Goal: Task Accomplishment & Management: Manage account settings

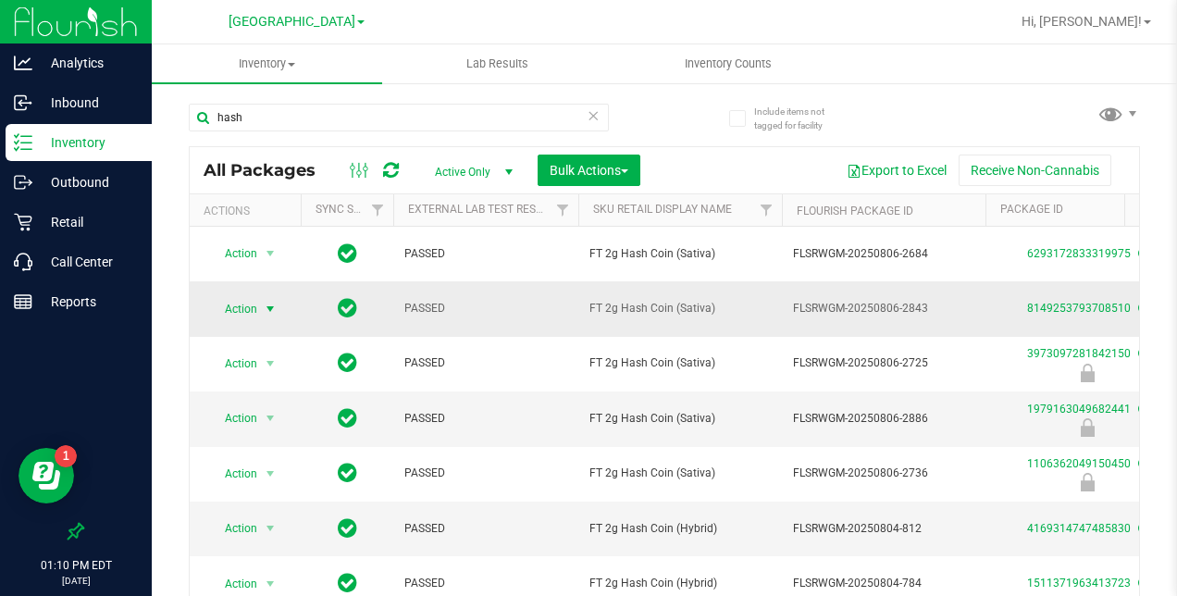
click at [265, 303] on span "select" at bounding box center [270, 309] width 15 height 15
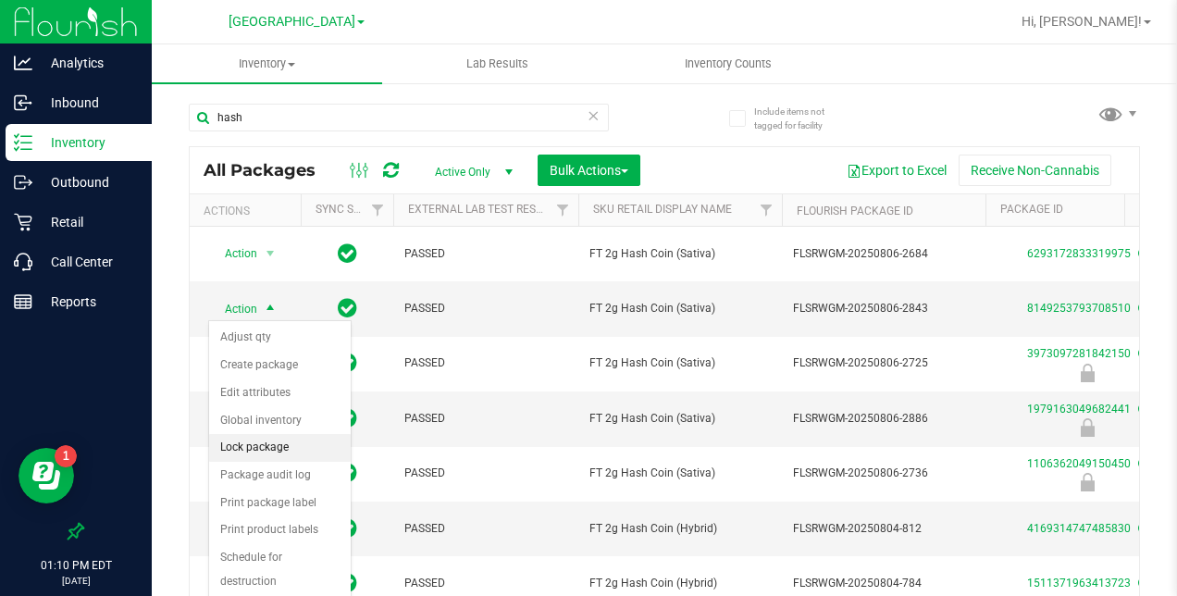
click at [271, 442] on li "Lock package" at bounding box center [280, 448] width 142 height 28
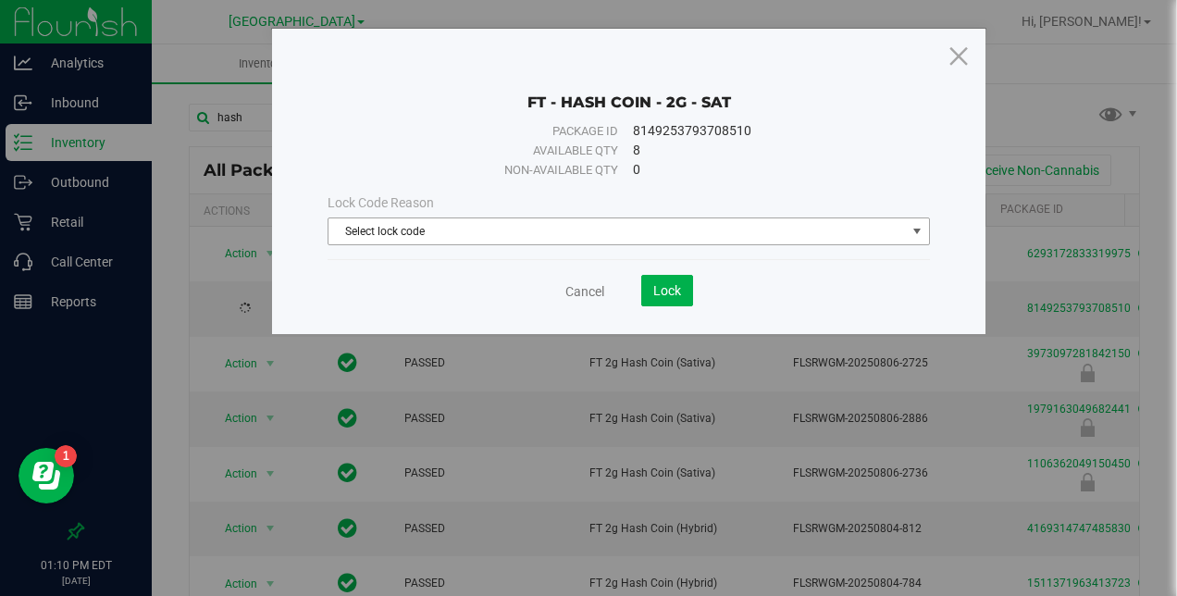
click at [490, 226] on span "Select lock code" at bounding box center [616, 231] width 576 height 26
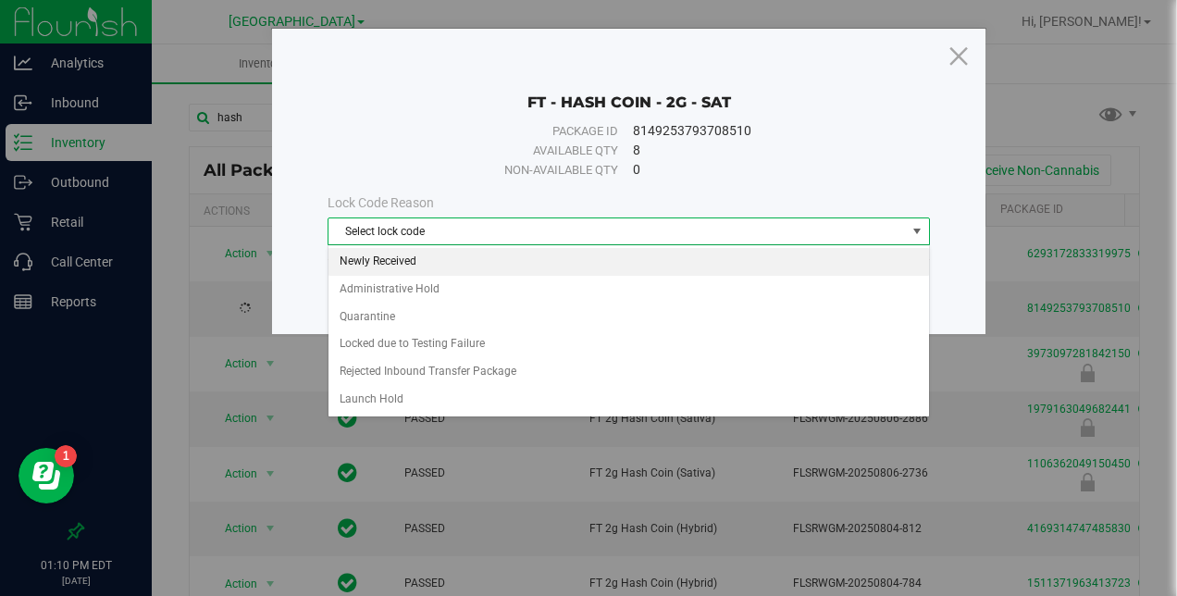
click at [437, 257] on li "Newly Received" at bounding box center [628, 262] width 601 height 28
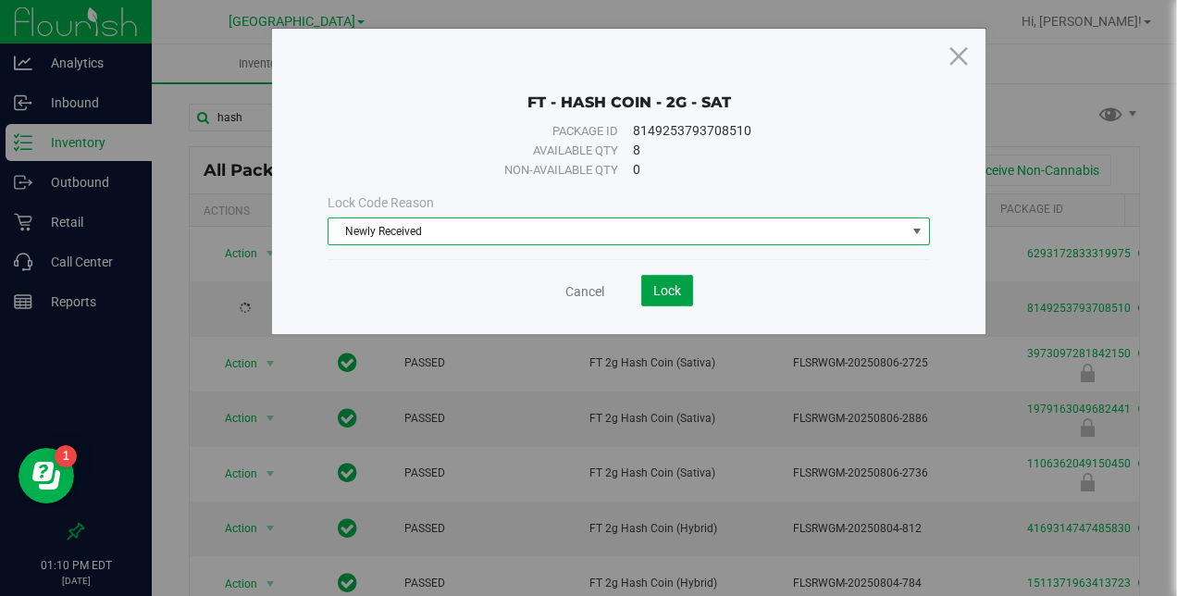
click at [657, 294] on span "Lock" at bounding box center [667, 290] width 28 height 15
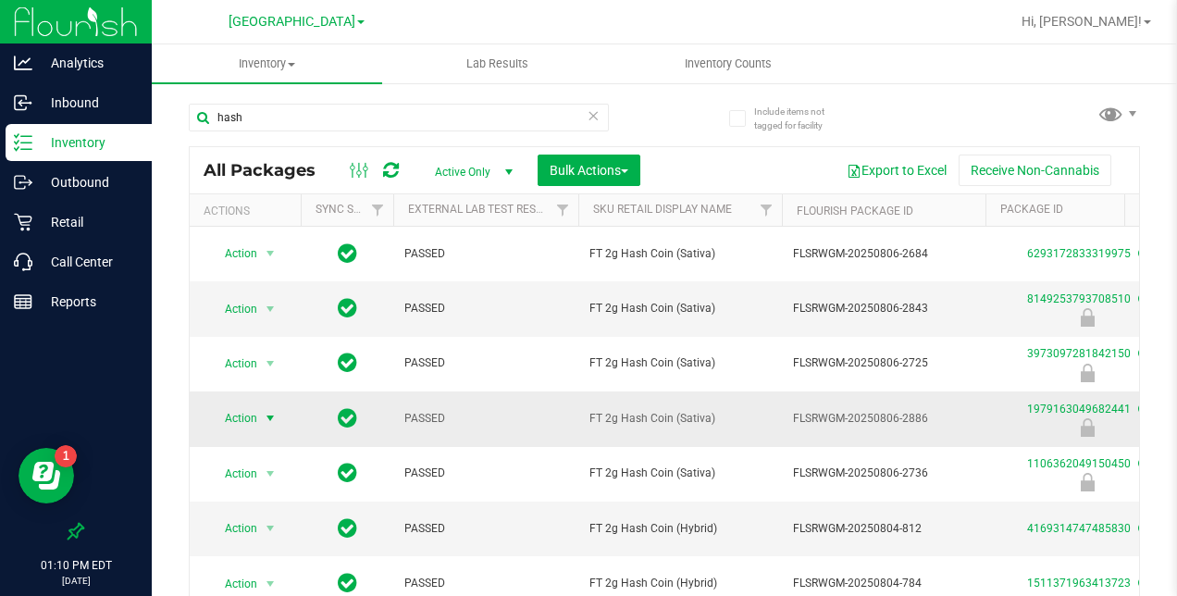
click at [260, 415] on span "select" at bounding box center [270, 418] width 23 height 26
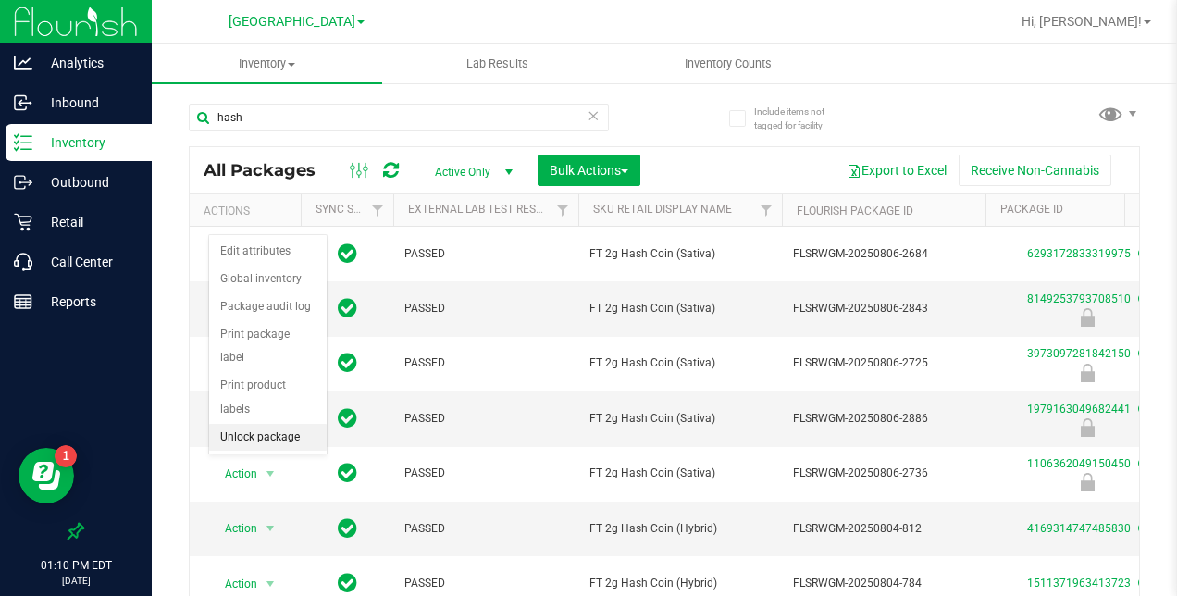
click at [270, 424] on li "Unlock package" at bounding box center [268, 438] width 118 height 28
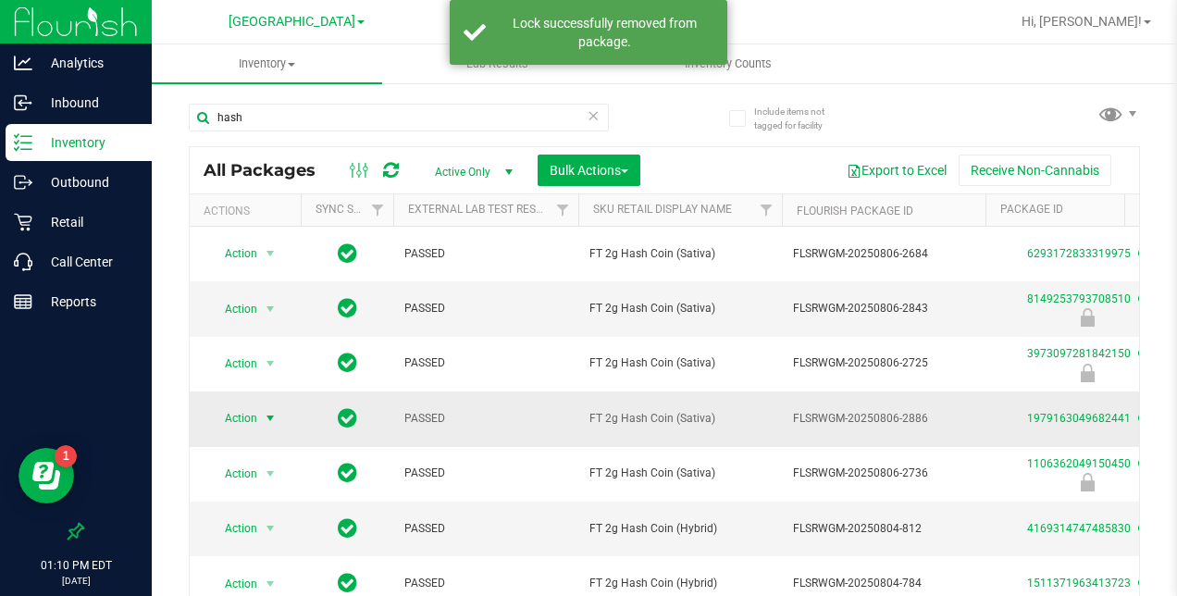
click at [266, 418] on span "select" at bounding box center [270, 418] width 15 height 15
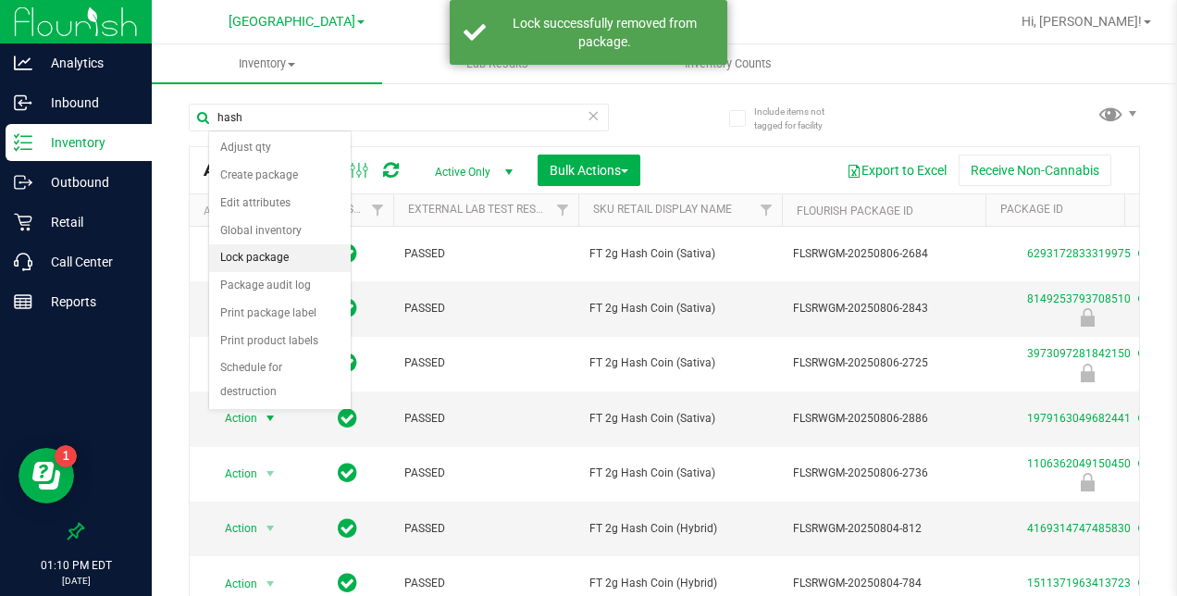
click at [258, 249] on li "Lock package" at bounding box center [280, 258] width 142 height 28
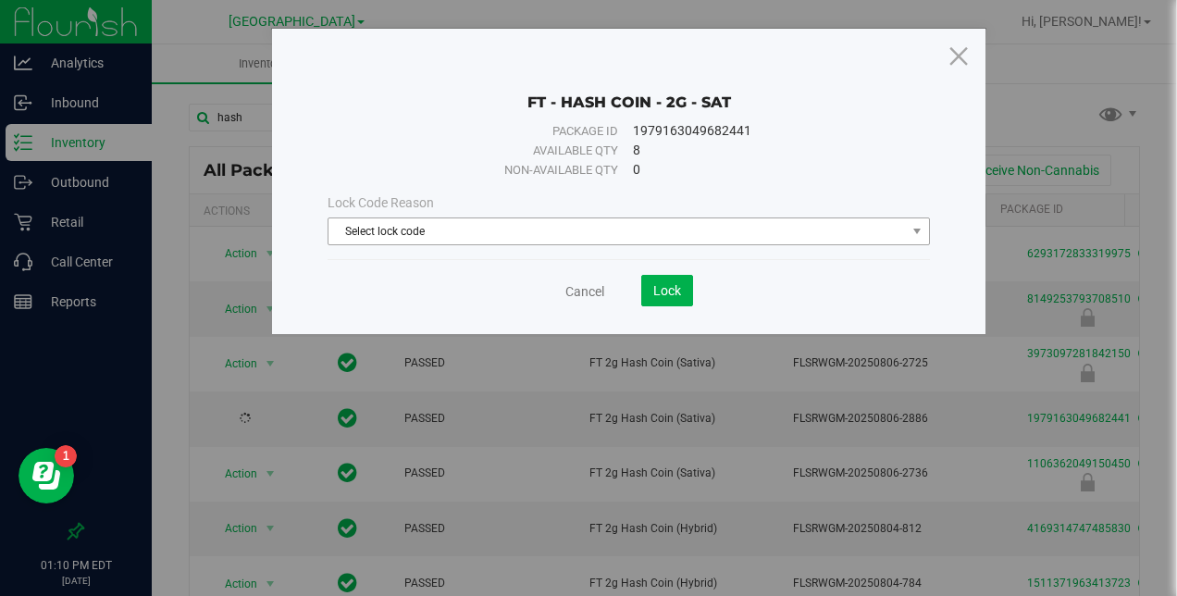
click at [519, 218] on span "Select lock code" at bounding box center [616, 231] width 576 height 26
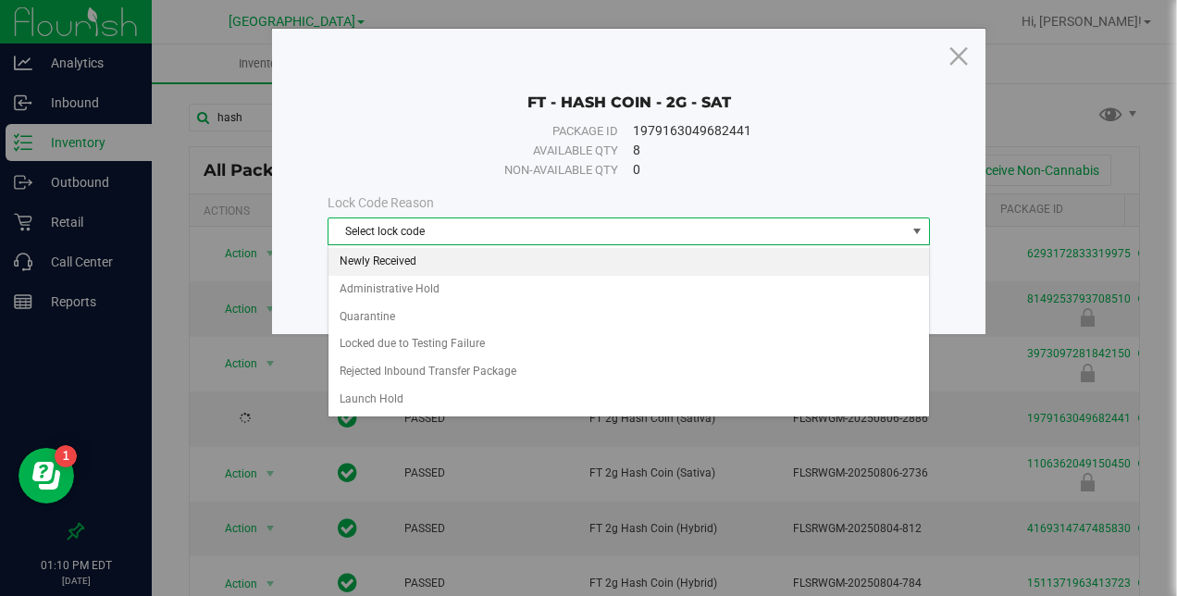
click at [406, 271] on li "Newly Received" at bounding box center [628, 262] width 601 height 28
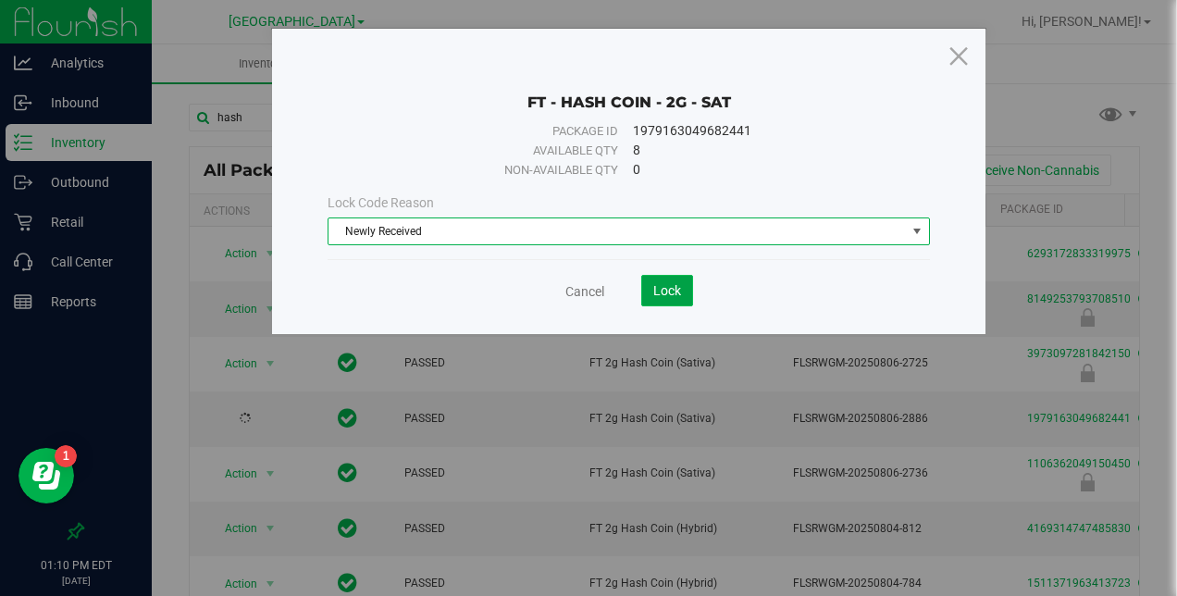
click at [681, 295] on button "Lock" at bounding box center [667, 290] width 52 height 31
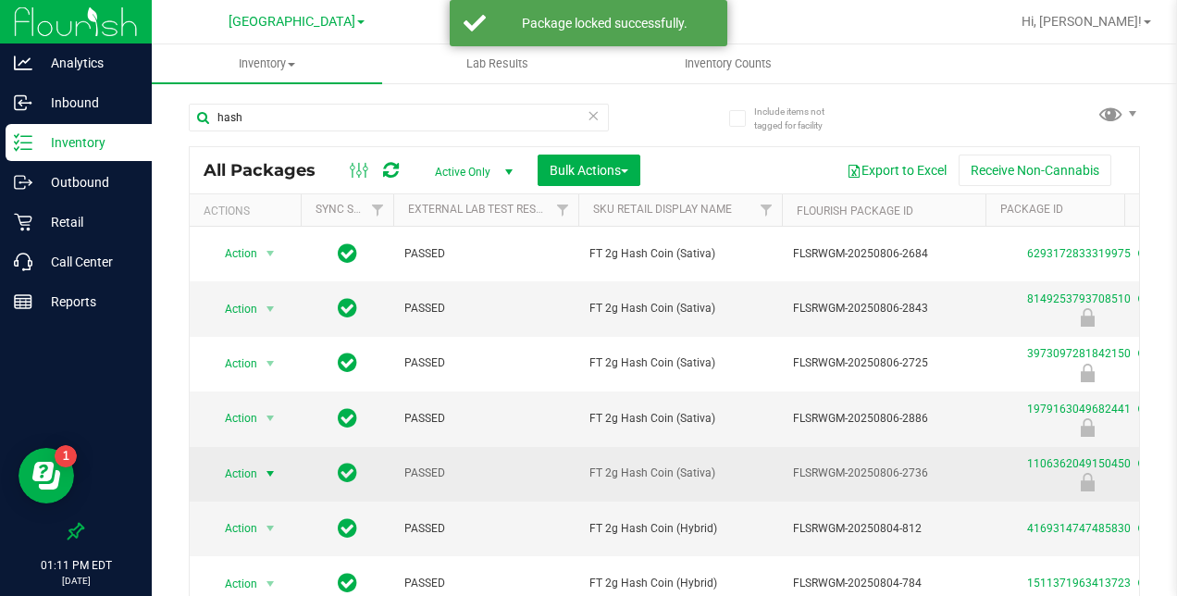
click at [259, 466] on span "select" at bounding box center [270, 474] width 23 height 26
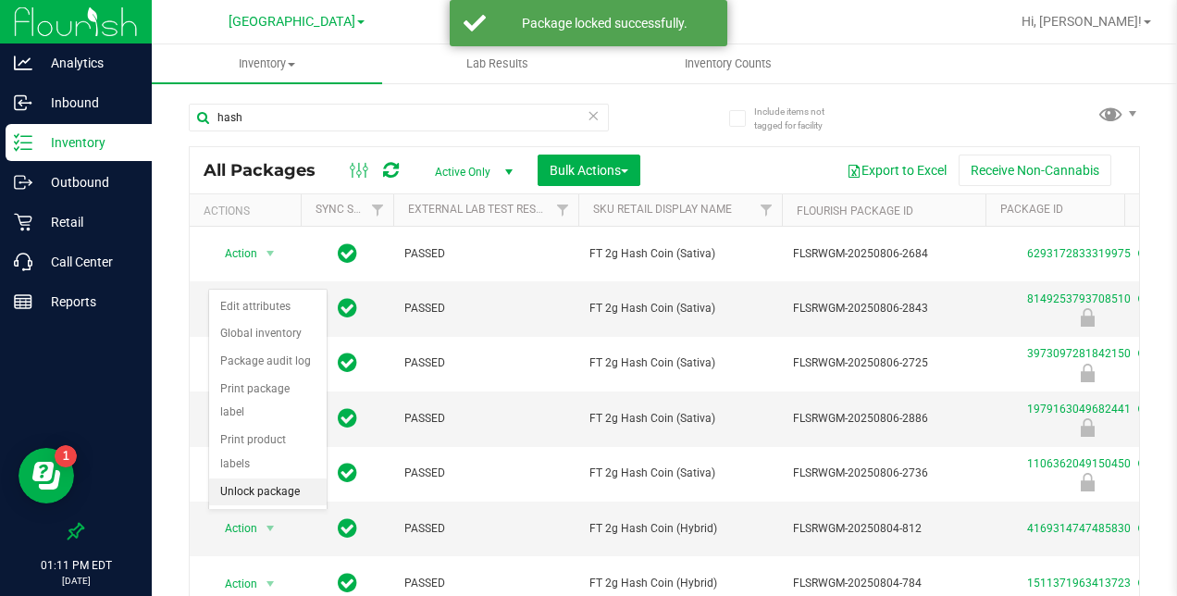
click at [259, 478] on li "Unlock package" at bounding box center [268, 492] width 118 height 28
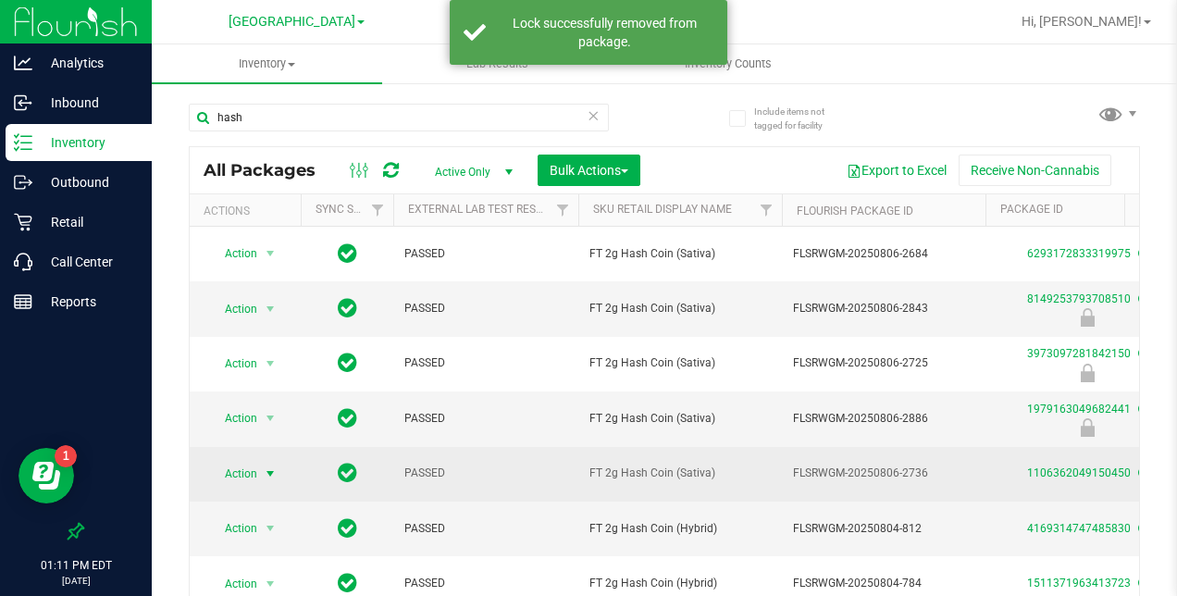
click at [259, 471] on span "select" at bounding box center [270, 474] width 23 height 26
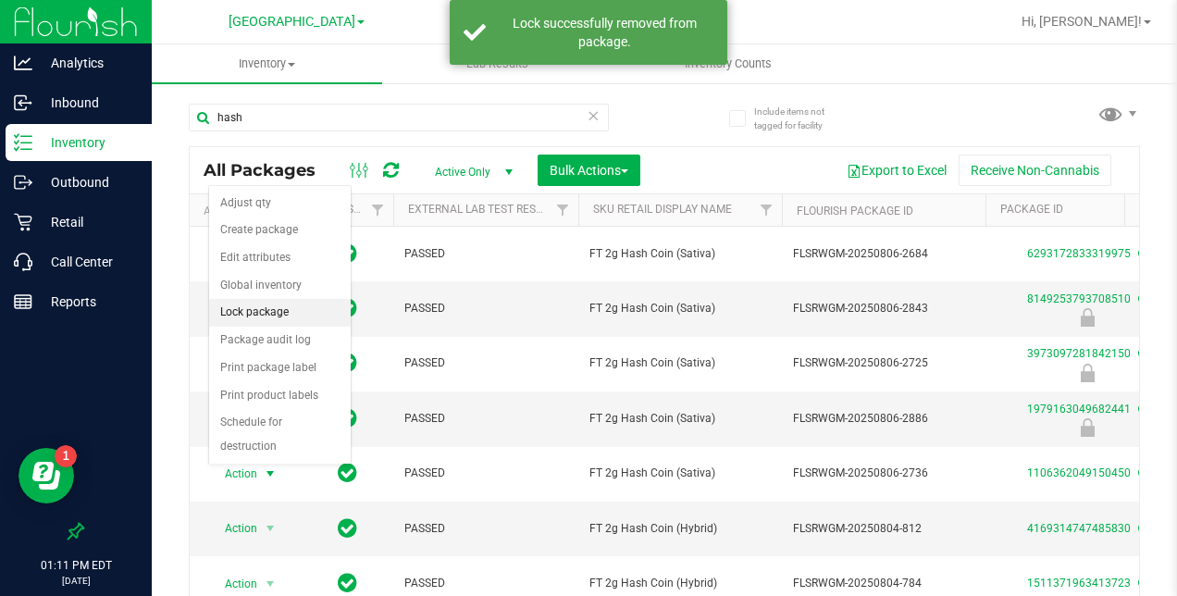
click at [254, 312] on li "Lock package" at bounding box center [280, 313] width 142 height 28
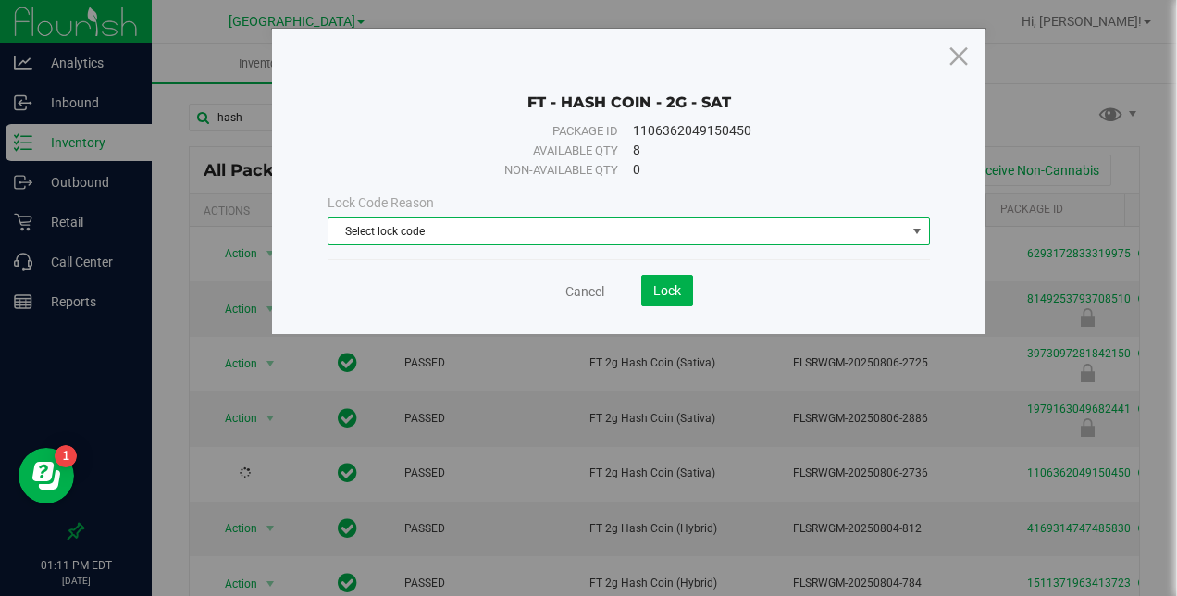
click at [375, 224] on span "Select lock code" at bounding box center [616, 231] width 576 height 26
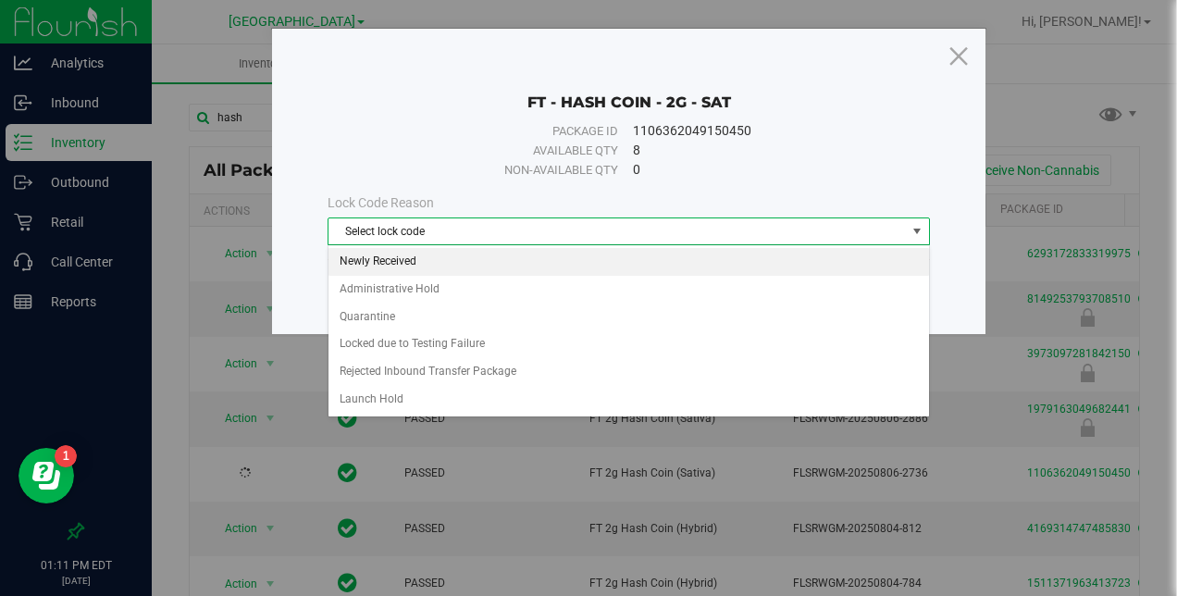
click at [385, 256] on li "Newly Received" at bounding box center [628, 262] width 601 height 28
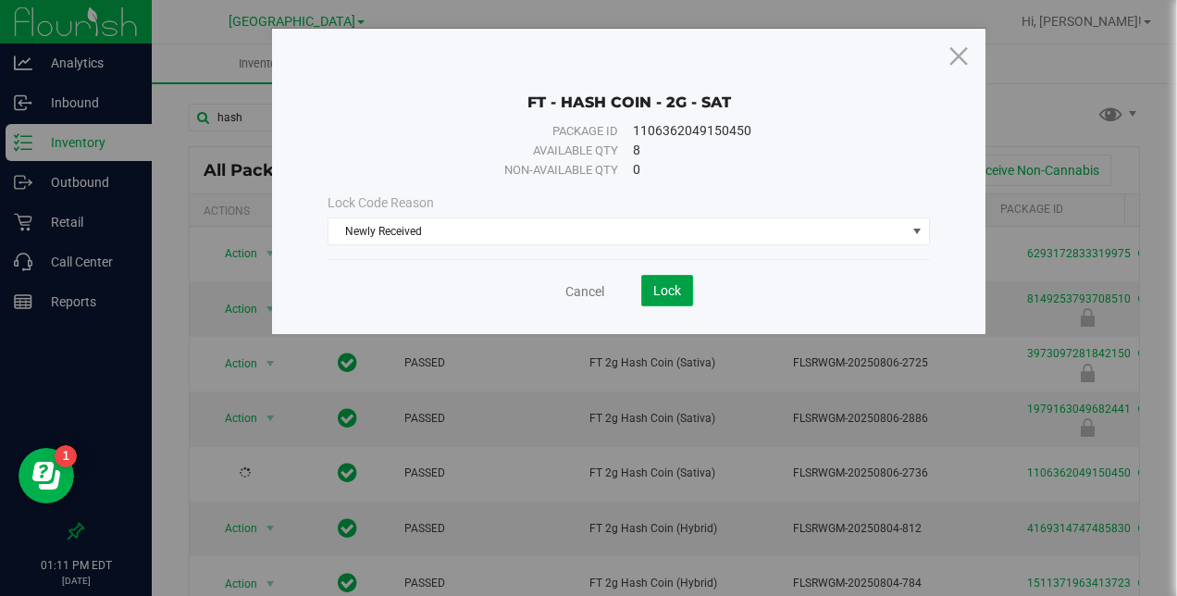
click at [678, 292] on span "Lock" at bounding box center [667, 290] width 28 height 15
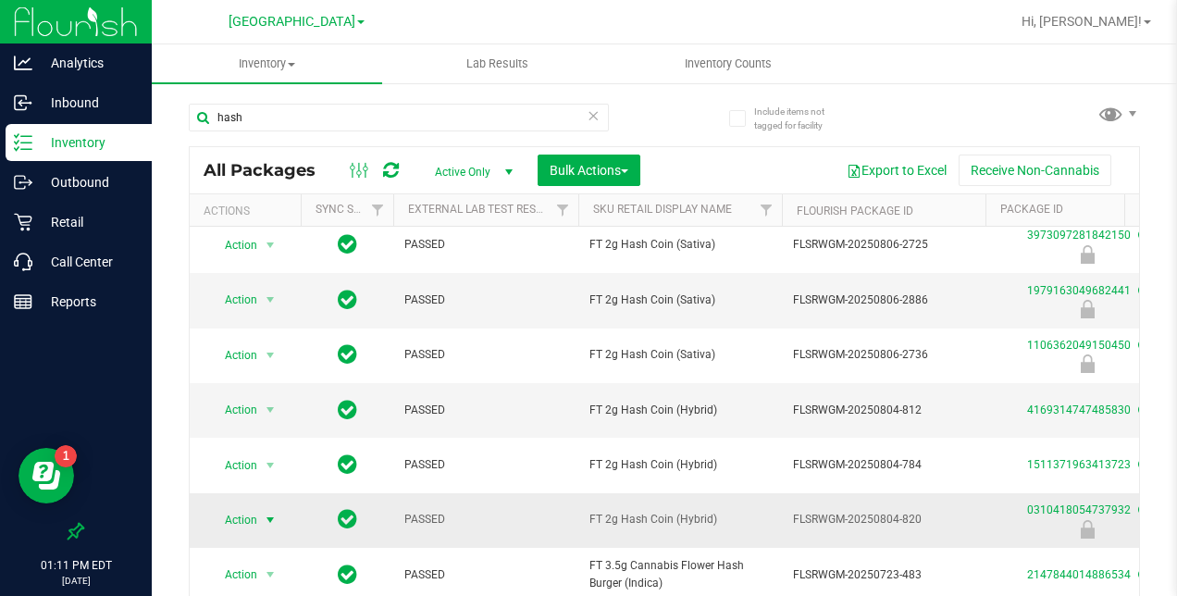
click at [276, 513] on span "select" at bounding box center [270, 520] width 15 height 15
click at [276, 513] on li "Unlock package" at bounding box center [268, 527] width 118 height 28
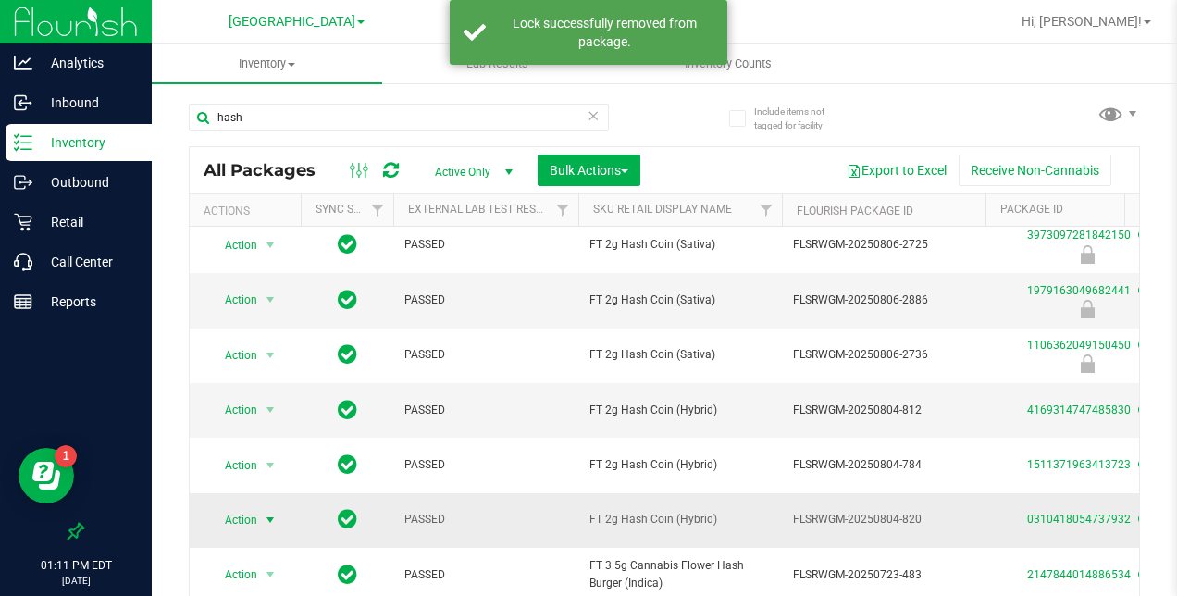
click at [271, 513] on span "select" at bounding box center [270, 520] width 15 height 15
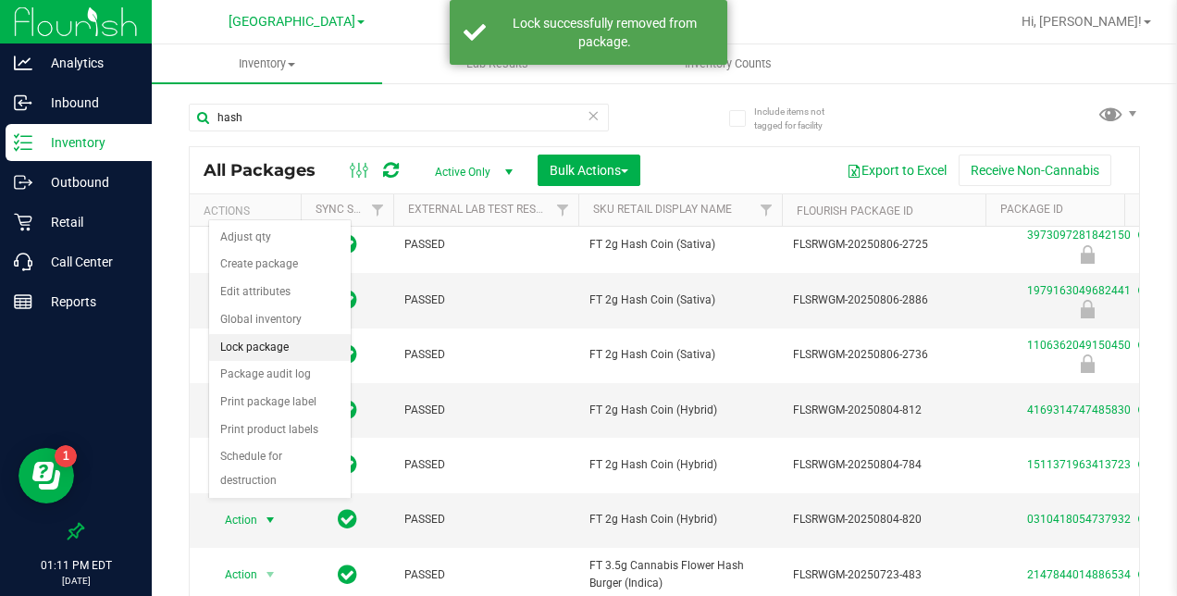
click at [250, 345] on li "Lock package" at bounding box center [280, 348] width 142 height 28
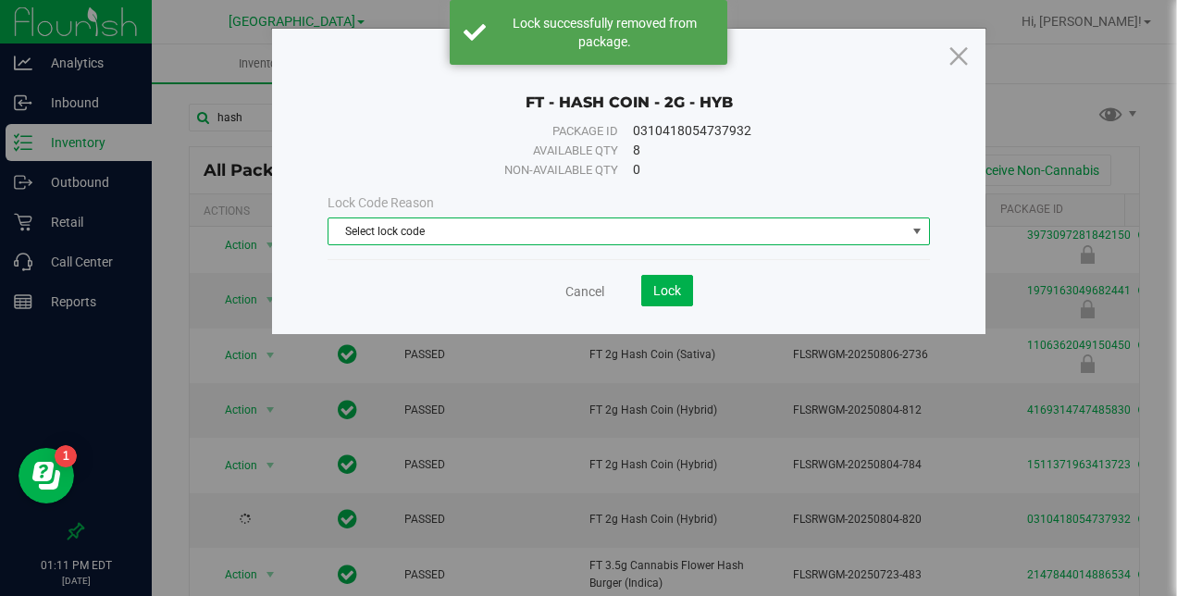
click at [356, 227] on span "Select lock code" at bounding box center [616, 231] width 576 height 26
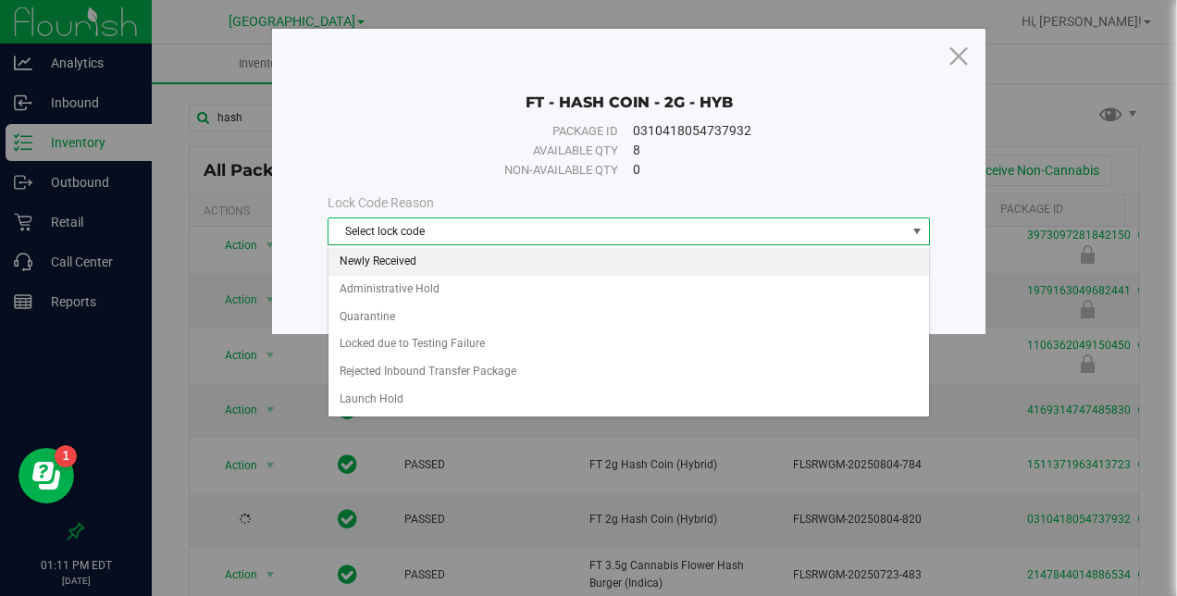
click at [376, 256] on li "Newly Received" at bounding box center [628, 262] width 601 height 28
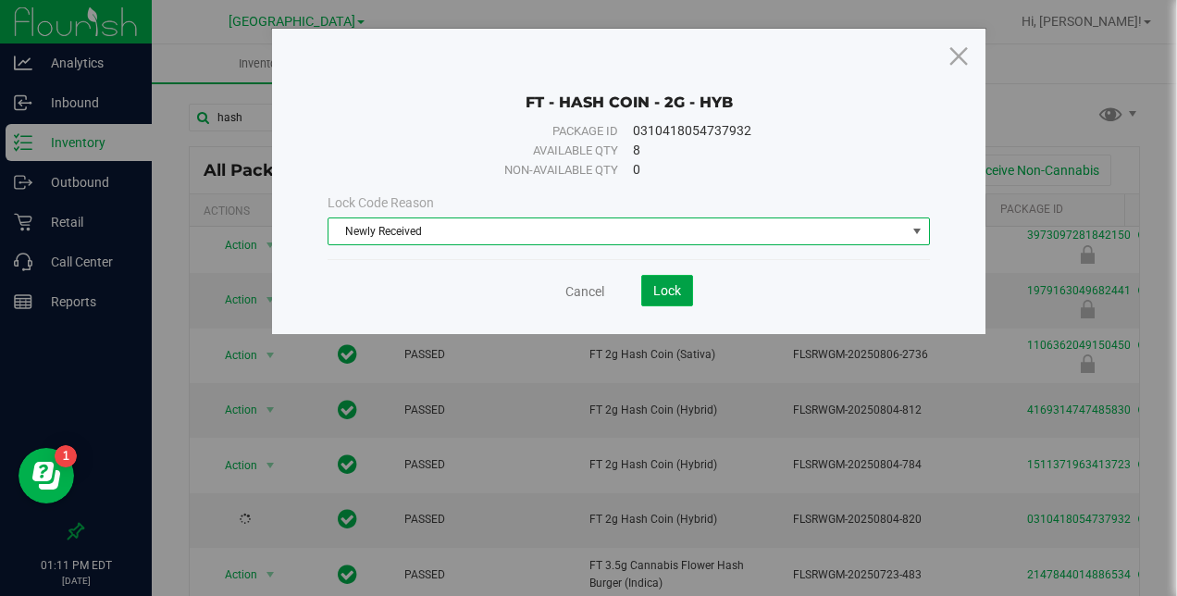
click at [653, 284] on span "Lock" at bounding box center [667, 290] width 28 height 15
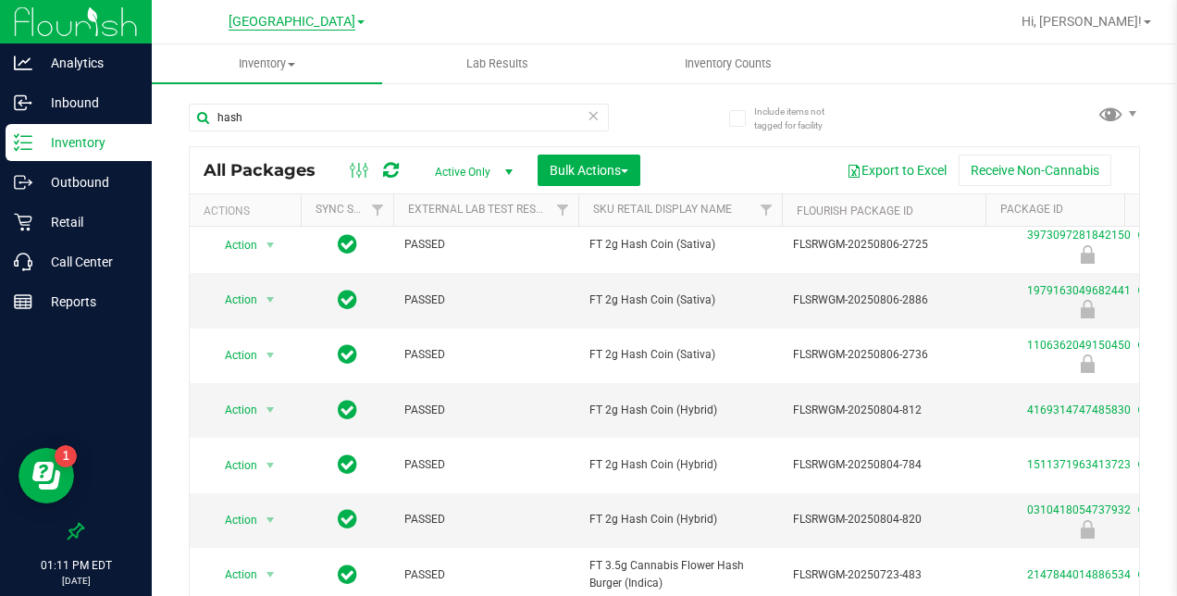
click at [311, 21] on span "Delray Beach WC" at bounding box center [292, 22] width 127 height 17
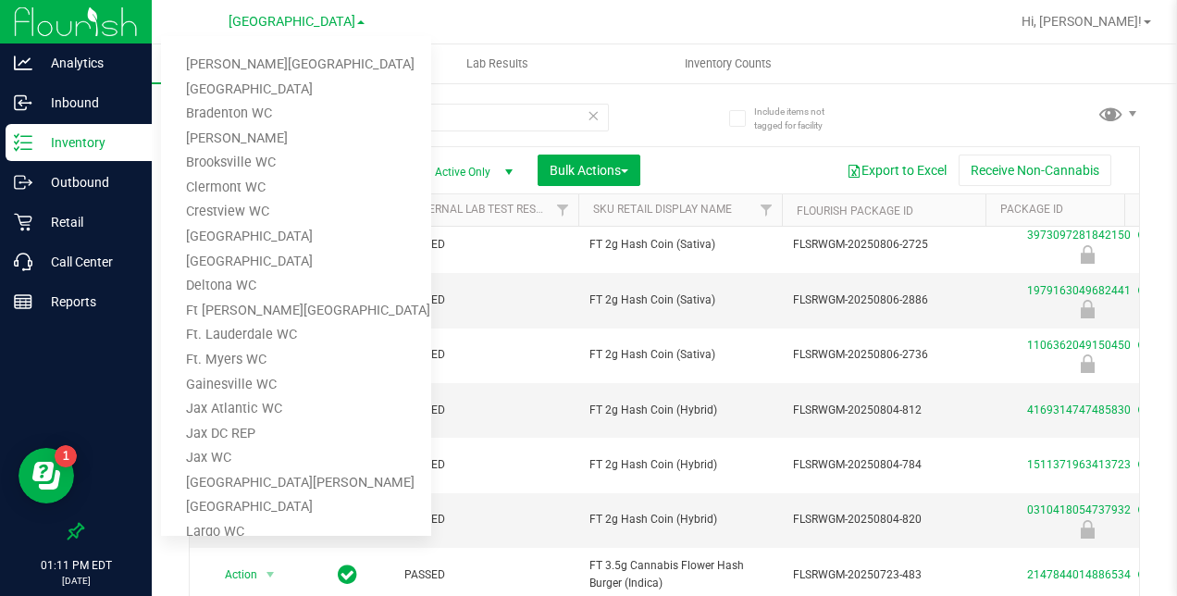
click at [653, 101] on div "hash" at bounding box center [427, 116] width 476 height 59
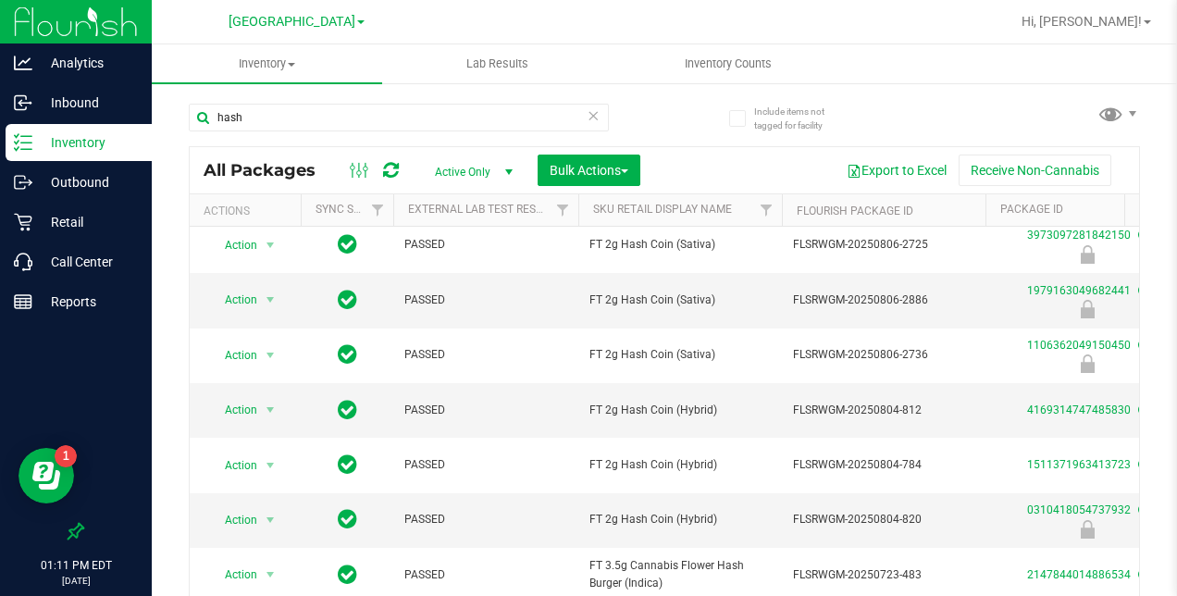
click at [588, 117] on icon at bounding box center [594, 115] width 13 height 22
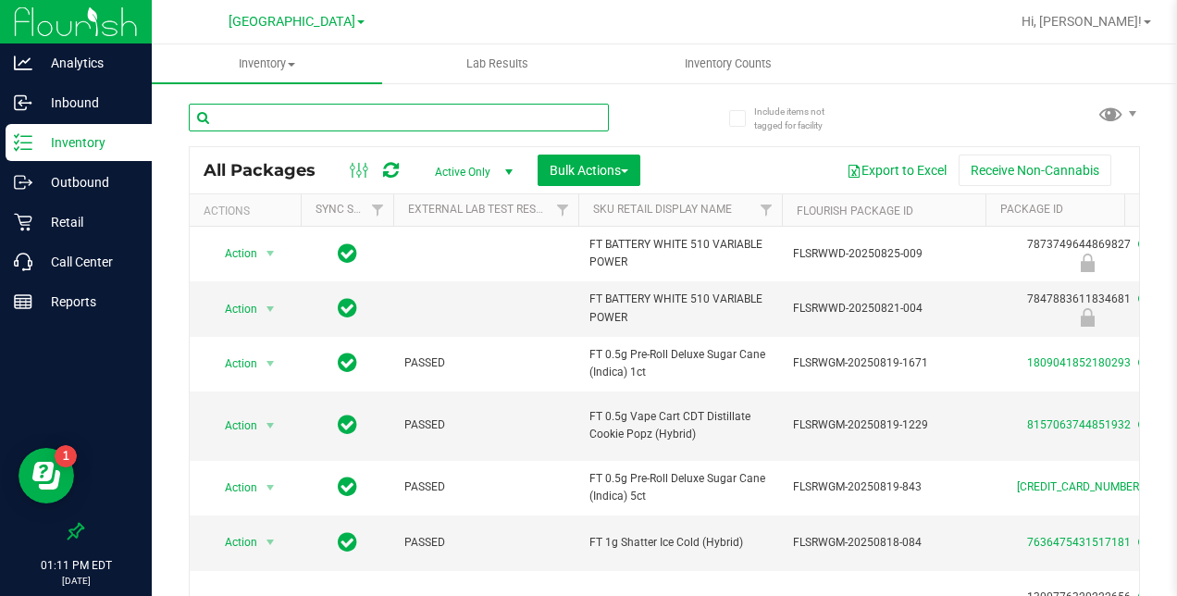
click at [565, 118] on input "text" at bounding box center [399, 118] width 420 height 28
type input "gelato"
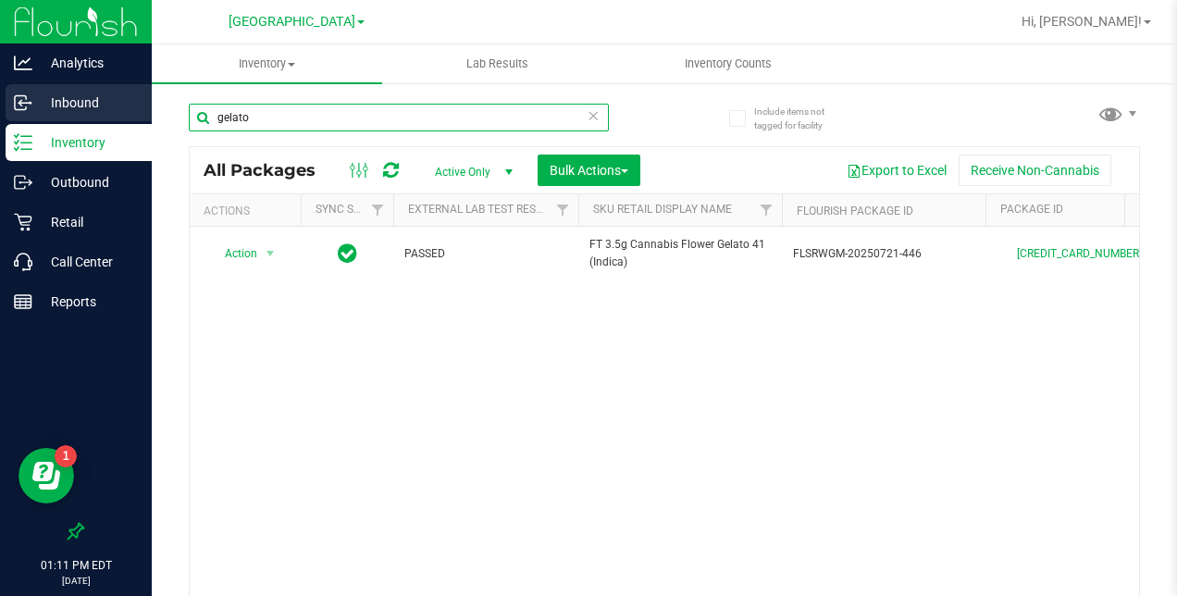
drag, startPoint x: 252, startPoint y: 118, endPoint x: 150, endPoint y: 117, distance: 101.8
click at [152, 117] on div "Include items not tagged for facility gelato All Packages Active Only Active On…" at bounding box center [664, 363] width 1025 height 564
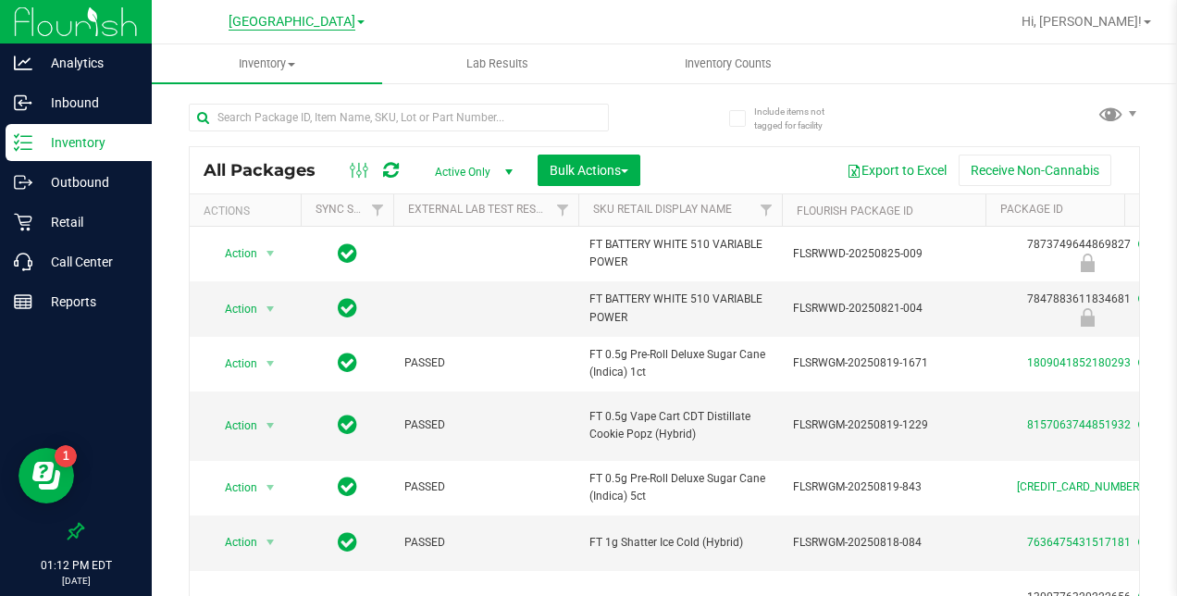
click at [275, 26] on span "[GEOGRAPHIC_DATA]" at bounding box center [292, 22] width 127 height 17
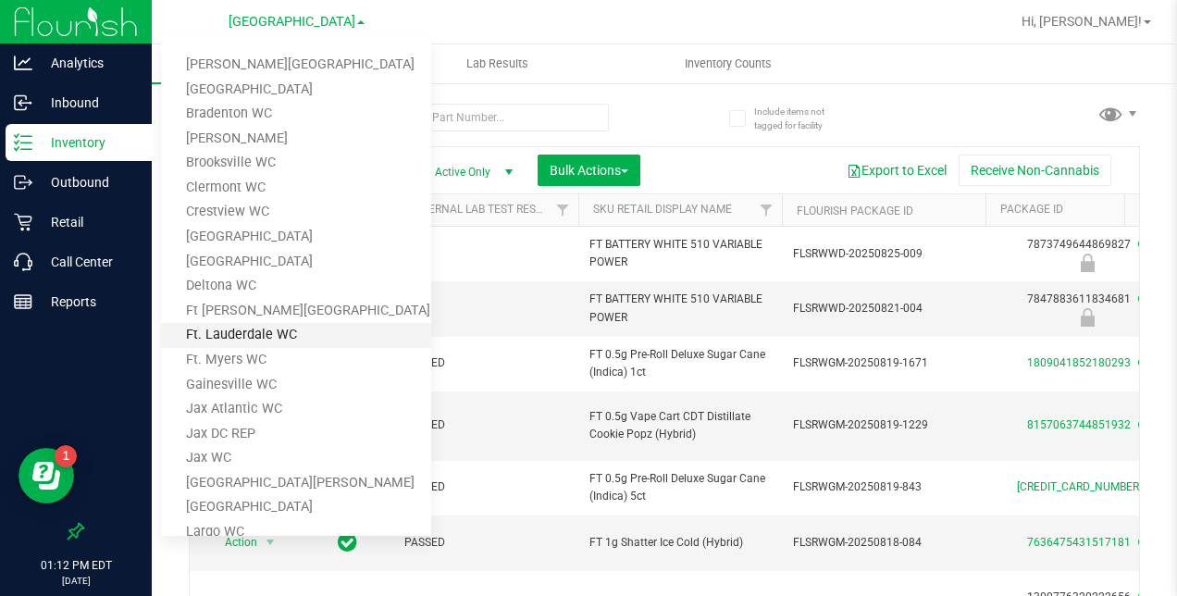
click at [223, 331] on link "Ft. Lauderdale WC" at bounding box center [296, 335] width 270 height 25
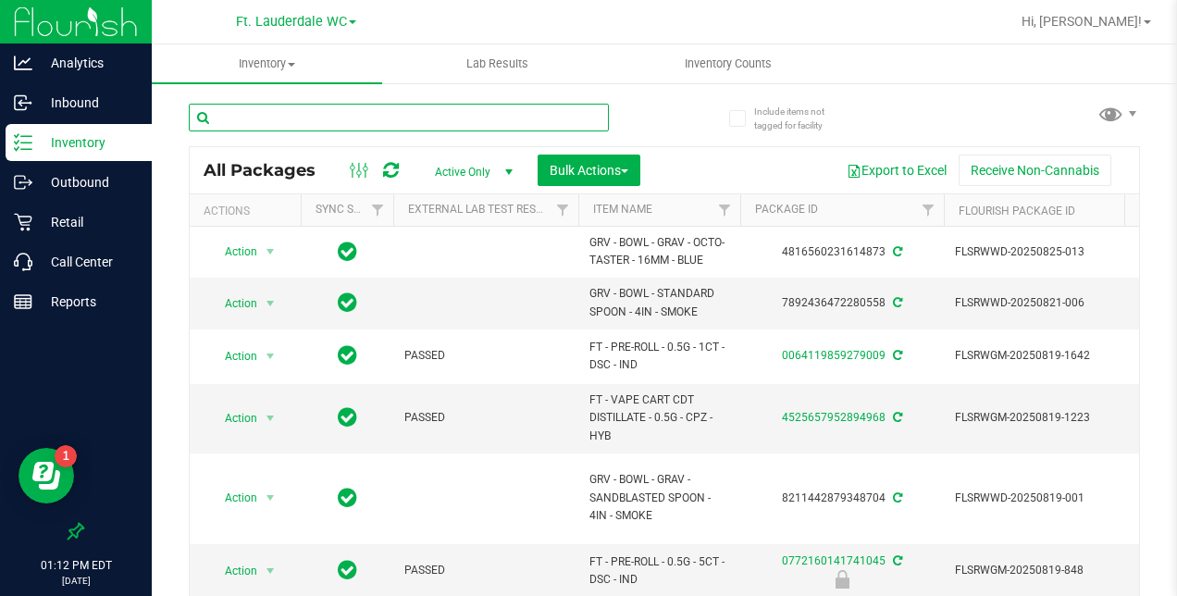
click at [266, 118] on input "text" at bounding box center [399, 118] width 420 height 28
type input "hash"
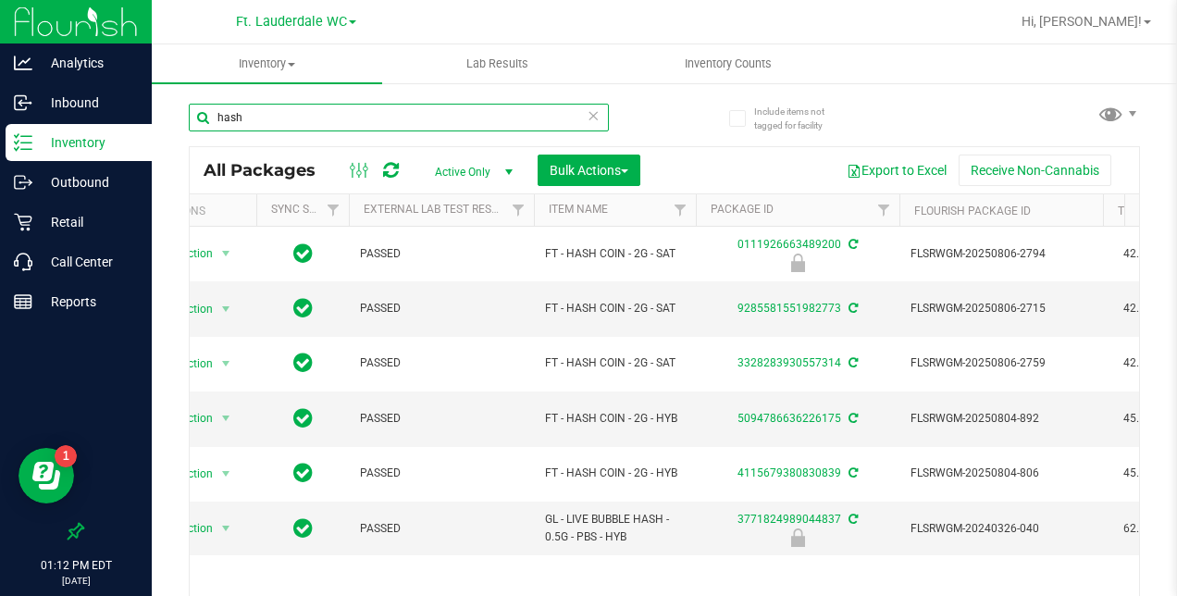
scroll to position [0, 105]
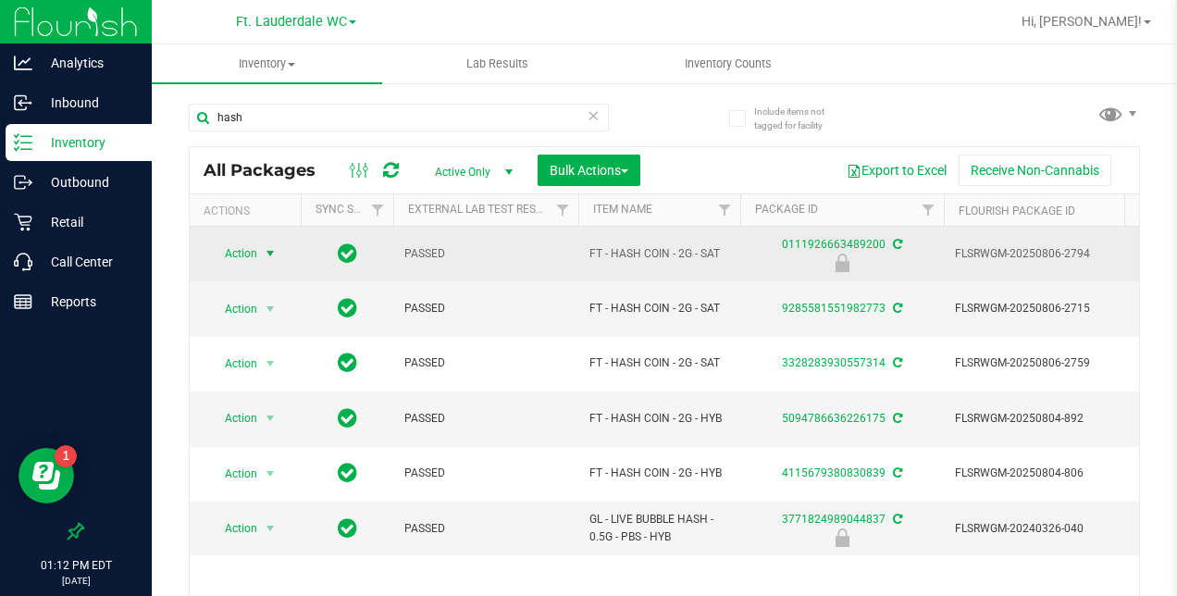
click at [254, 253] on span "Action" at bounding box center [233, 254] width 50 height 26
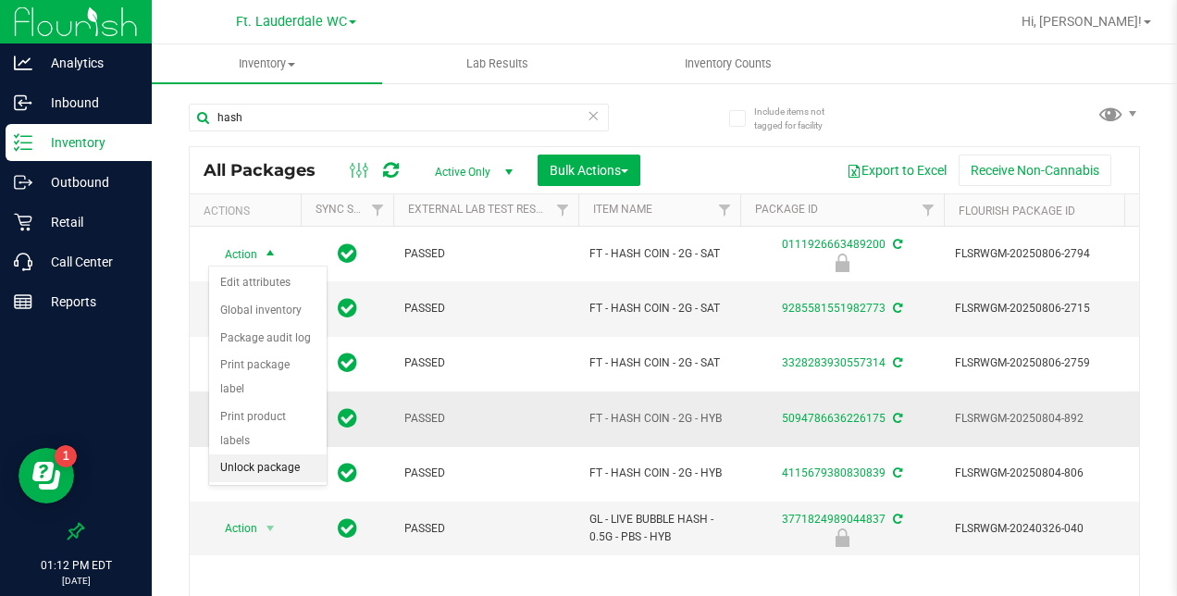
click at [249, 454] on li "Unlock package" at bounding box center [268, 468] width 118 height 28
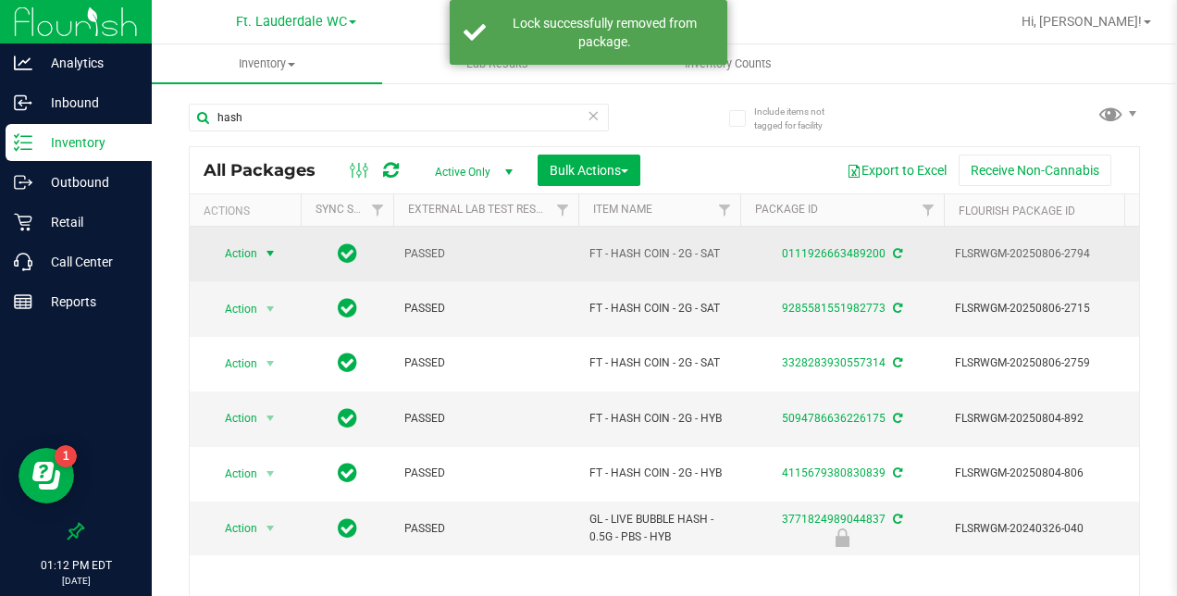
click at [273, 252] on span "select" at bounding box center [270, 253] width 15 height 15
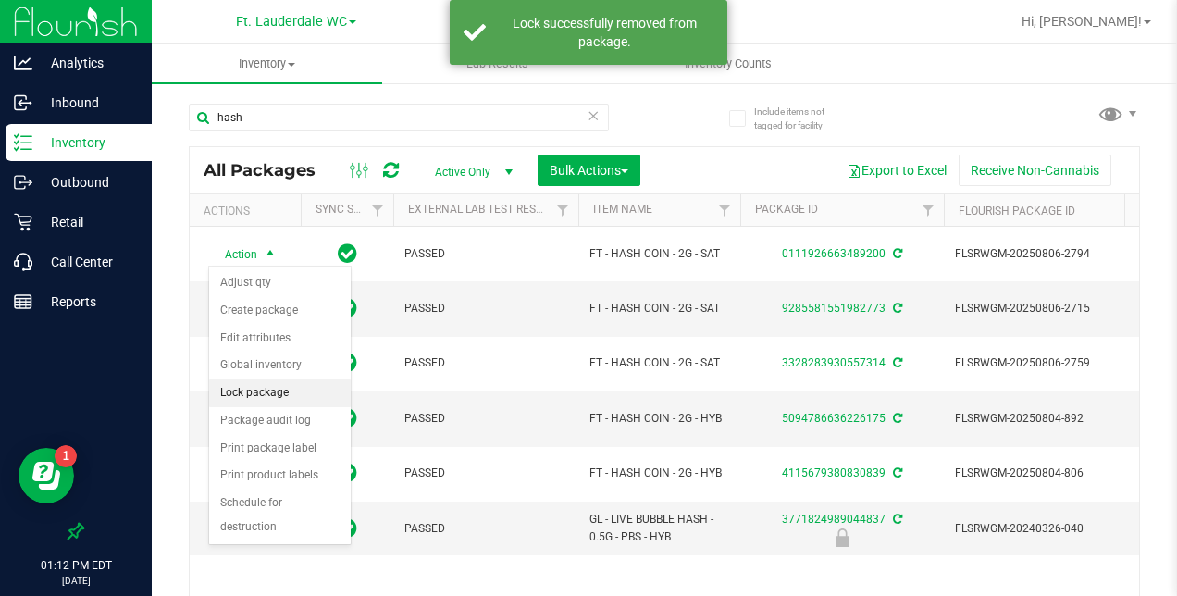
click at [251, 386] on li "Lock package" at bounding box center [280, 393] width 142 height 28
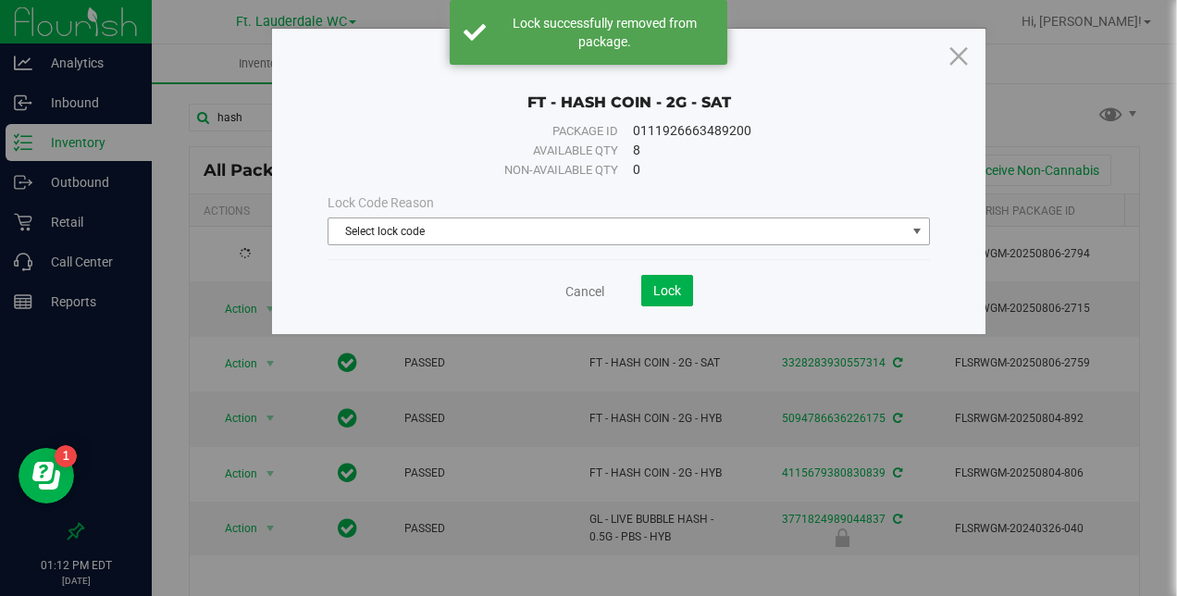
click at [368, 222] on span "Select lock code" at bounding box center [616, 231] width 576 height 26
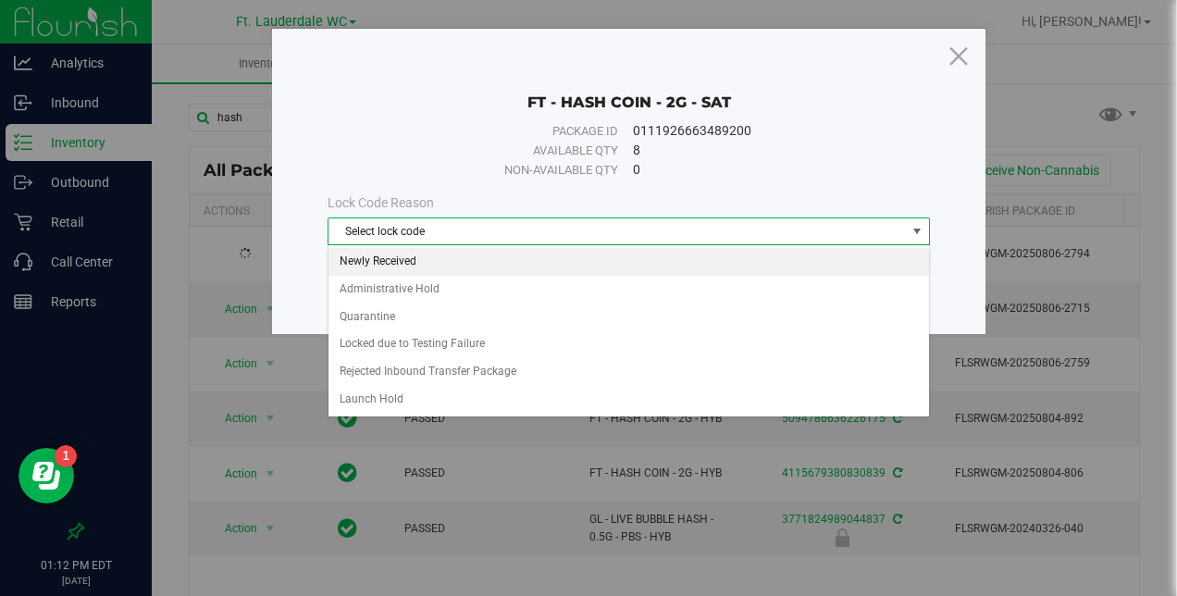
click at [376, 259] on li "Newly Received" at bounding box center [628, 262] width 601 height 28
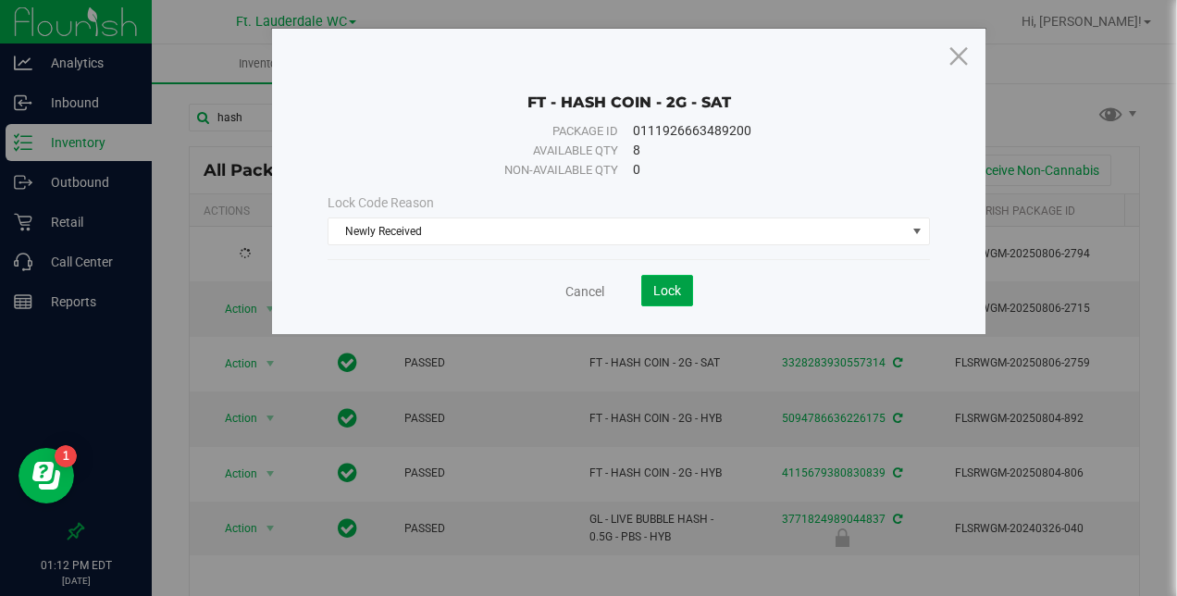
click at [646, 283] on button "Lock" at bounding box center [667, 290] width 52 height 31
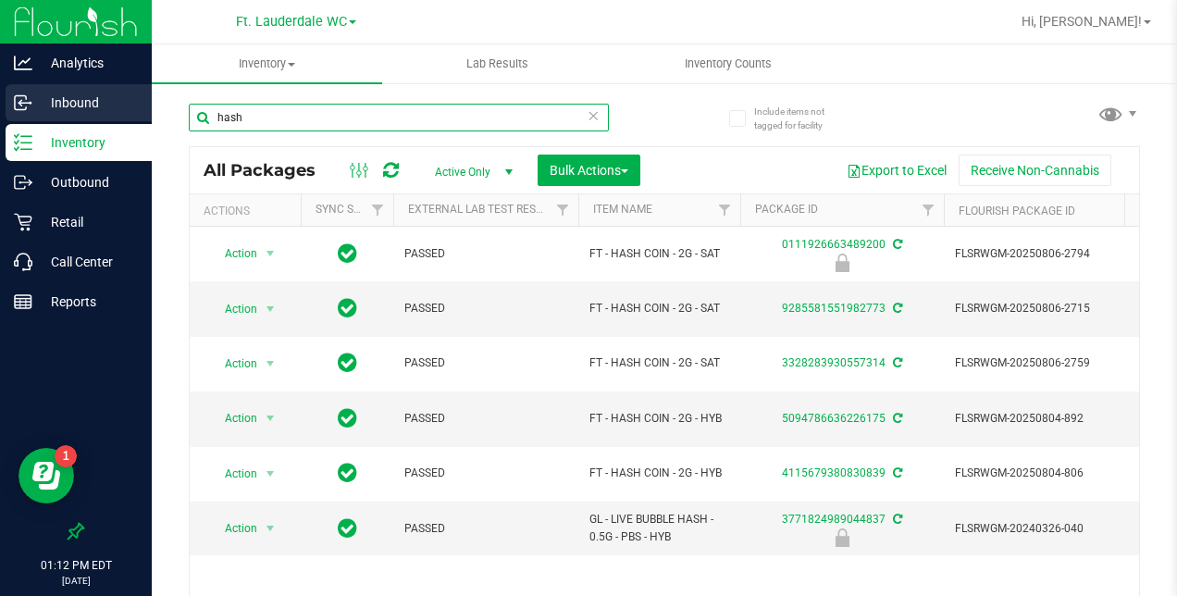
drag, startPoint x: 99, startPoint y: 120, endPoint x: 84, endPoint y: 120, distance: 14.8
click at [89, 120] on div "Analytics Inbound Inventory Outbound Retail Call Center Reports 01:12 PM EDT 08…" at bounding box center [588, 298] width 1177 height 596
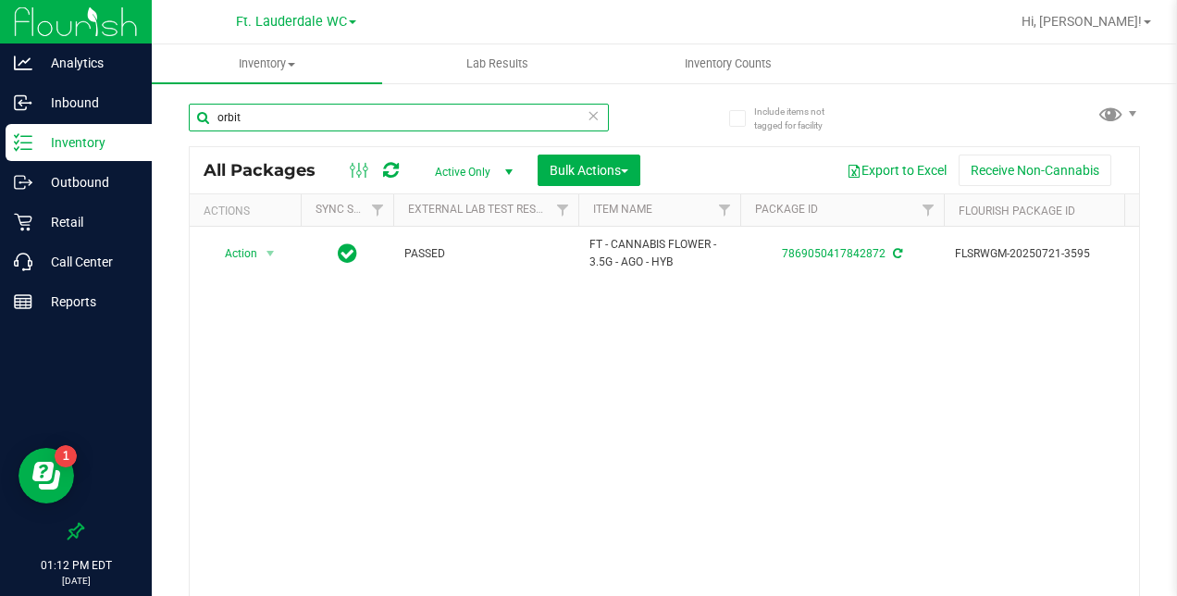
drag, startPoint x: 249, startPoint y: 118, endPoint x: 174, endPoint y: 115, distance: 75.0
click at [174, 115] on div "Include items not tagged for facility orbit All Packages Active Only Active Onl…" at bounding box center [664, 363] width 1025 height 564
type input "gelato"
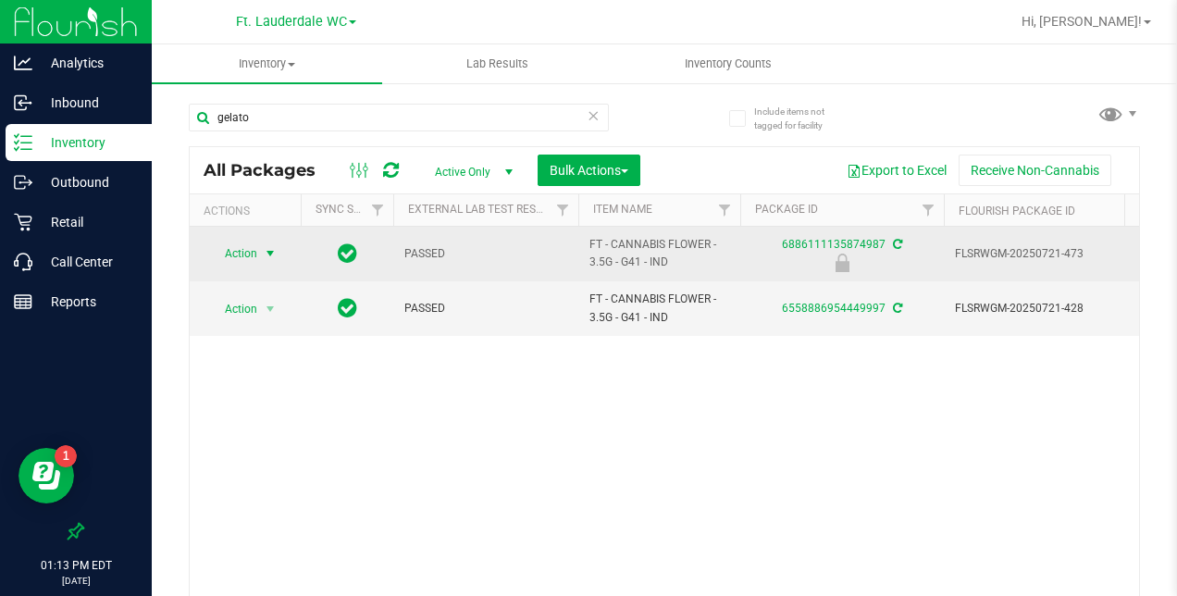
click at [266, 246] on span "select" at bounding box center [270, 253] width 15 height 15
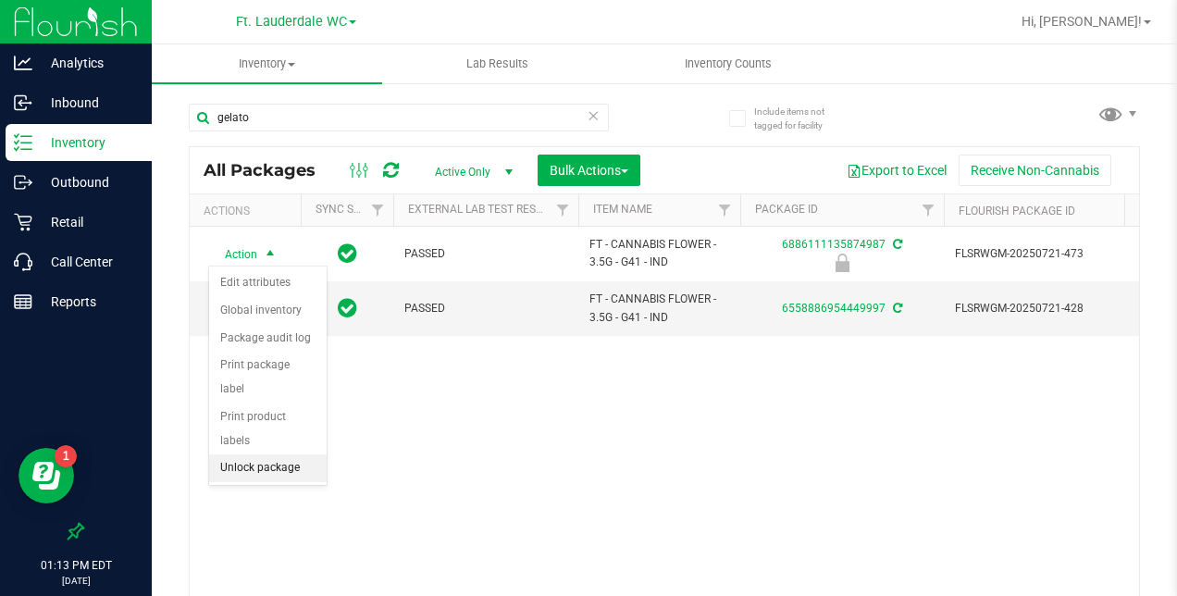
click at [253, 454] on li "Unlock package" at bounding box center [268, 468] width 118 height 28
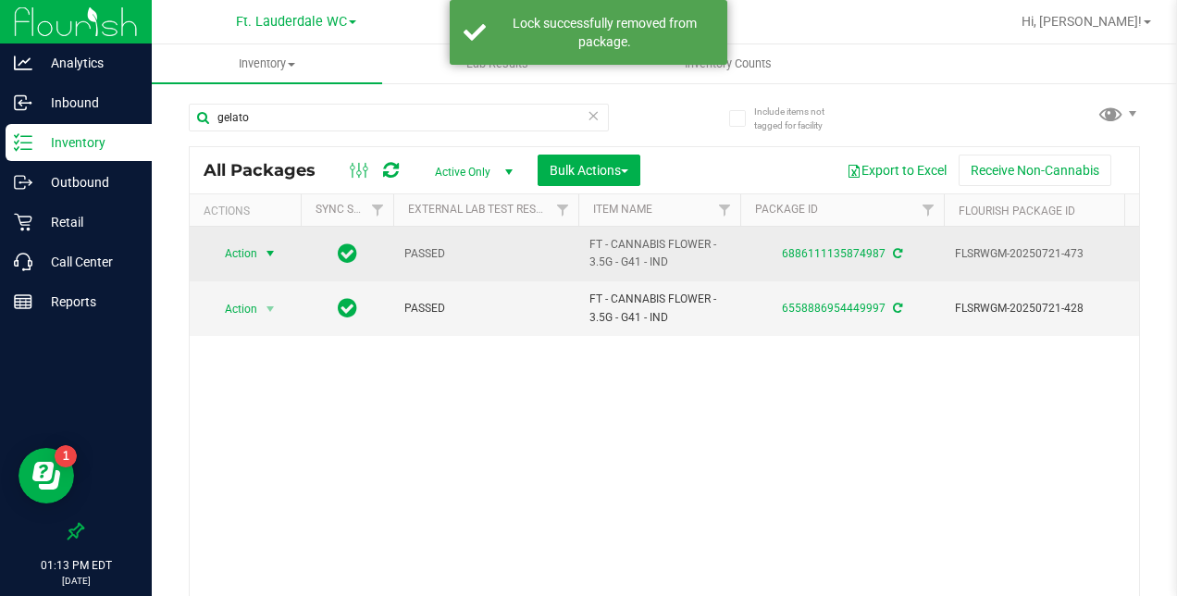
click at [266, 251] on span "select" at bounding box center [270, 253] width 15 height 15
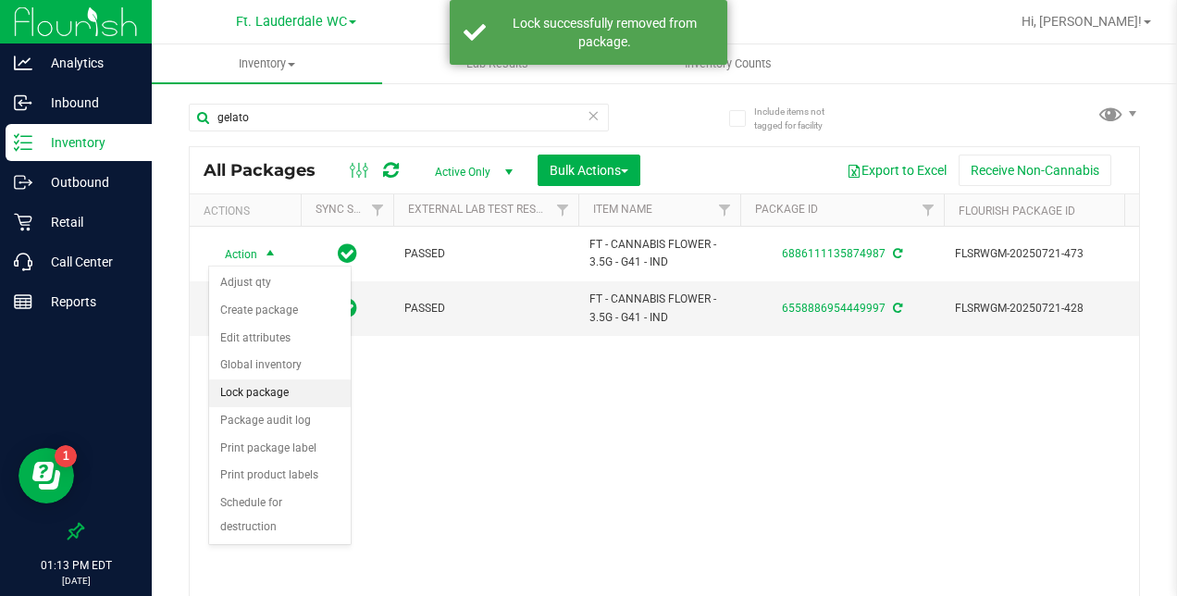
click at [259, 382] on li "Lock package" at bounding box center [280, 393] width 142 height 28
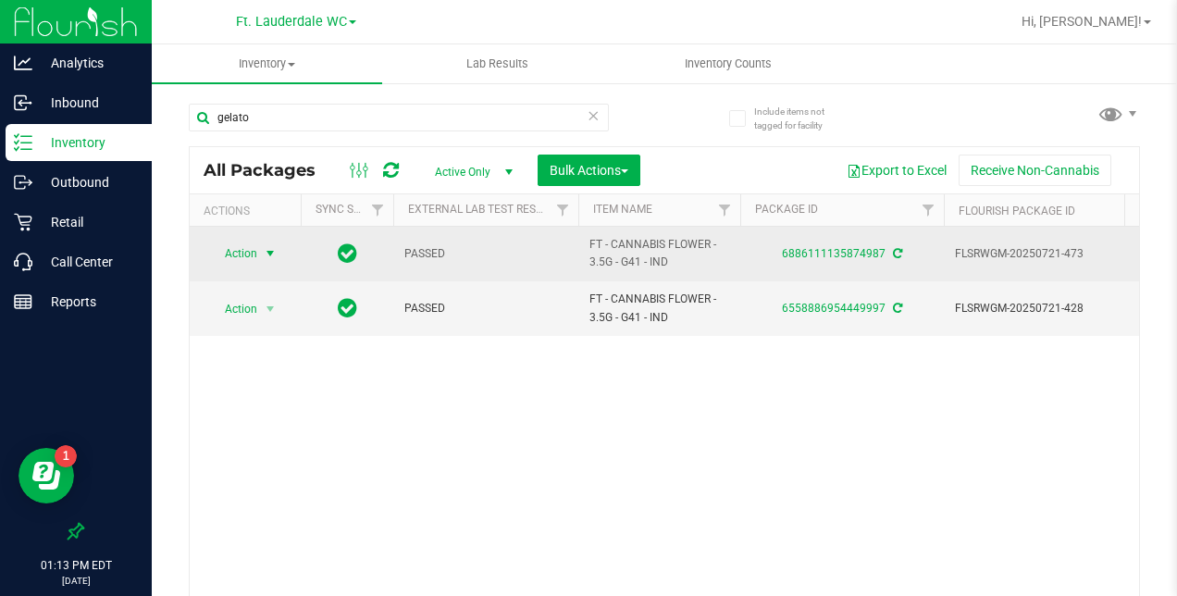
click at [269, 254] on span "select" at bounding box center [270, 253] width 15 height 15
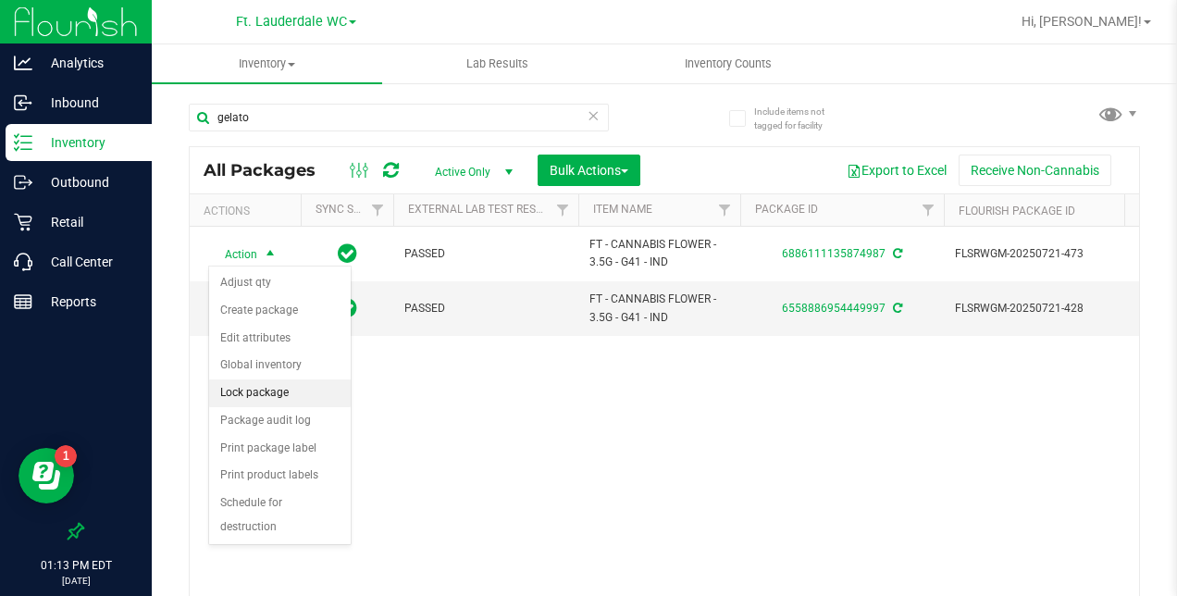
click at [250, 385] on li "Lock package" at bounding box center [280, 393] width 142 height 28
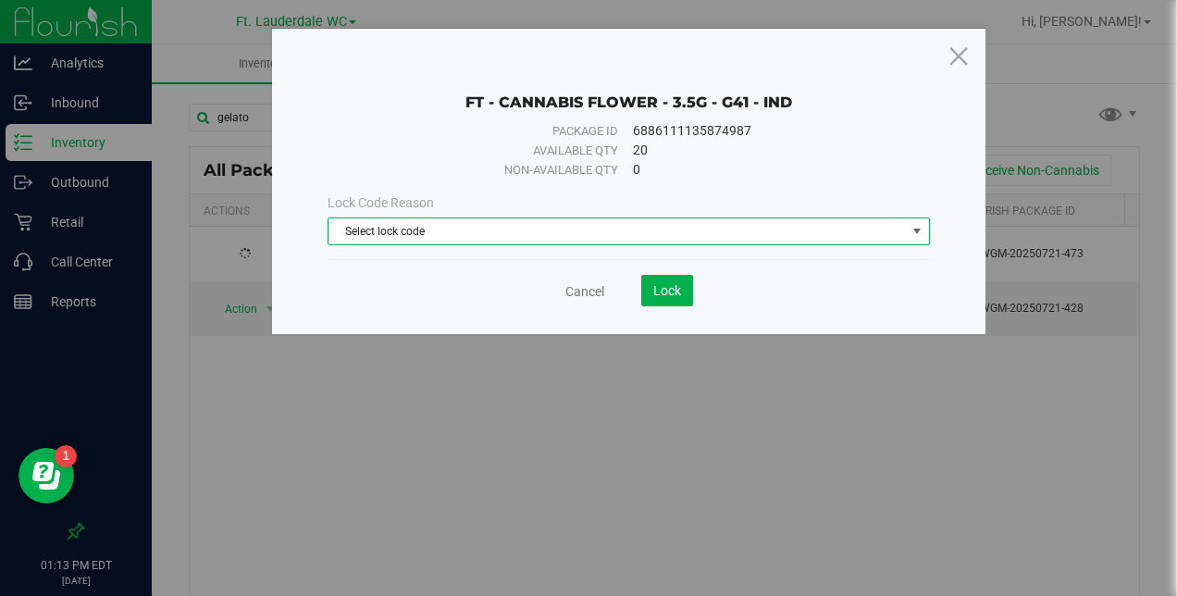
click at [477, 228] on span "Select lock code" at bounding box center [616, 231] width 576 height 26
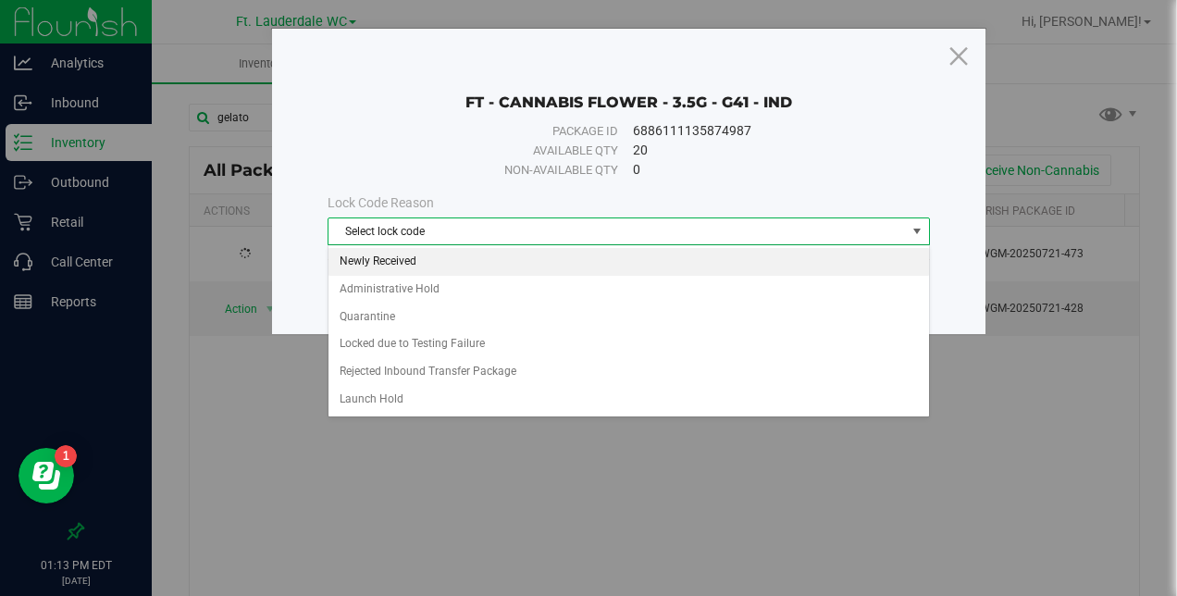
click at [461, 261] on li "Newly Received" at bounding box center [628, 262] width 601 height 28
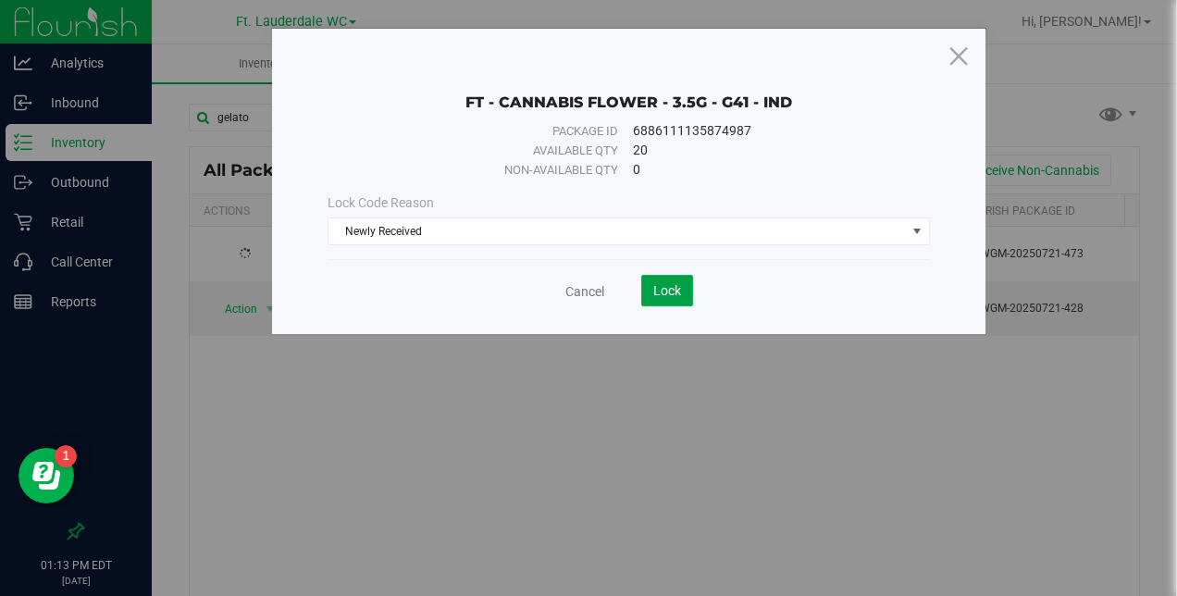
click at [661, 295] on span "Lock" at bounding box center [667, 290] width 28 height 15
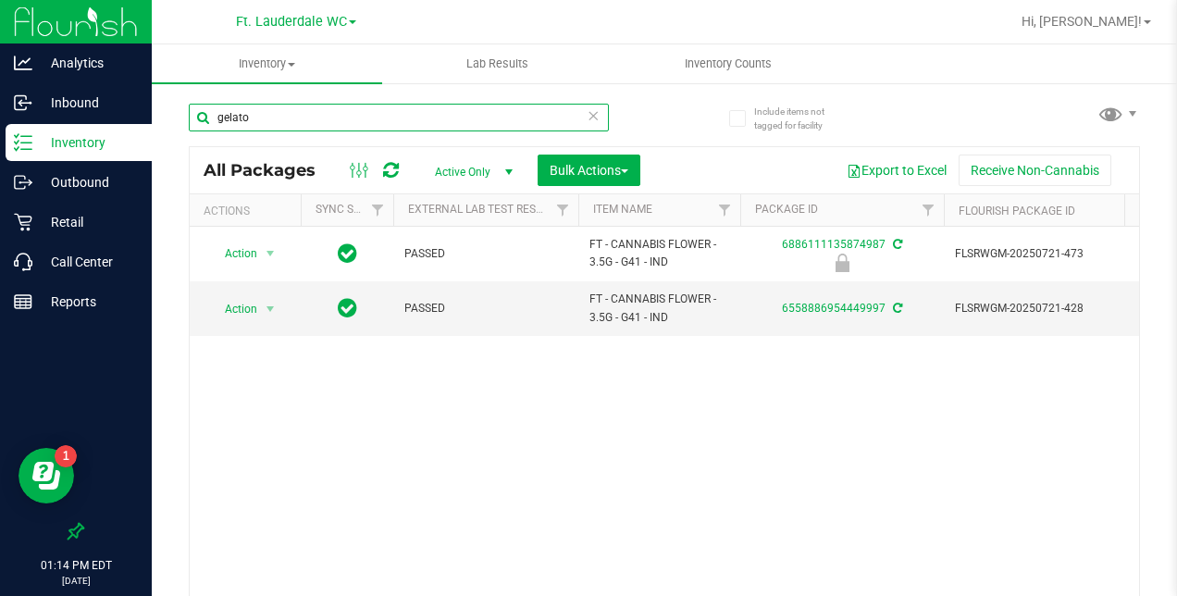
drag, startPoint x: 287, startPoint y: 109, endPoint x: 178, endPoint y: 99, distance: 109.7
click at [187, 101] on div "Include items not tagged for facility gelato All Packages Active Only Active On…" at bounding box center [664, 363] width 1025 height 564
type input "orbit"
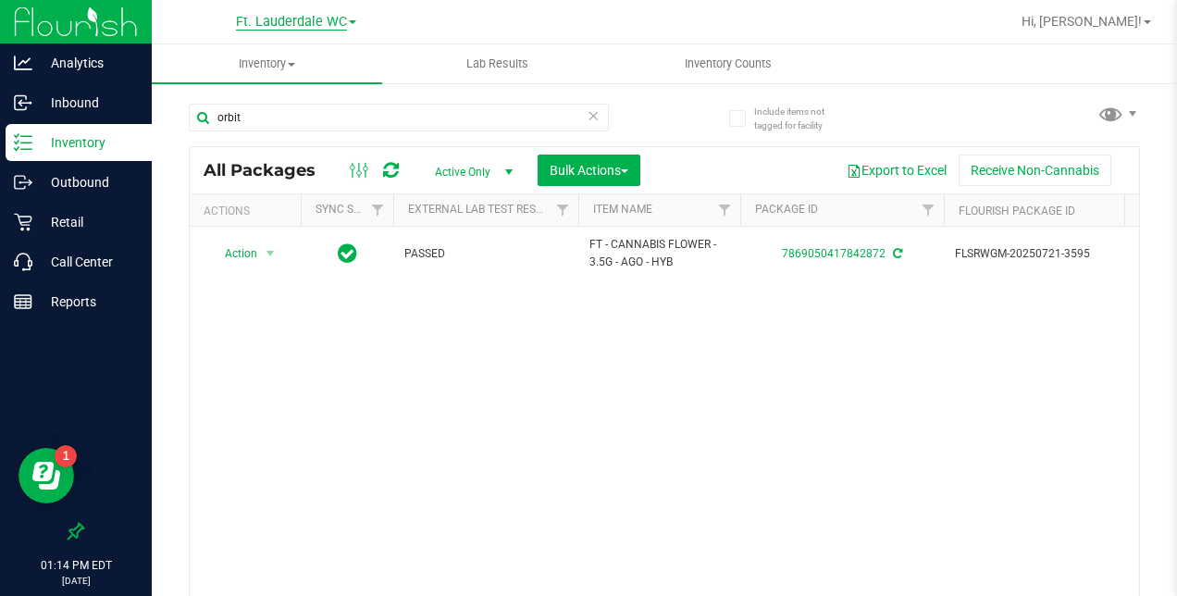
click at [276, 26] on span "Ft. Lauderdale WC" at bounding box center [291, 22] width 111 height 17
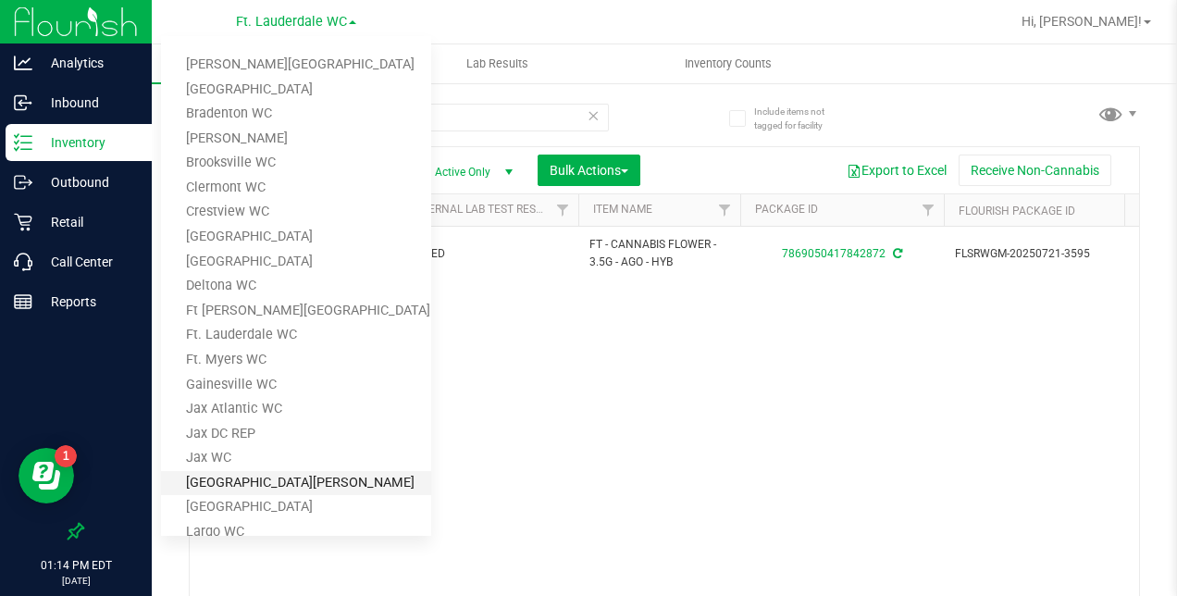
click at [202, 483] on link "[GEOGRAPHIC_DATA][PERSON_NAME]" at bounding box center [296, 483] width 270 height 25
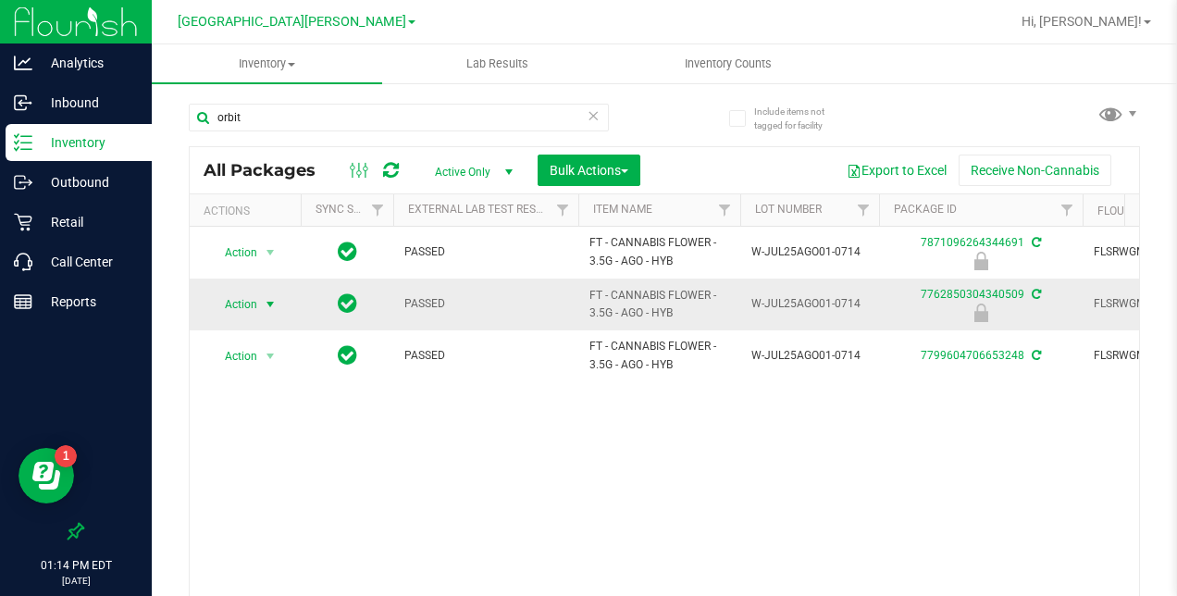
click at [265, 302] on span "select" at bounding box center [270, 304] width 15 height 15
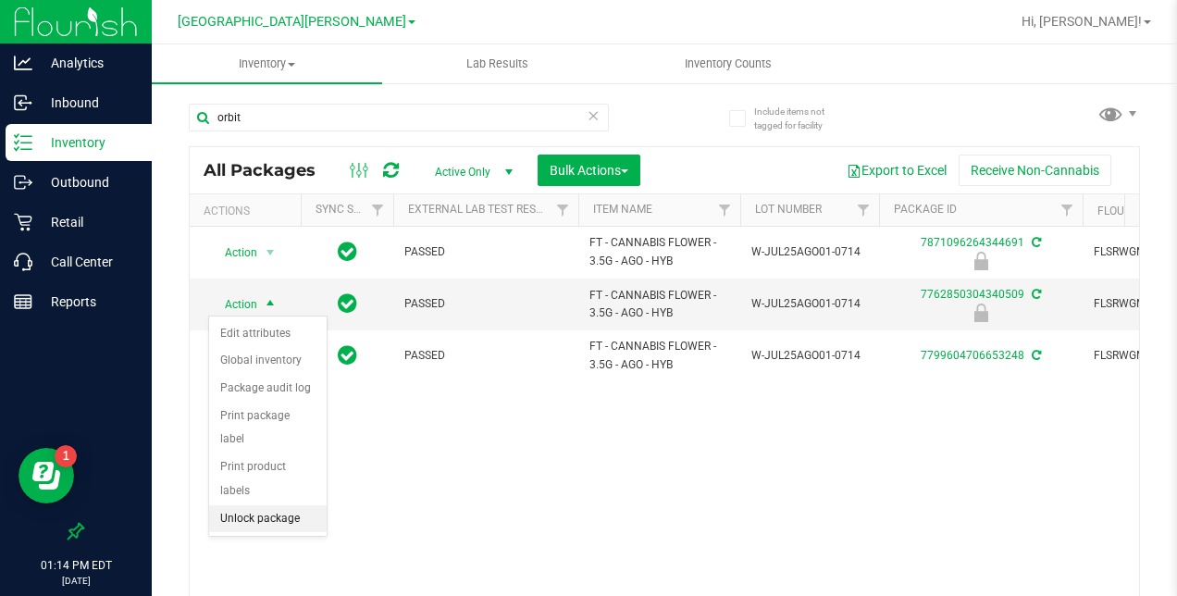
click at [254, 505] on li "Unlock package" at bounding box center [268, 519] width 118 height 28
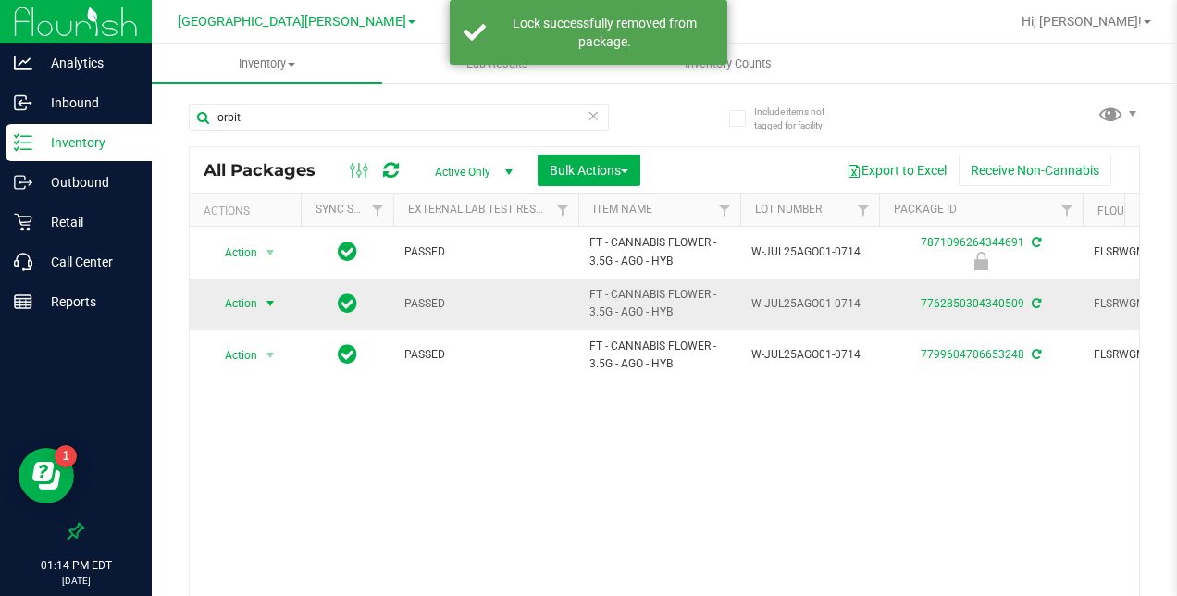
click at [269, 302] on span "select" at bounding box center [270, 303] width 15 height 15
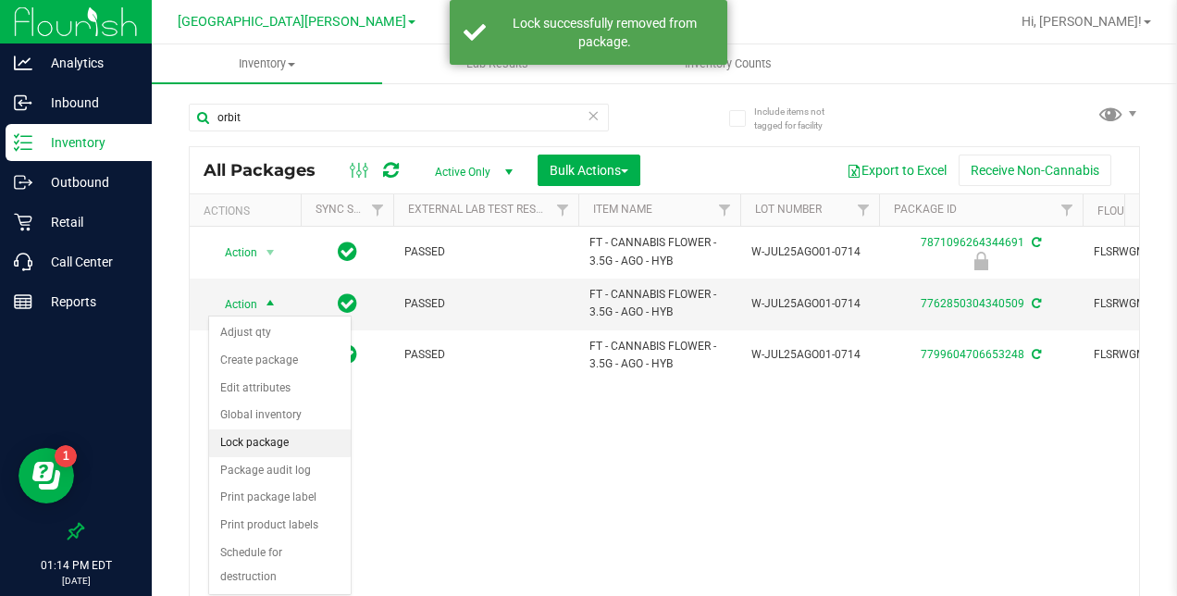
click at [251, 440] on li "Lock package" at bounding box center [280, 443] width 142 height 28
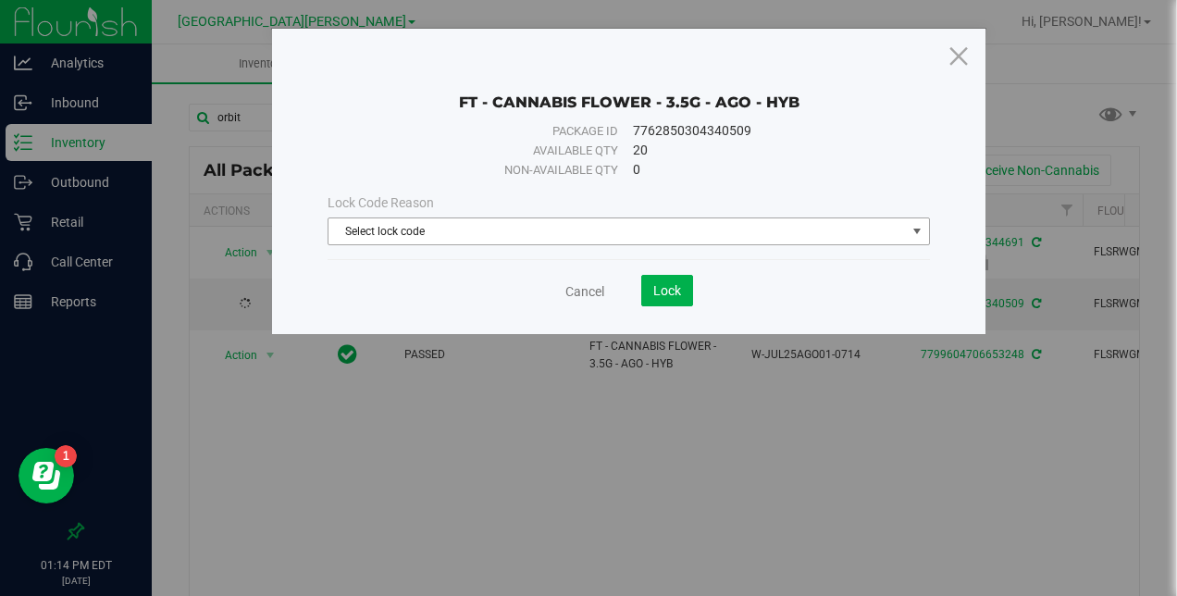
click at [416, 231] on span "Select lock code" at bounding box center [616, 231] width 576 height 26
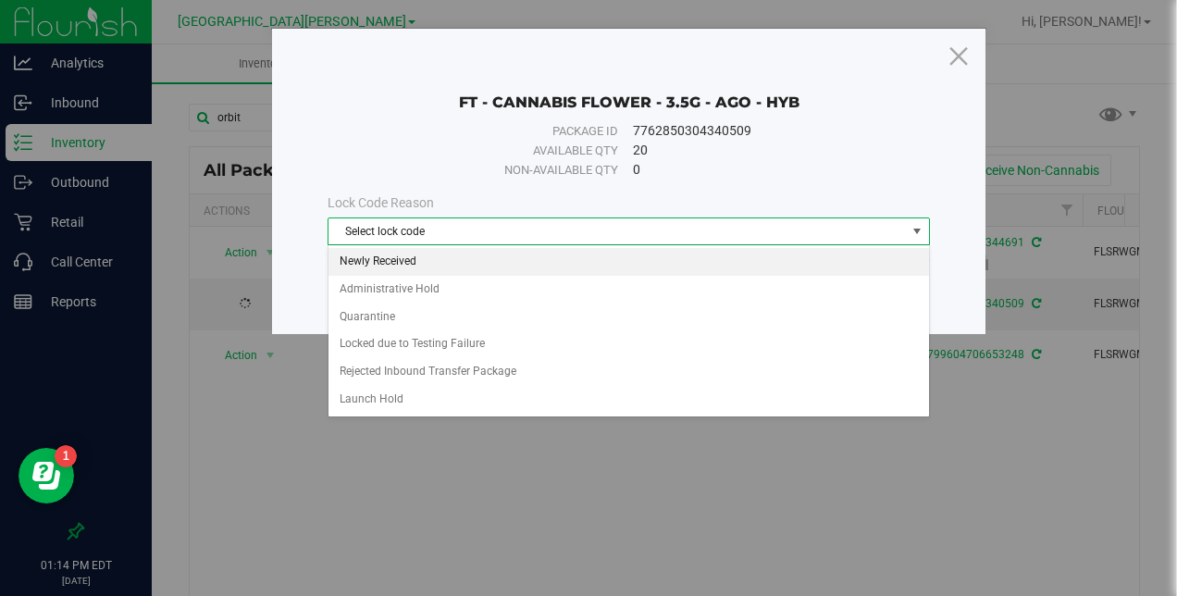
click at [408, 255] on li "Newly Received" at bounding box center [628, 262] width 601 height 28
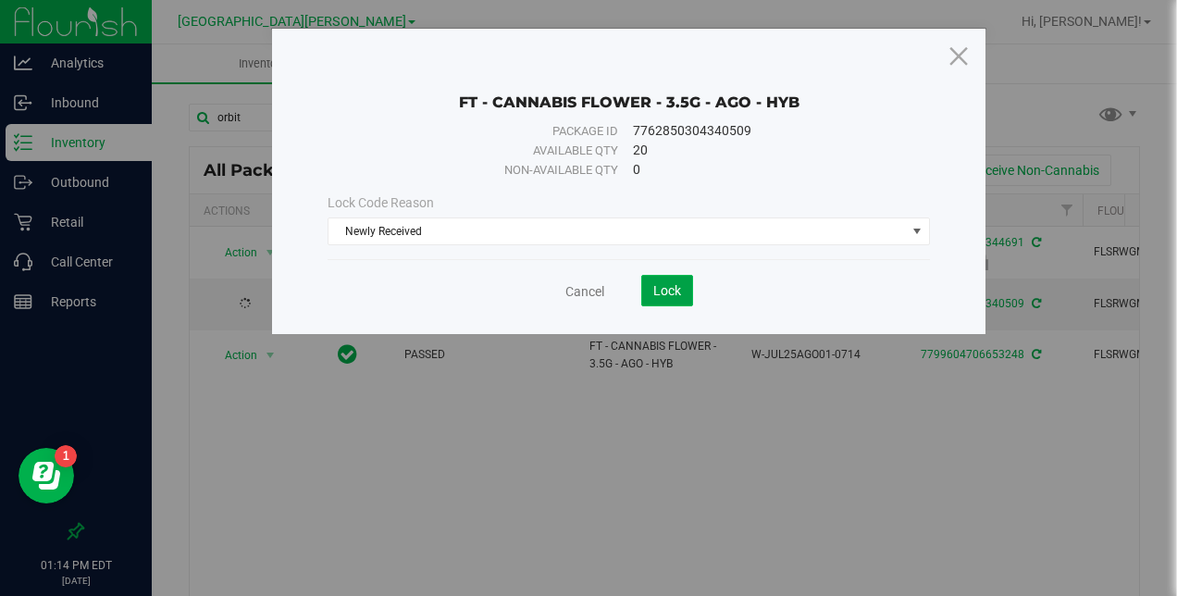
click at [661, 292] on span "Lock" at bounding box center [667, 290] width 28 height 15
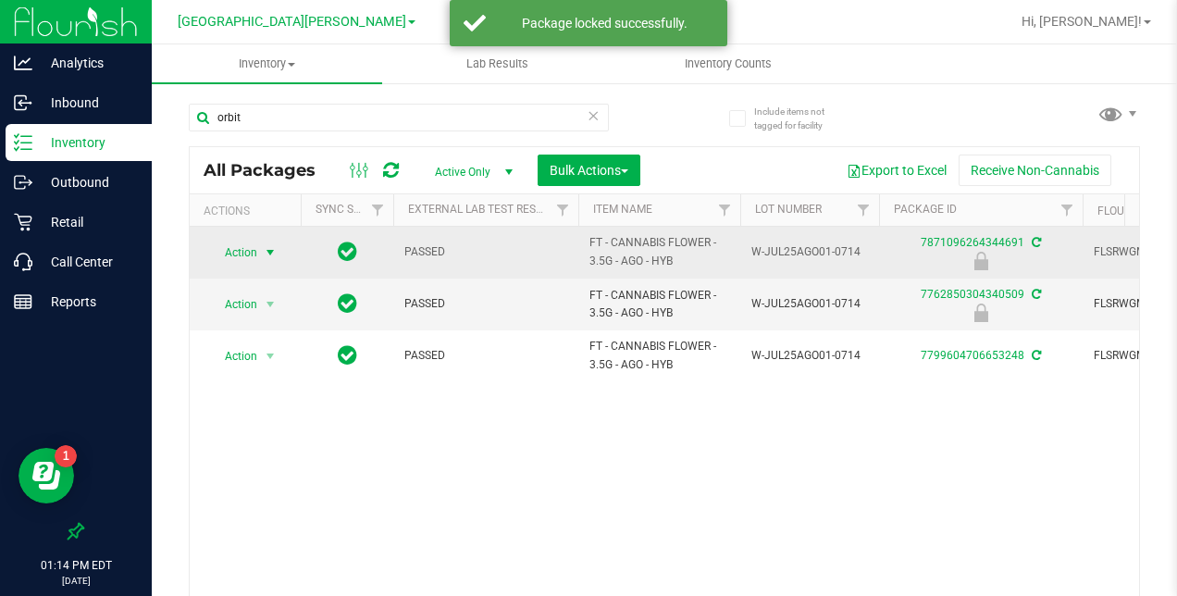
click at [269, 249] on span "select" at bounding box center [270, 252] width 15 height 15
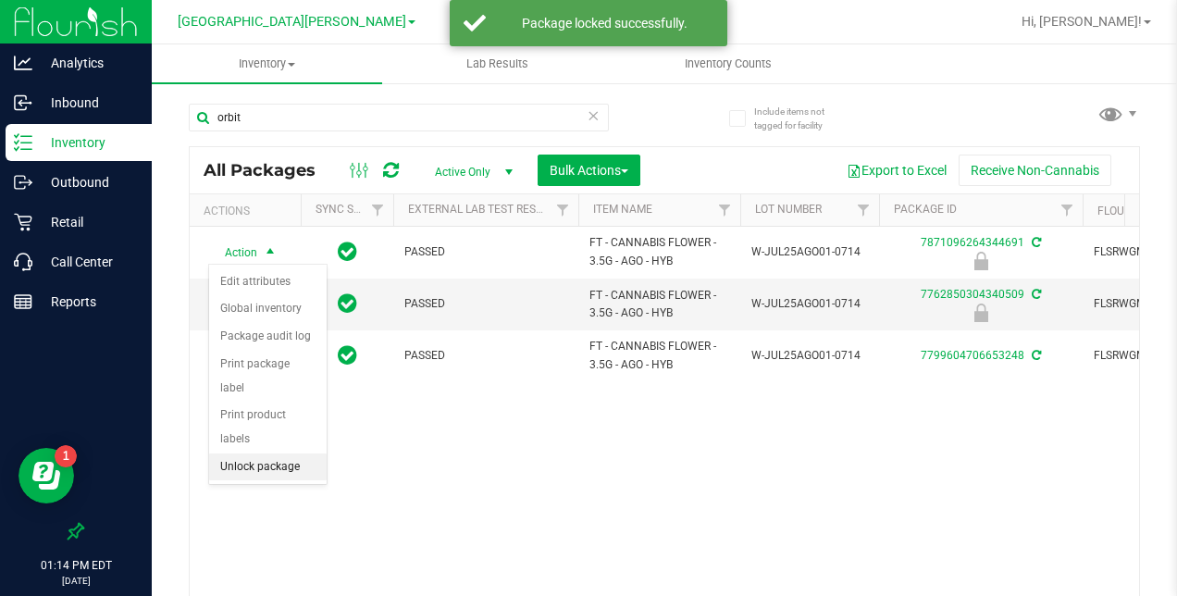
click at [246, 453] on li "Unlock package" at bounding box center [268, 467] width 118 height 28
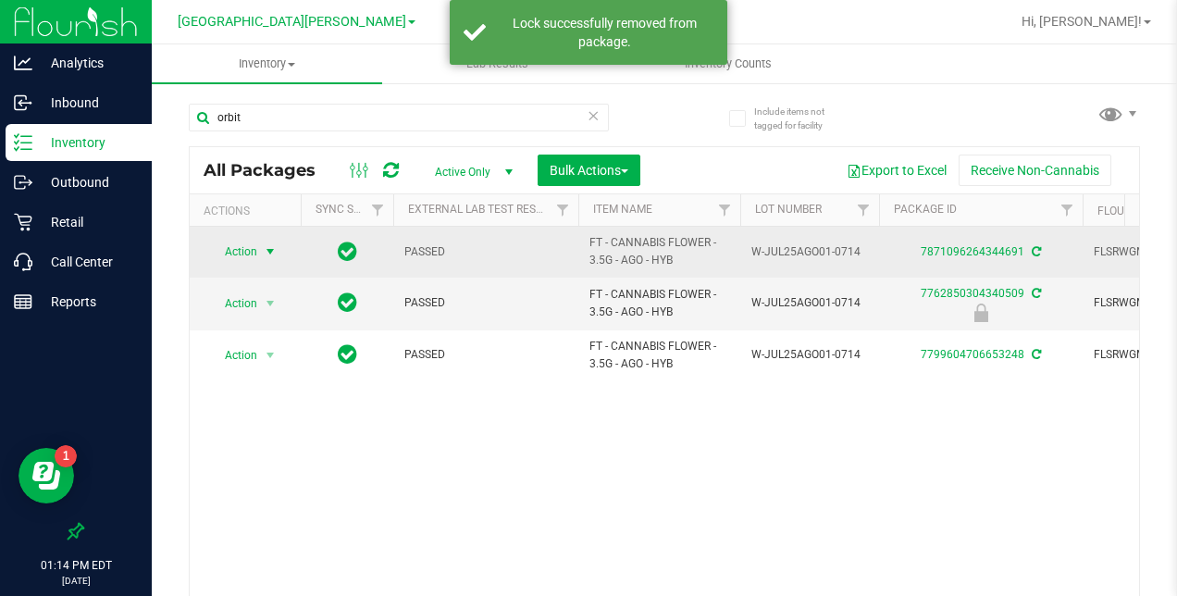
click at [271, 252] on span "select" at bounding box center [270, 251] width 15 height 15
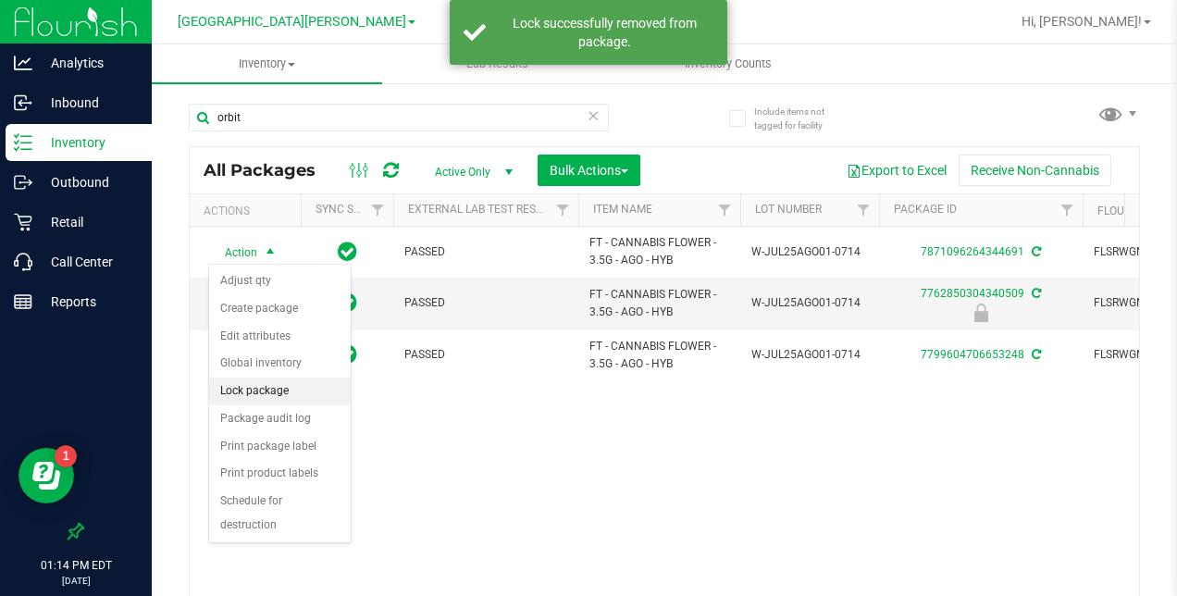
click at [254, 393] on li "Lock package" at bounding box center [280, 392] width 142 height 28
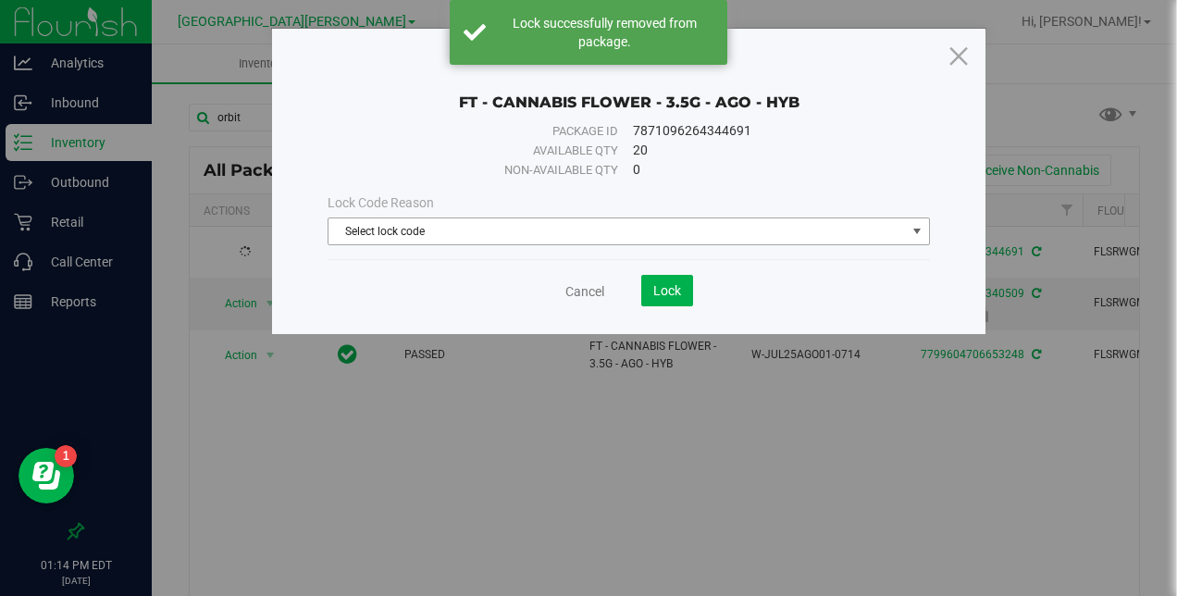
click at [565, 233] on span "Select lock code" at bounding box center [616, 231] width 576 height 26
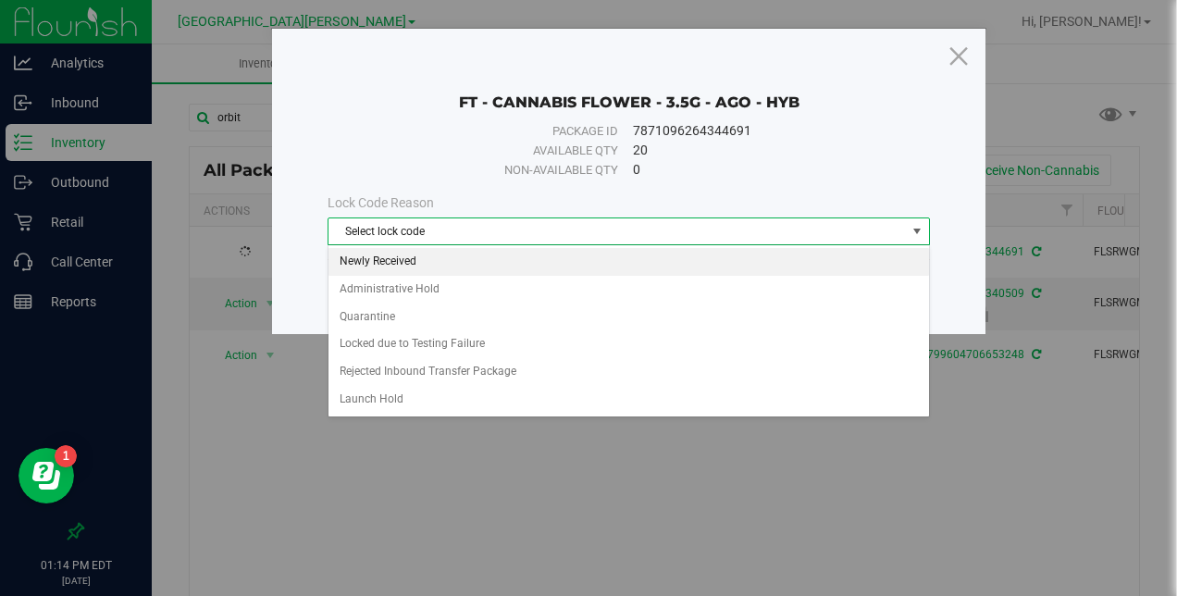
click at [526, 260] on li "Newly Received" at bounding box center [628, 262] width 601 height 28
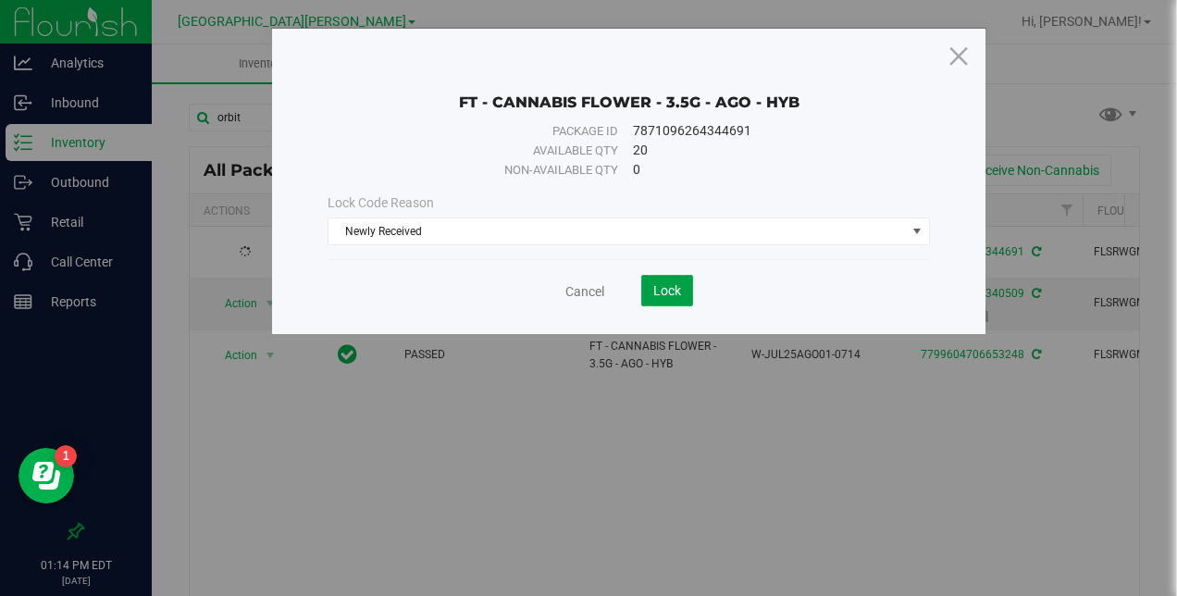
click at [677, 289] on span "Lock" at bounding box center [667, 290] width 28 height 15
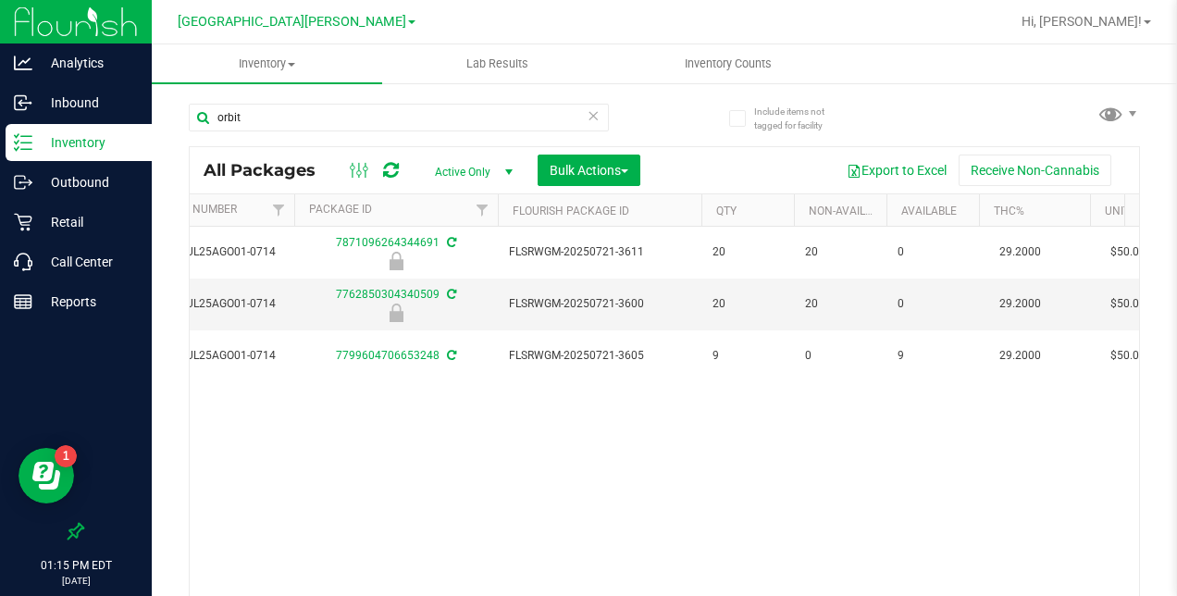
scroll to position [0, 737]
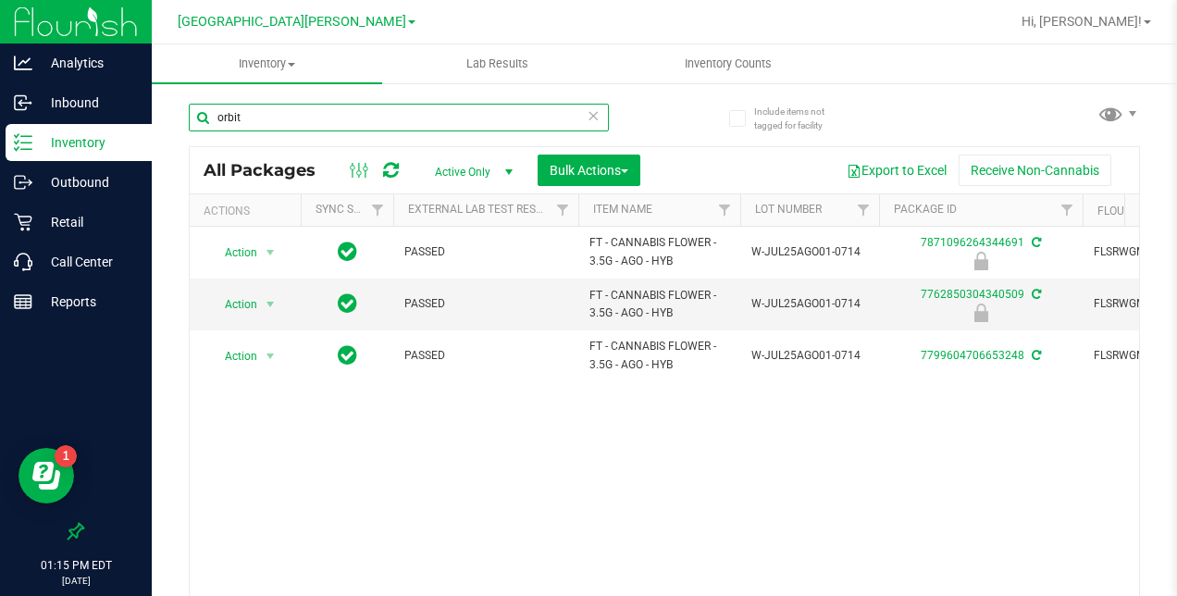
drag, startPoint x: 264, startPoint y: 116, endPoint x: 152, endPoint y: 108, distance: 112.2
click at [150, 108] on div "Analytics Inbound Inventory Outbound Retail Call Center Reports 01:15 PM EDT 08…" at bounding box center [588, 298] width 1177 height 596
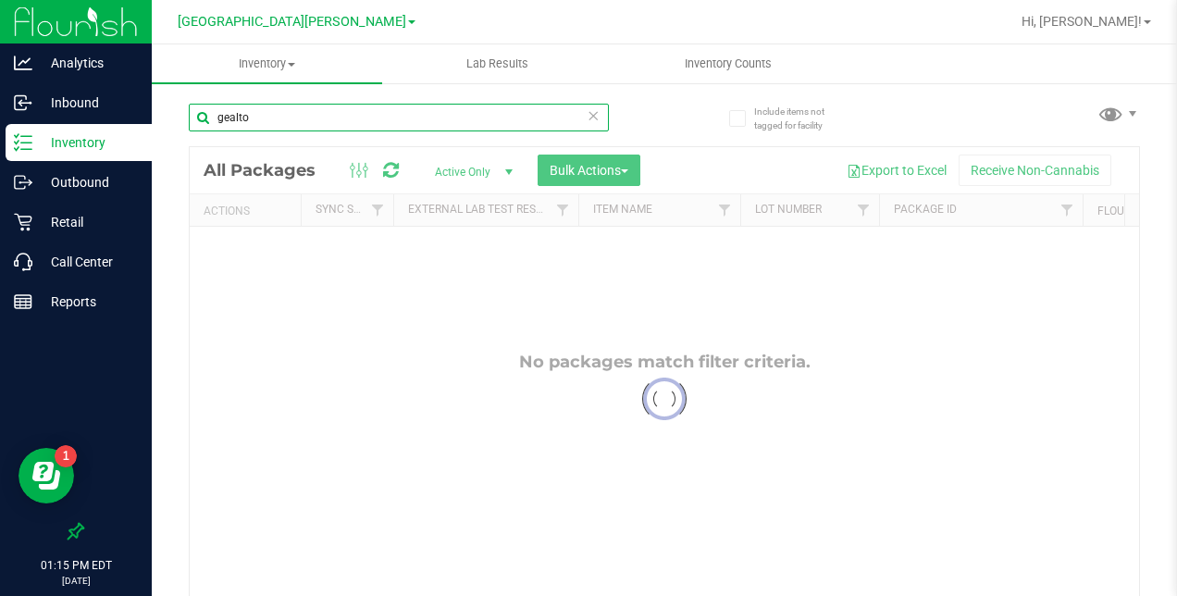
drag, startPoint x: 230, startPoint y: 118, endPoint x: 158, endPoint y: 118, distance: 72.2
click at [158, 118] on div "Include items not tagged for facility gealto Loading... All Packages Active Onl…" at bounding box center [664, 363] width 1025 height 564
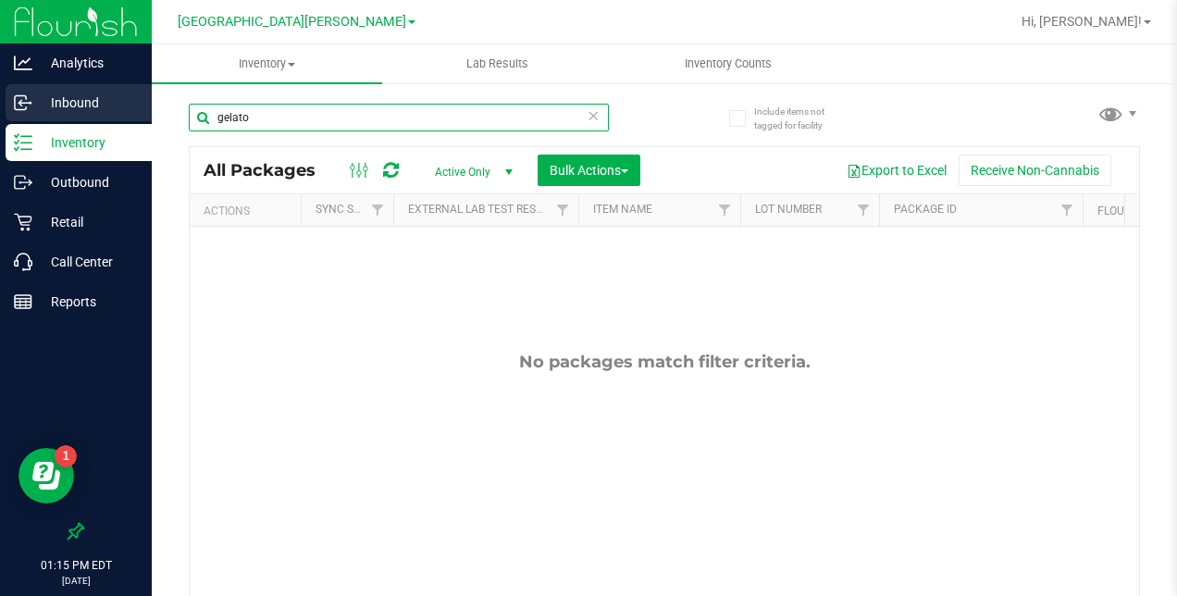
type input "gelato"
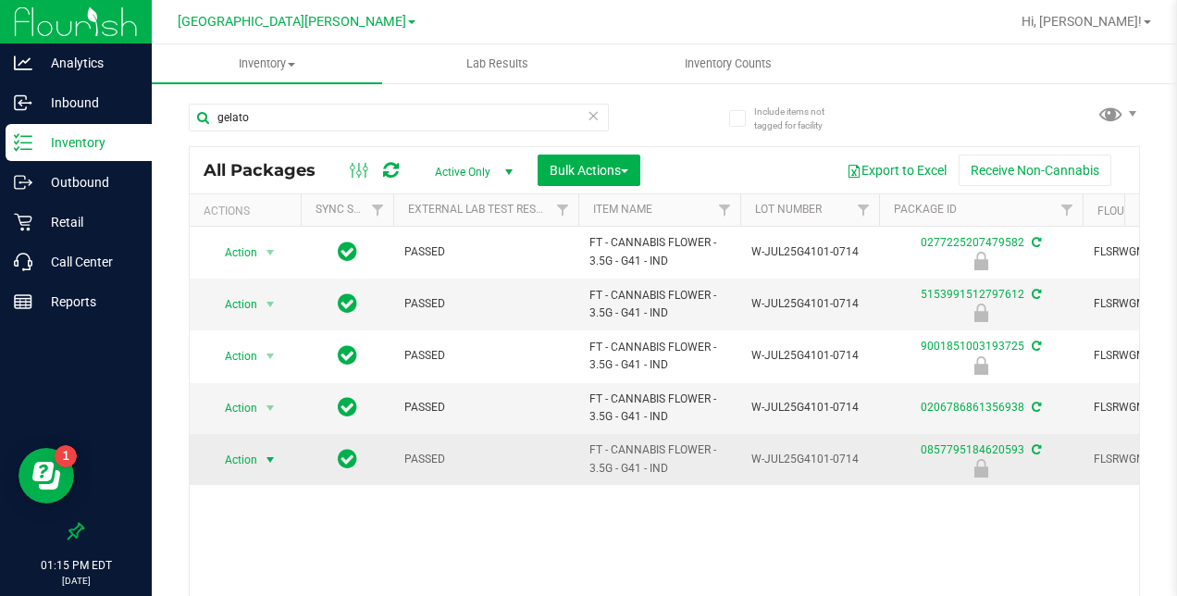
click at [263, 452] on span "select" at bounding box center [270, 459] width 15 height 15
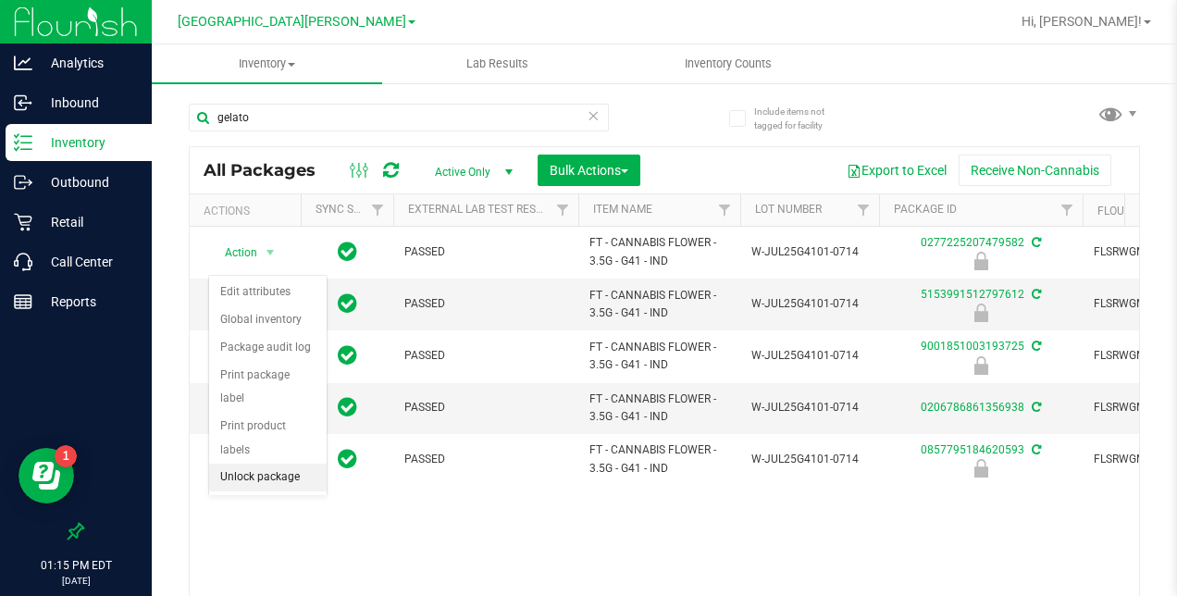
click at [267, 464] on li "Unlock package" at bounding box center [268, 478] width 118 height 28
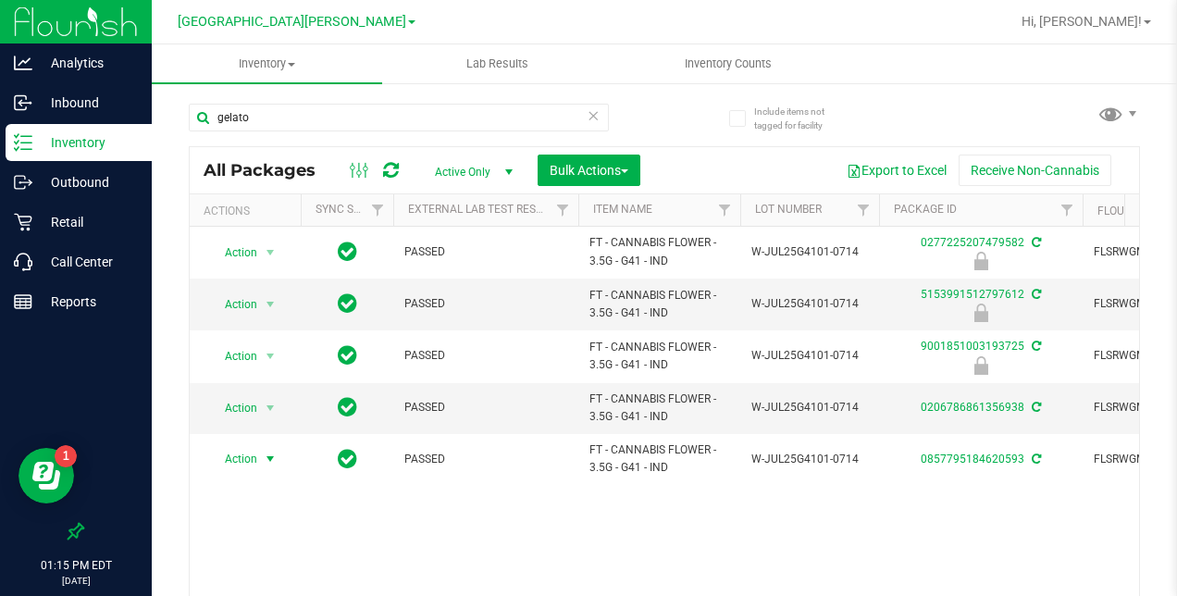
click at [269, 453] on span "select" at bounding box center [270, 459] width 15 height 15
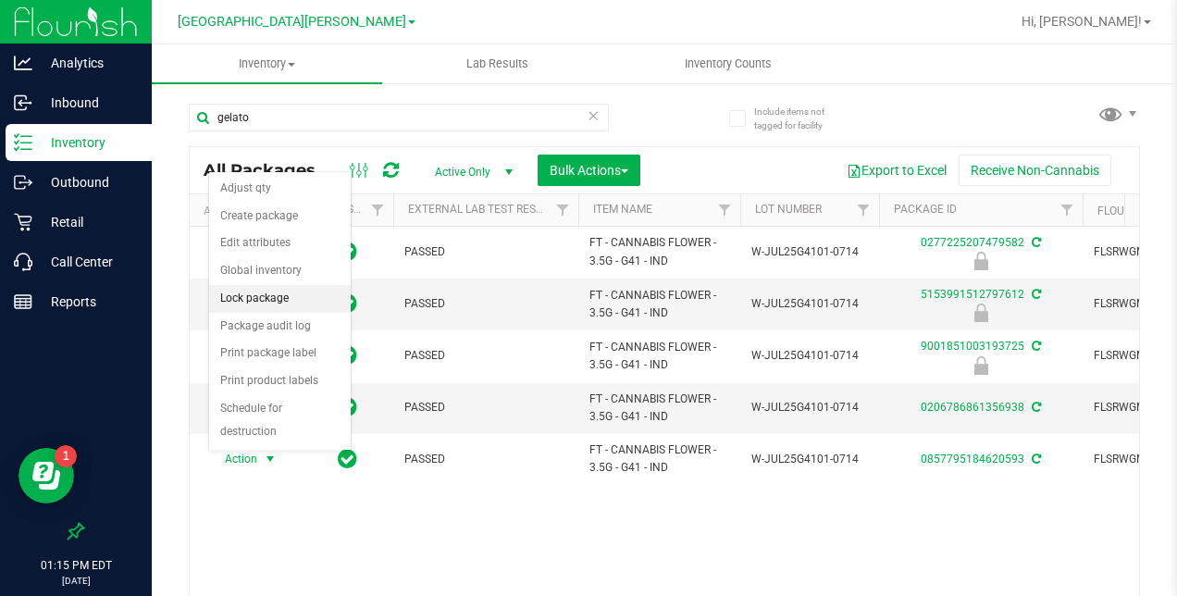
click at [263, 303] on li "Lock package" at bounding box center [280, 299] width 142 height 28
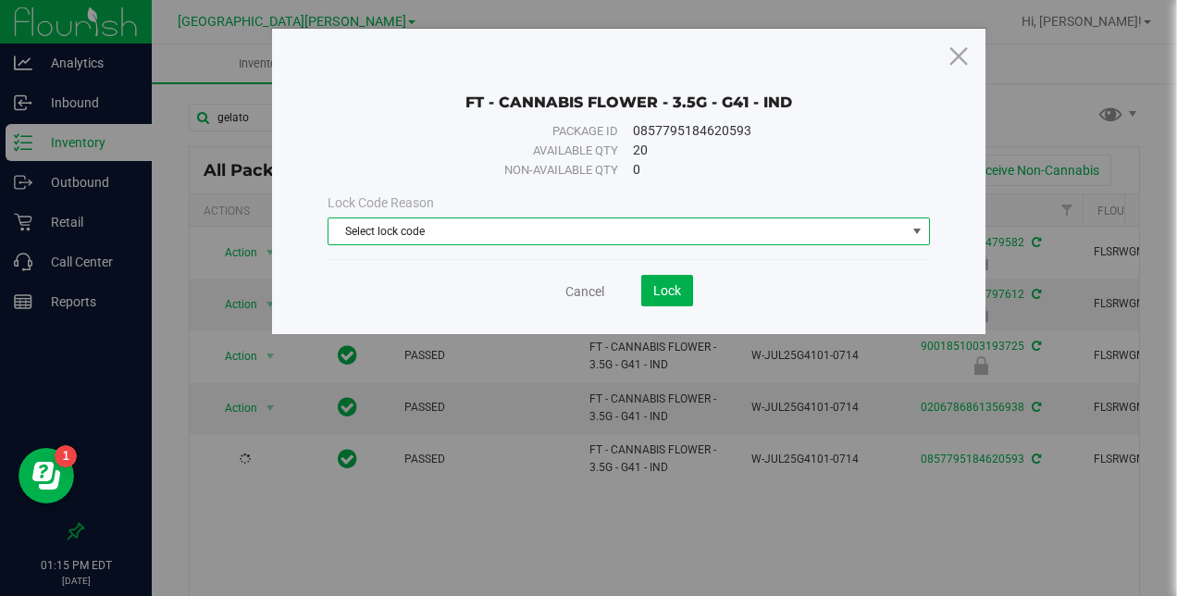
click at [477, 231] on span "Select lock code" at bounding box center [616, 231] width 576 height 26
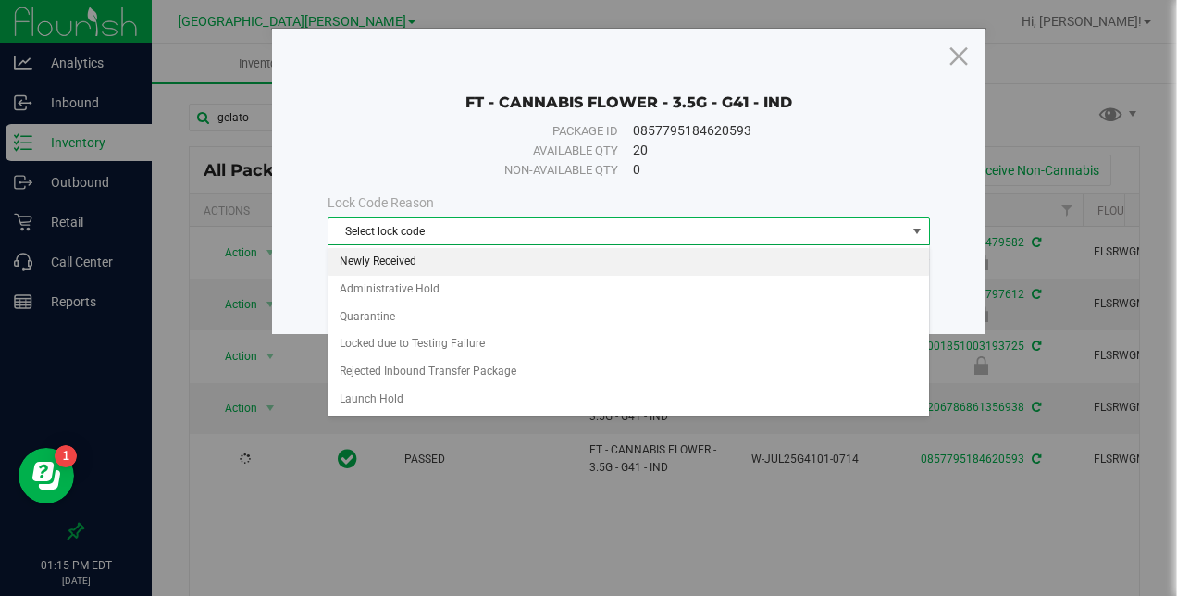
click at [414, 255] on li "Newly Received" at bounding box center [628, 262] width 601 height 28
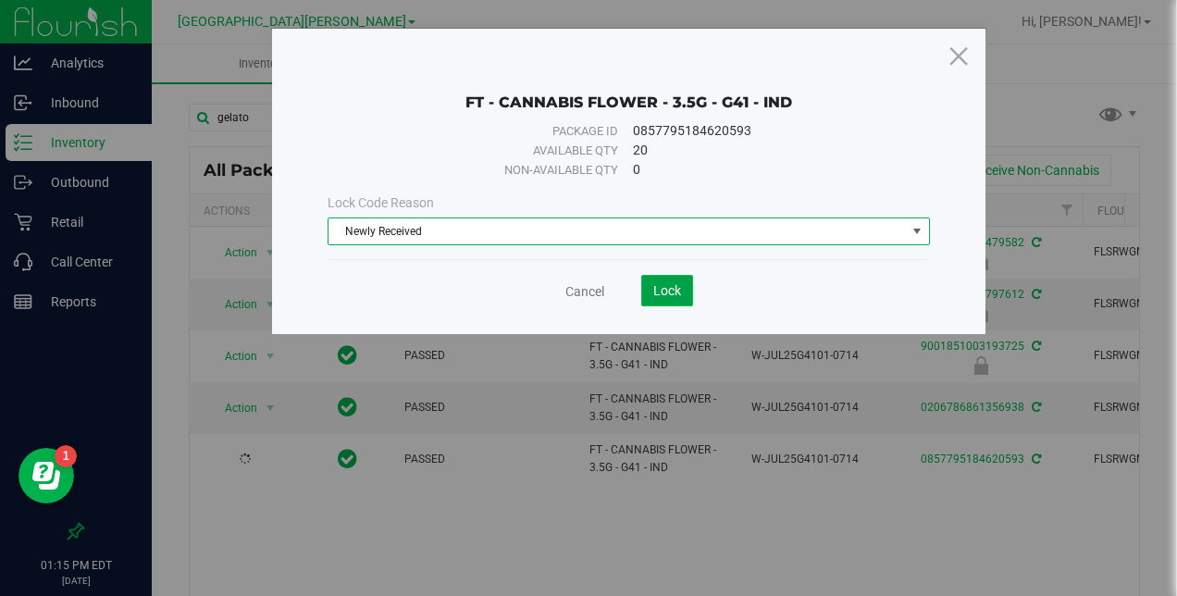
click at [665, 292] on span "Lock" at bounding box center [667, 290] width 28 height 15
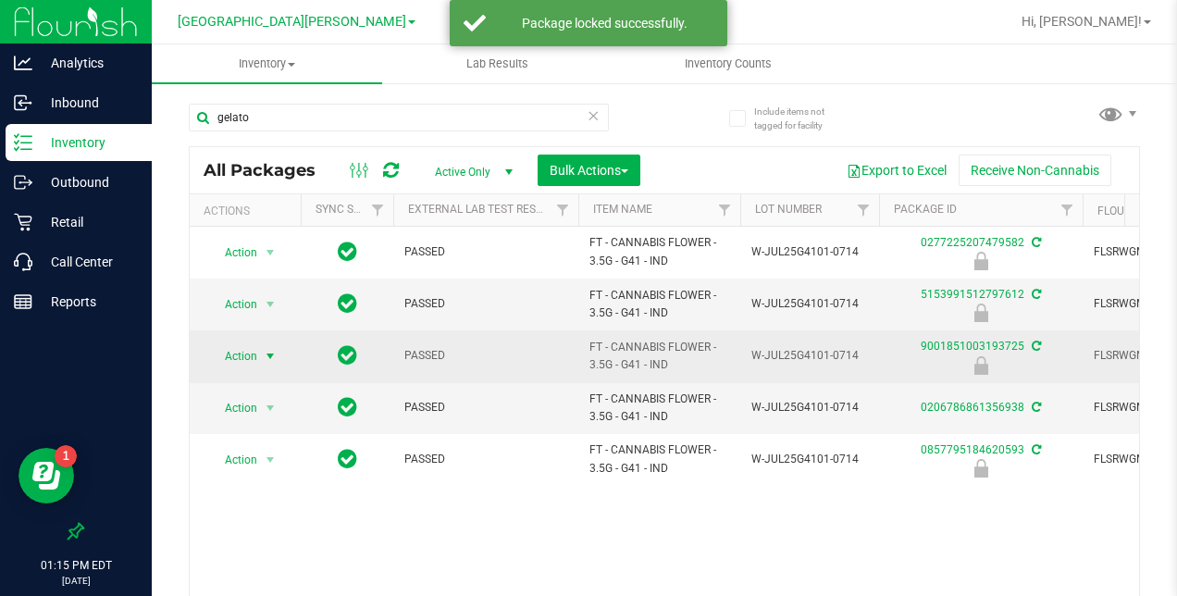
click at [259, 352] on span "select" at bounding box center [270, 356] width 23 height 26
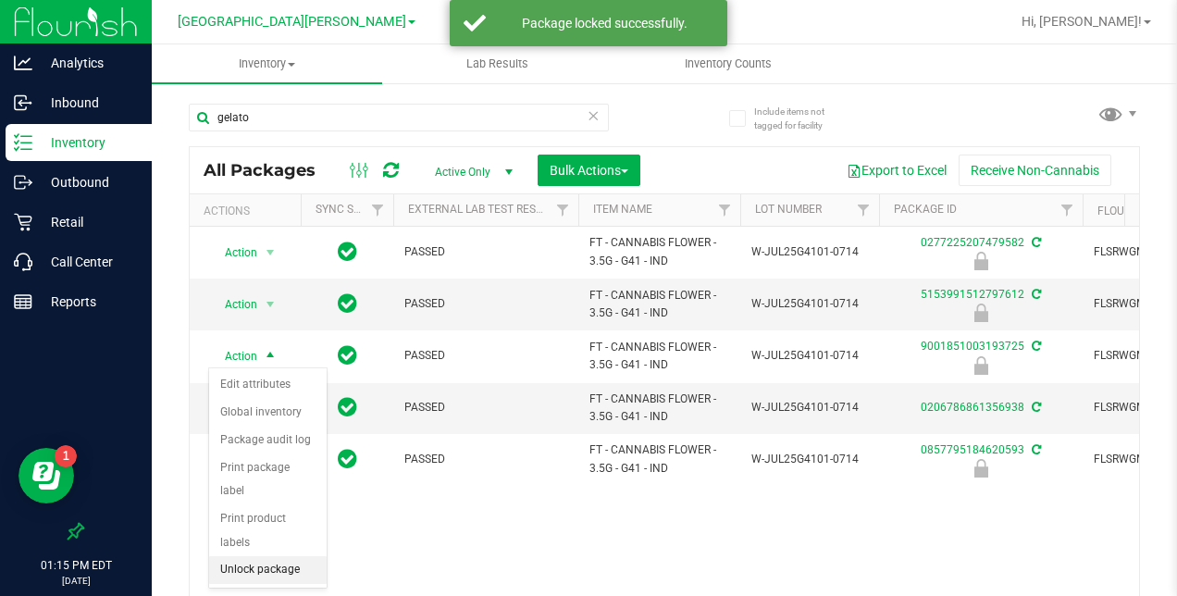
click at [257, 556] on li "Unlock package" at bounding box center [268, 570] width 118 height 28
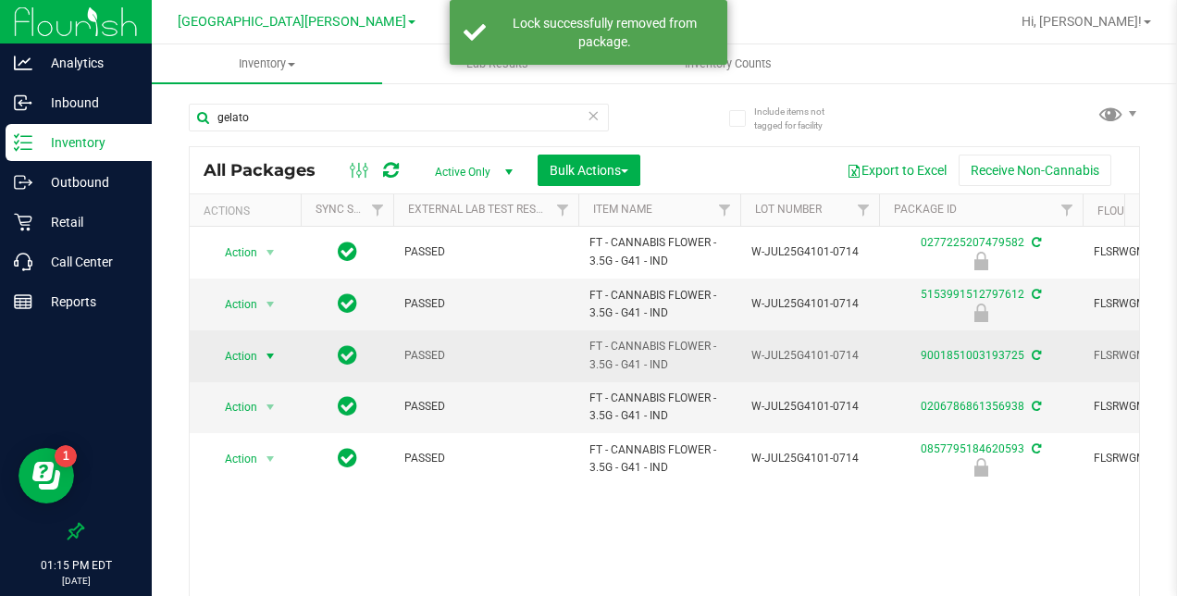
click at [270, 357] on span "select" at bounding box center [270, 356] width 15 height 15
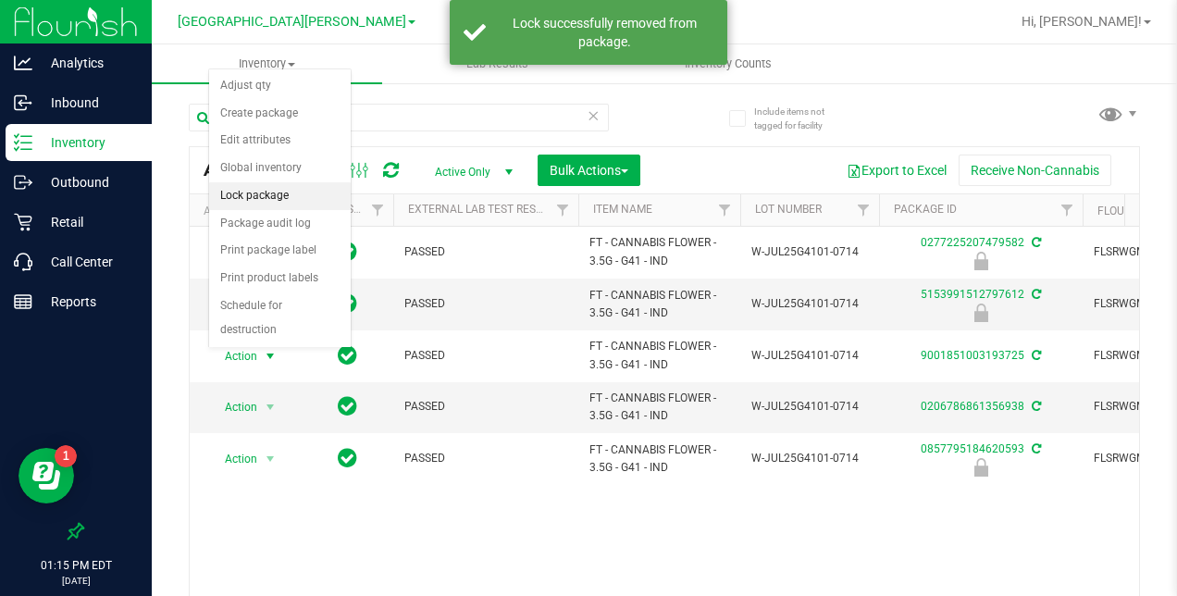
click at [260, 189] on li "Lock package" at bounding box center [280, 196] width 142 height 28
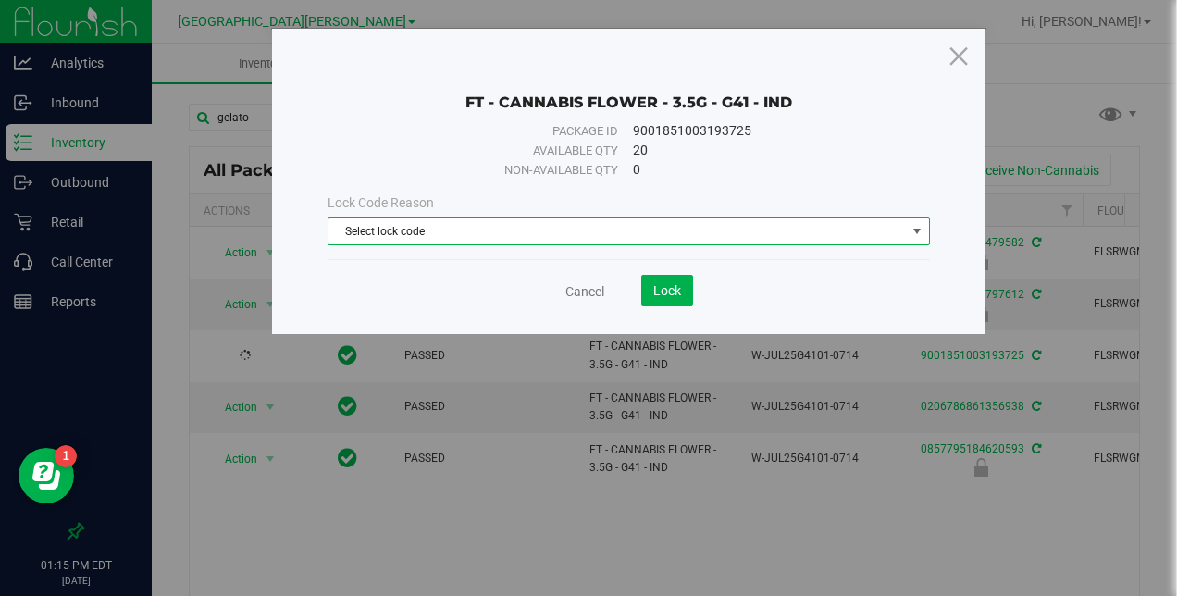
click at [463, 221] on span "Select lock code" at bounding box center [616, 231] width 576 height 26
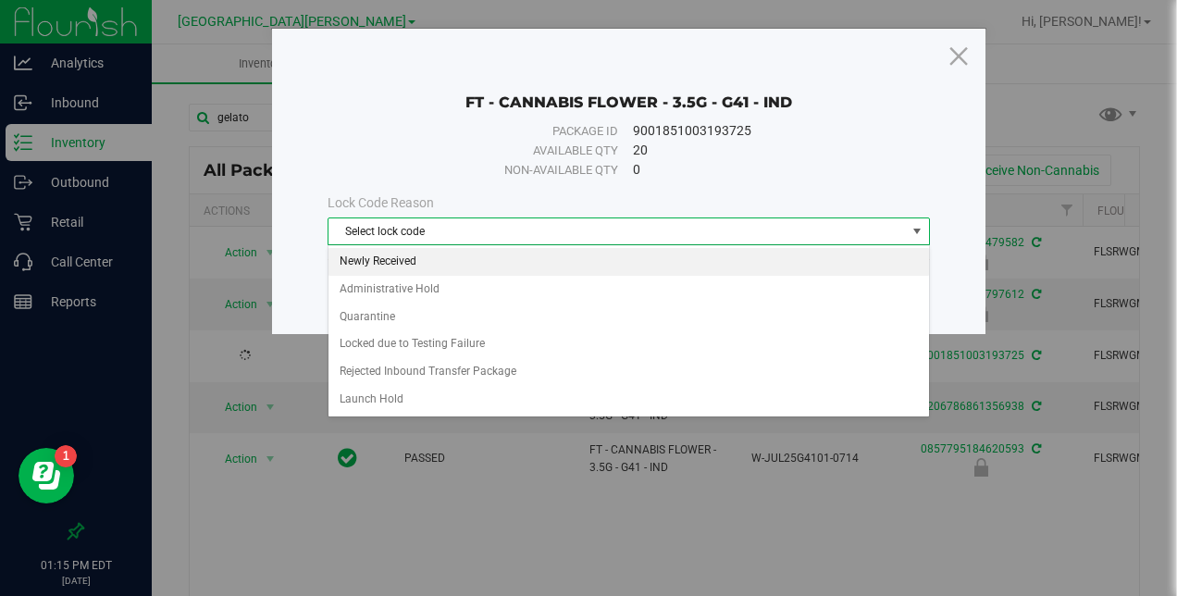
click at [429, 256] on li "Newly Received" at bounding box center [628, 262] width 601 height 28
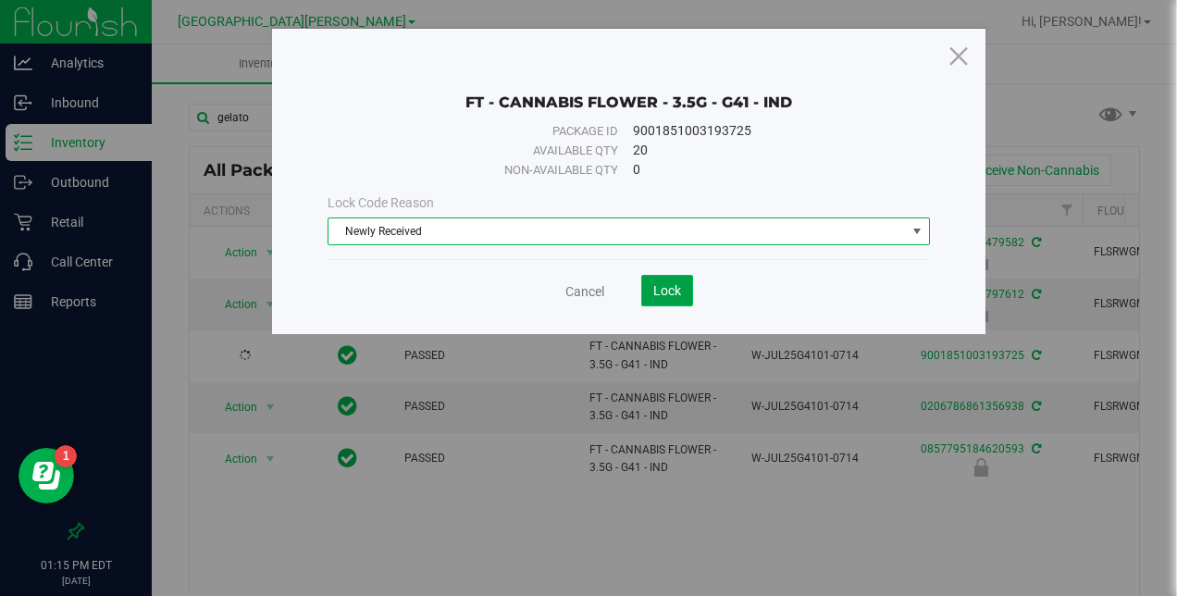
click at [648, 287] on button "Lock" at bounding box center [667, 290] width 52 height 31
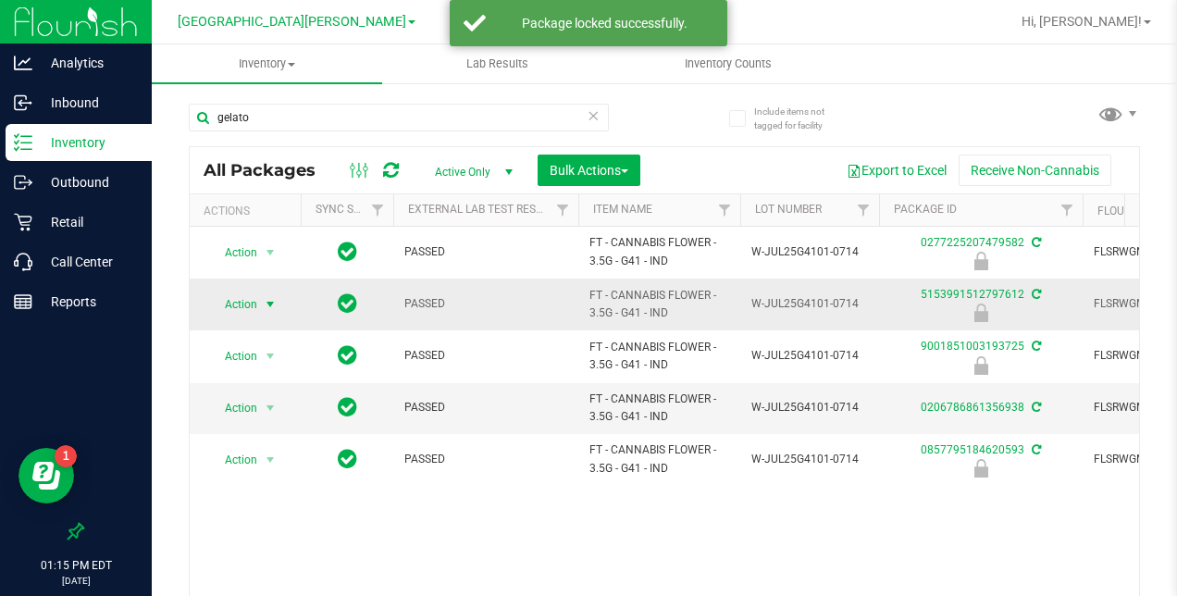
click at [265, 303] on span "select" at bounding box center [270, 304] width 15 height 15
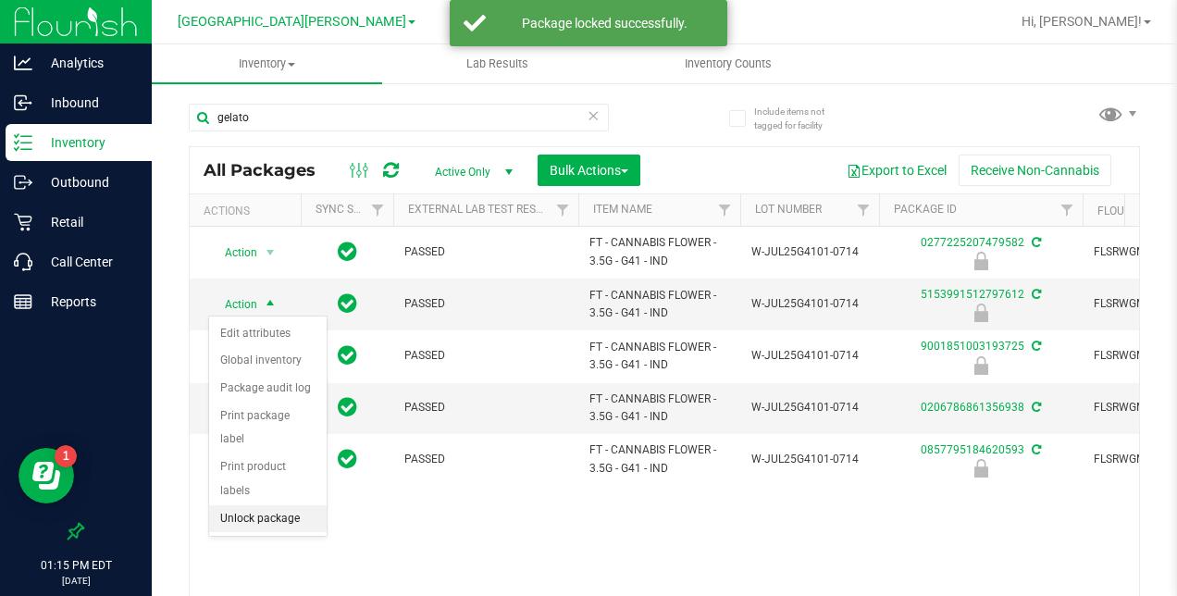
click at [249, 505] on li "Unlock package" at bounding box center [268, 519] width 118 height 28
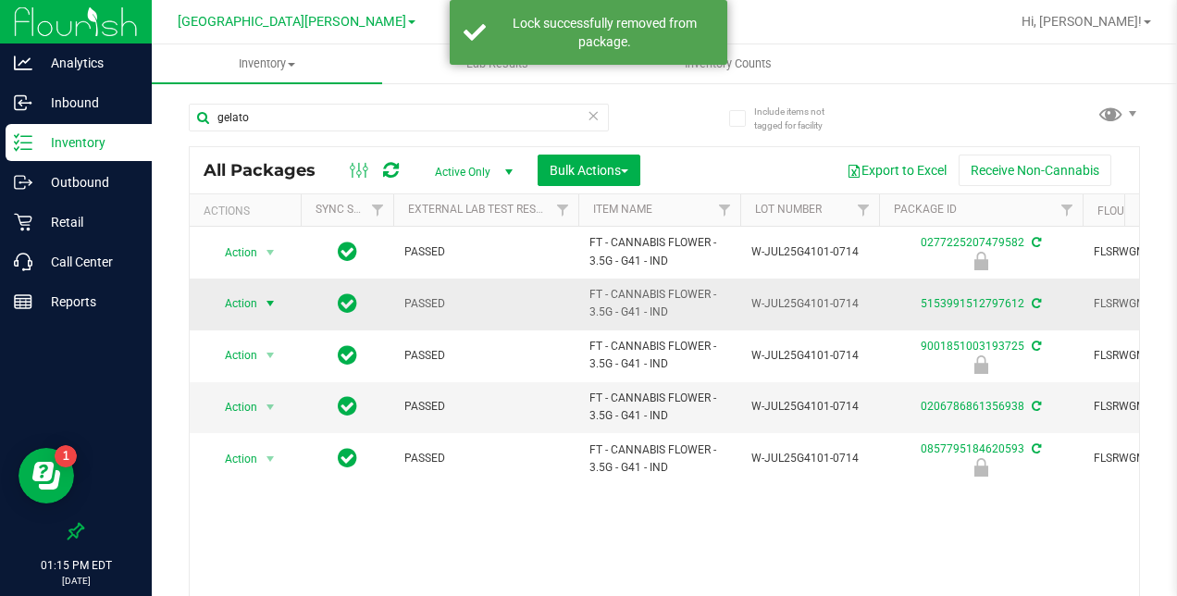
click at [267, 301] on span "select" at bounding box center [270, 303] width 15 height 15
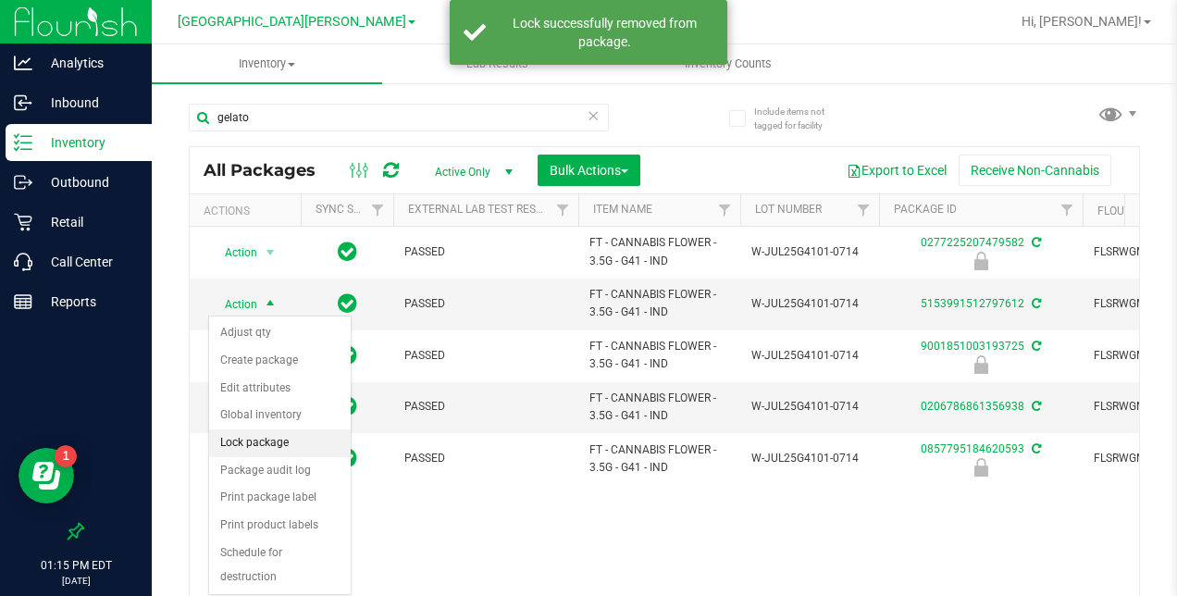
click at [248, 431] on li "Lock package" at bounding box center [280, 443] width 142 height 28
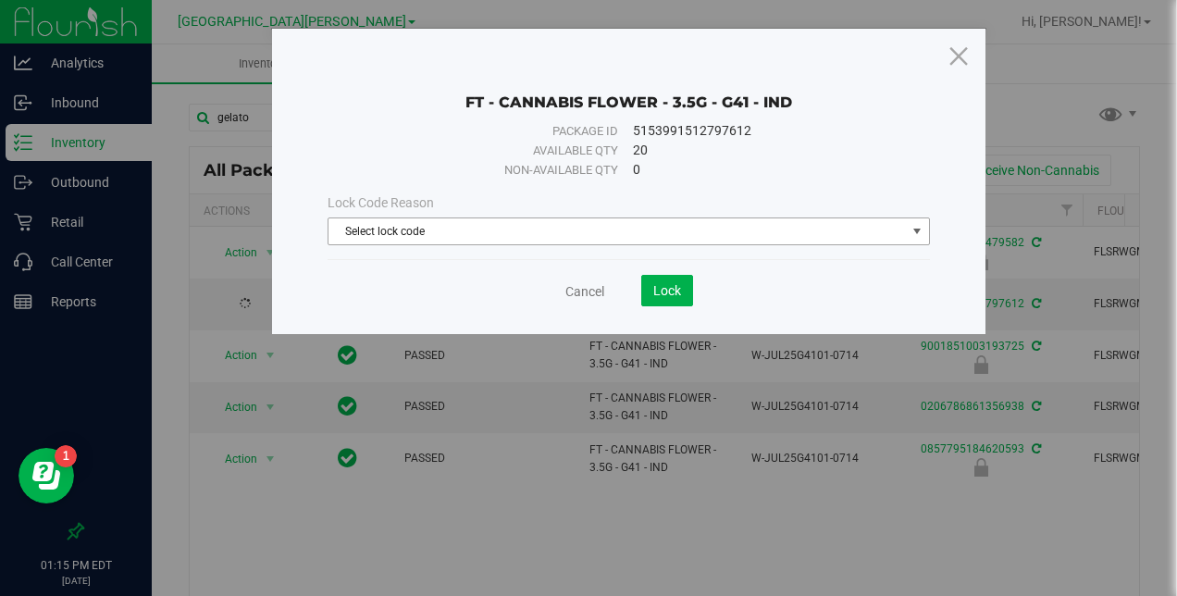
click at [526, 230] on span "Select lock code" at bounding box center [616, 231] width 576 height 26
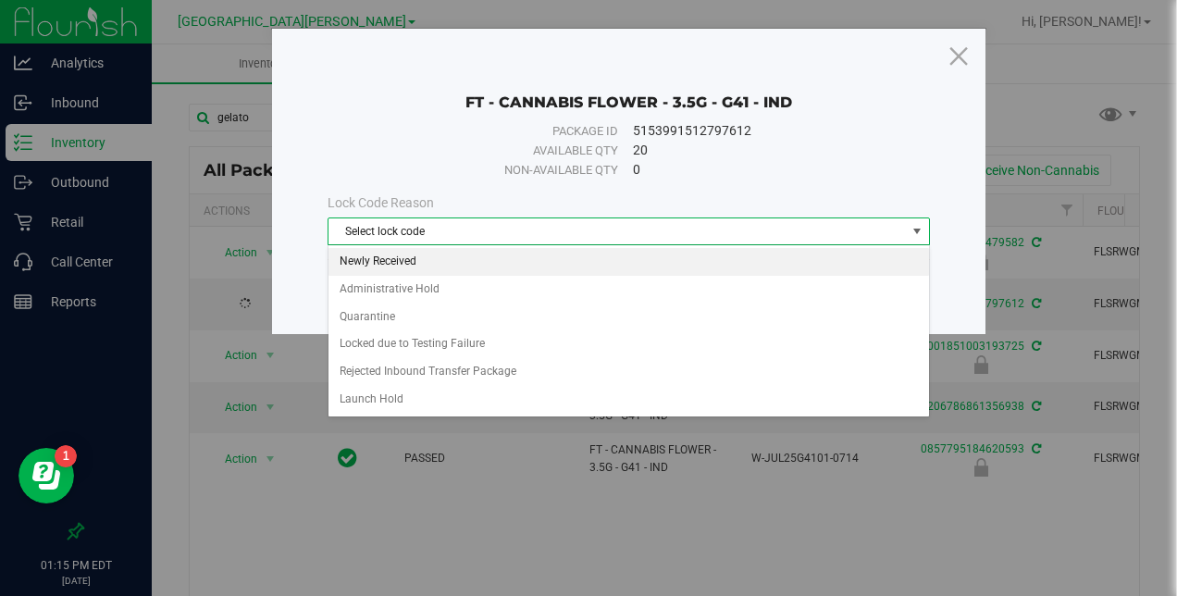
click at [503, 254] on li "Newly Received" at bounding box center [628, 262] width 601 height 28
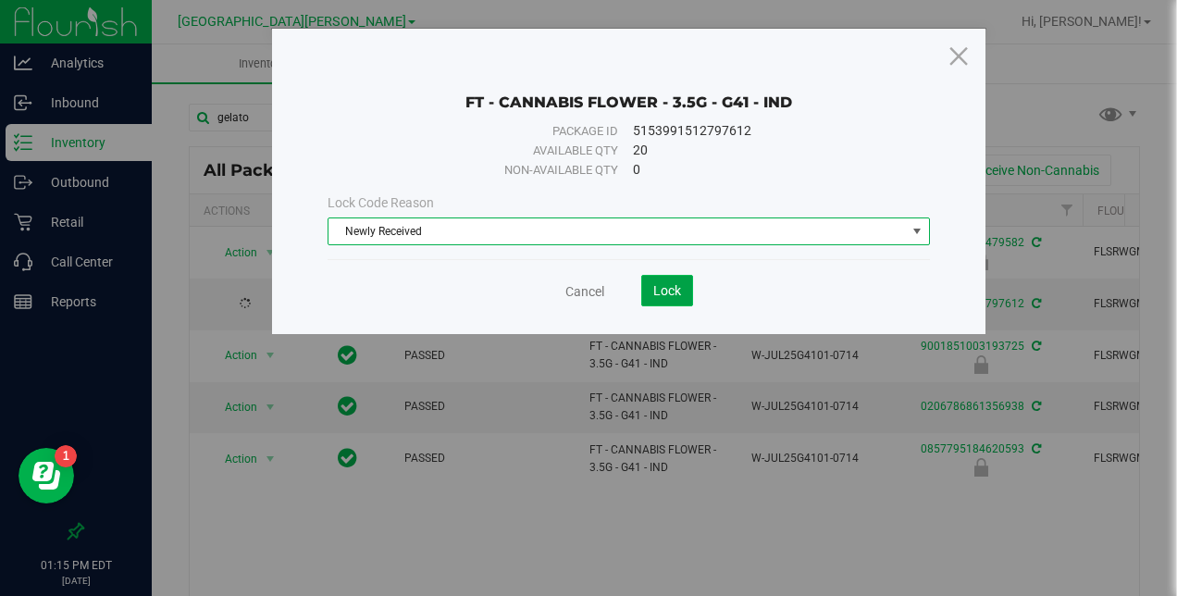
click at [644, 285] on button "Lock" at bounding box center [667, 290] width 52 height 31
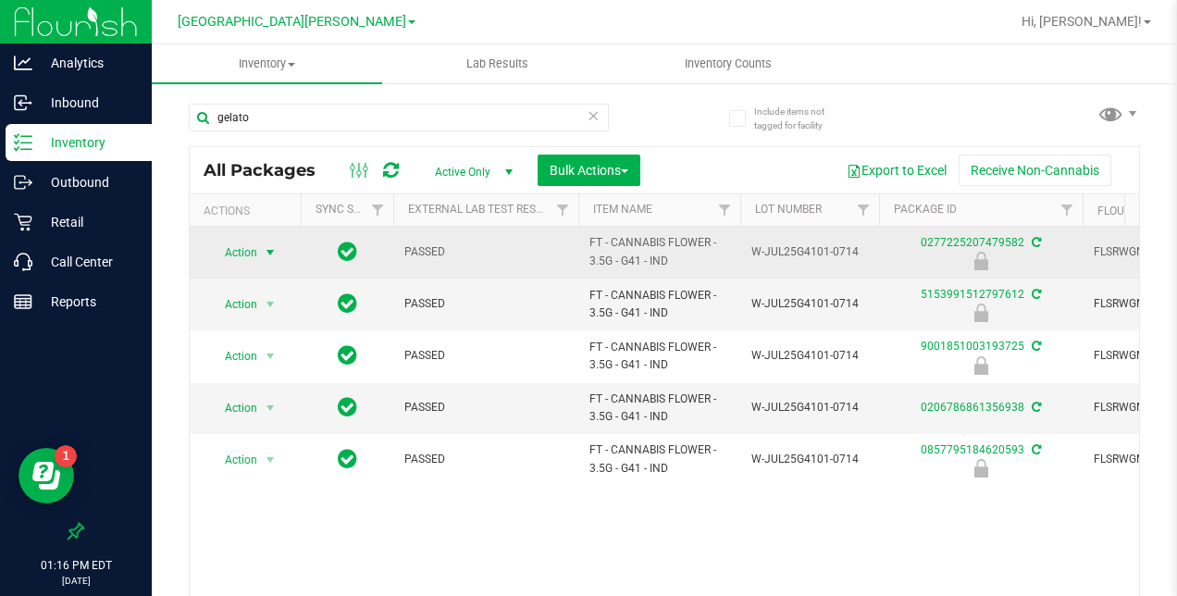
click at [273, 245] on span "select" at bounding box center [270, 252] width 15 height 15
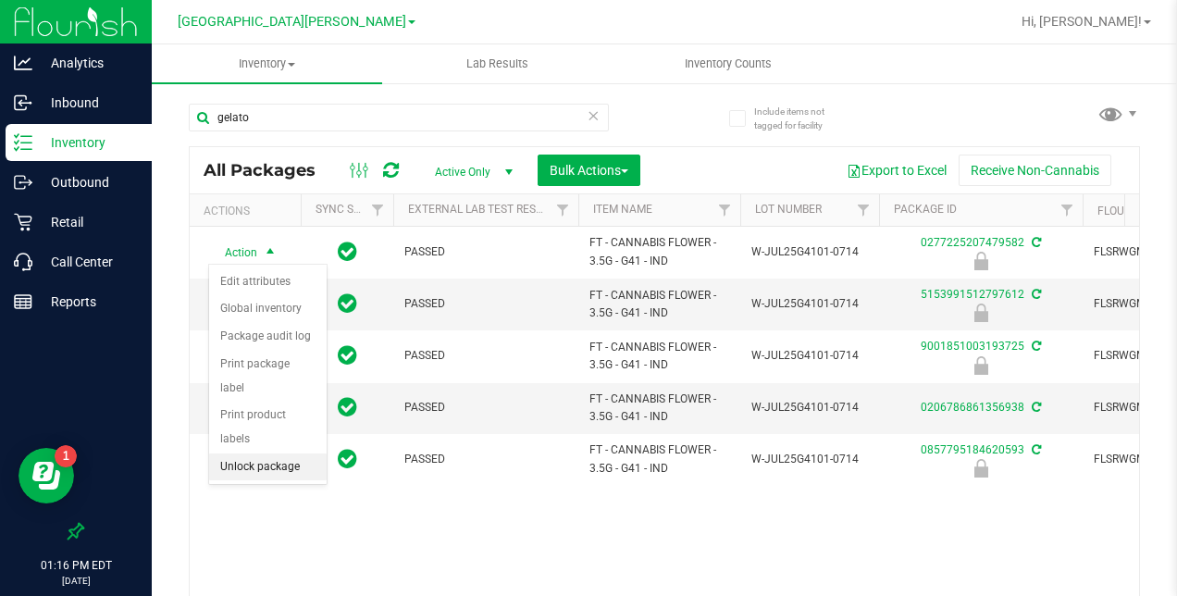
click at [248, 453] on li "Unlock package" at bounding box center [268, 467] width 118 height 28
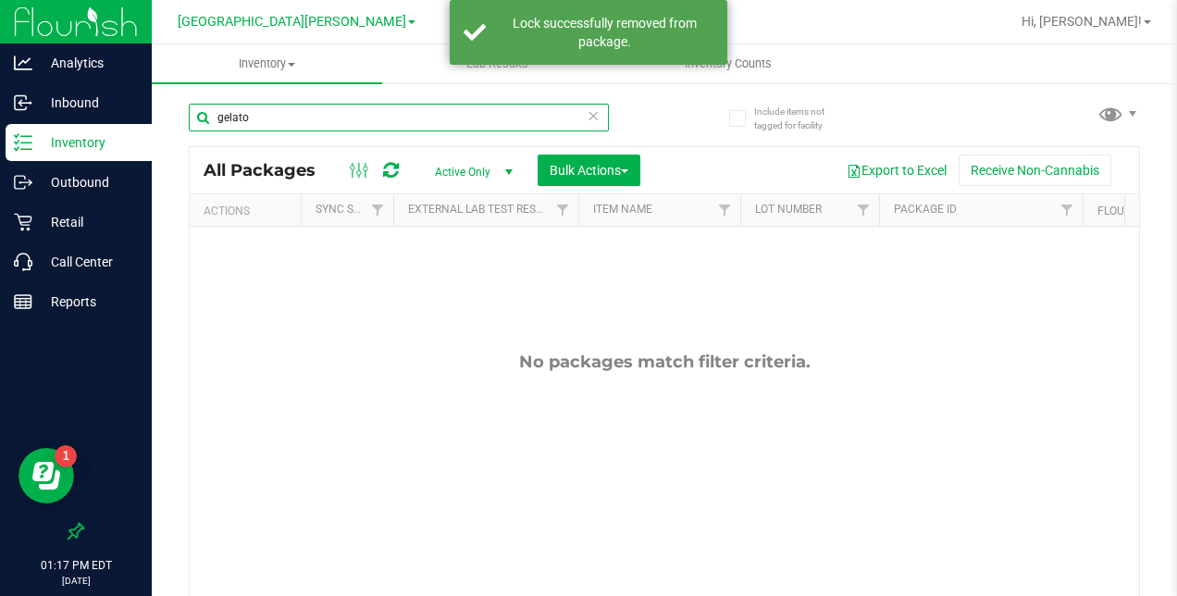
click at [294, 115] on input "gelato" at bounding box center [399, 118] width 420 height 28
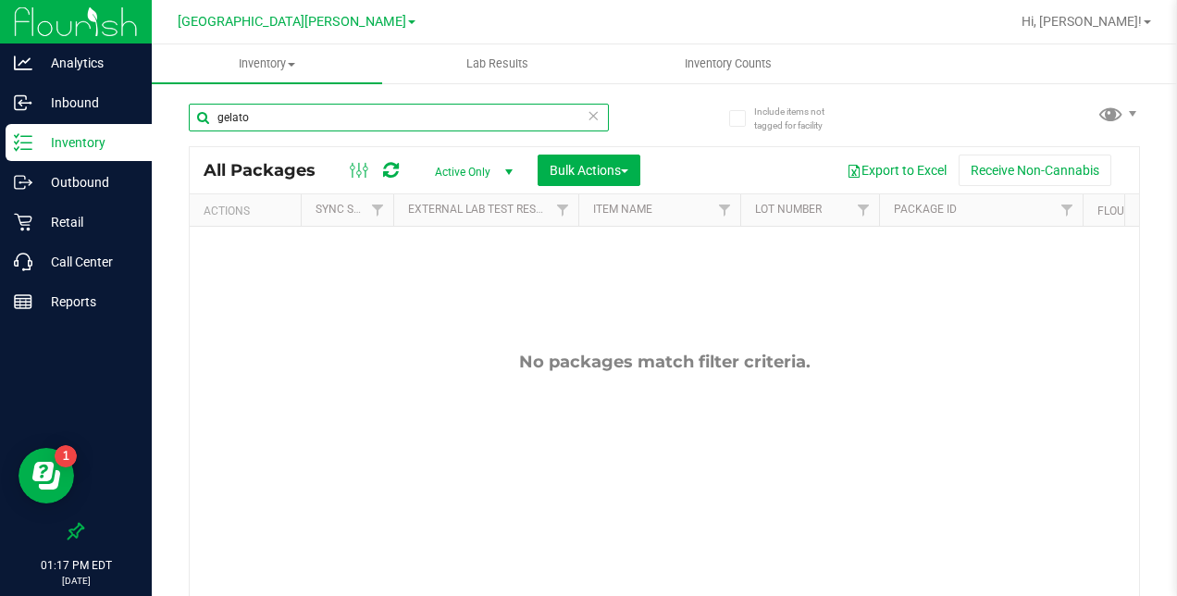
click at [290, 119] on input "gelato" at bounding box center [399, 118] width 420 height 28
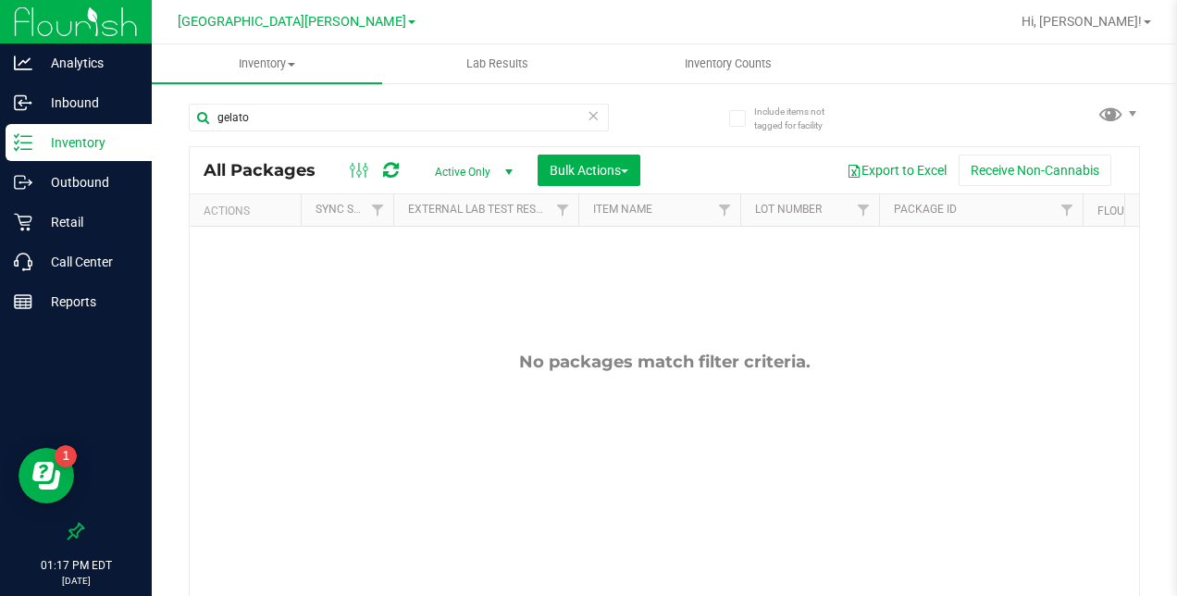
click at [107, 141] on p "Inventory" at bounding box center [87, 142] width 111 height 22
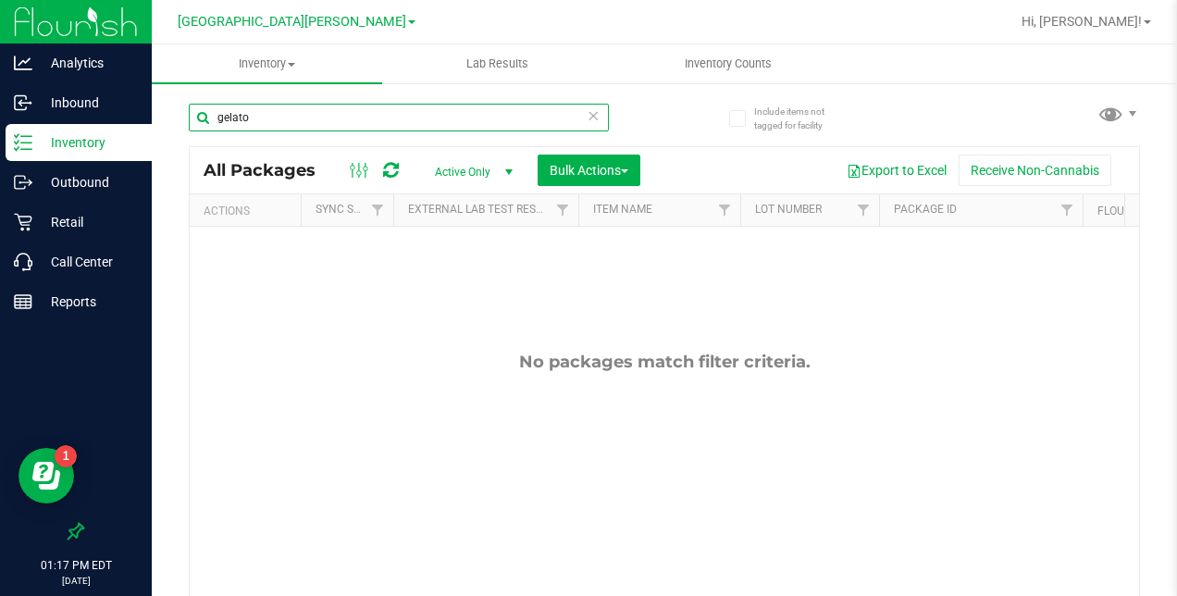
click at [287, 108] on input "gelato" at bounding box center [399, 118] width 420 height 28
click at [455, 124] on input "gelato" at bounding box center [399, 118] width 420 height 28
click at [315, 115] on input "gelato" at bounding box center [399, 118] width 420 height 28
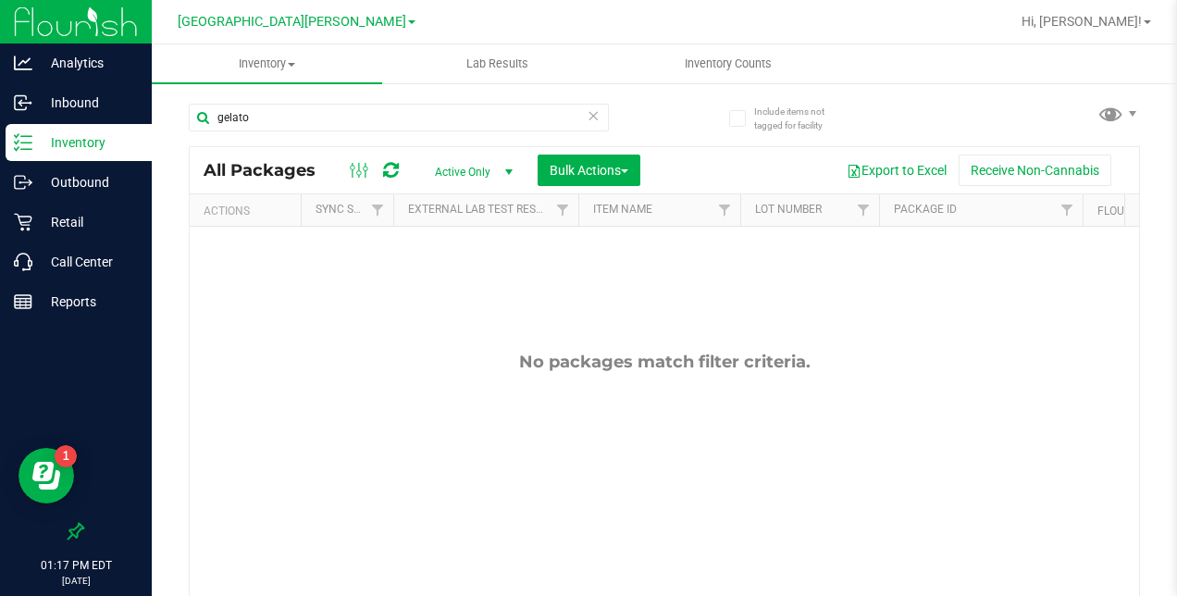
click at [588, 122] on icon at bounding box center [594, 115] width 13 height 22
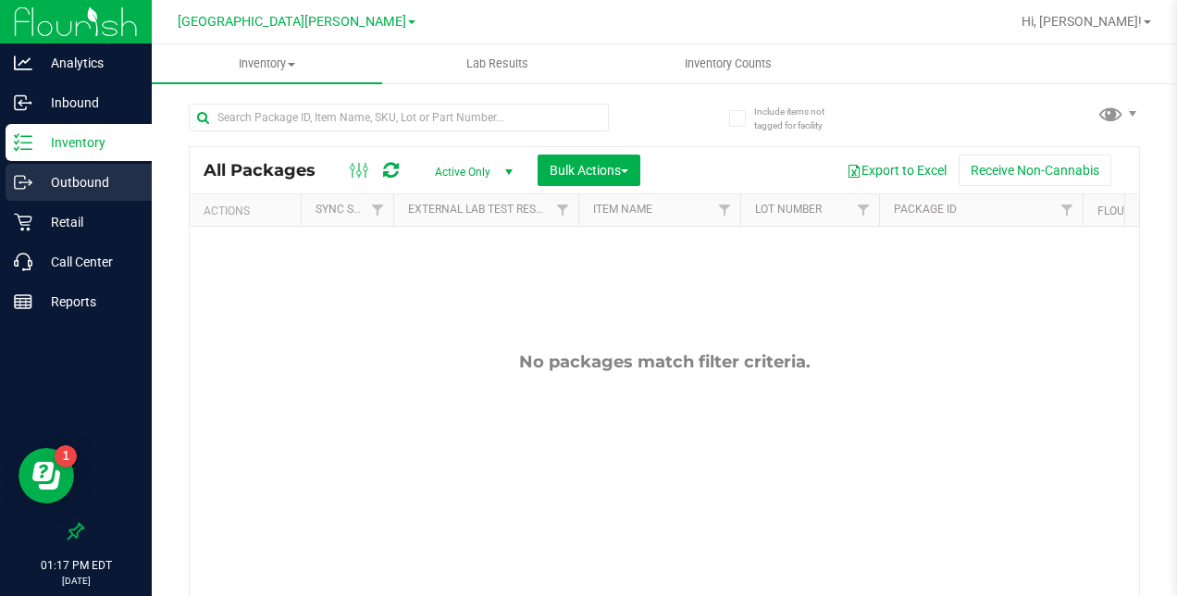
click at [70, 175] on p "Outbound" at bounding box center [87, 182] width 111 height 22
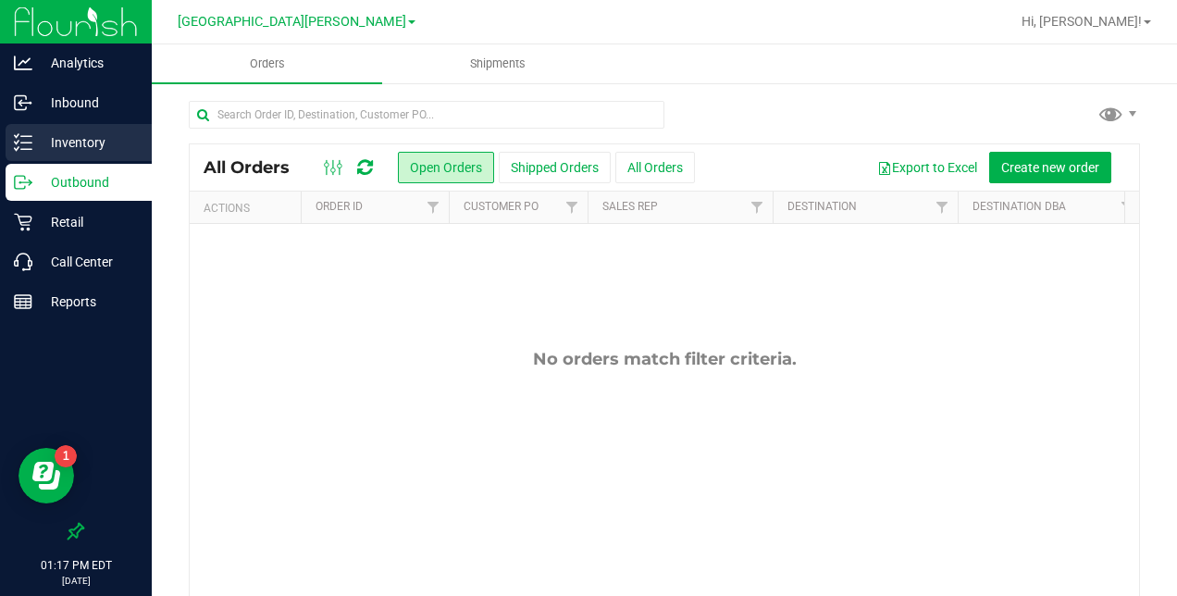
click at [90, 142] on p "Inventory" at bounding box center [87, 142] width 111 height 22
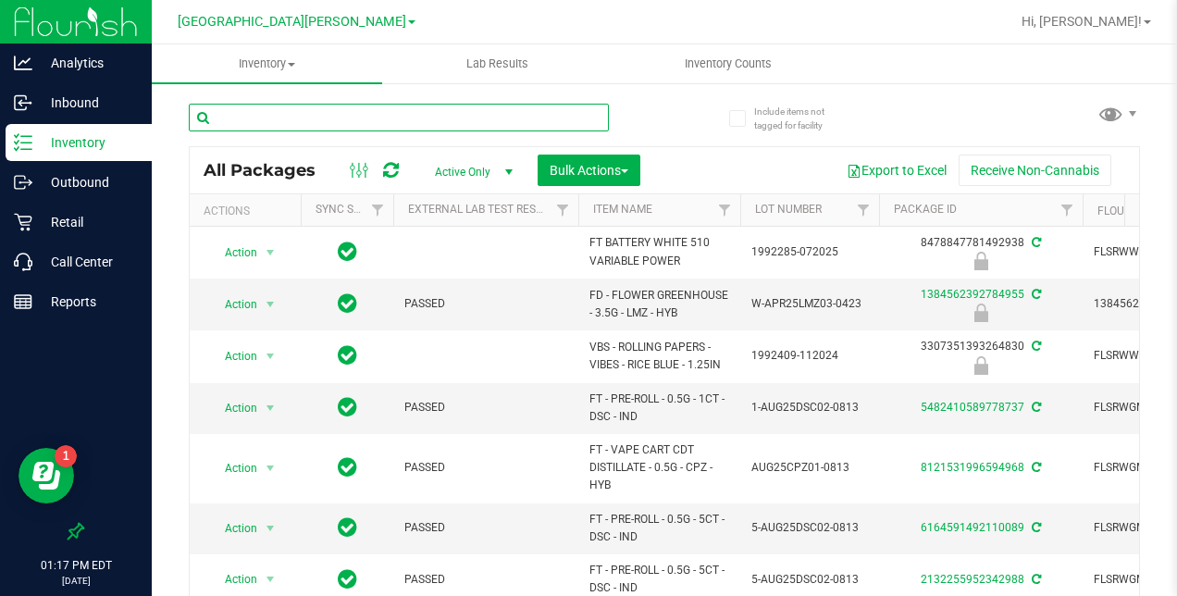
click at [342, 121] on input "text" at bounding box center [399, 118] width 420 height 28
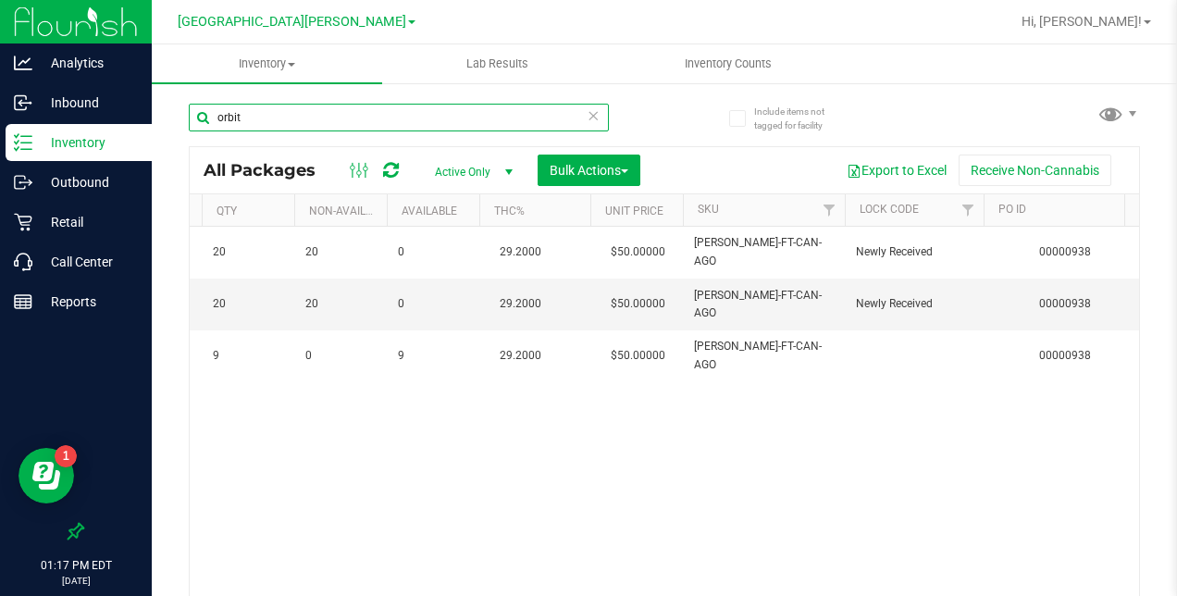
scroll to position [0, 206]
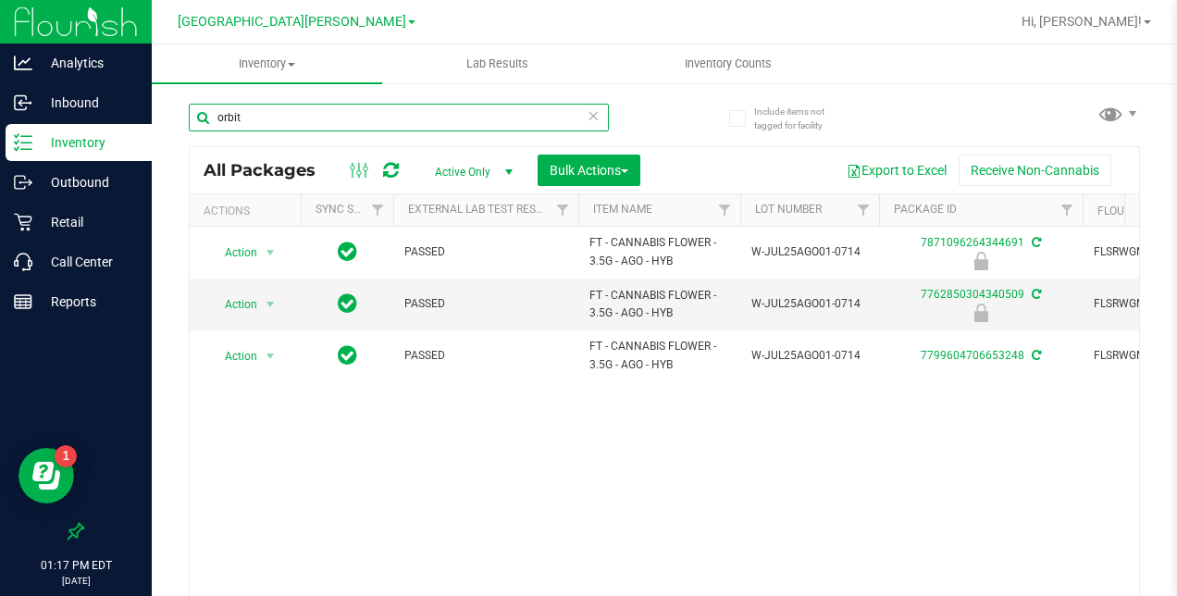
drag, startPoint x: 192, startPoint y: 118, endPoint x: 167, endPoint y: 115, distance: 26.2
click at [169, 117] on div "Include items not tagged for facility orbit All Packages Active Only Active Onl…" at bounding box center [664, 363] width 1025 height 564
type input "gelato"
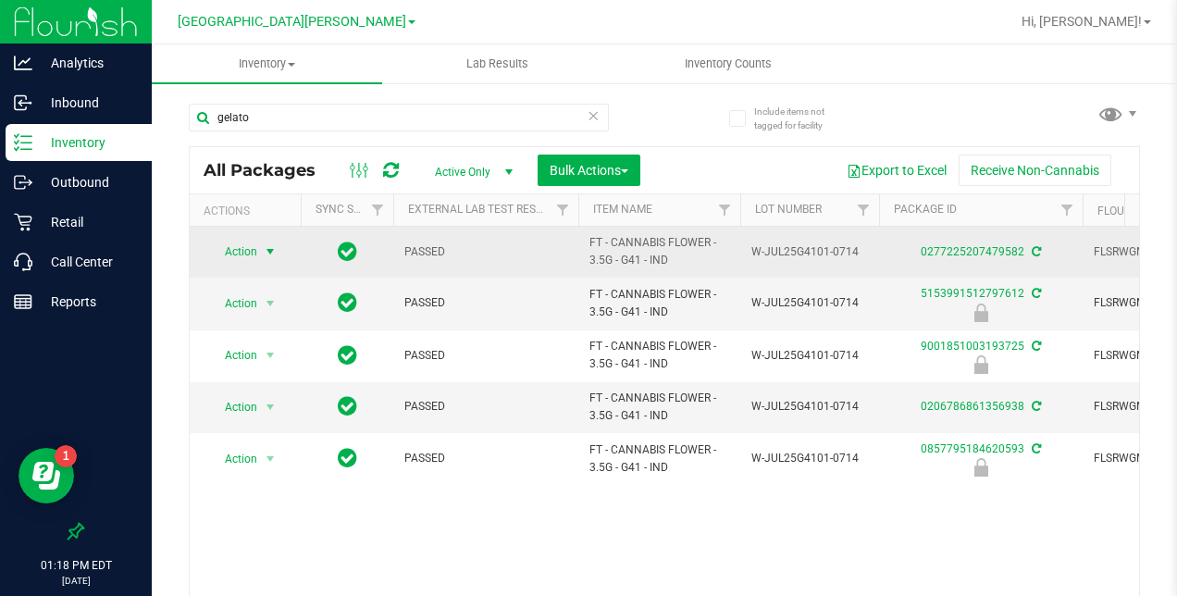
click at [270, 250] on span "select" at bounding box center [270, 251] width 15 height 15
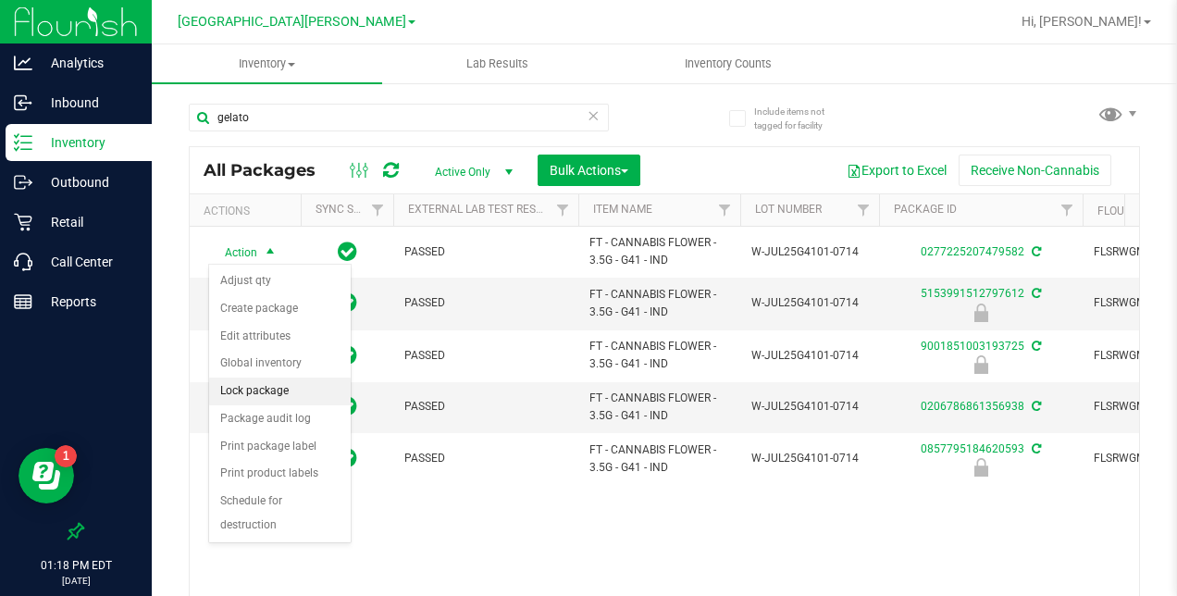
click at [269, 389] on li "Lock package" at bounding box center [280, 392] width 142 height 28
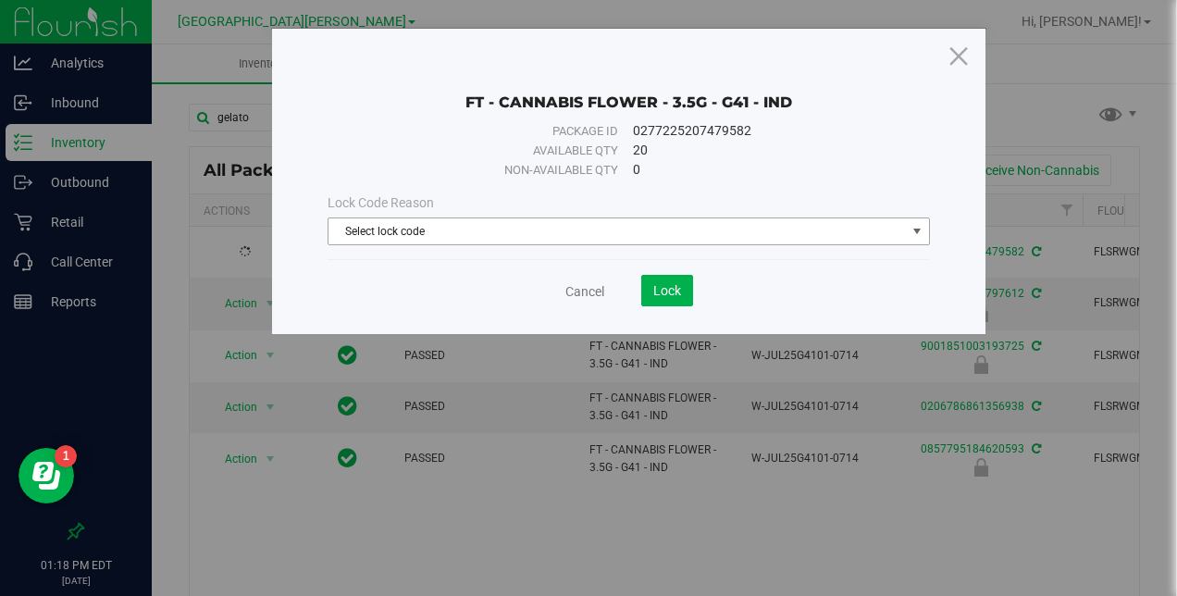
click at [696, 231] on span "Select lock code" at bounding box center [616, 231] width 576 height 26
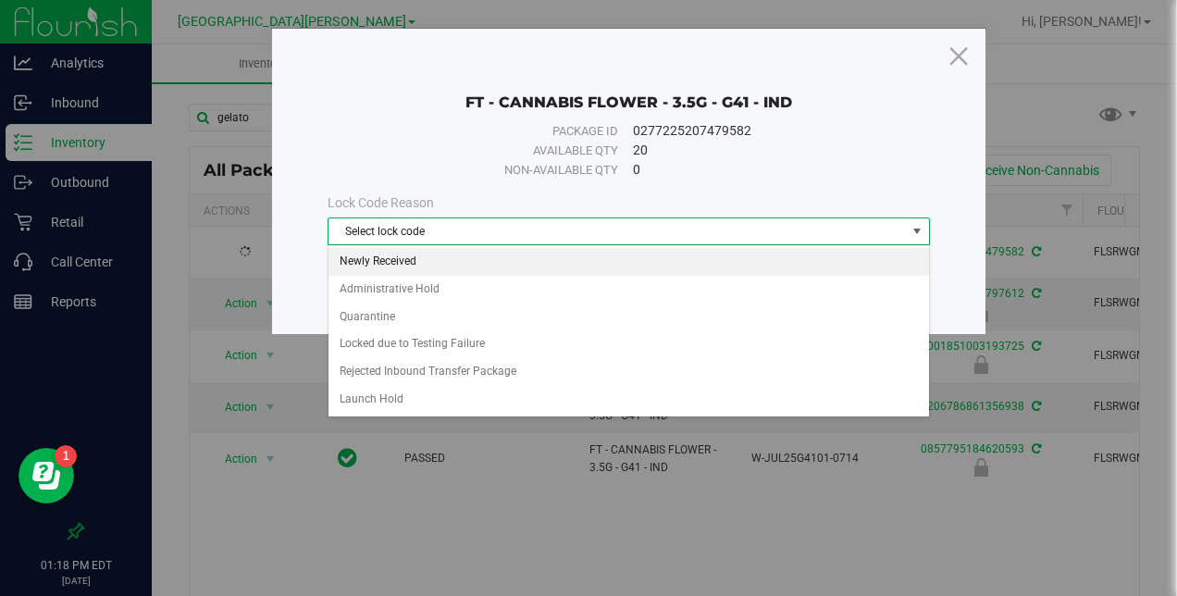
click at [416, 250] on li "Newly Received" at bounding box center [628, 262] width 601 height 28
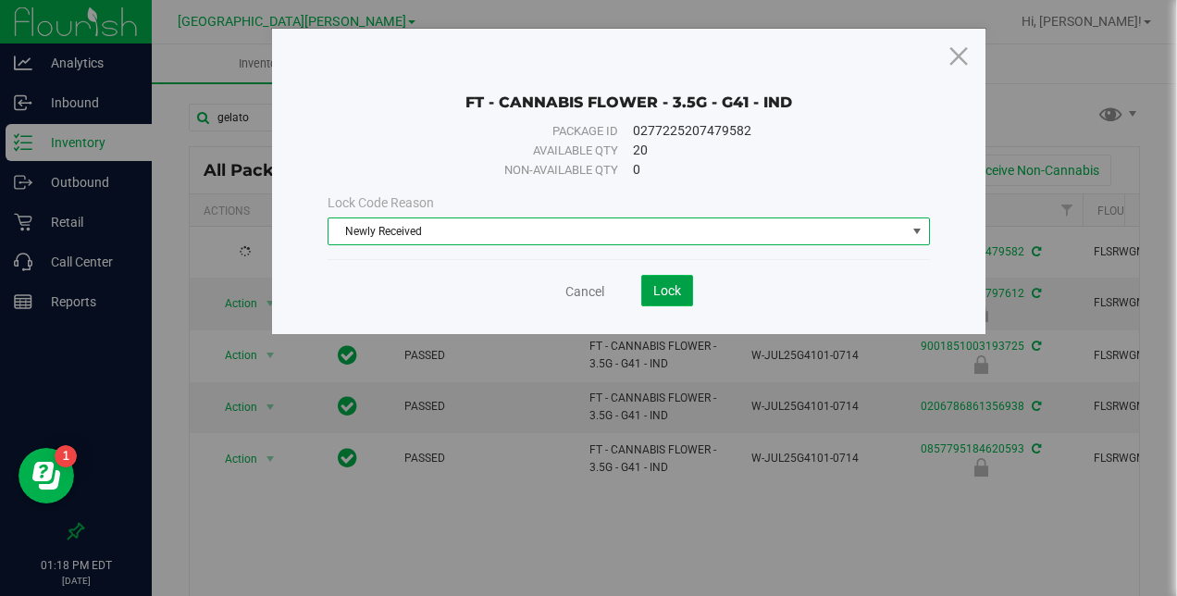
click at [669, 297] on button "Lock" at bounding box center [667, 290] width 52 height 31
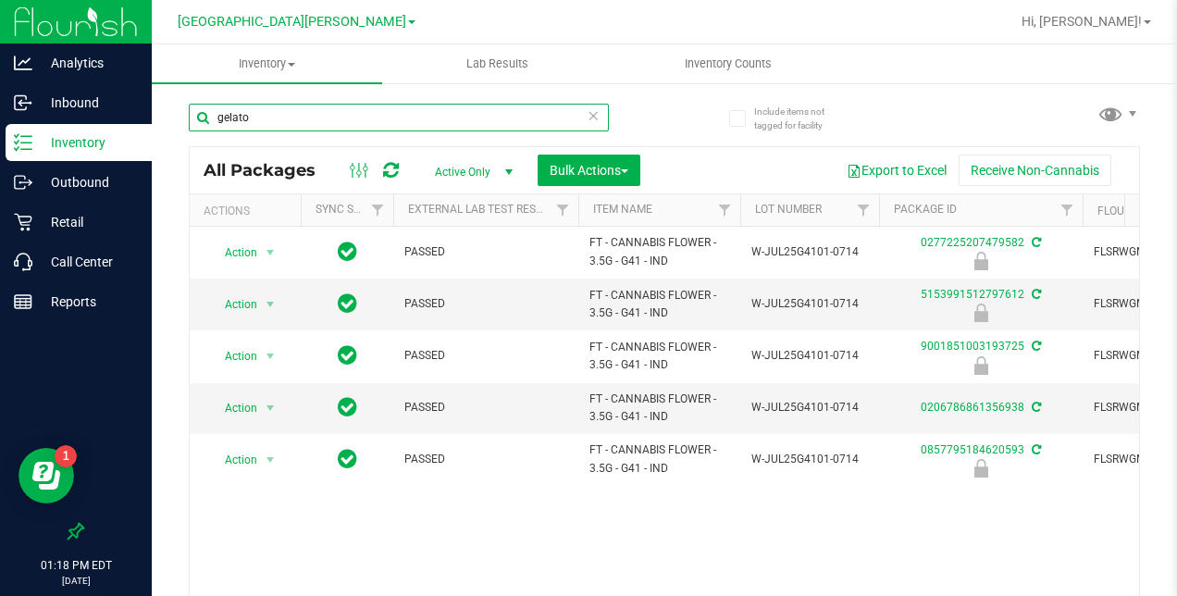
click at [189, 104] on div "gelato" at bounding box center [399, 118] width 420 height 28
type input "hash"
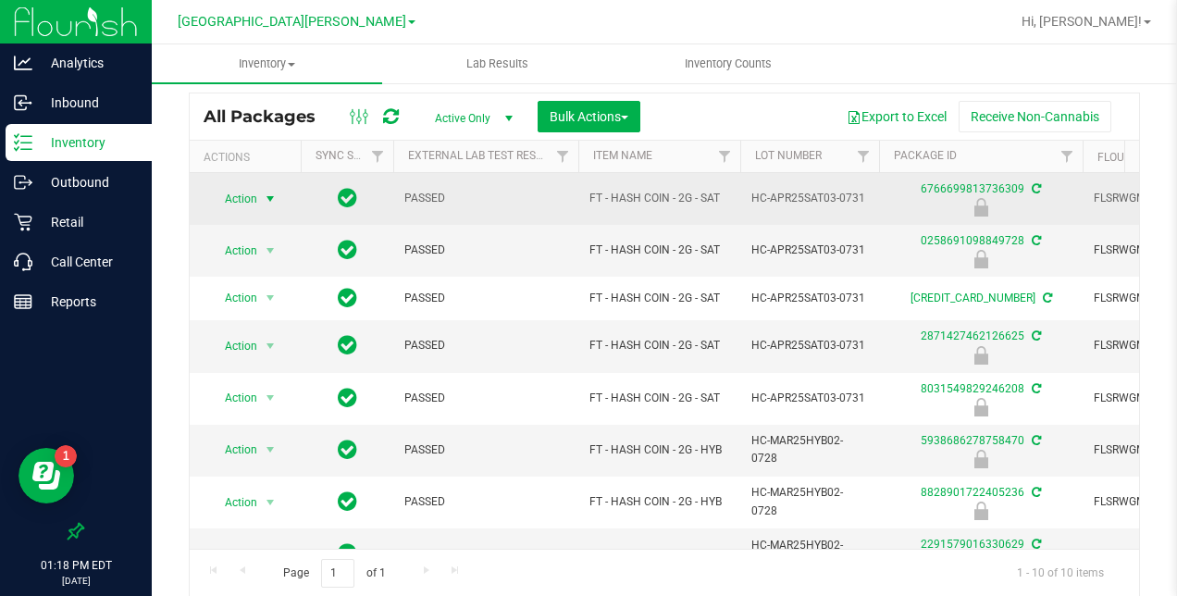
click at [272, 192] on span "select" at bounding box center [270, 199] width 15 height 15
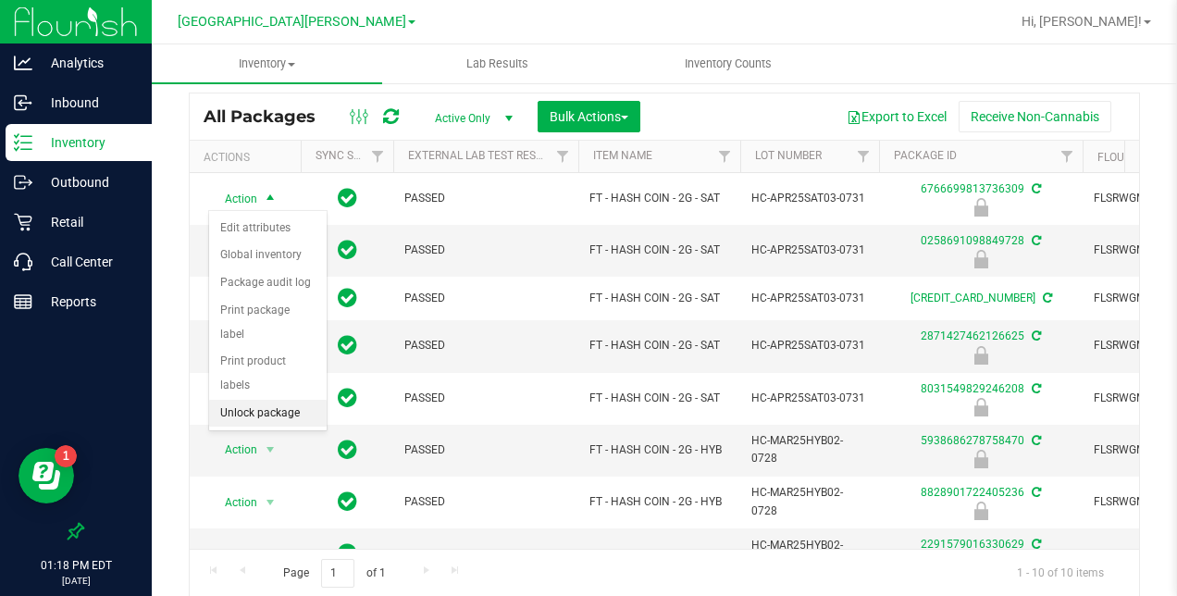
click at [261, 400] on li "Unlock package" at bounding box center [268, 414] width 118 height 28
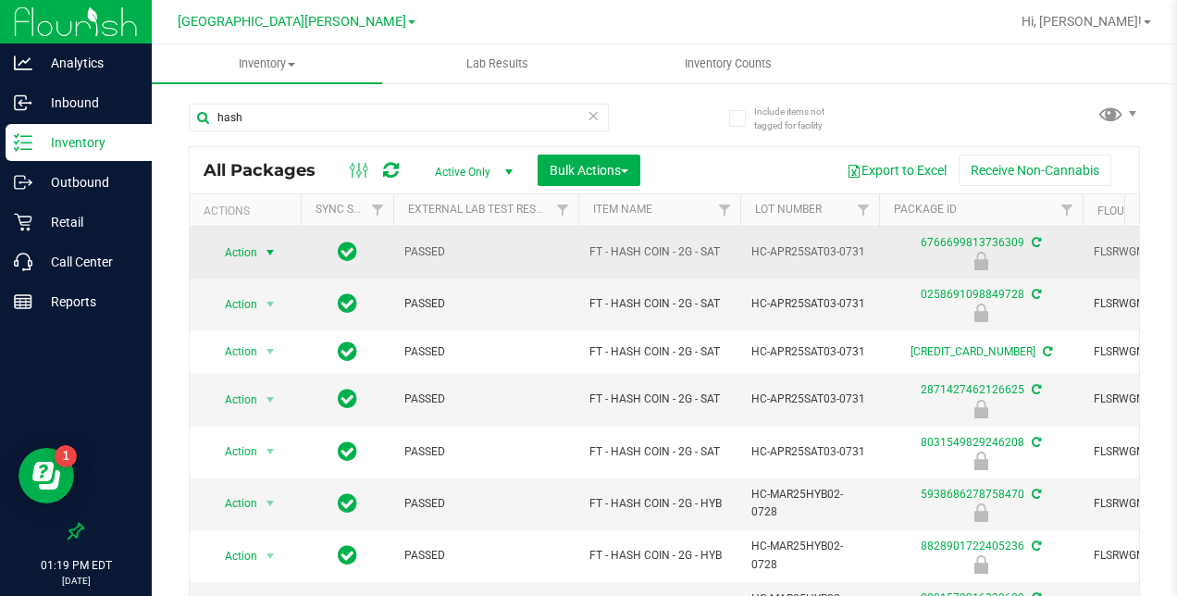
click at [272, 250] on span "select" at bounding box center [270, 252] width 15 height 15
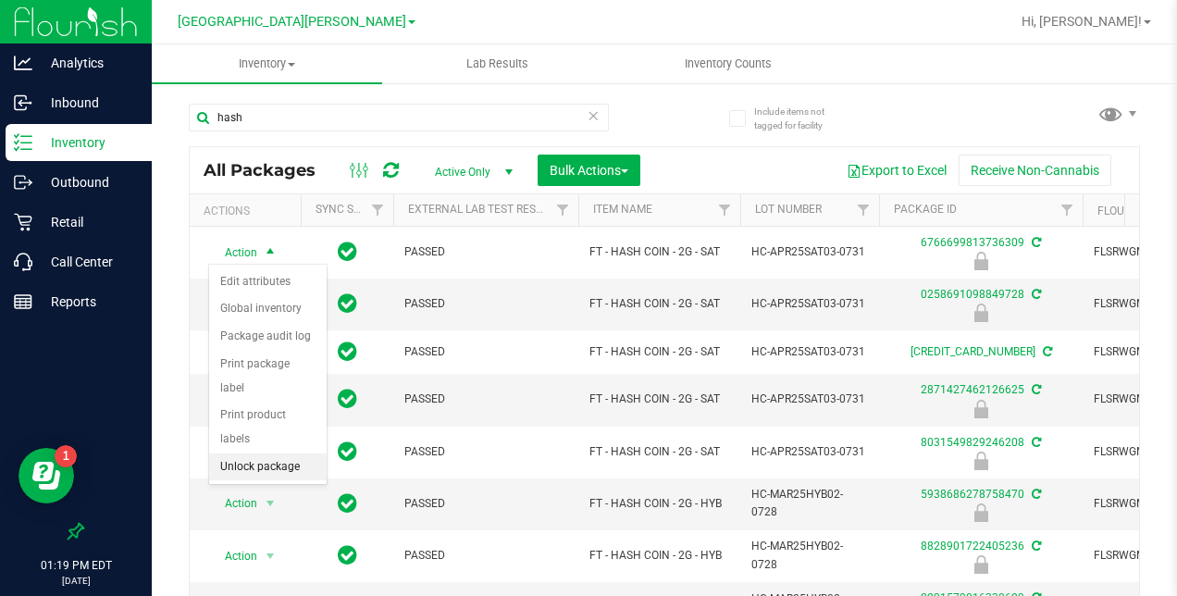
click at [254, 453] on li "Unlock package" at bounding box center [268, 467] width 118 height 28
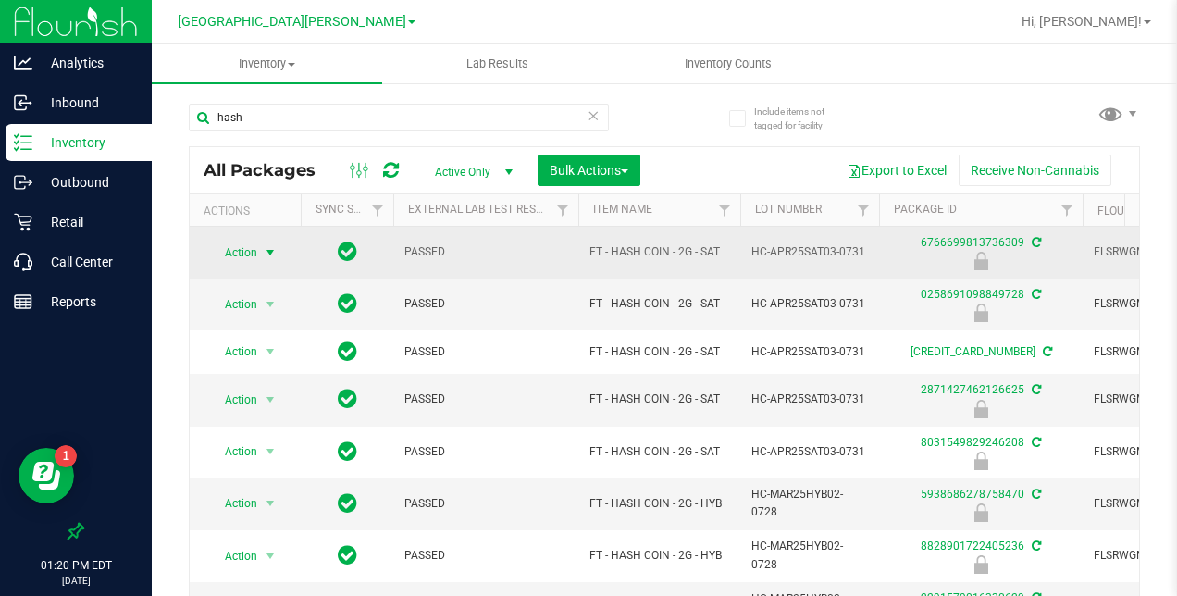
click at [254, 254] on span "Action" at bounding box center [233, 253] width 50 height 26
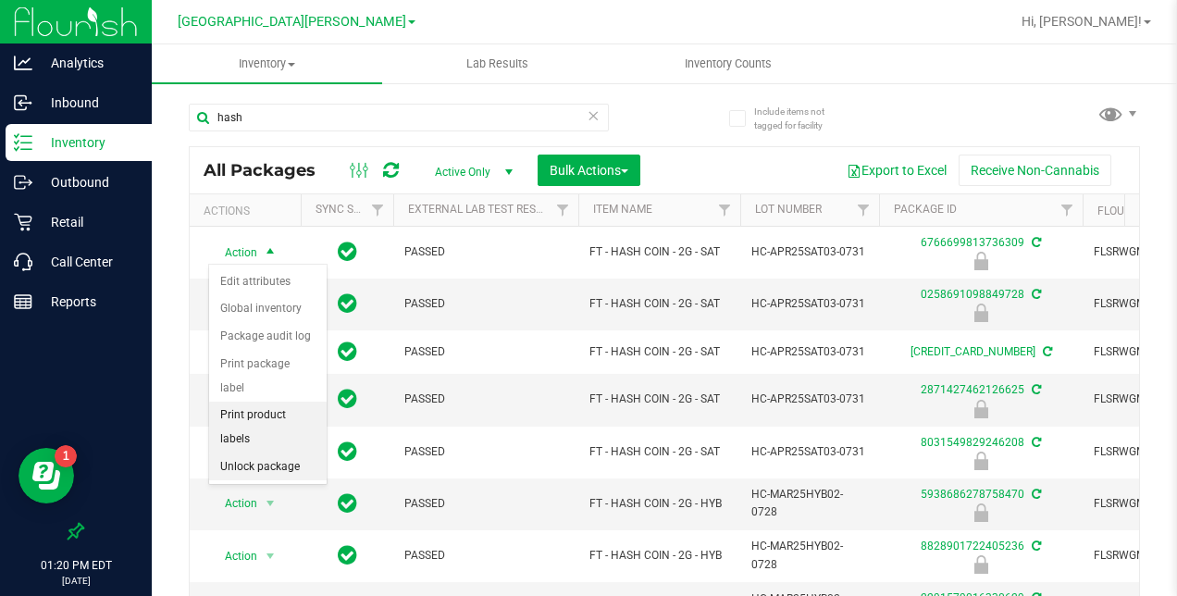
click at [252, 453] on li "Unlock package" at bounding box center [268, 467] width 118 height 28
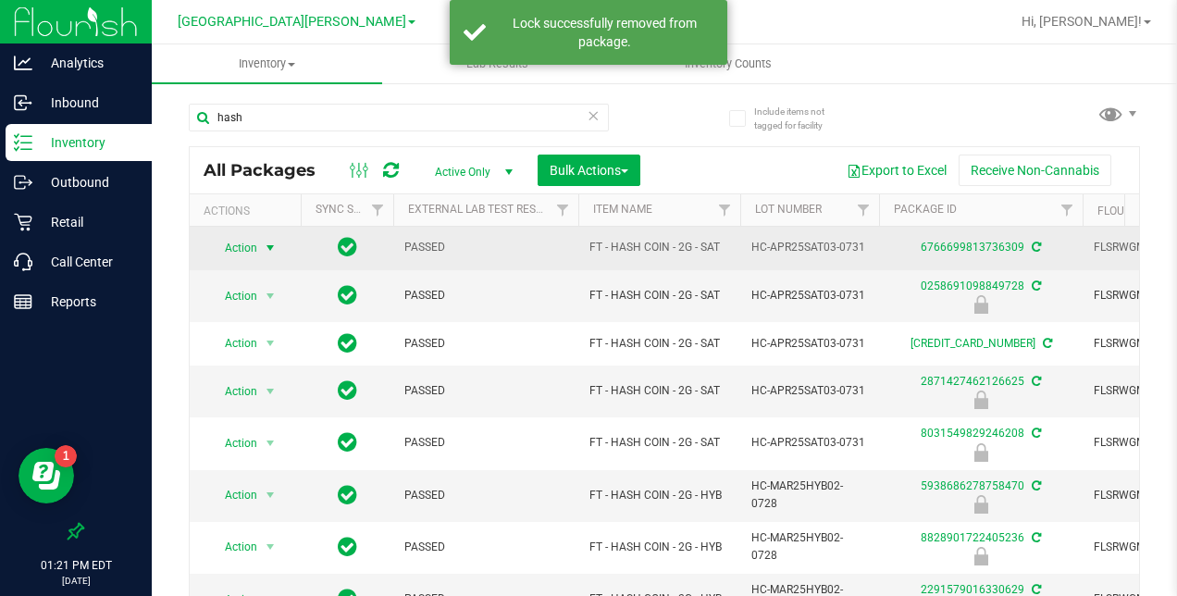
click at [265, 242] on span "select" at bounding box center [270, 248] width 15 height 15
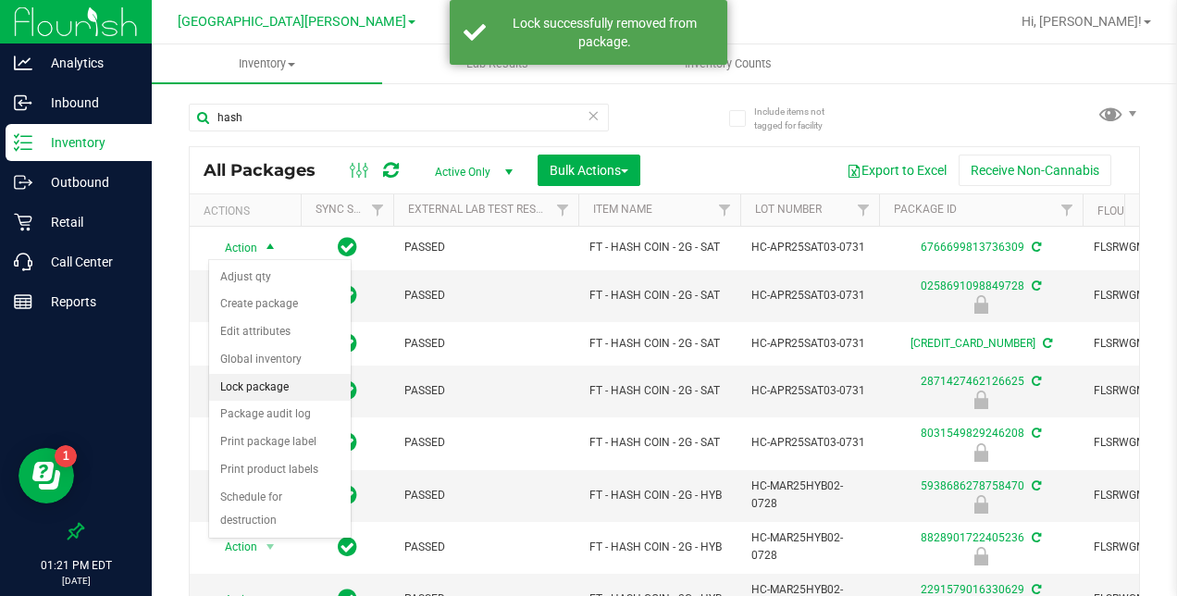
click at [268, 378] on li "Lock package" at bounding box center [280, 388] width 142 height 28
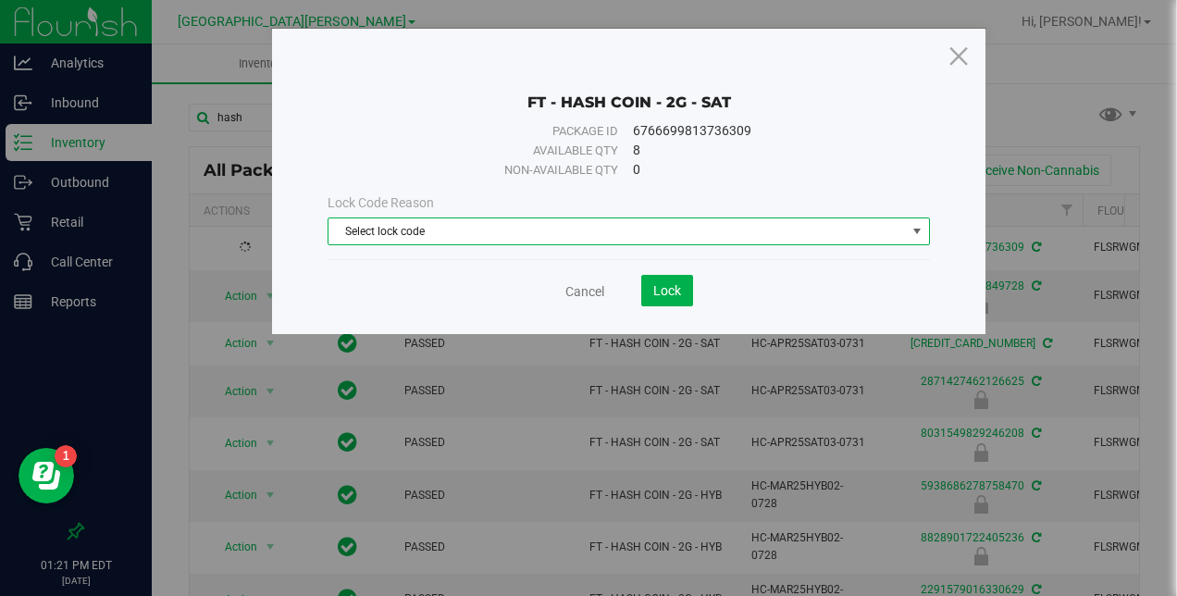
click at [519, 227] on span "Select lock code" at bounding box center [616, 231] width 576 height 26
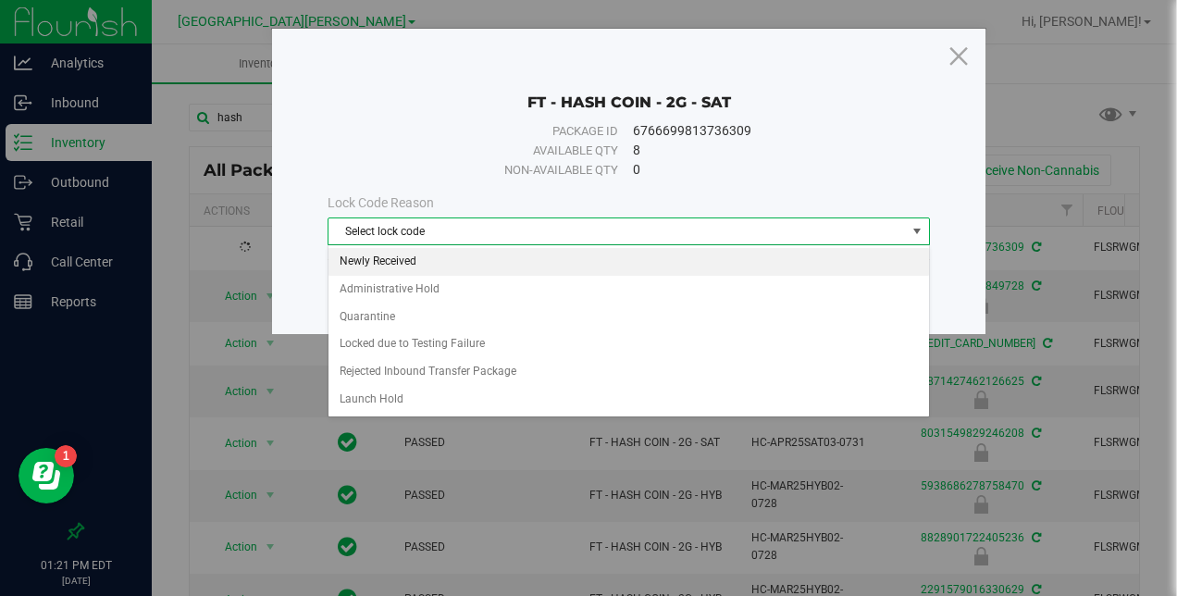
click at [457, 257] on li "Newly Received" at bounding box center [628, 262] width 601 height 28
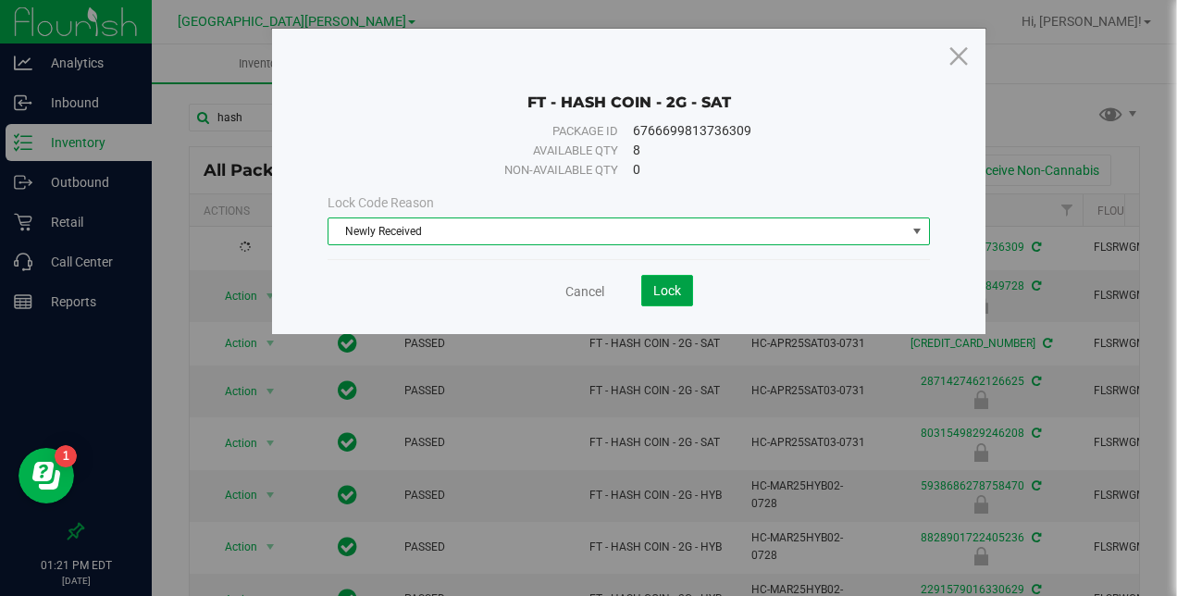
click at [646, 289] on button "Lock" at bounding box center [667, 290] width 52 height 31
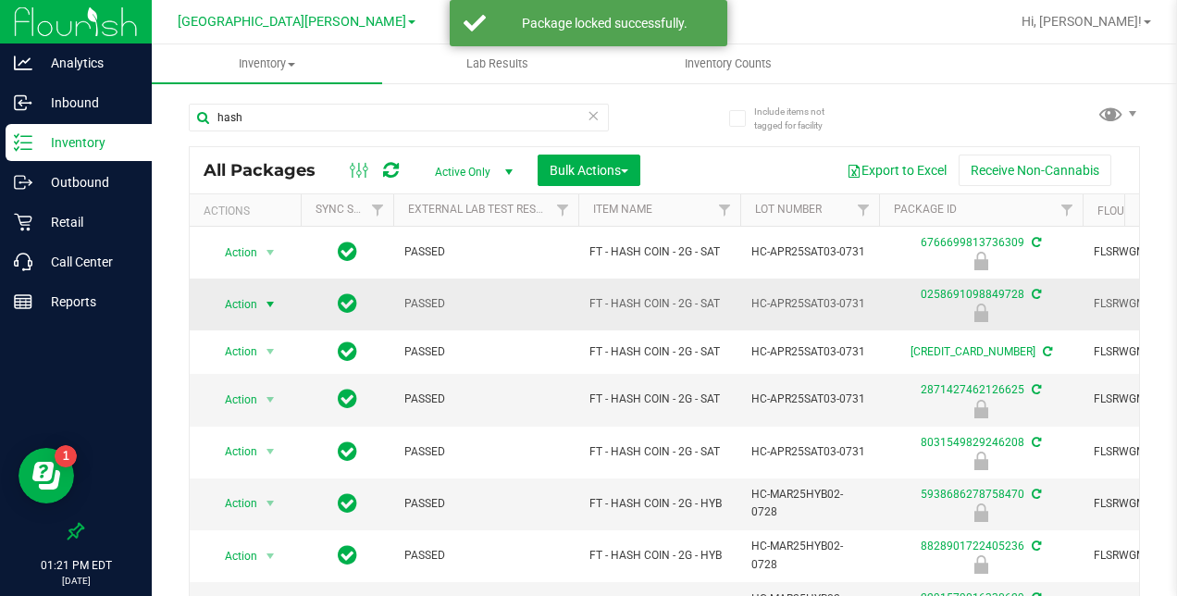
click at [268, 303] on span "select" at bounding box center [270, 304] width 15 height 15
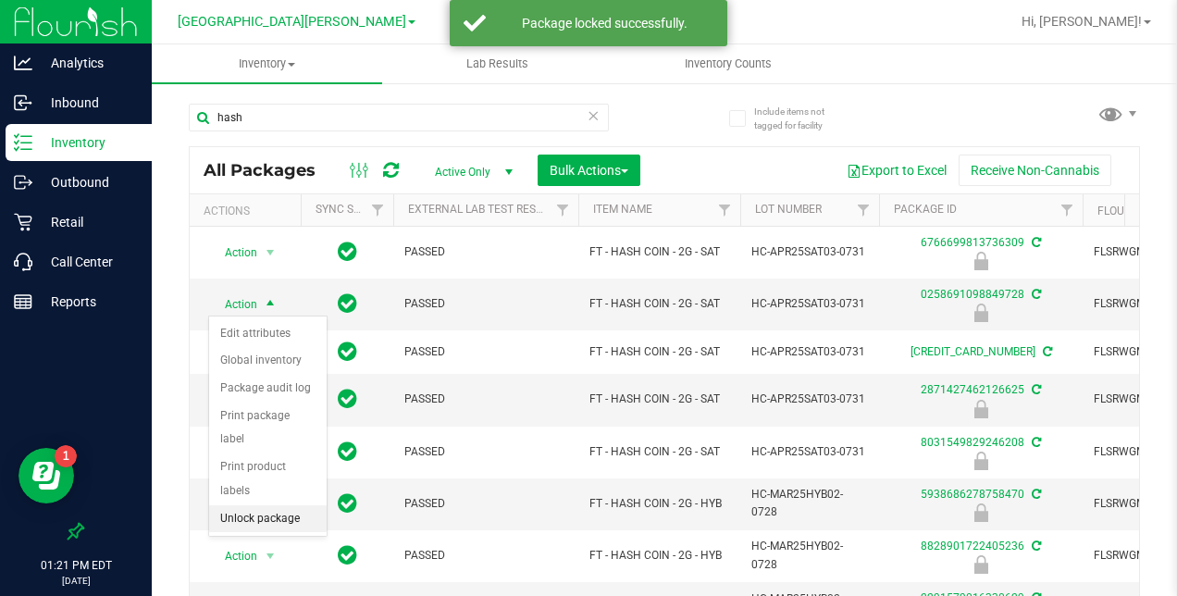
click at [266, 505] on li "Unlock package" at bounding box center [268, 519] width 118 height 28
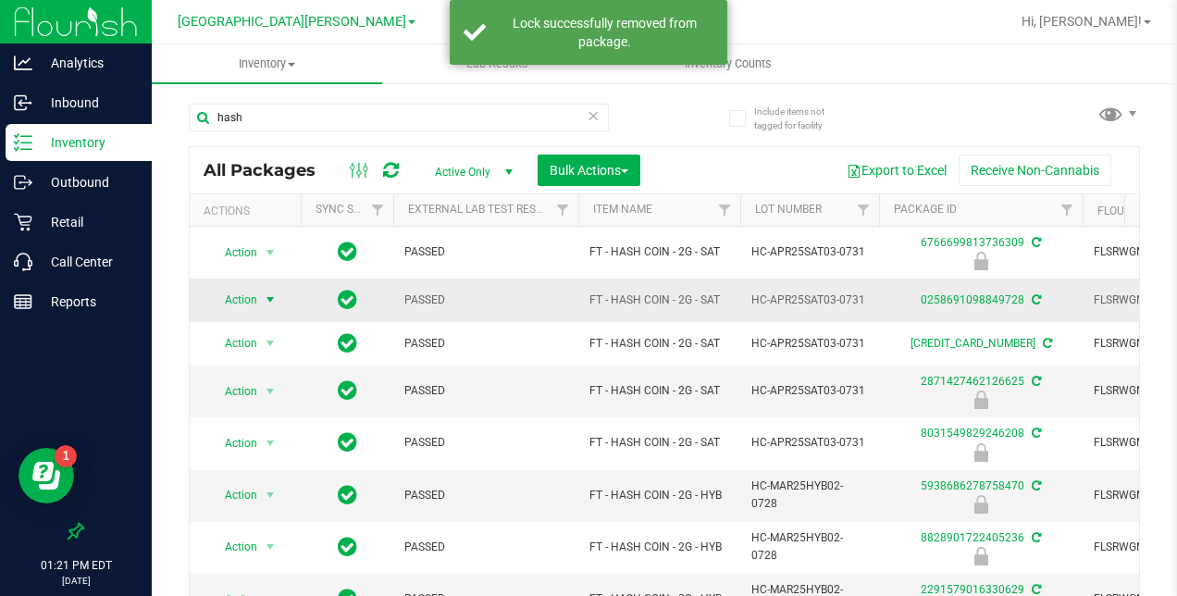
click at [266, 296] on span "select" at bounding box center [270, 299] width 15 height 15
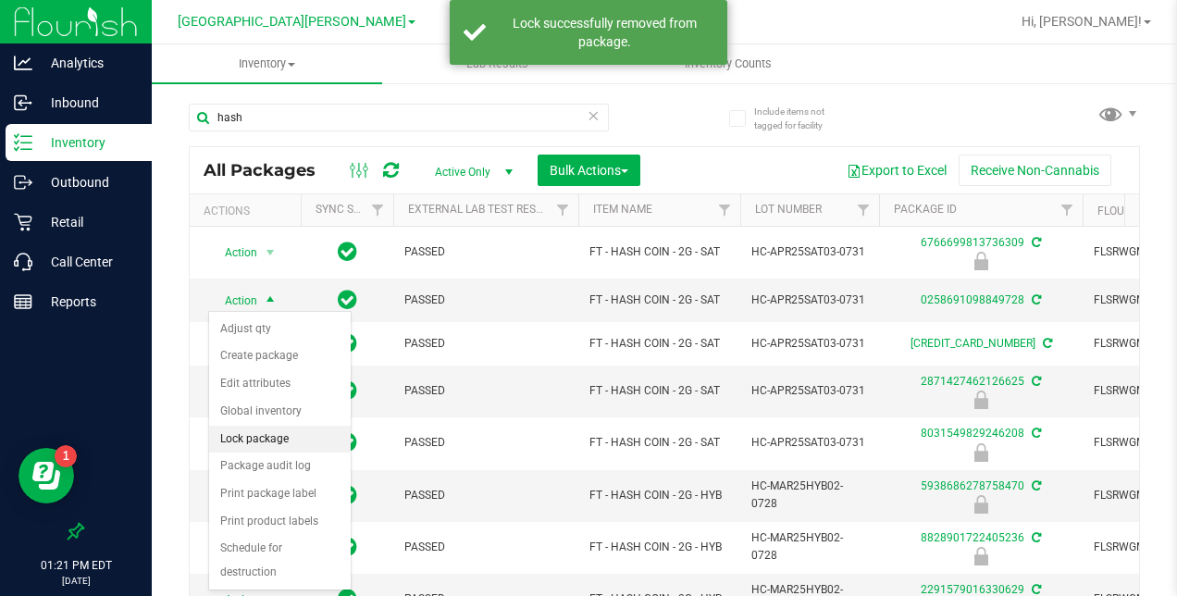
click at [259, 430] on li "Lock package" at bounding box center [280, 440] width 142 height 28
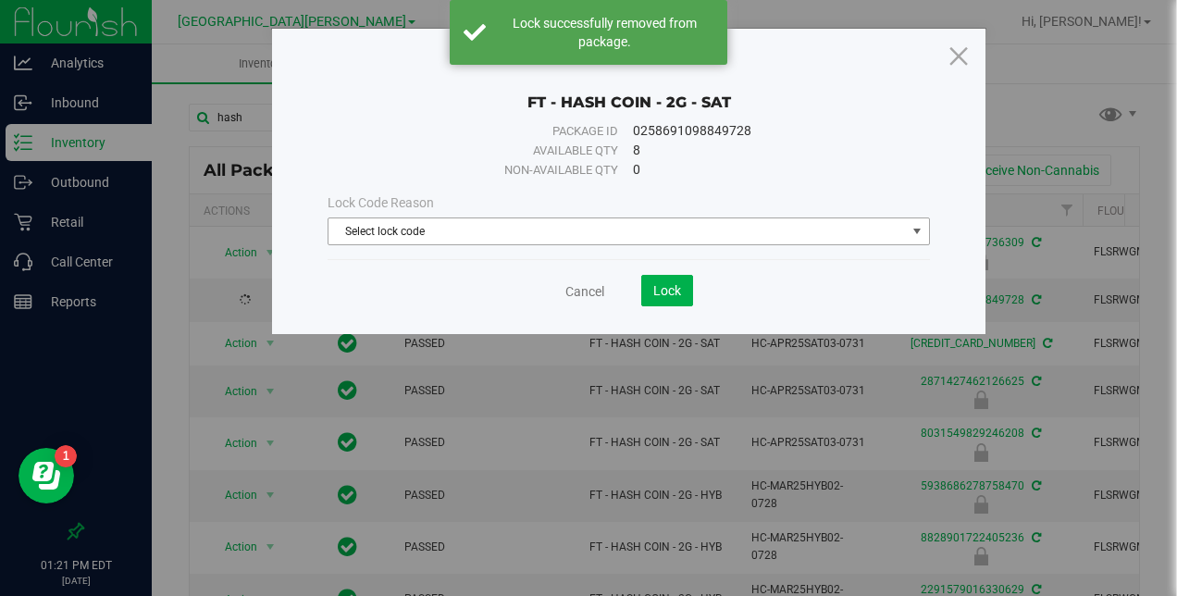
click at [496, 224] on span "Select lock code" at bounding box center [616, 231] width 576 height 26
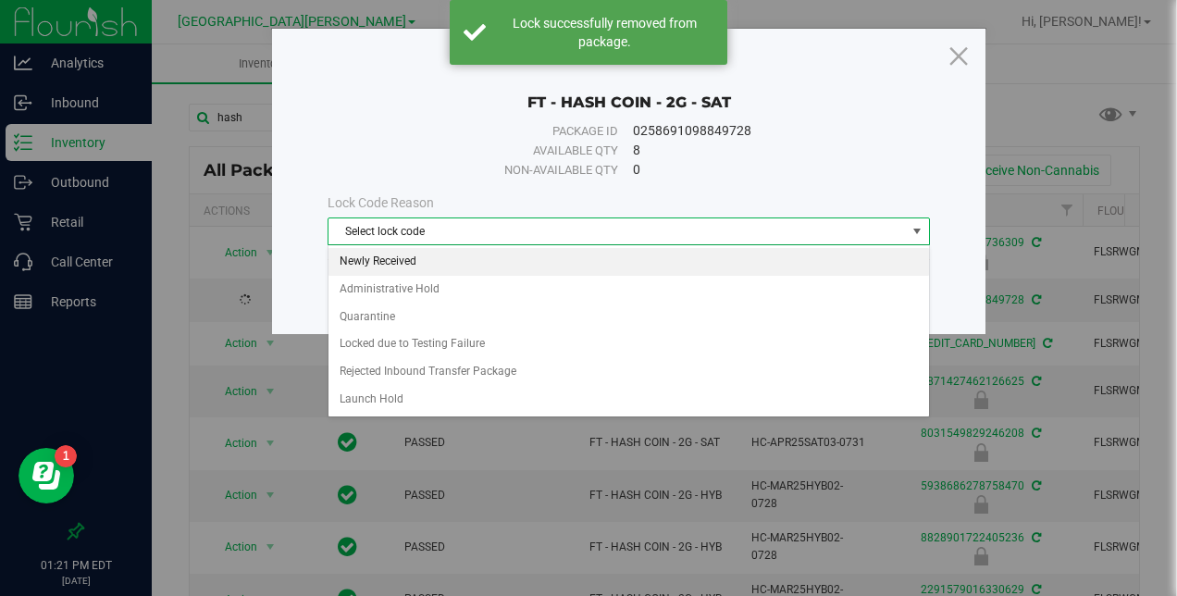
click at [419, 261] on li "Newly Received" at bounding box center [628, 262] width 601 height 28
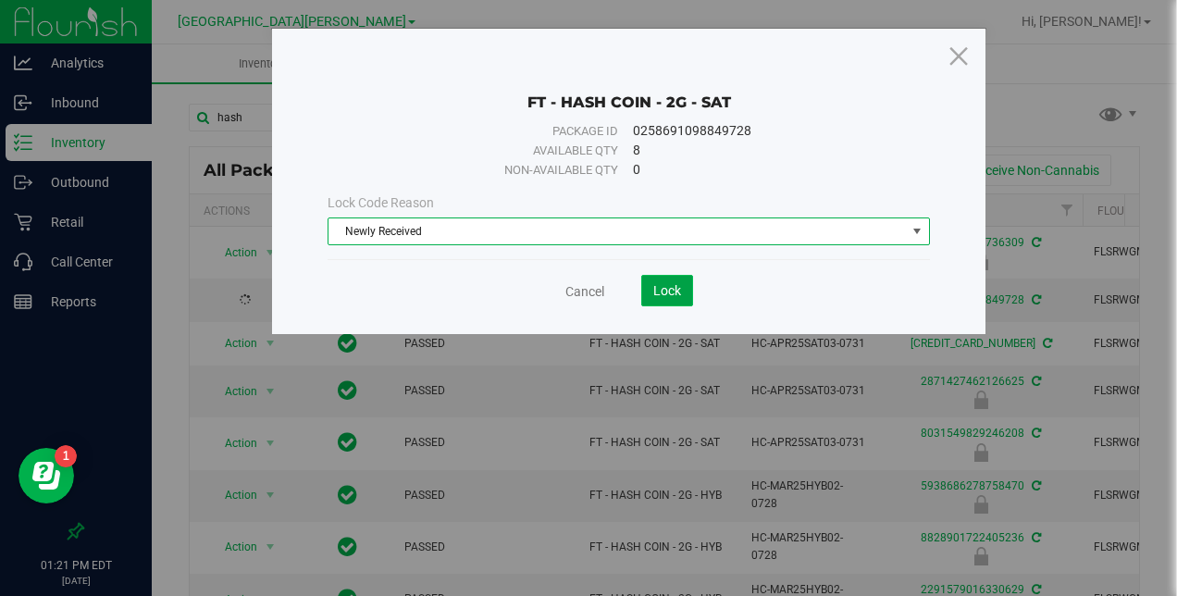
click at [663, 285] on span "Lock" at bounding box center [667, 290] width 28 height 15
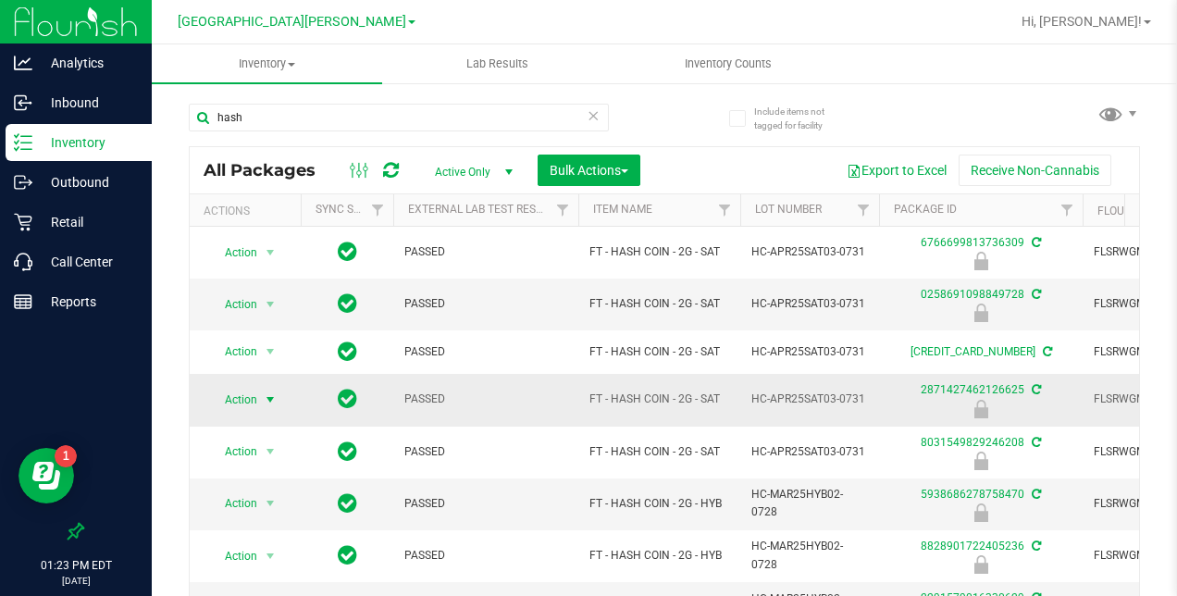
click at [260, 400] on span "select" at bounding box center [270, 400] width 23 height 26
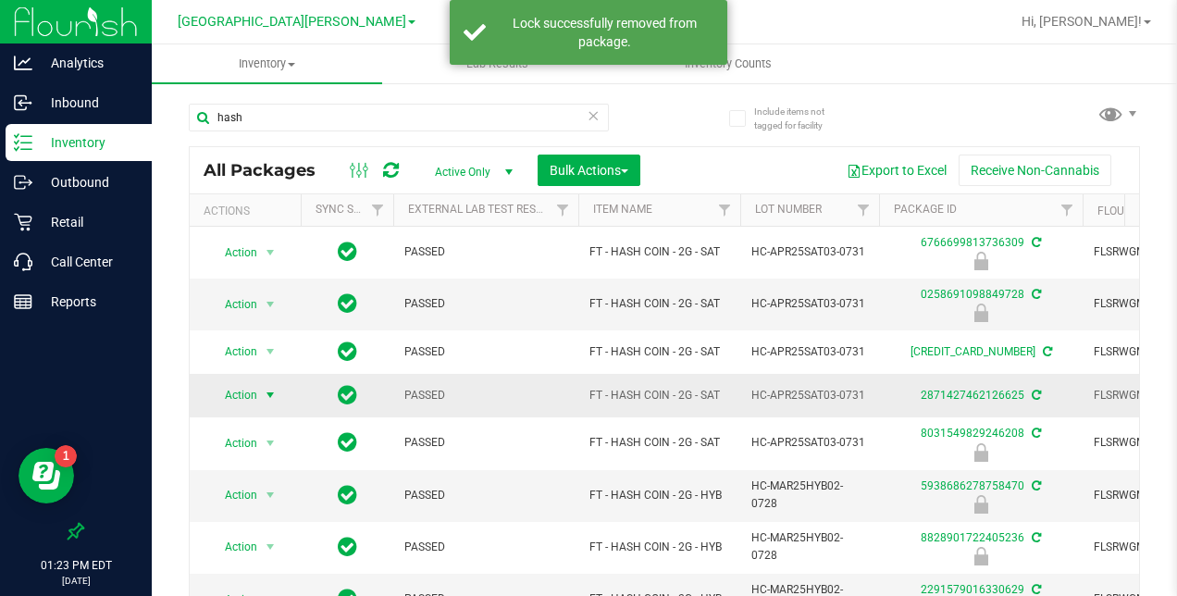
click at [269, 394] on span "select" at bounding box center [270, 395] width 15 height 15
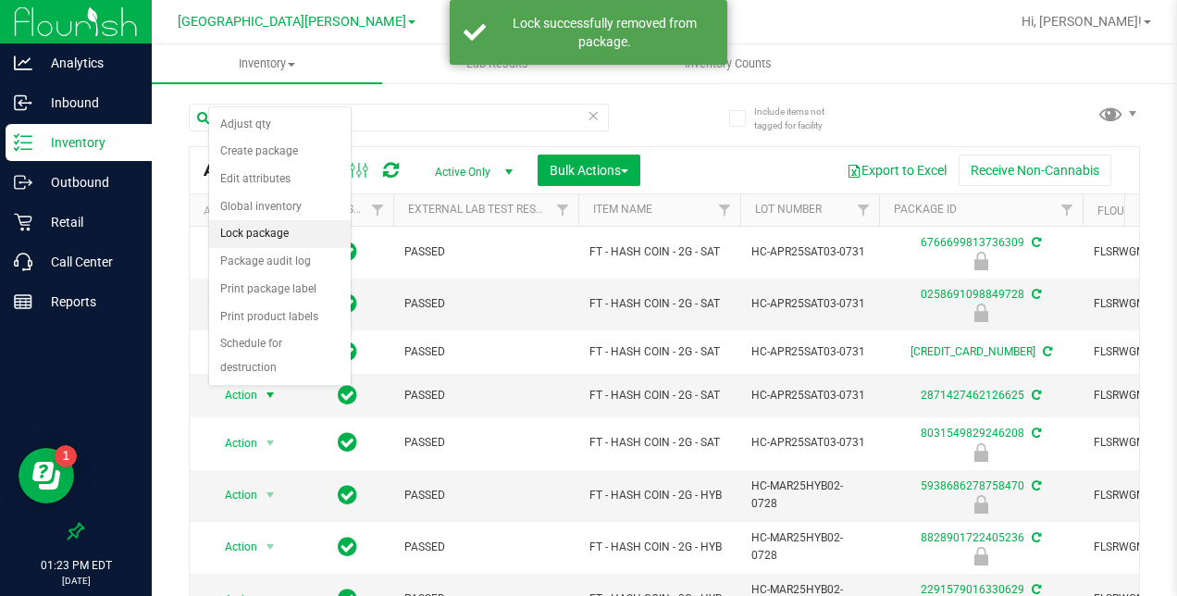
click at [263, 227] on li "Lock package" at bounding box center [280, 234] width 142 height 28
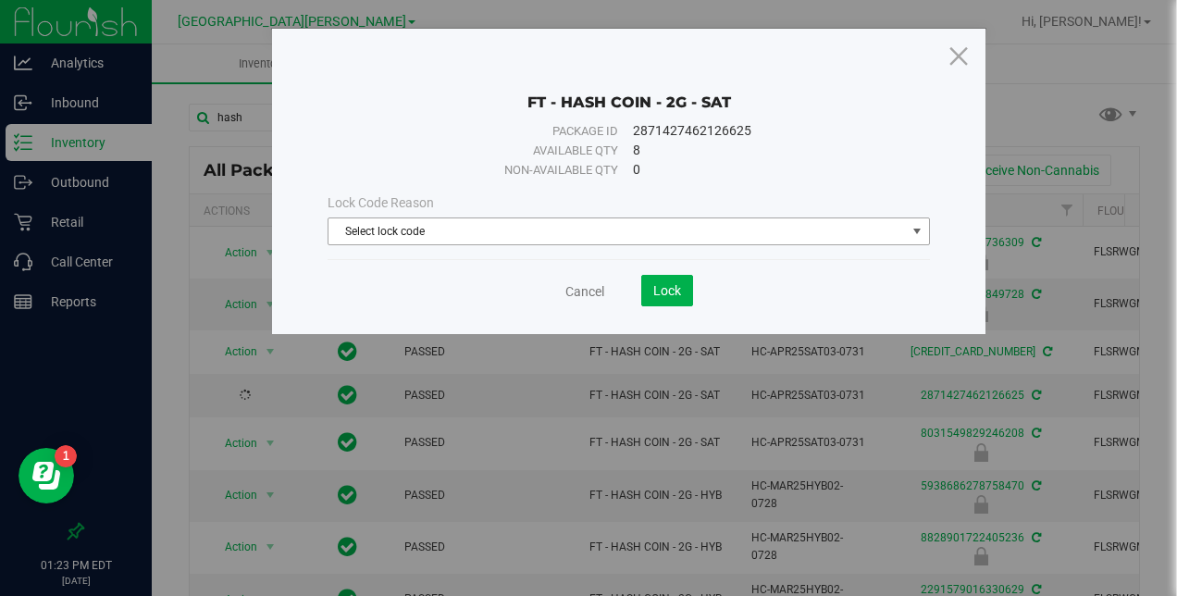
click at [552, 220] on span "Select lock code" at bounding box center [616, 231] width 576 height 26
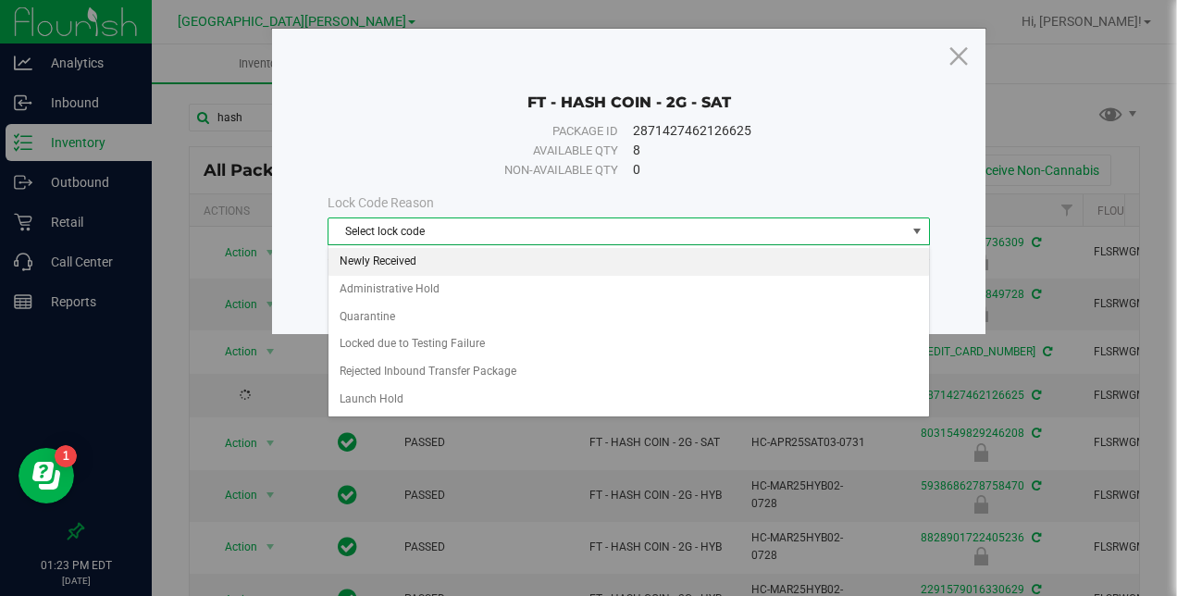
click at [485, 256] on li "Newly Received" at bounding box center [628, 262] width 601 height 28
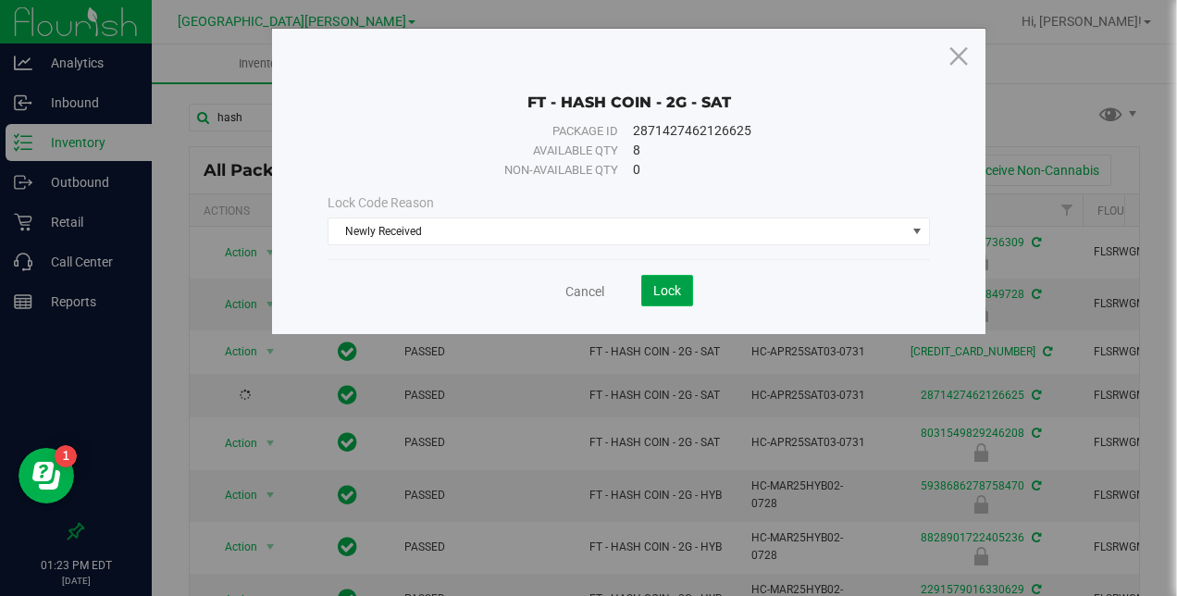
click at [681, 290] on button "Lock" at bounding box center [667, 290] width 52 height 31
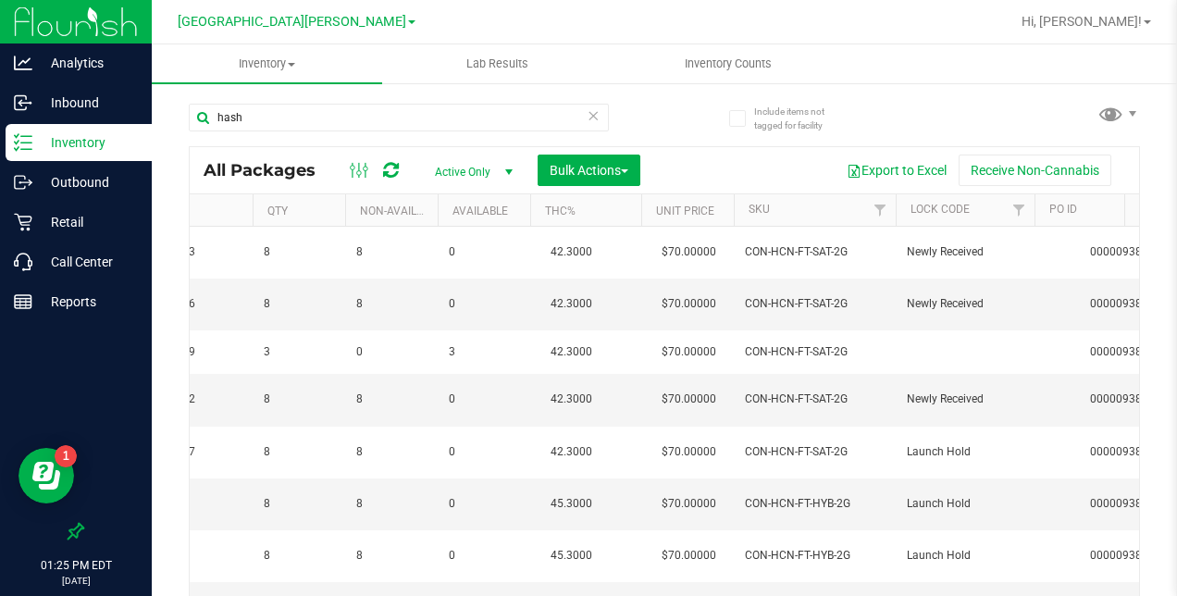
scroll to position [0, 975]
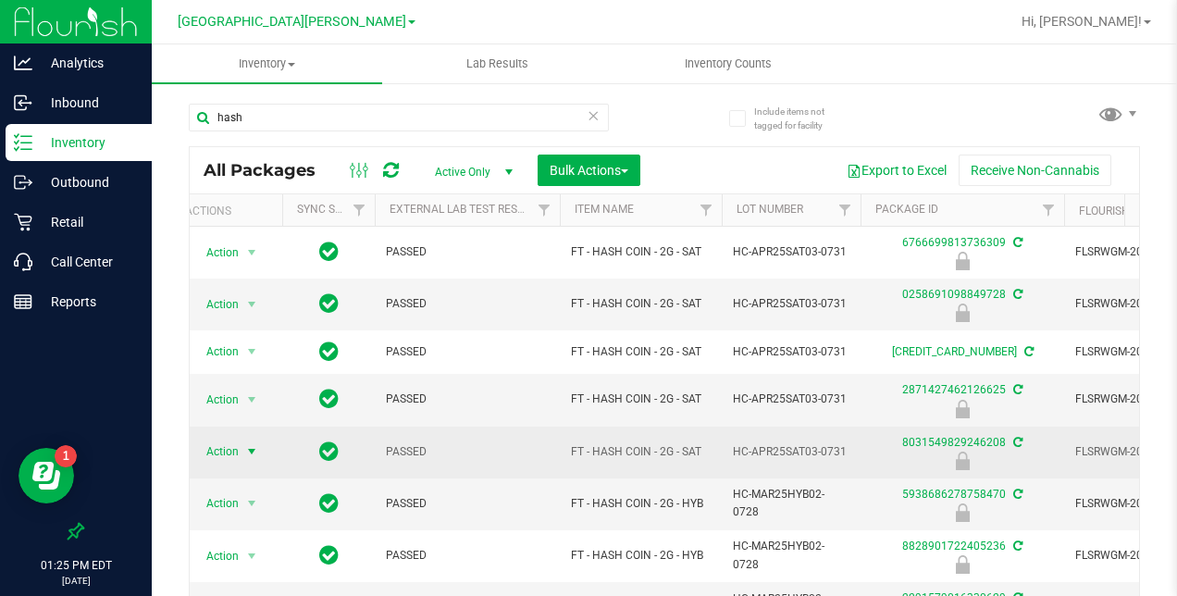
click at [248, 446] on span "select" at bounding box center [251, 451] width 15 height 15
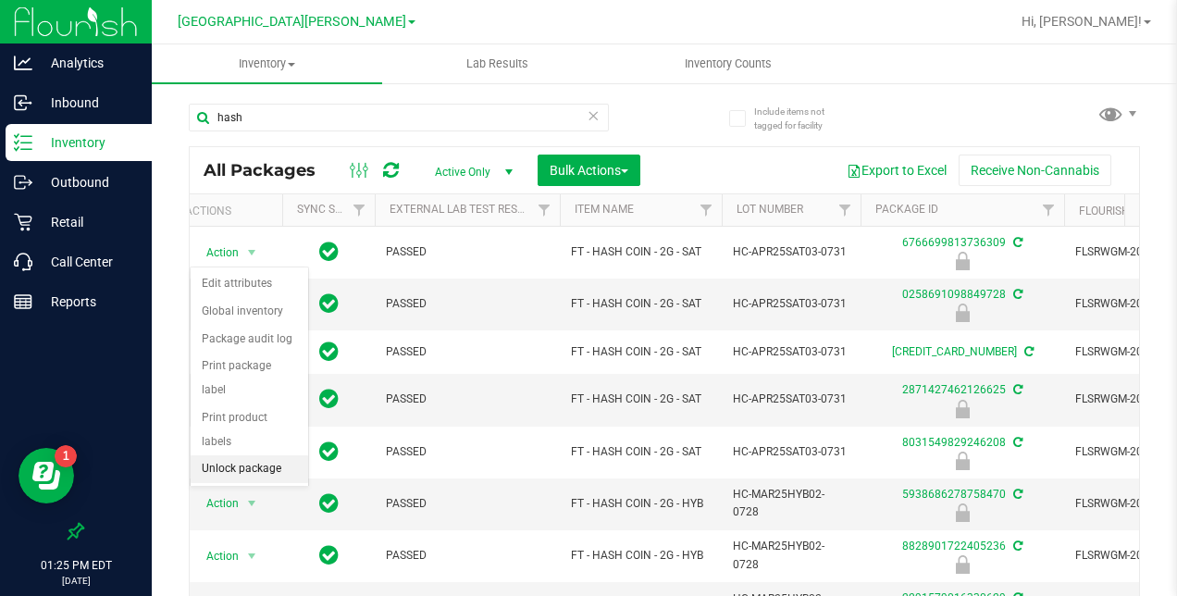
click at [253, 455] on li "Unlock package" at bounding box center [250, 469] width 118 height 28
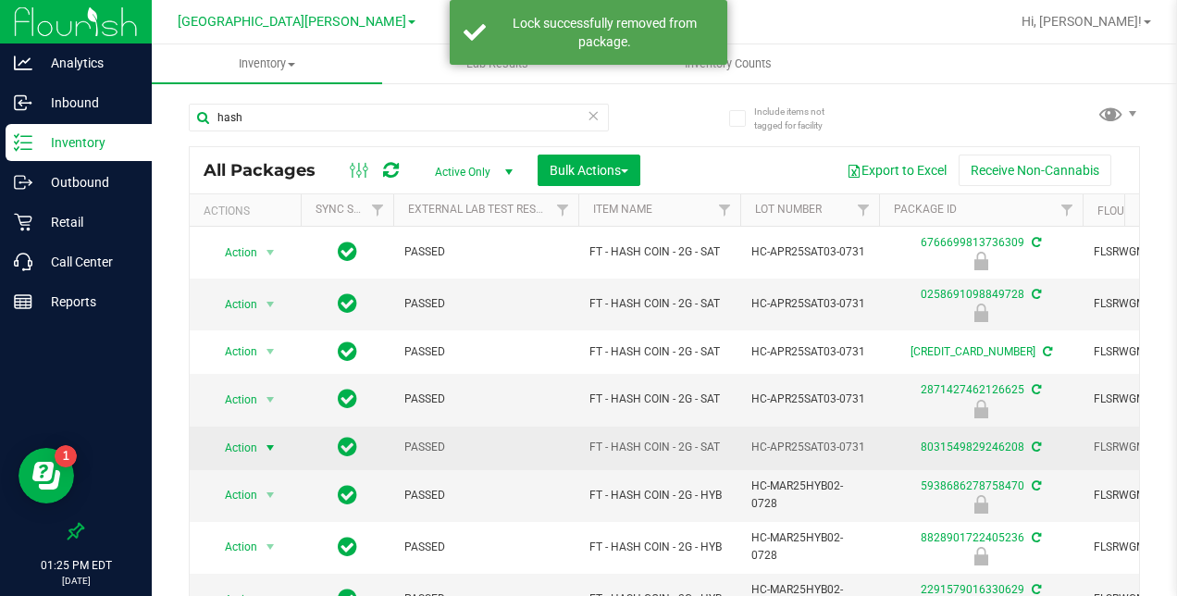
click at [272, 440] on span "select" at bounding box center [270, 447] width 15 height 15
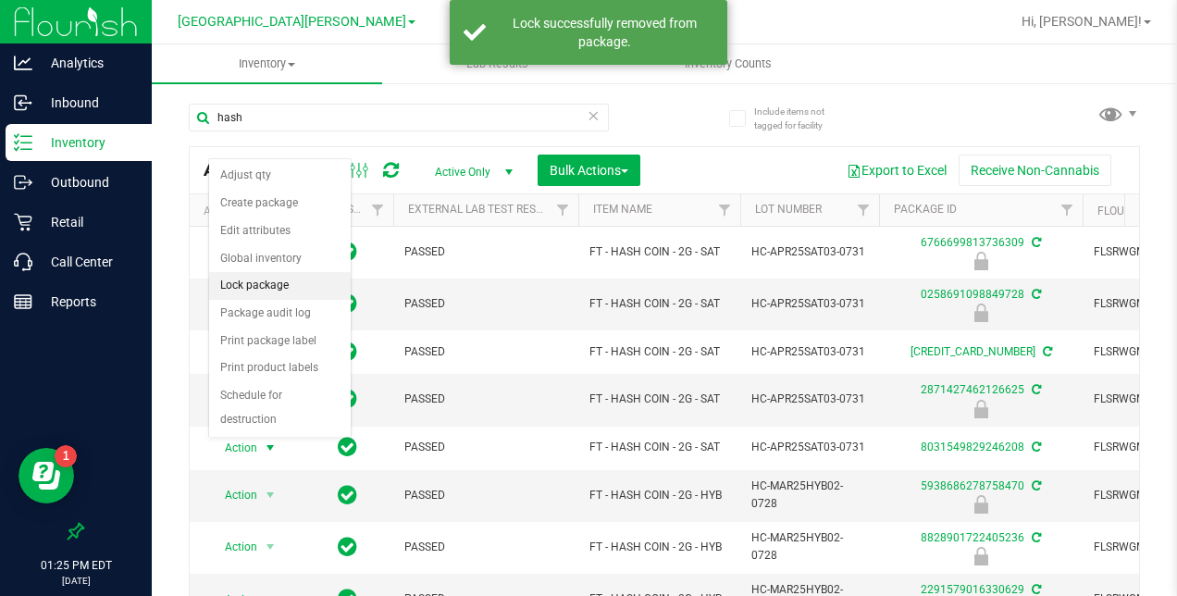
click at [272, 272] on li "Lock package" at bounding box center [280, 286] width 142 height 28
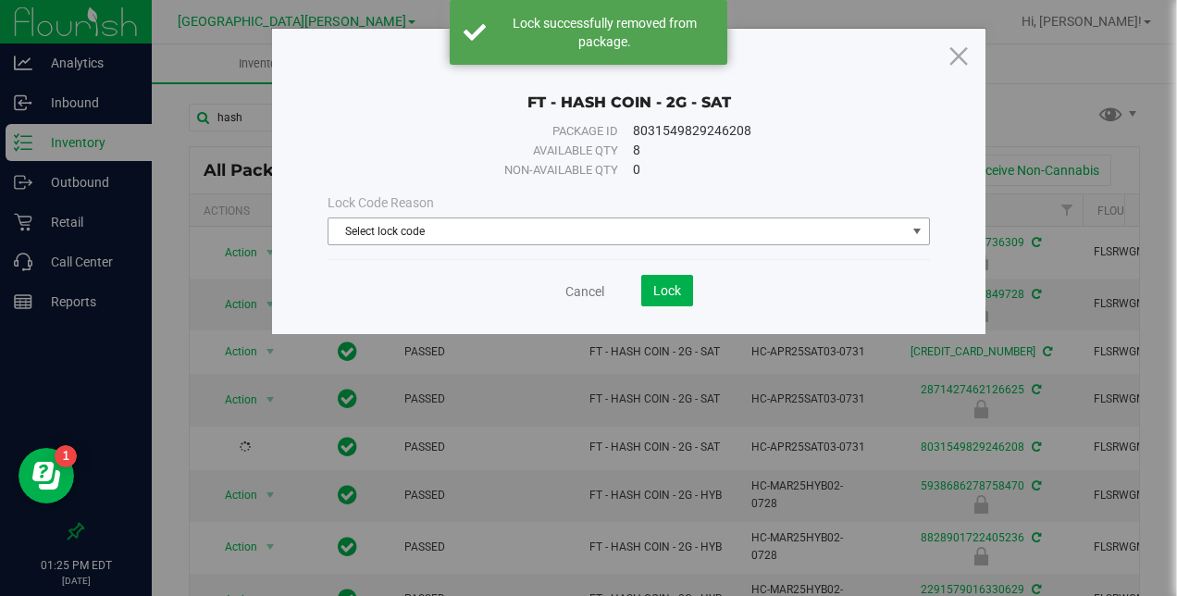
click at [510, 236] on span "Select lock code" at bounding box center [616, 231] width 576 height 26
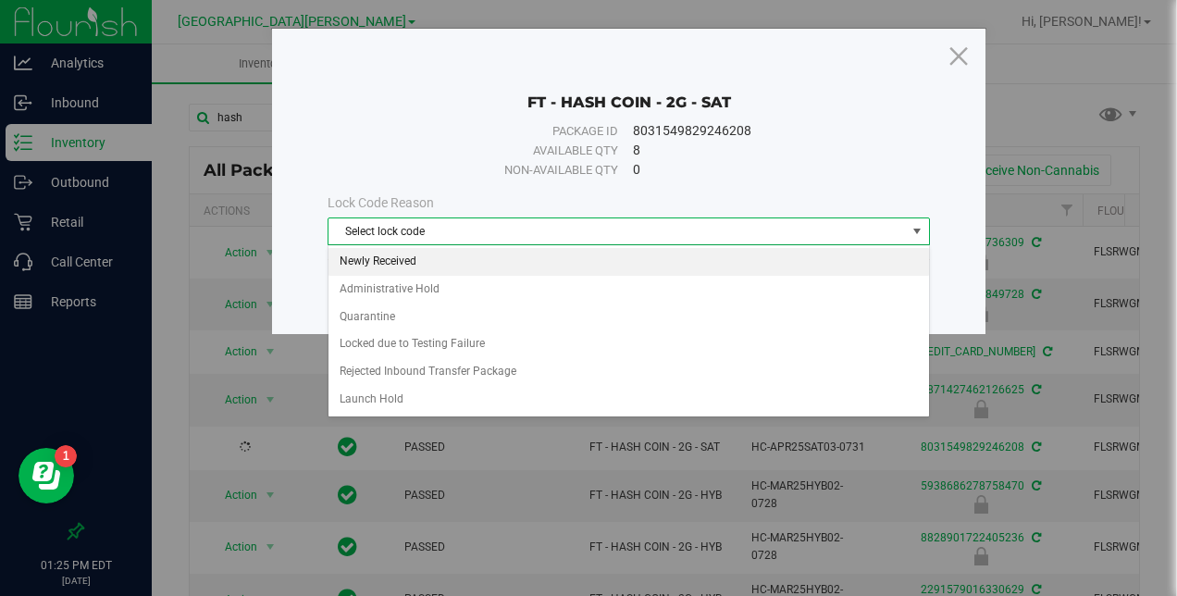
click at [489, 260] on li "Newly Received" at bounding box center [628, 262] width 601 height 28
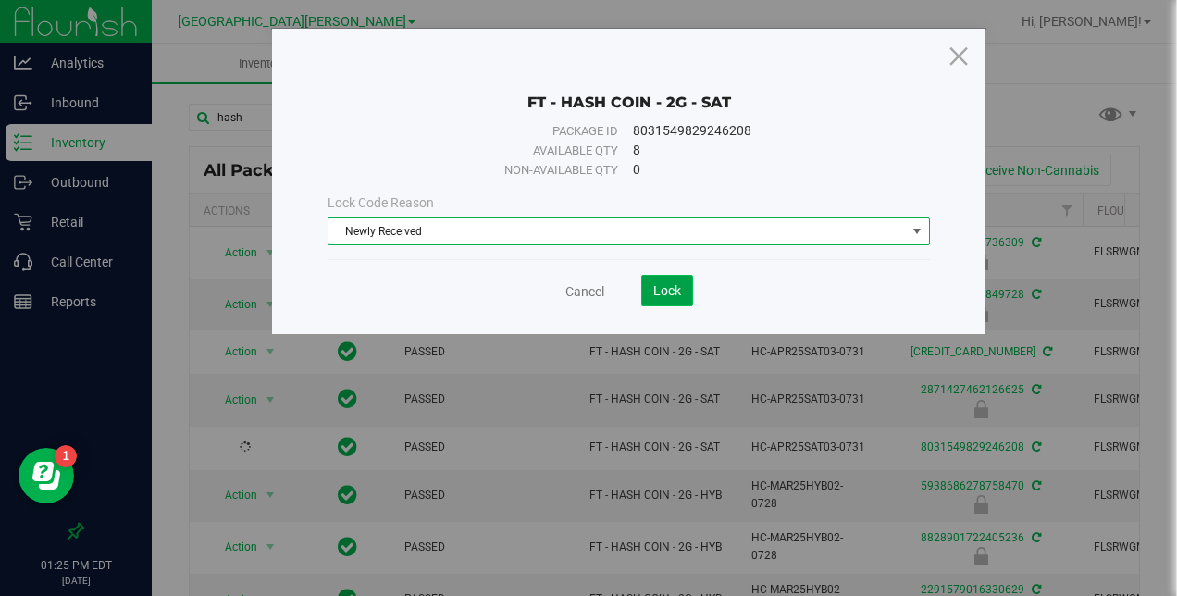
click at [675, 291] on span "Lock" at bounding box center [667, 290] width 28 height 15
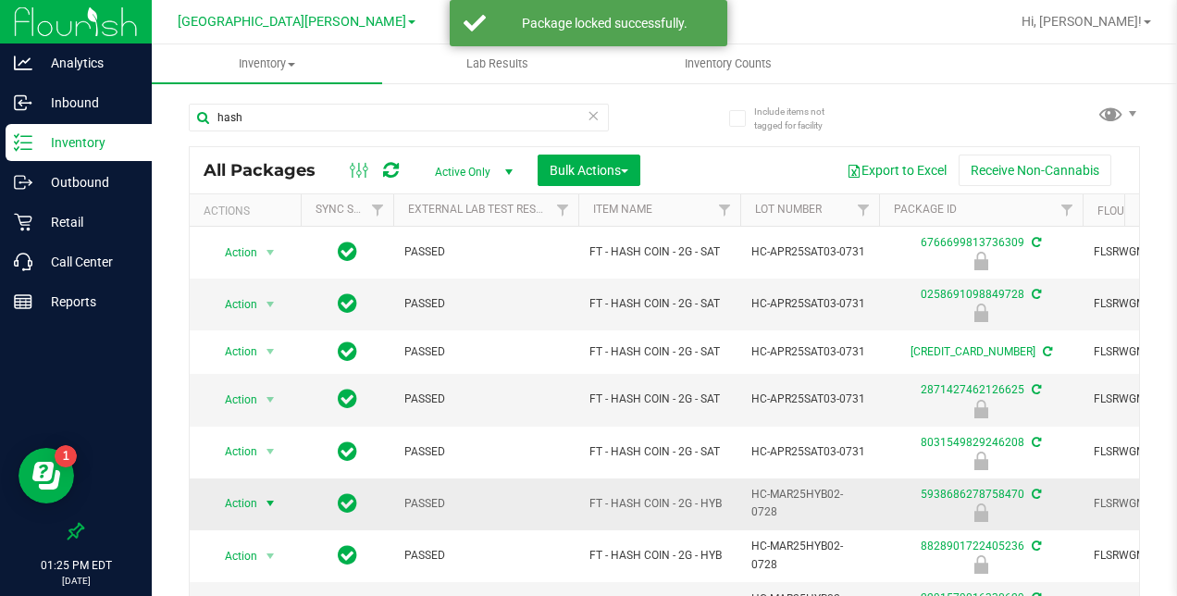
click at [266, 498] on span "select" at bounding box center [270, 503] width 15 height 15
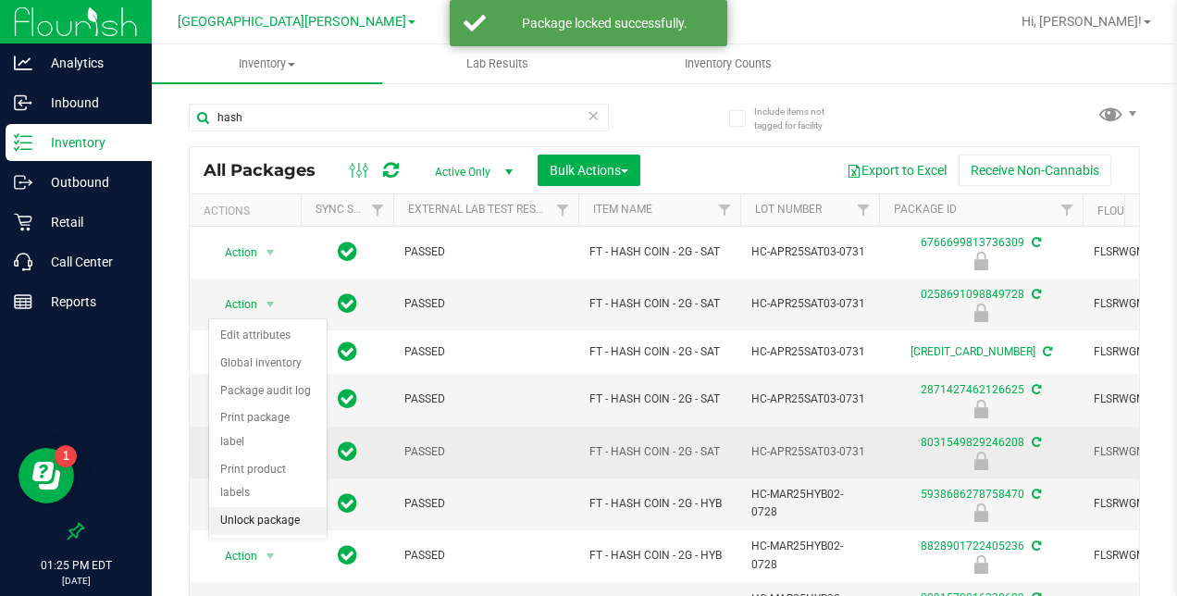
click at [267, 507] on li "Unlock package" at bounding box center [268, 521] width 118 height 28
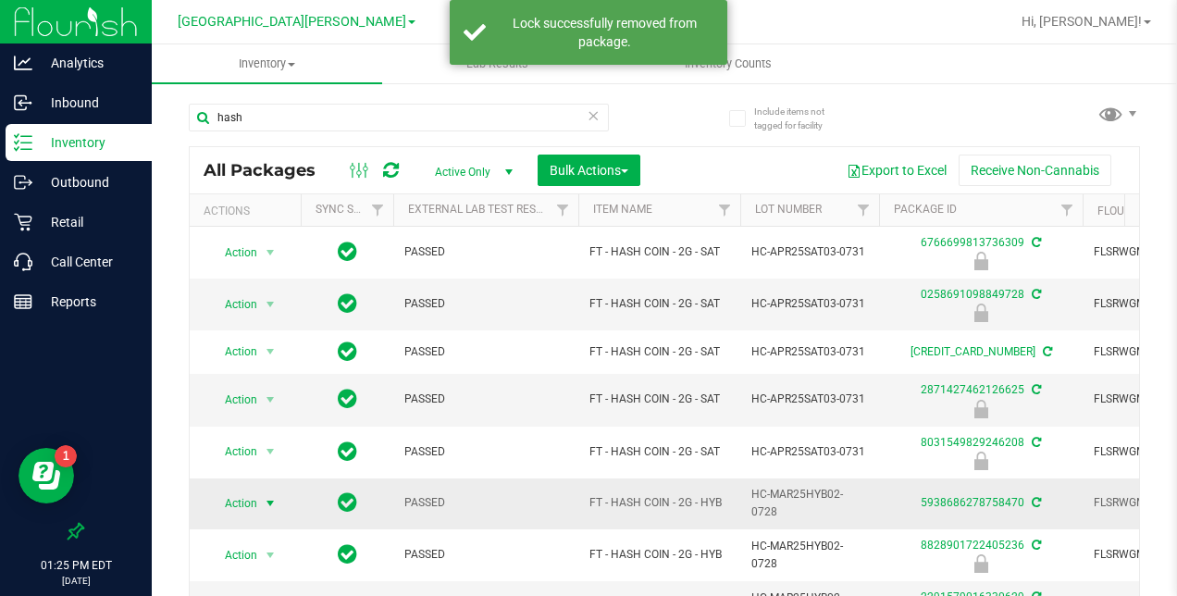
click at [268, 496] on span "select" at bounding box center [270, 503] width 15 height 15
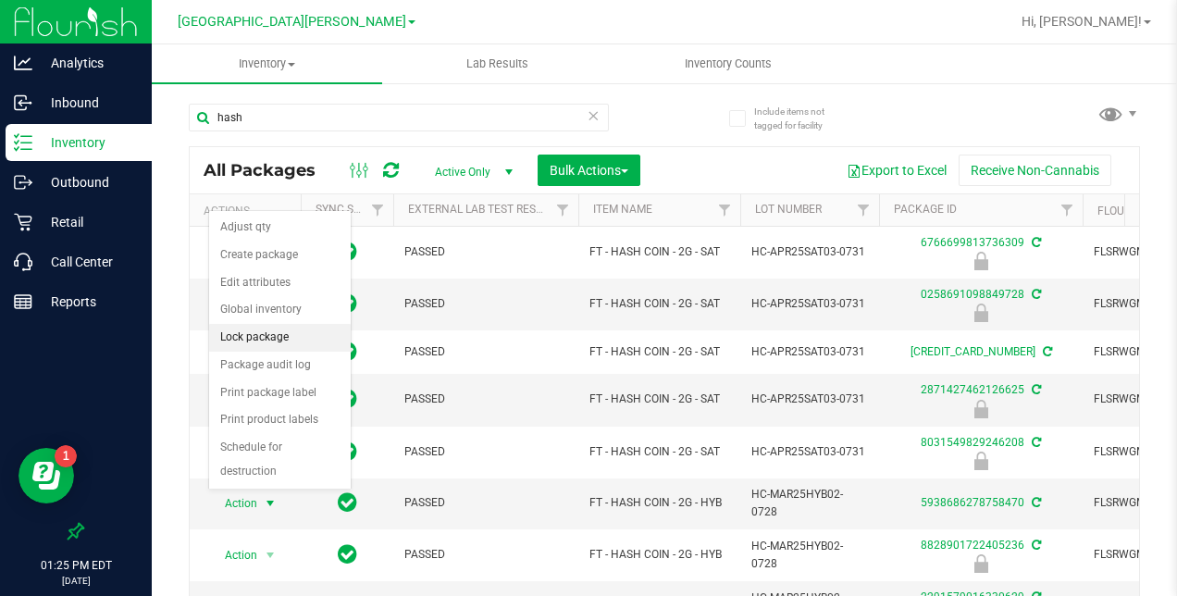
click at [263, 341] on li "Lock package" at bounding box center [280, 338] width 142 height 28
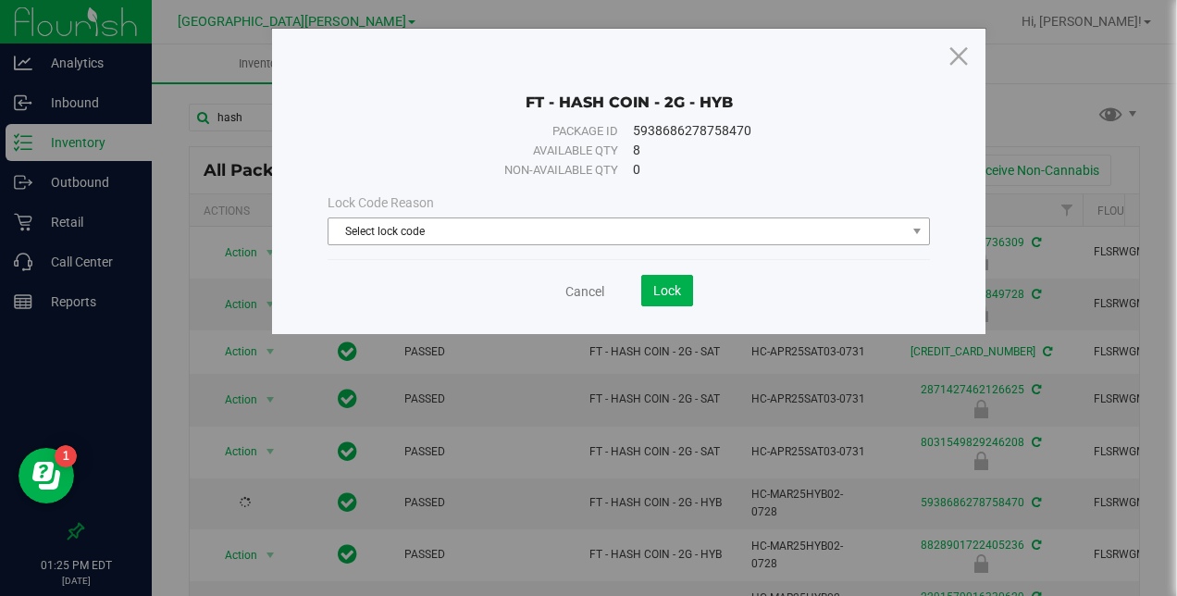
click at [503, 222] on span "Select lock code" at bounding box center [616, 231] width 576 height 26
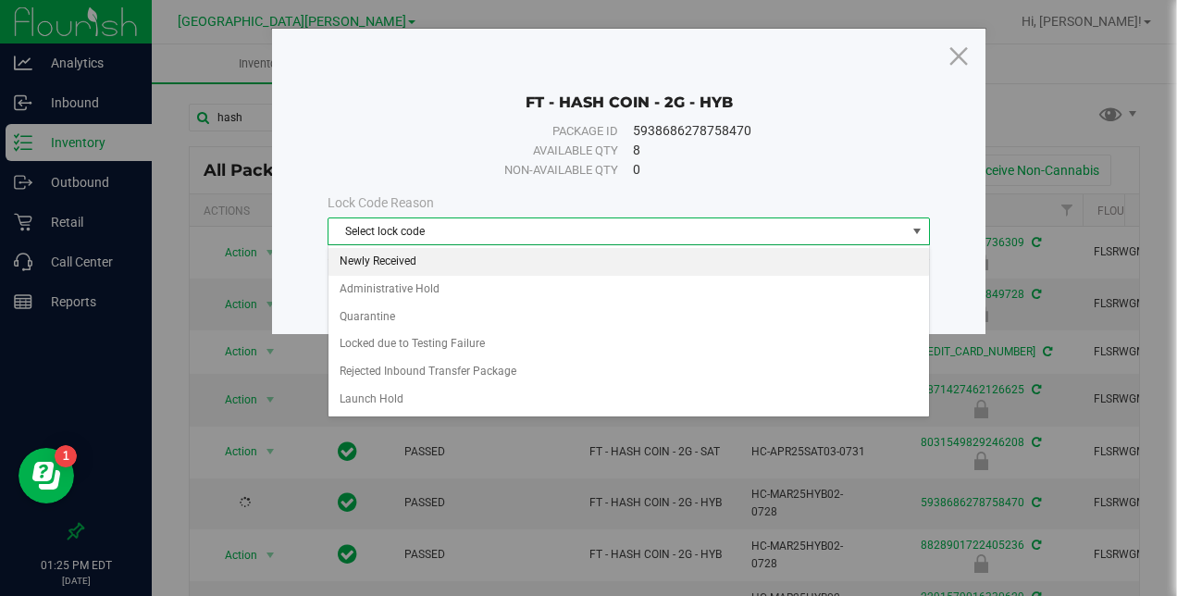
click at [487, 258] on li "Newly Received" at bounding box center [628, 262] width 601 height 28
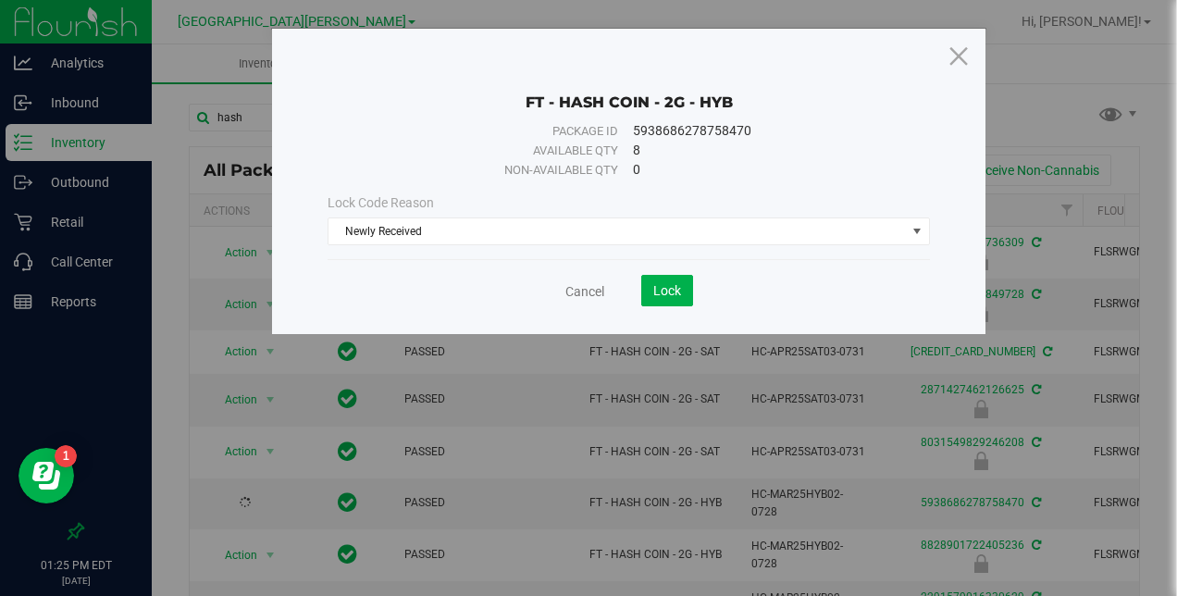
click at [693, 299] on div "Cancel Lock" at bounding box center [628, 290] width 601 height 31
click at [688, 300] on button "Lock" at bounding box center [667, 290] width 52 height 31
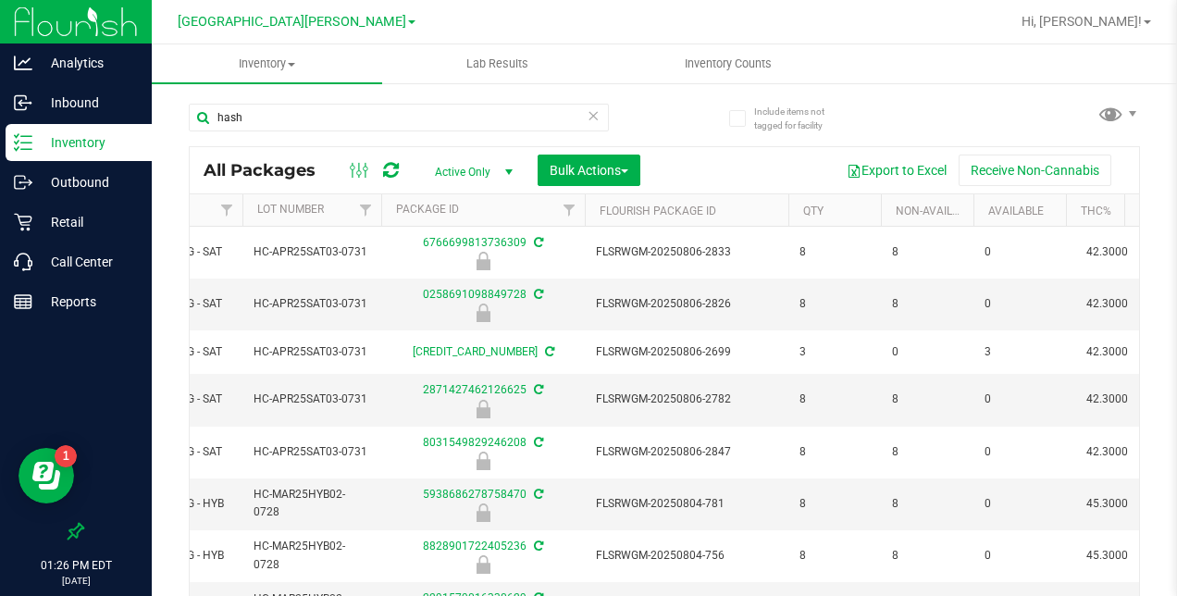
scroll to position [0, 344]
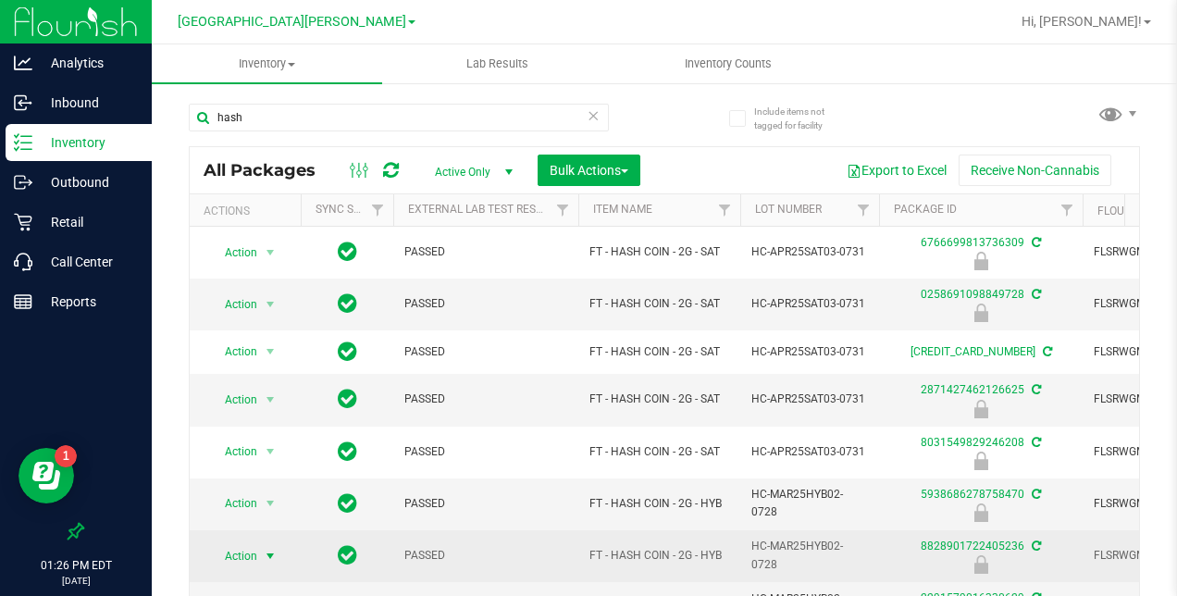
click at [274, 551] on span "select" at bounding box center [270, 556] width 15 height 15
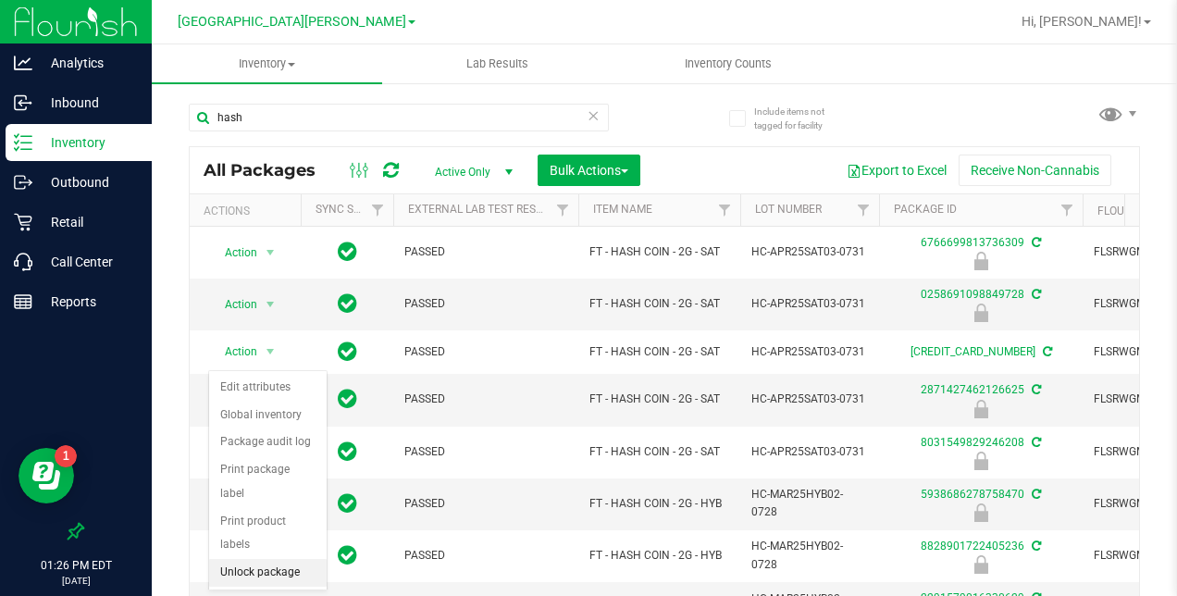
click at [275, 559] on li "Unlock package" at bounding box center [268, 573] width 118 height 28
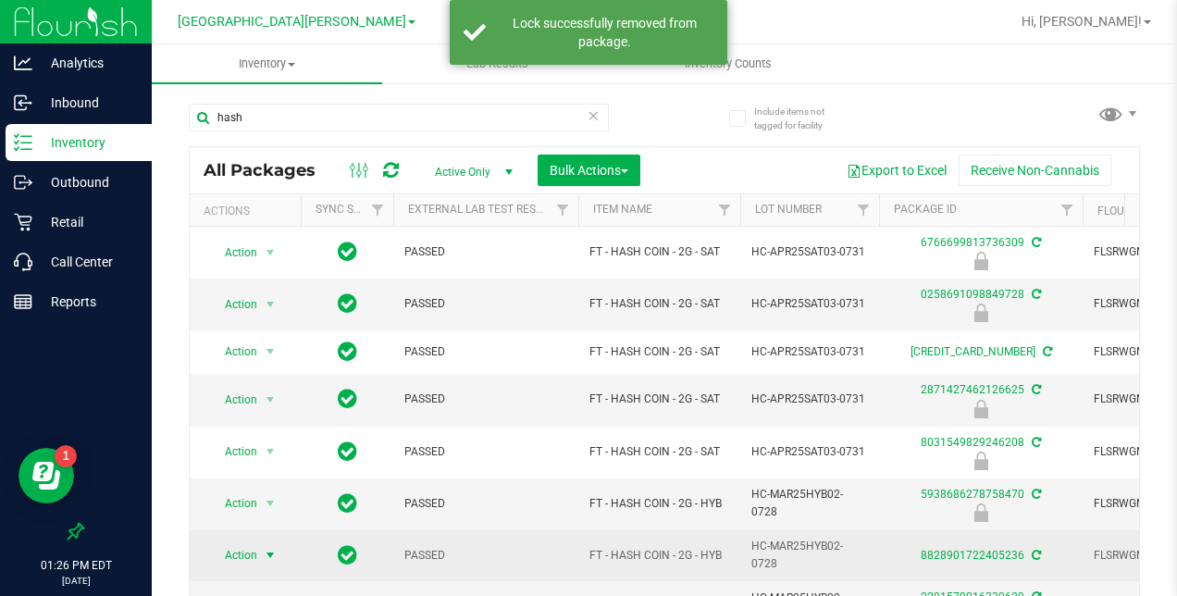
click at [270, 548] on span "select" at bounding box center [270, 555] width 15 height 15
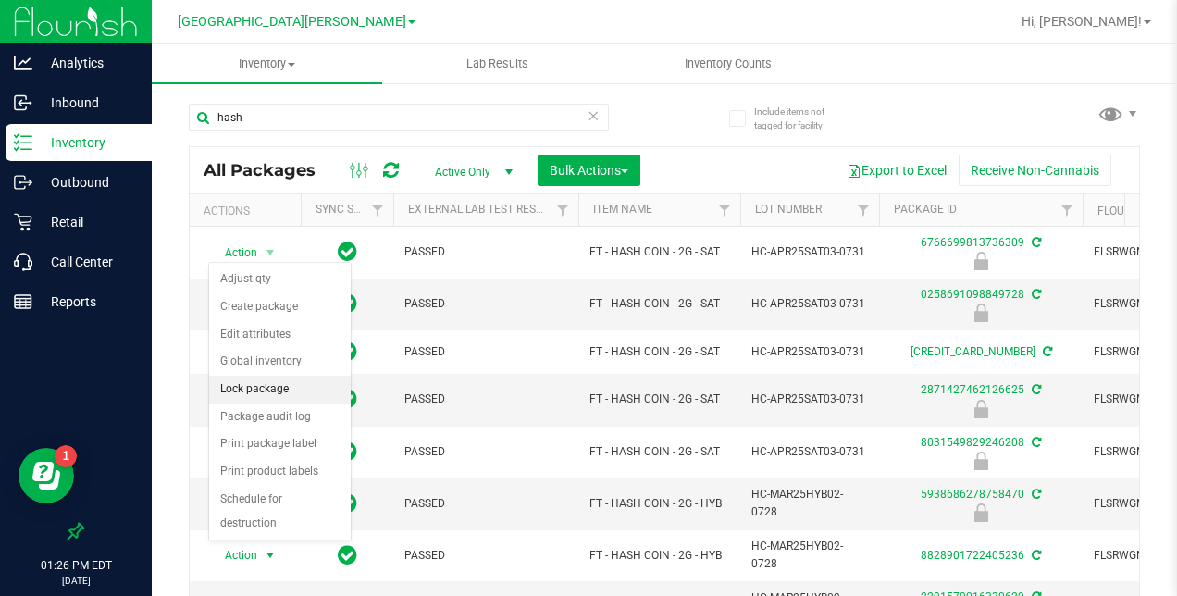
click at [284, 387] on li "Lock package" at bounding box center [280, 390] width 142 height 28
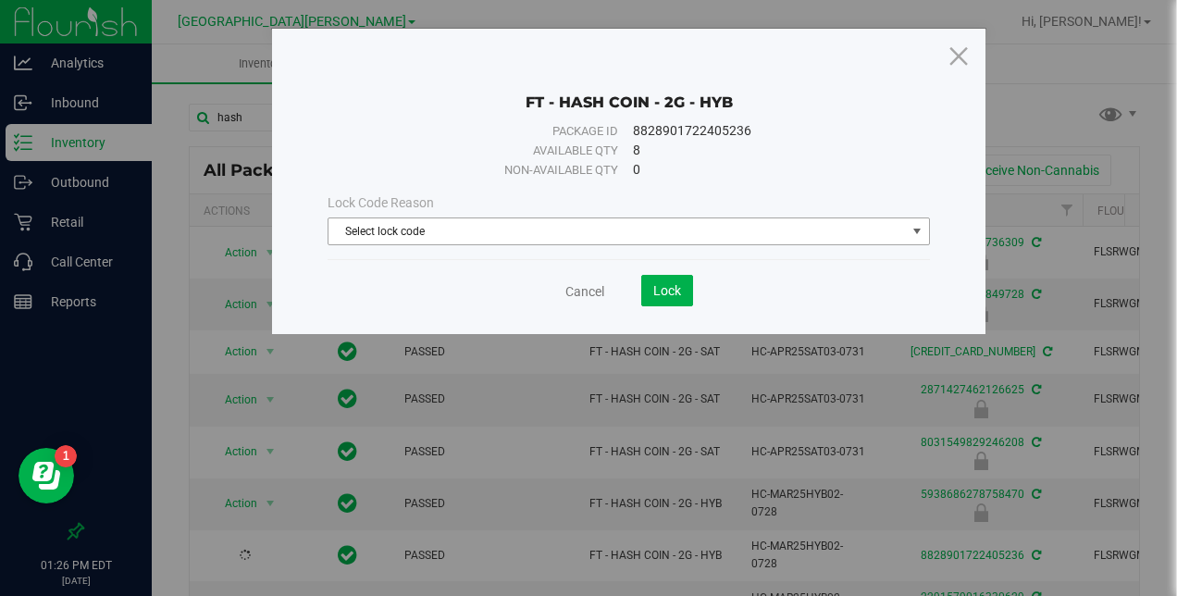
click at [526, 225] on span "Select lock code" at bounding box center [616, 231] width 576 height 26
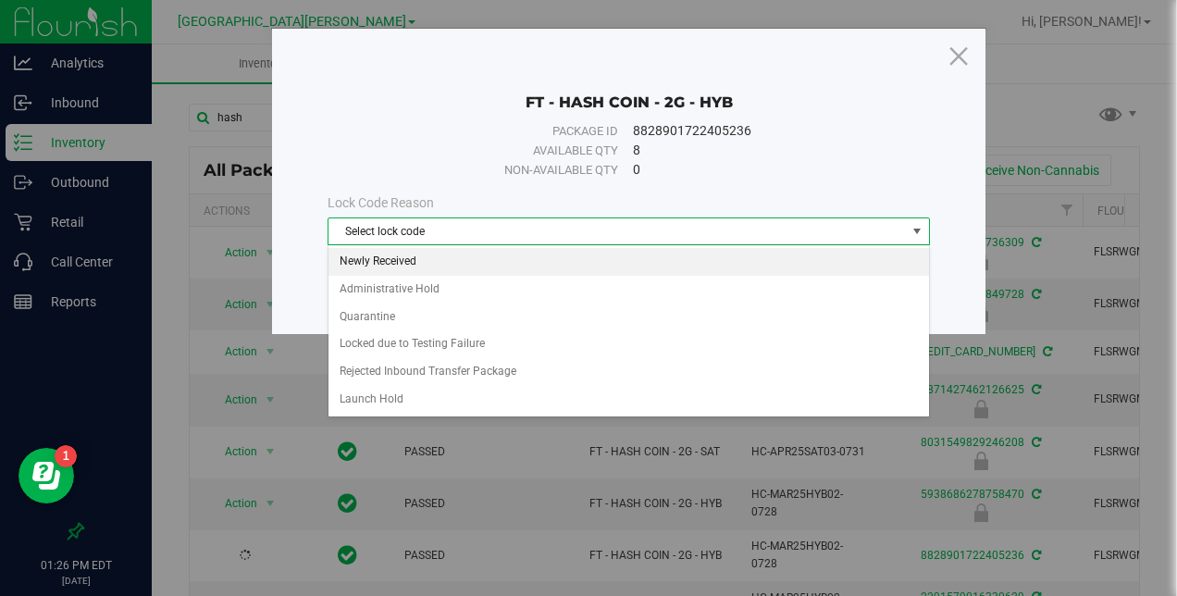
click at [492, 260] on li "Newly Received" at bounding box center [628, 262] width 601 height 28
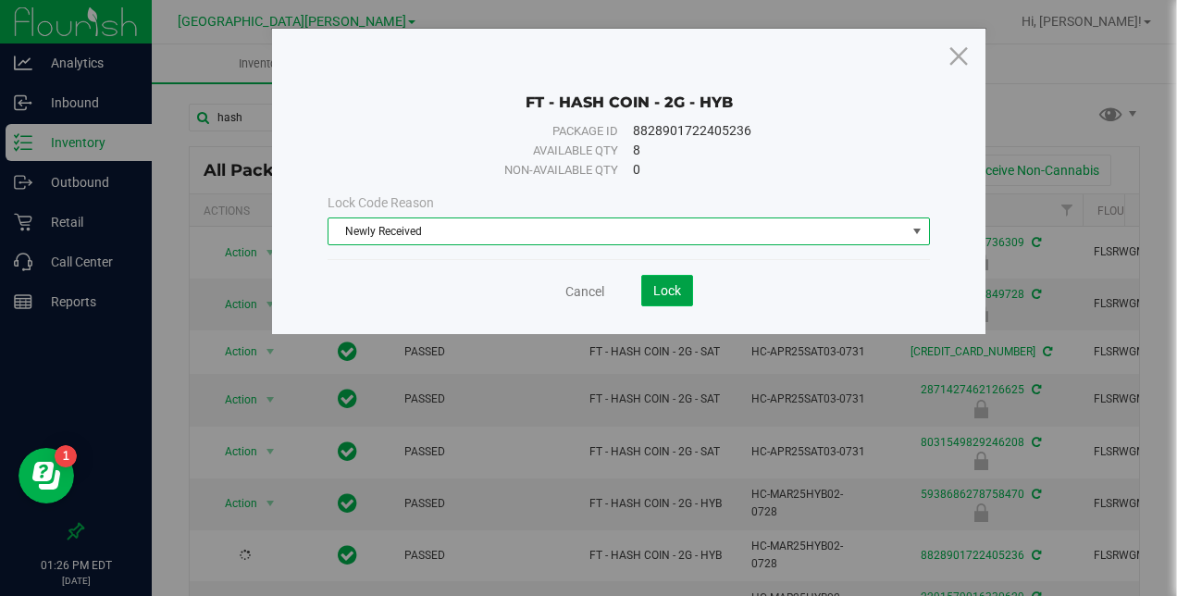
click at [677, 298] on button "Lock" at bounding box center [667, 290] width 52 height 31
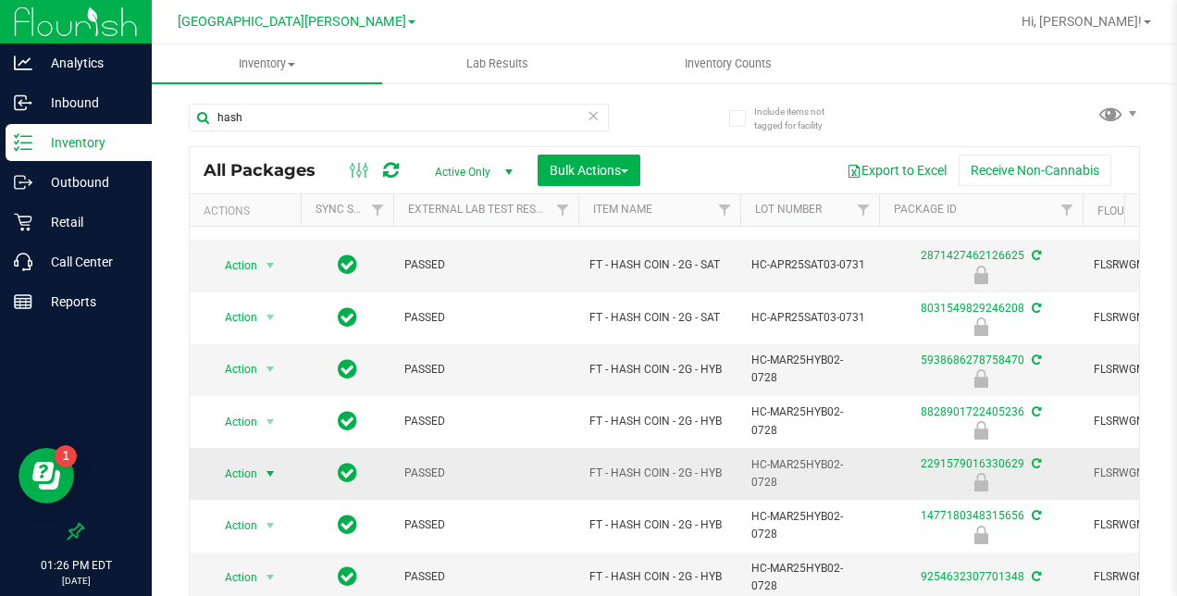
click at [272, 467] on span "select" at bounding box center [270, 473] width 15 height 15
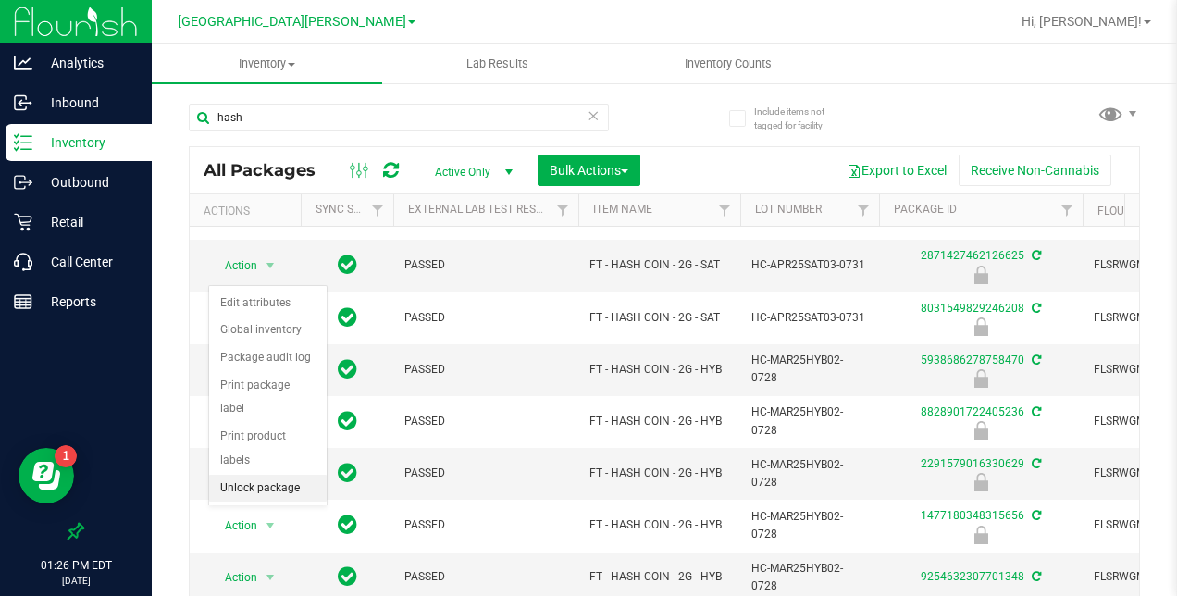
click at [290, 475] on li "Unlock package" at bounding box center [268, 489] width 118 height 28
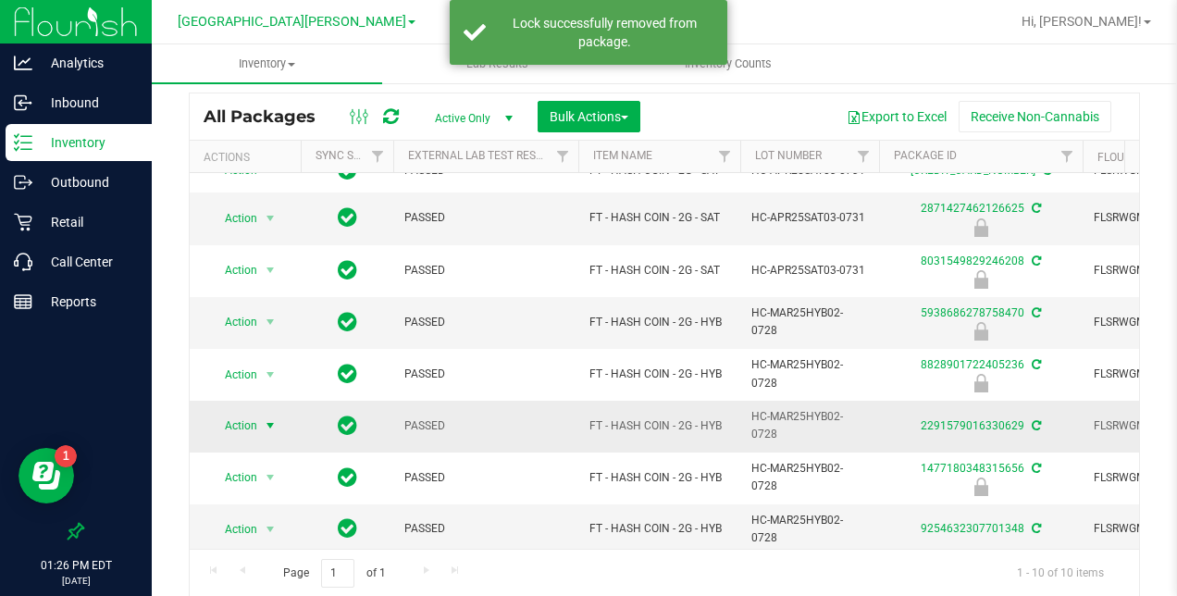
click at [274, 418] on span "select" at bounding box center [270, 425] width 15 height 15
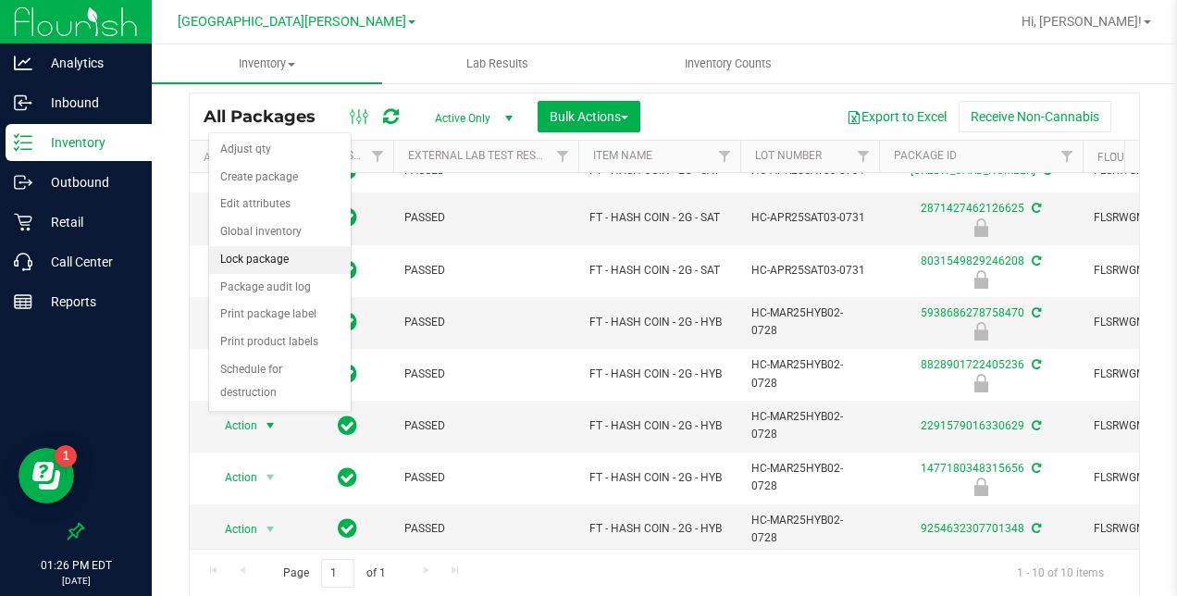
click at [270, 261] on li "Lock package" at bounding box center [280, 260] width 142 height 28
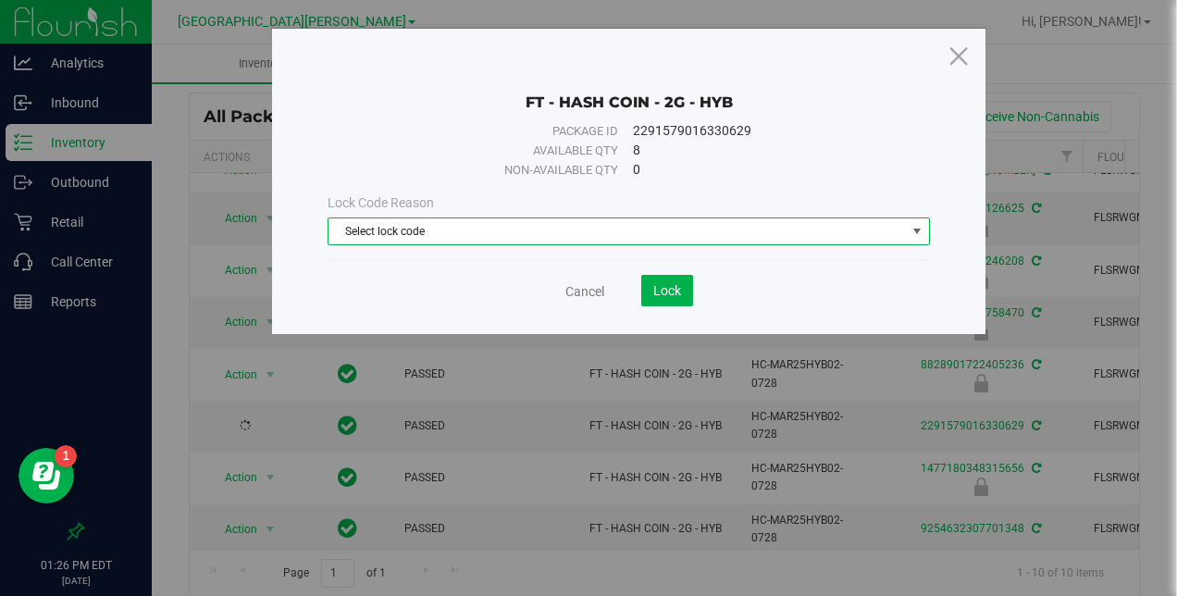
click at [452, 225] on span "Select lock code" at bounding box center [616, 231] width 576 height 26
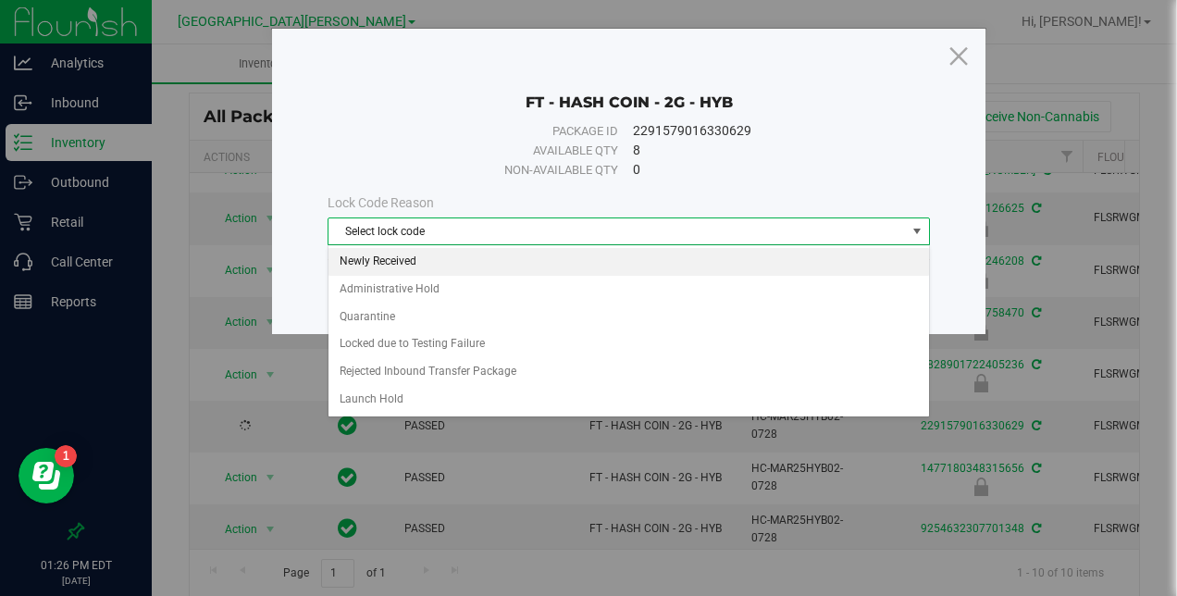
click at [426, 262] on li "Newly Received" at bounding box center [628, 262] width 601 height 28
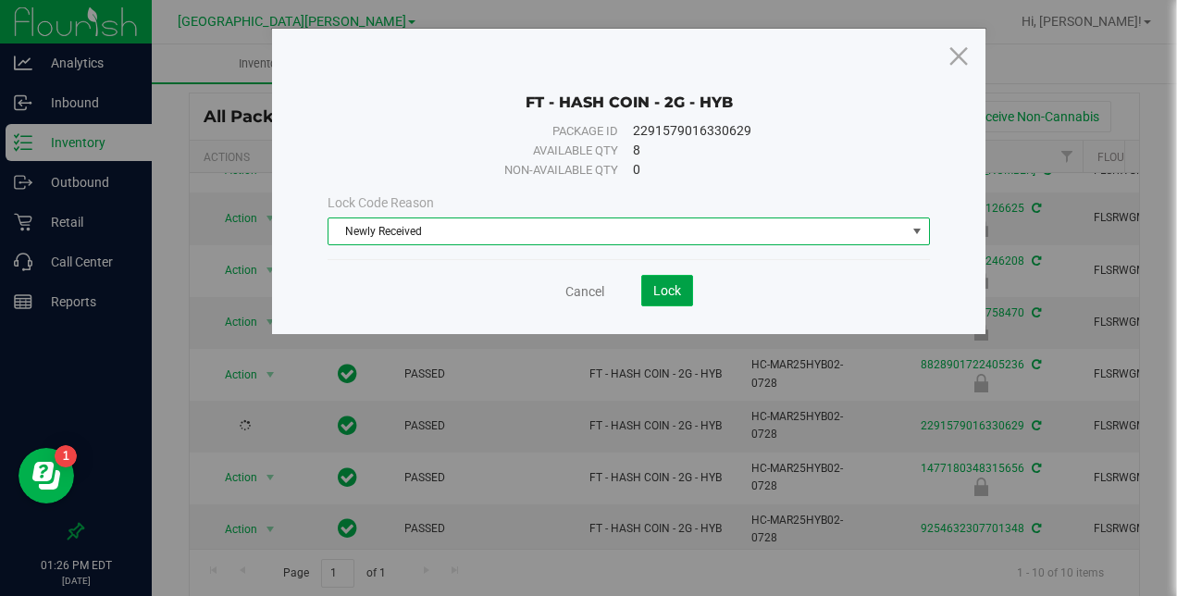
click at [653, 283] on span "Lock" at bounding box center [667, 290] width 28 height 15
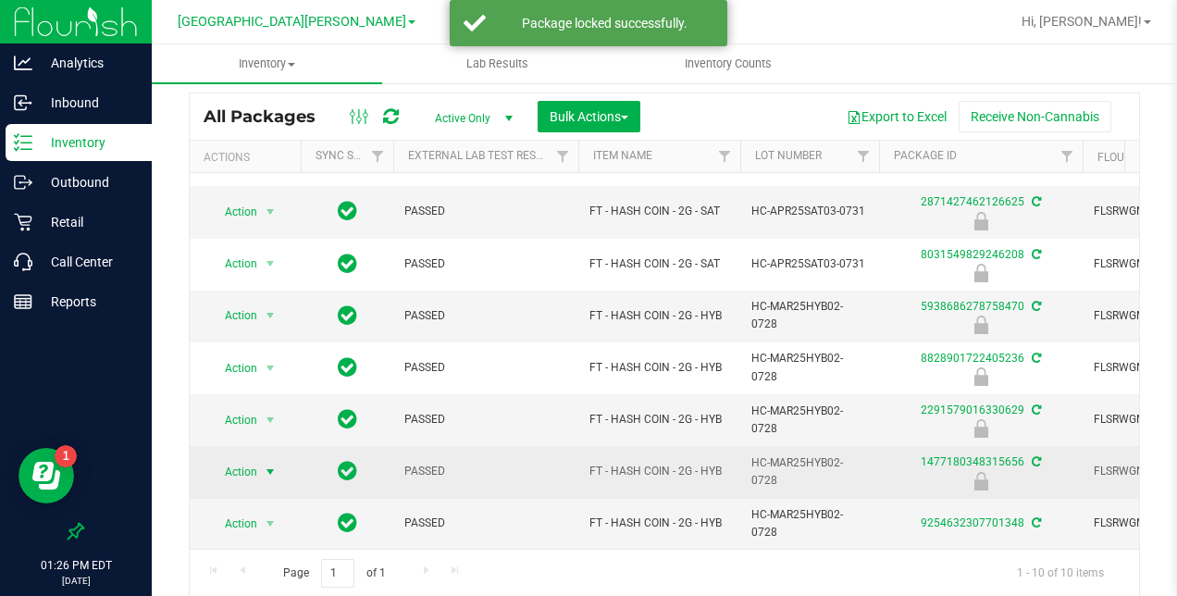
click at [266, 464] on span "select" at bounding box center [270, 471] width 15 height 15
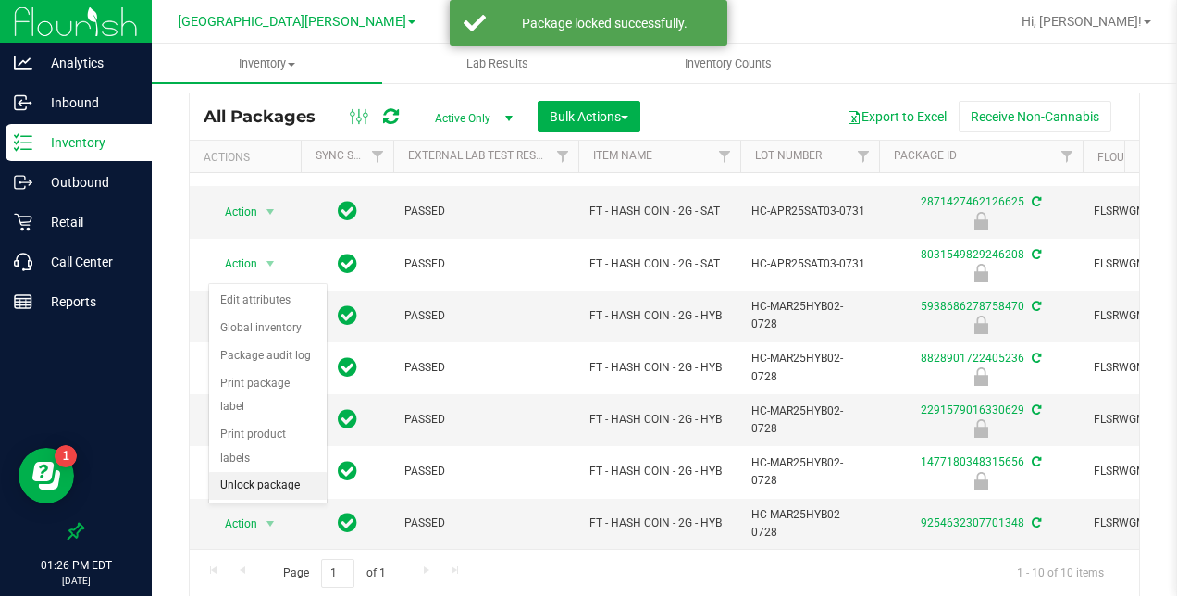
click at [264, 472] on li "Unlock package" at bounding box center [268, 486] width 118 height 28
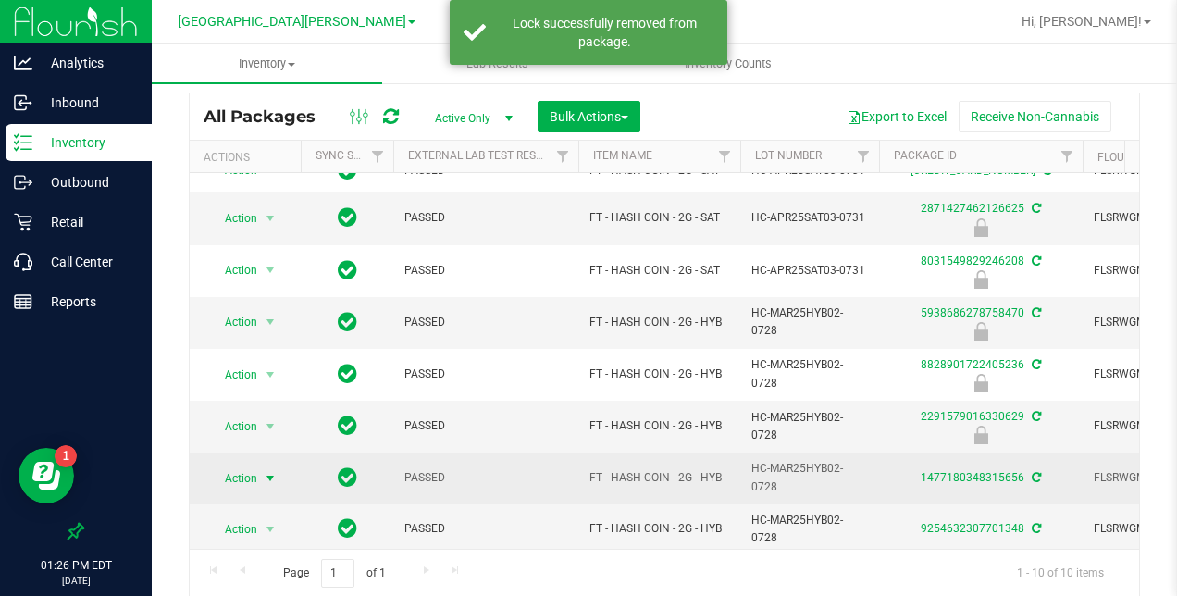
click at [268, 471] on span "select" at bounding box center [270, 478] width 15 height 15
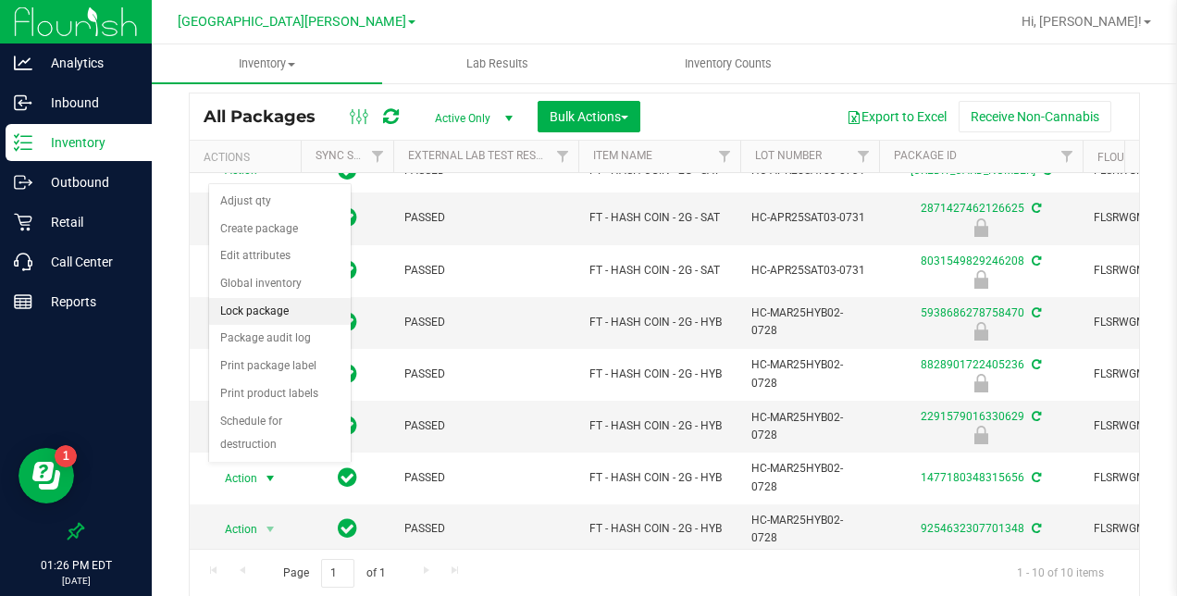
click at [270, 304] on li "Lock package" at bounding box center [280, 312] width 142 height 28
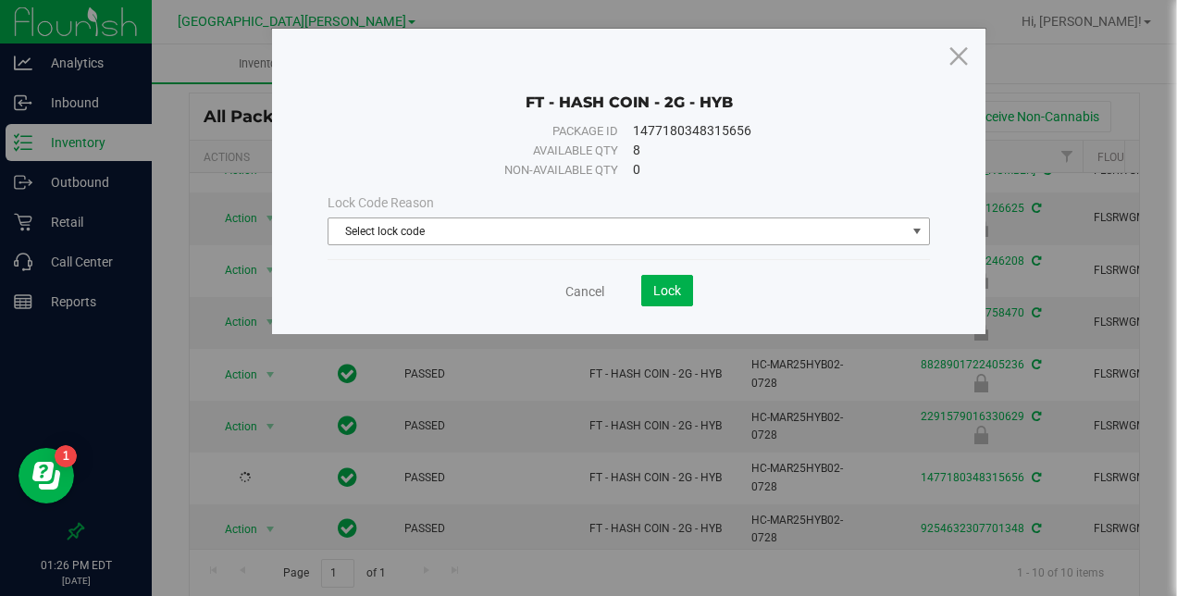
click at [431, 222] on span "Select lock code" at bounding box center [616, 231] width 576 height 26
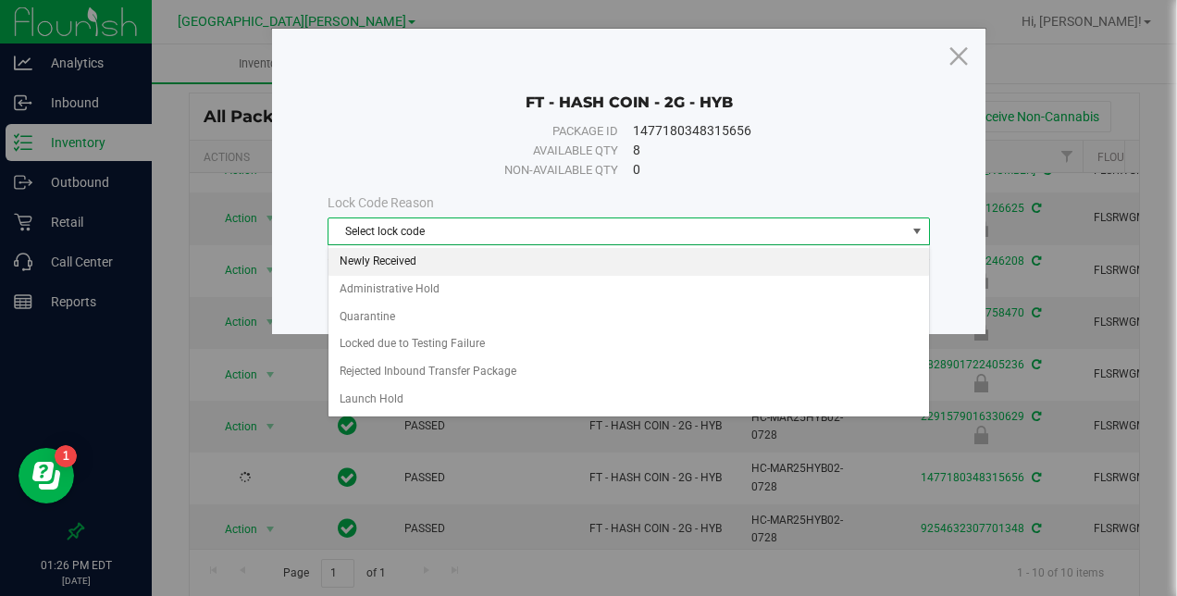
click at [416, 256] on li "Newly Received" at bounding box center [628, 262] width 601 height 28
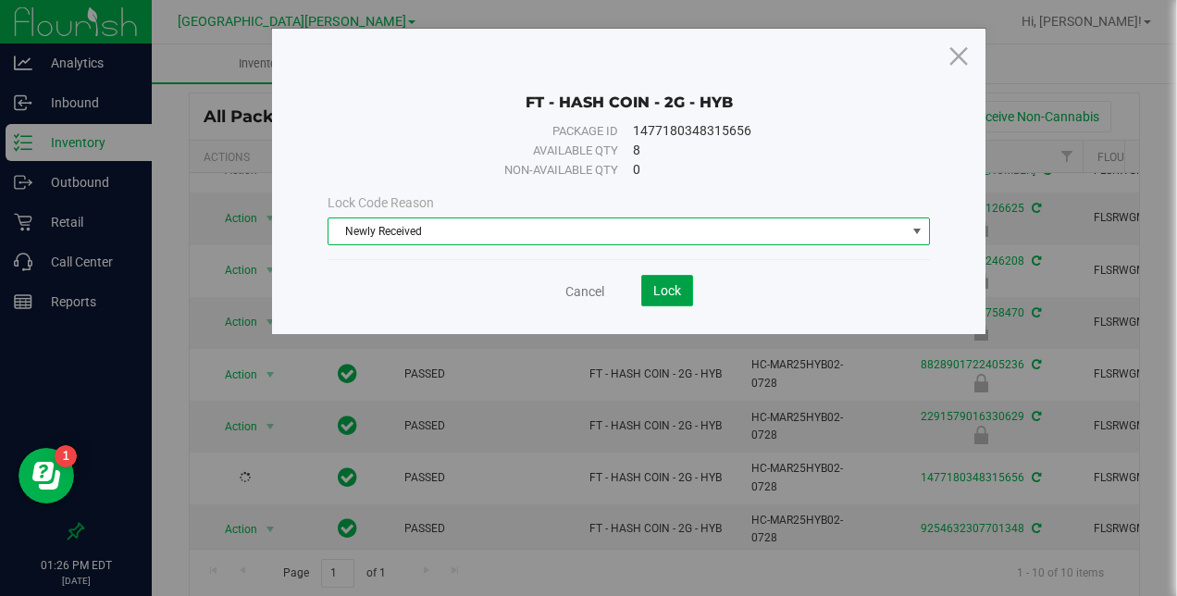
click at [663, 283] on span "Lock" at bounding box center [667, 290] width 28 height 15
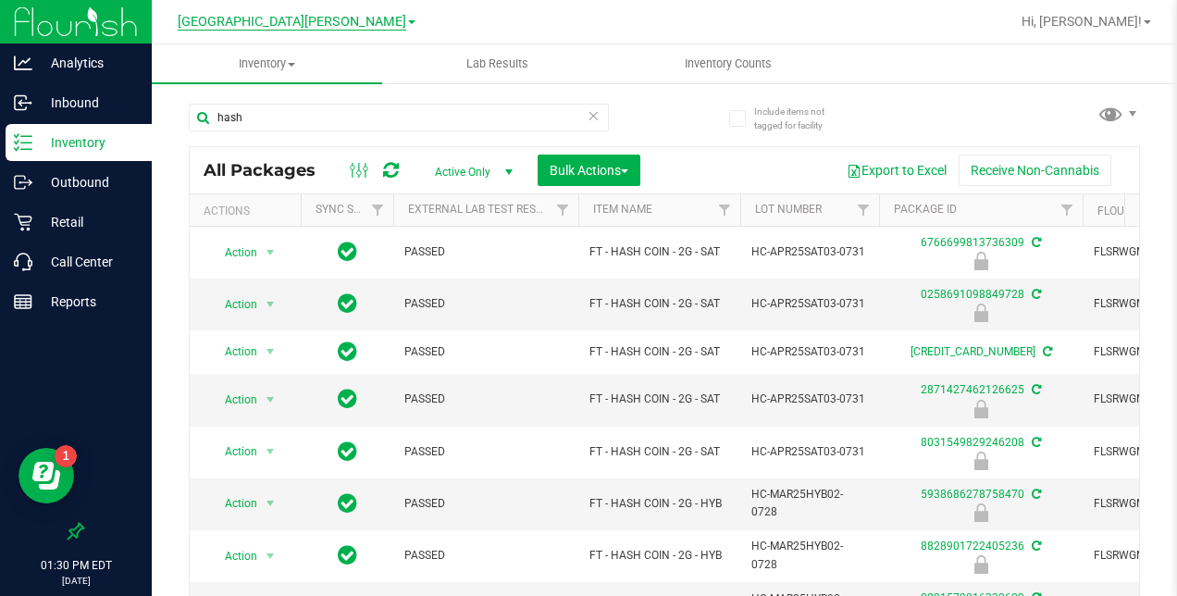
click at [326, 24] on span "[GEOGRAPHIC_DATA][PERSON_NAME]" at bounding box center [292, 22] width 229 height 17
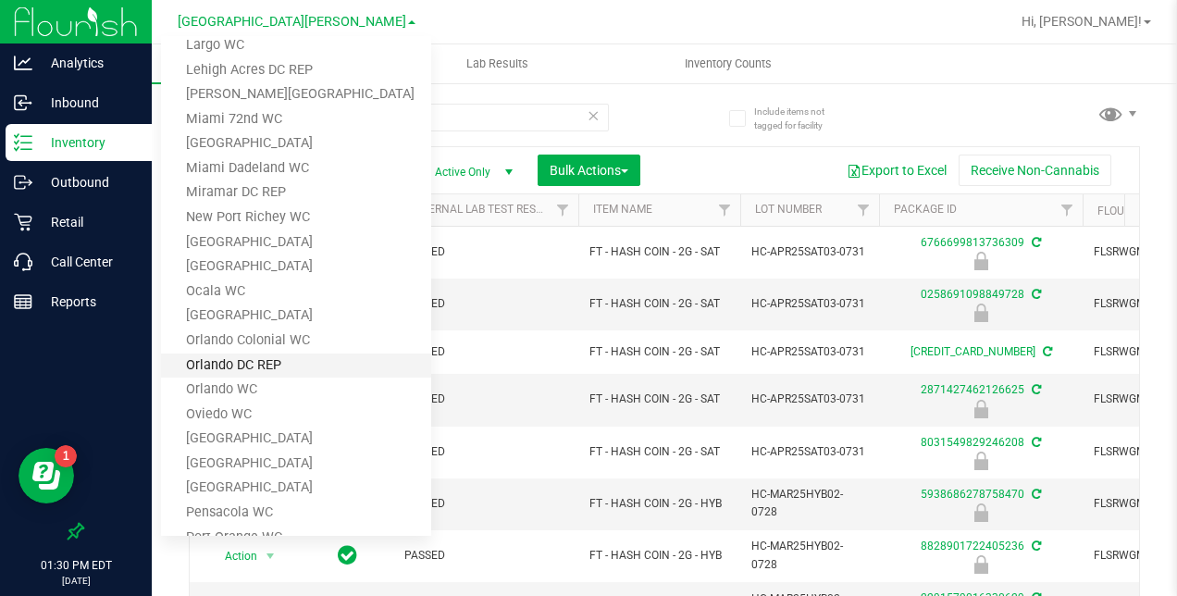
scroll to position [463, 0]
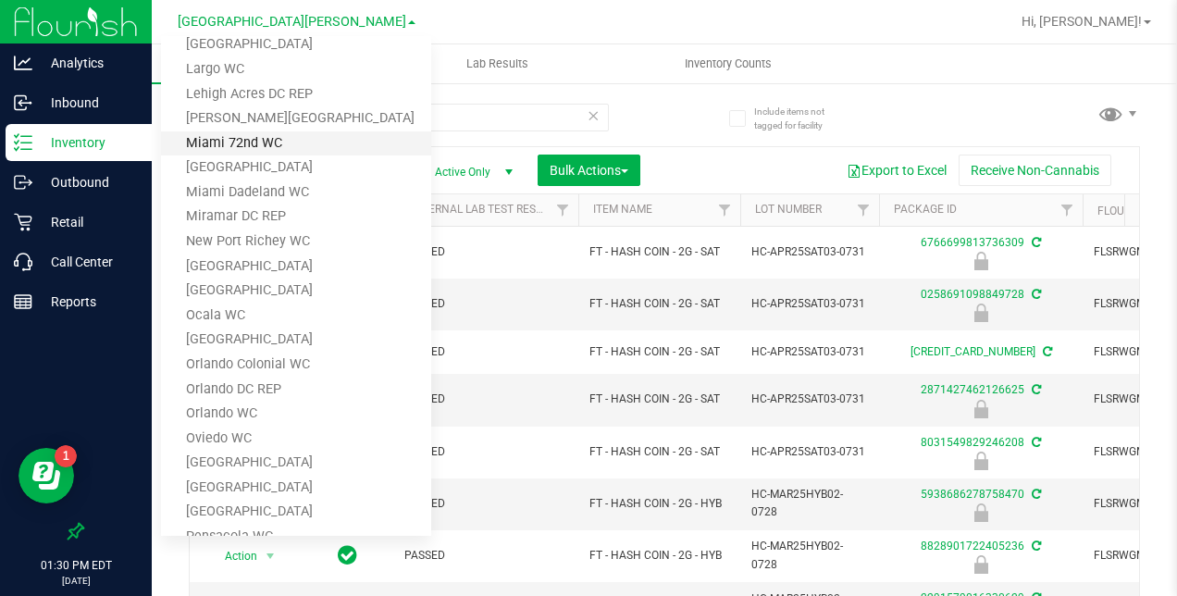
click at [242, 148] on link "Miami 72nd WC" at bounding box center [296, 143] width 270 height 25
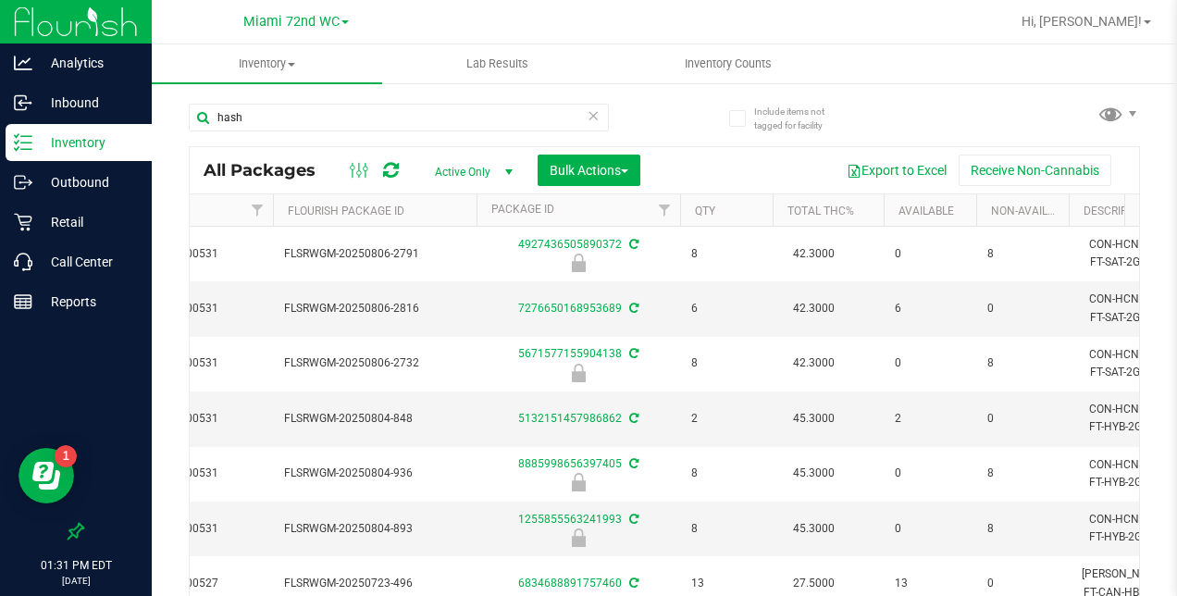
scroll to position [0, 329]
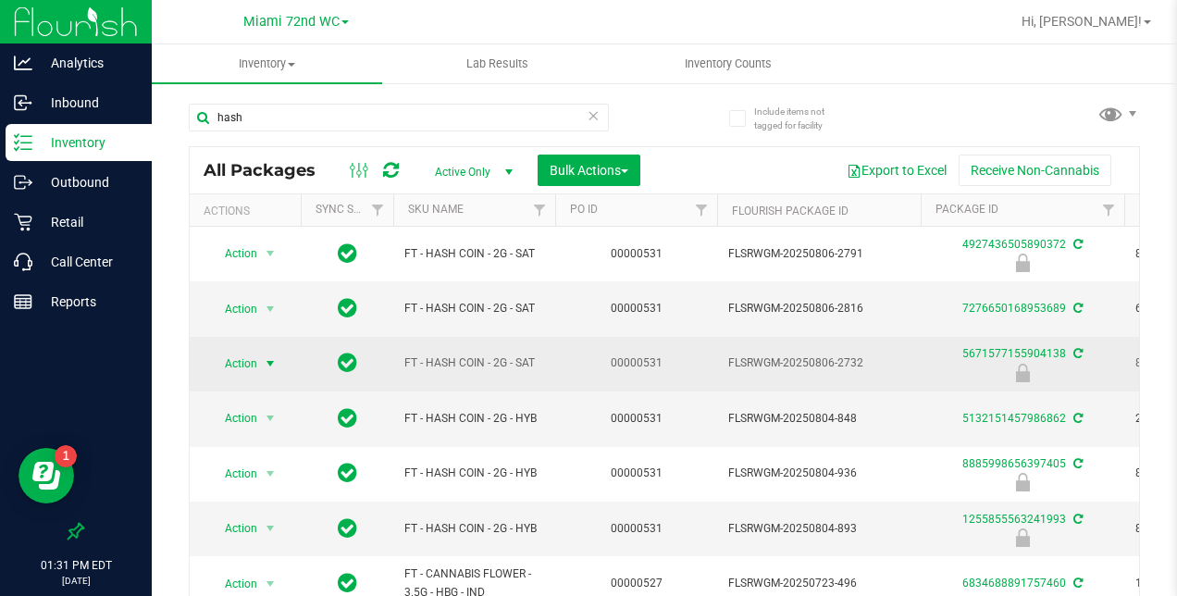
click at [277, 365] on span "select" at bounding box center [270, 363] width 15 height 15
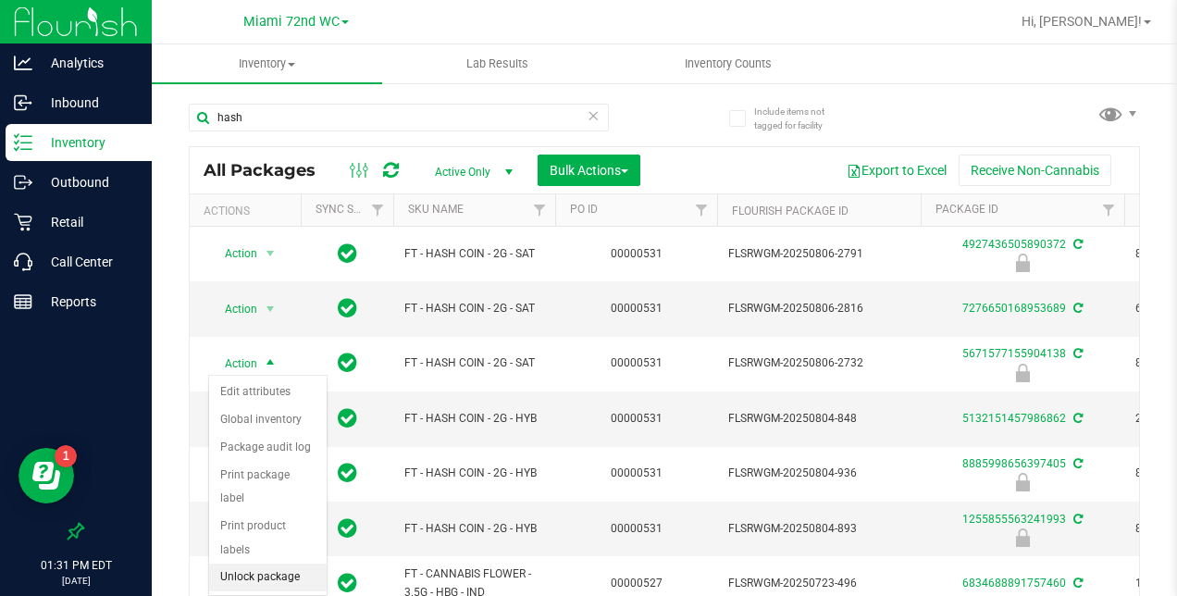
click at [266, 564] on li "Unlock package" at bounding box center [268, 578] width 118 height 28
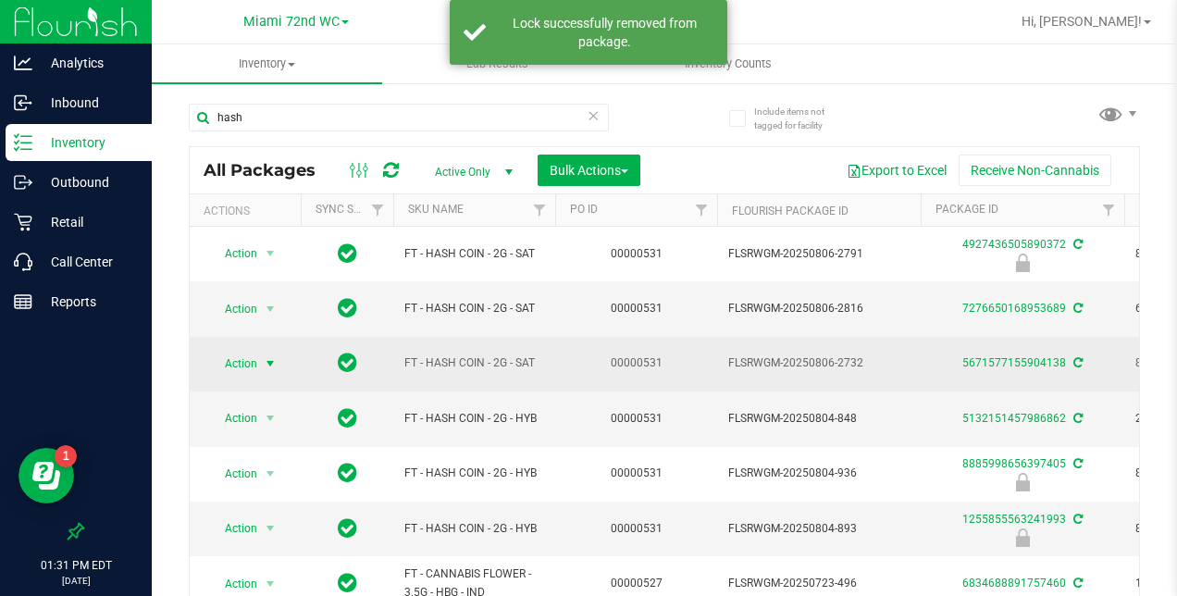
click at [269, 359] on span "select" at bounding box center [270, 363] width 15 height 15
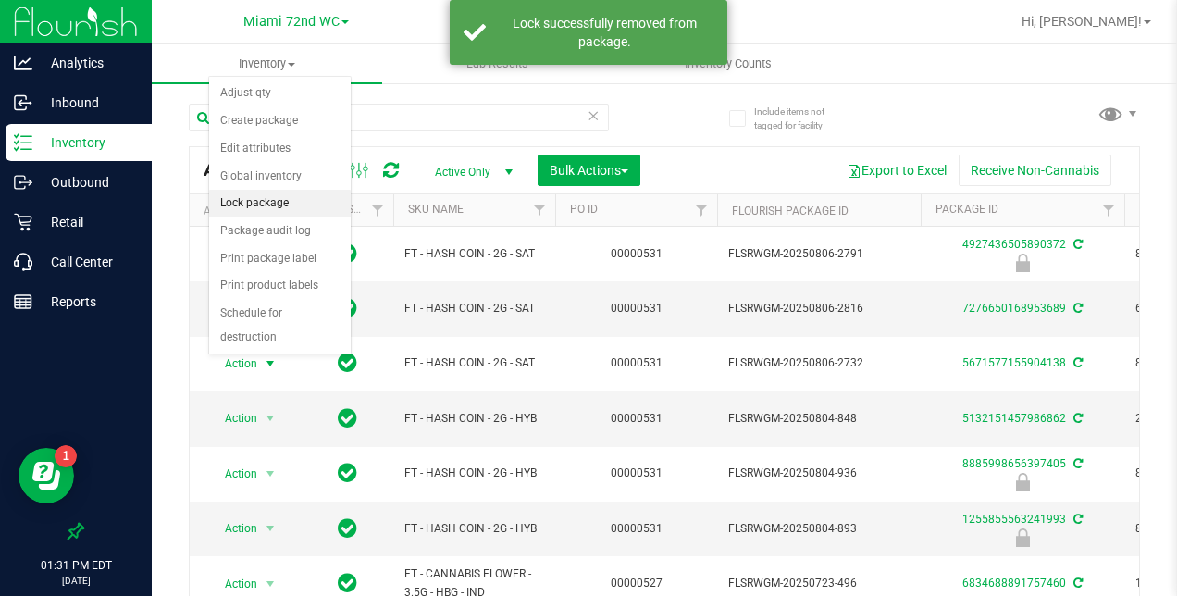
click at [271, 201] on li "Lock package" at bounding box center [280, 204] width 142 height 28
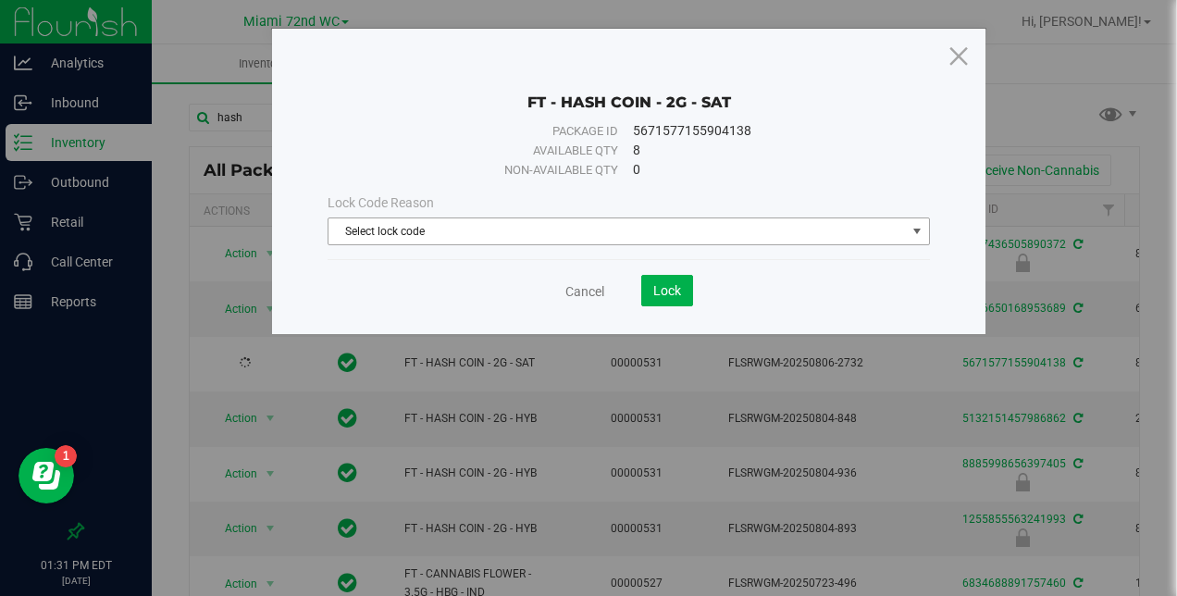
click at [461, 222] on span "Select lock code" at bounding box center [616, 231] width 576 height 26
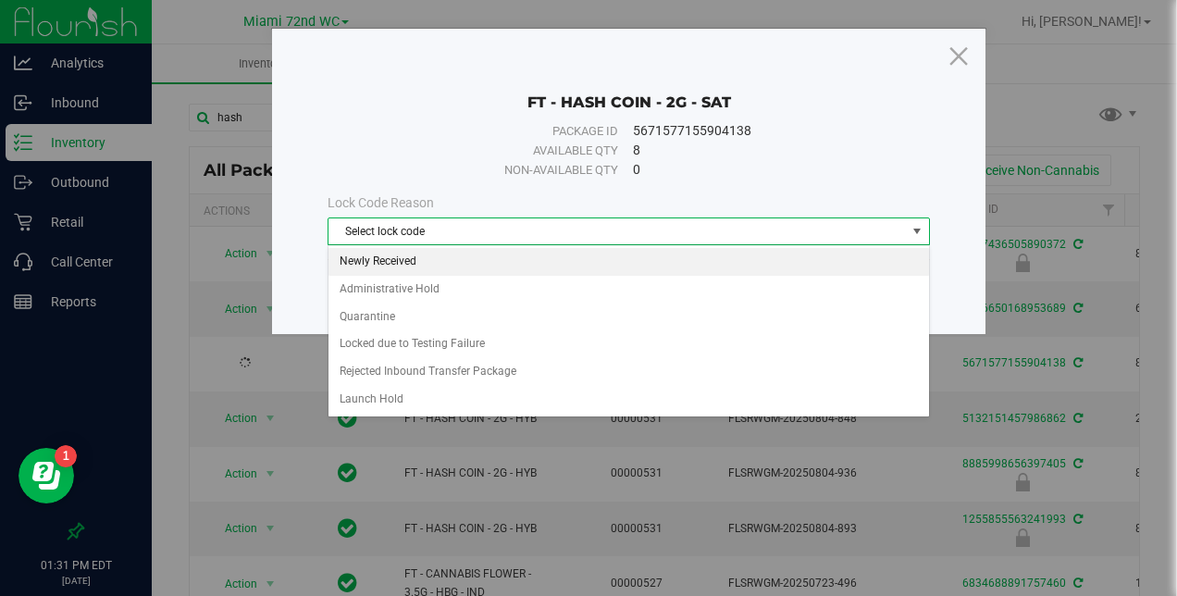
click at [431, 257] on li "Newly Received" at bounding box center [628, 262] width 601 height 28
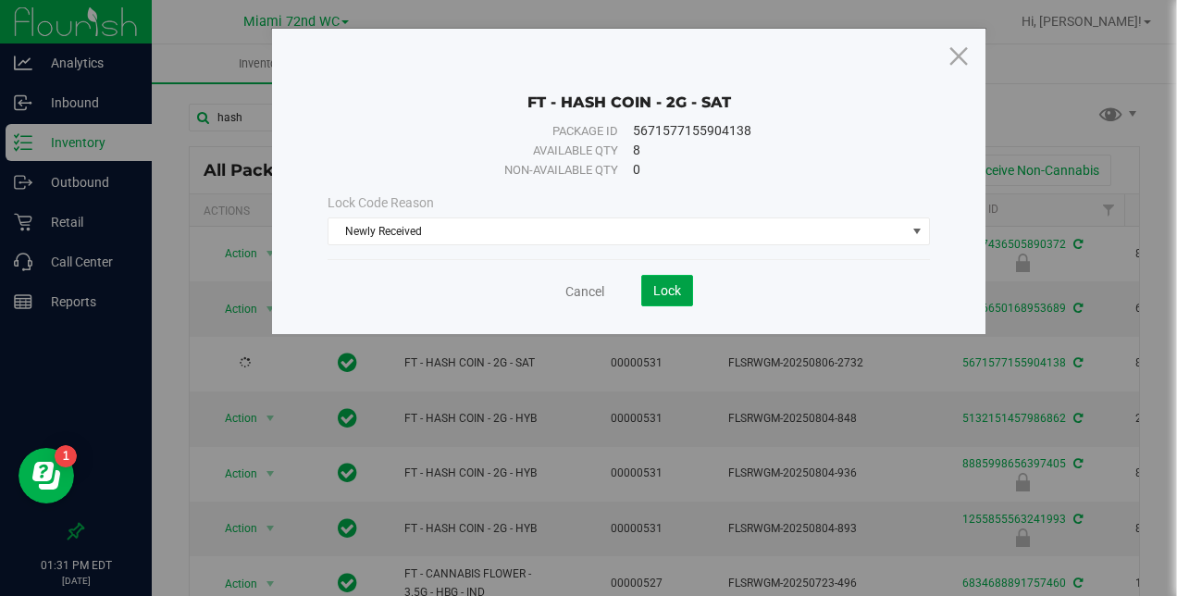
click at [646, 281] on button "Lock" at bounding box center [667, 290] width 52 height 31
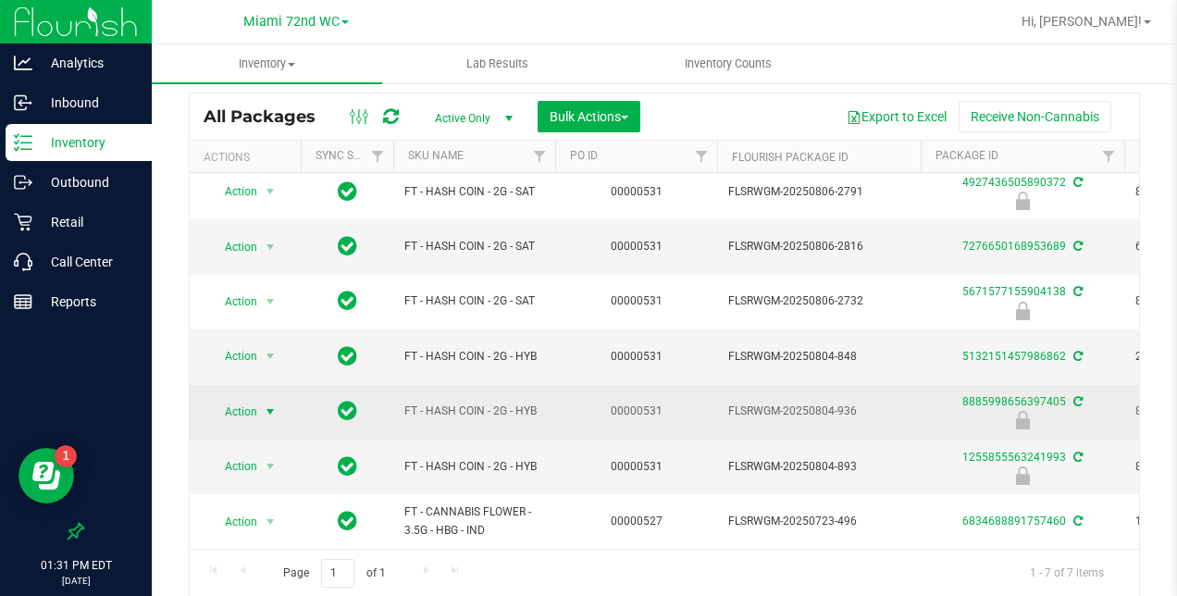
click at [259, 399] on span "select" at bounding box center [270, 412] width 23 height 26
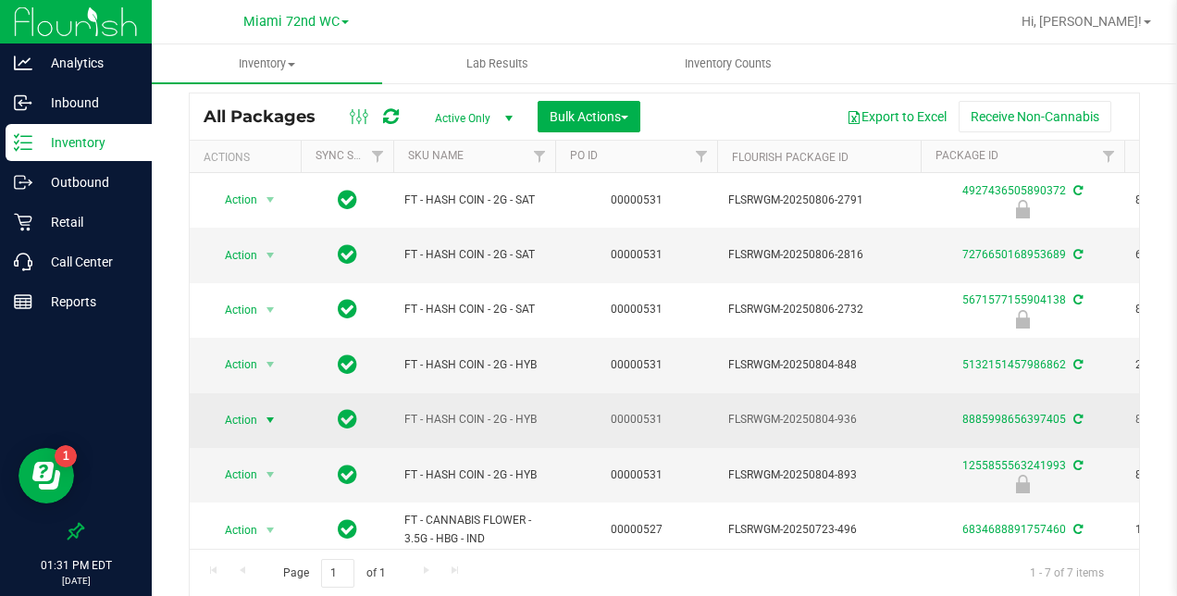
click at [266, 415] on span "select" at bounding box center [270, 420] width 15 height 15
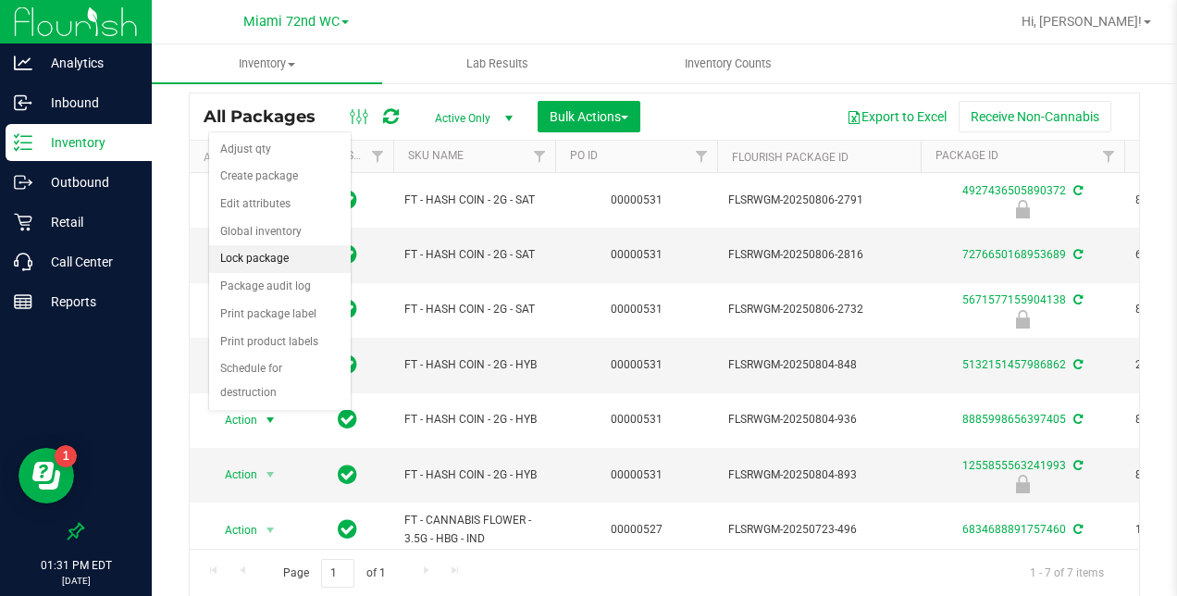
click at [274, 259] on li "Lock package" at bounding box center [280, 259] width 142 height 28
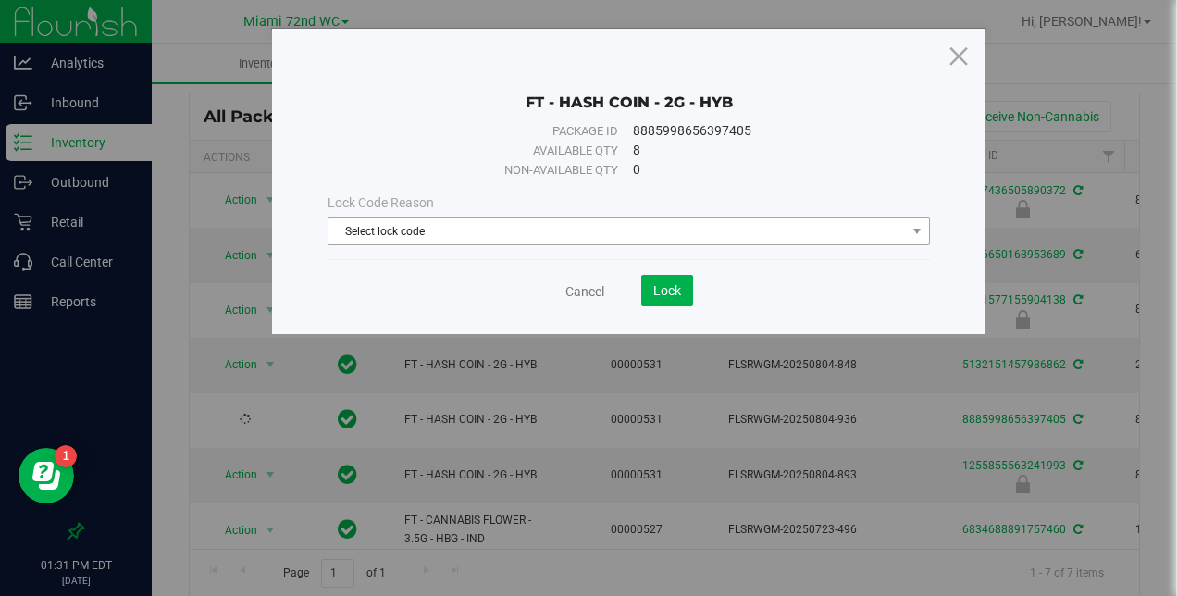
click at [440, 219] on span "Select lock code" at bounding box center [616, 231] width 576 height 26
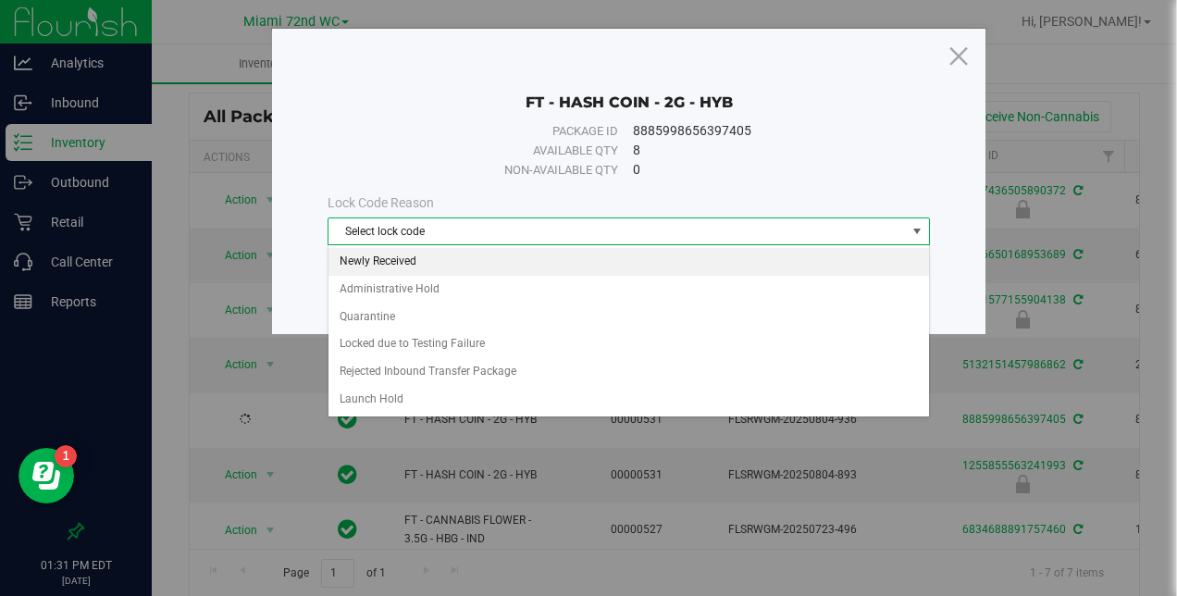
click at [424, 255] on li "Newly Received" at bounding box center [628, 262] width 601 height 28
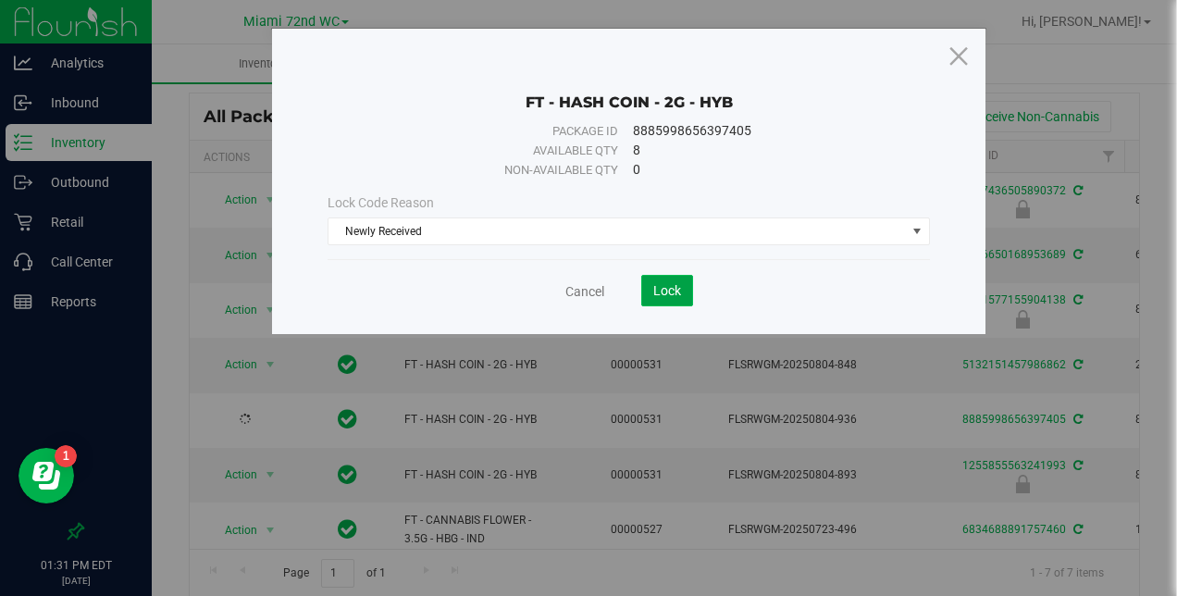
click at [660, 287] on span "Lock" at bounding box center [667, 290] width 28 height 15
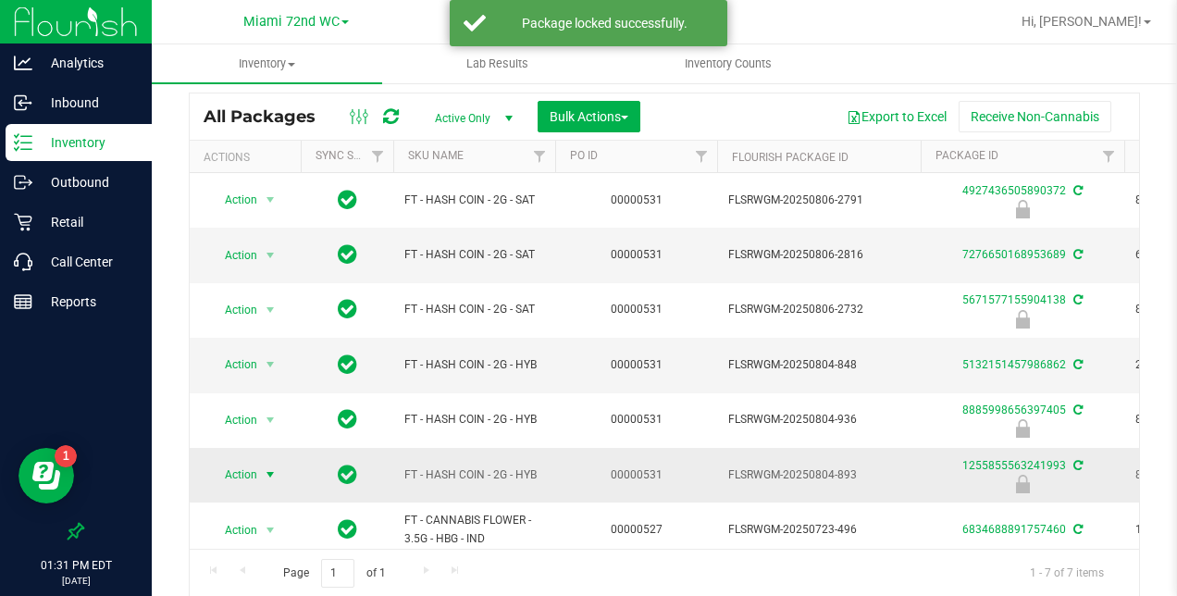
click at [261, 470] on span "select" at bounding box center [270, 475] width 23 height 26
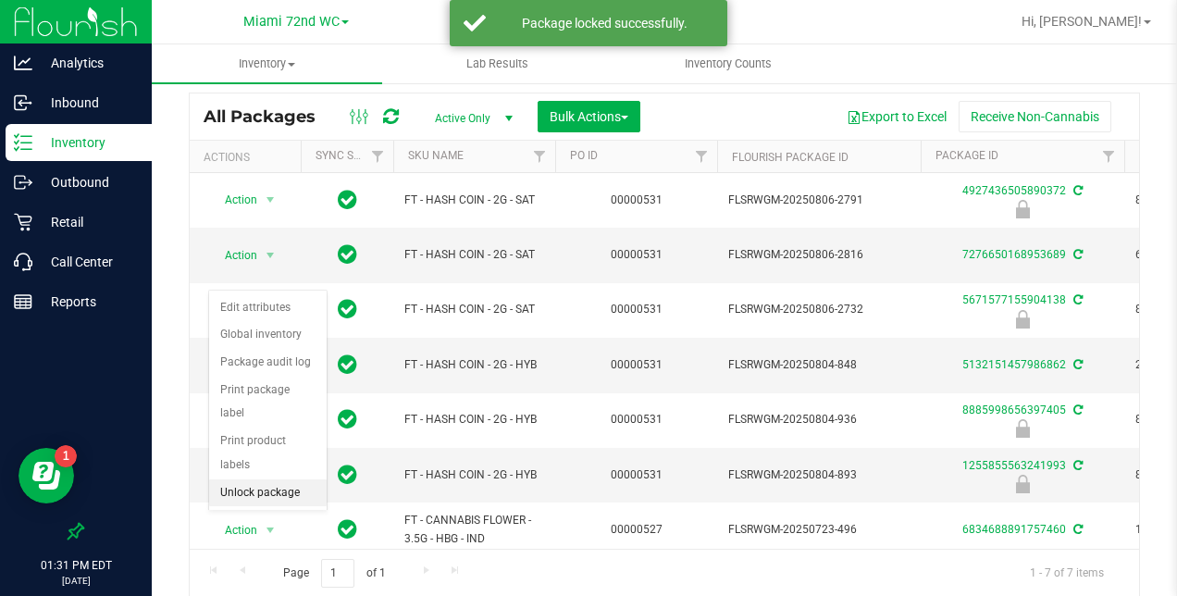
click at [267, 479] on li "Unlock package" at bounding box center [268, 493] width 118 height 28
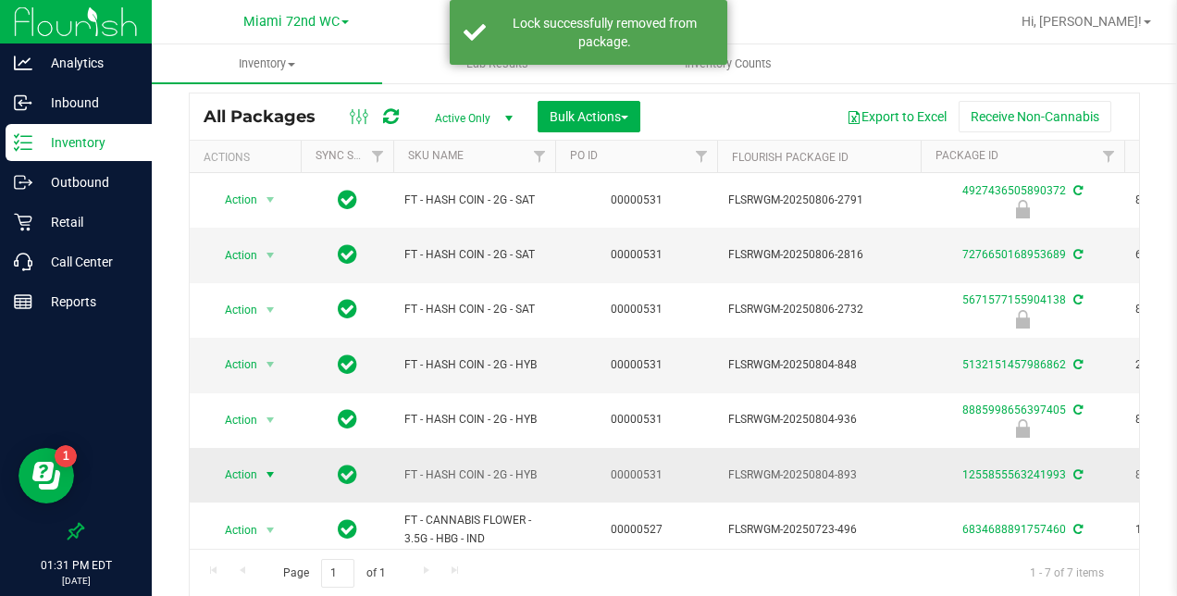
click at [272, 471] on span "select" at bounding box center [270, 474] width 15 height 15
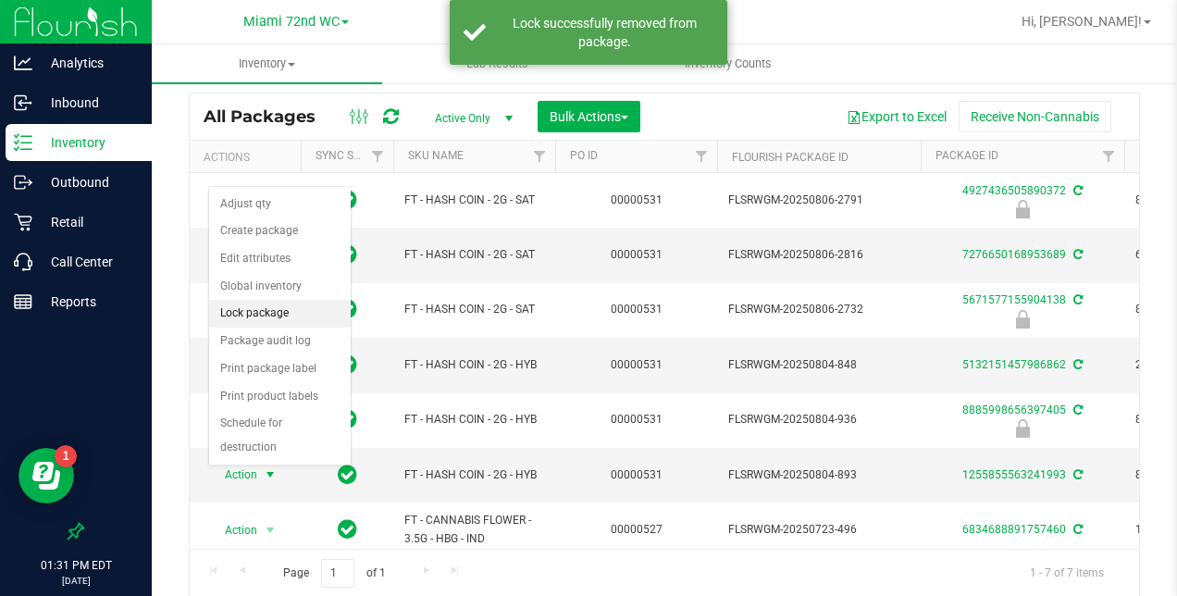
click at [271, 309] on li "Lock package" at bounding box center [280, 314] width 142 height 28
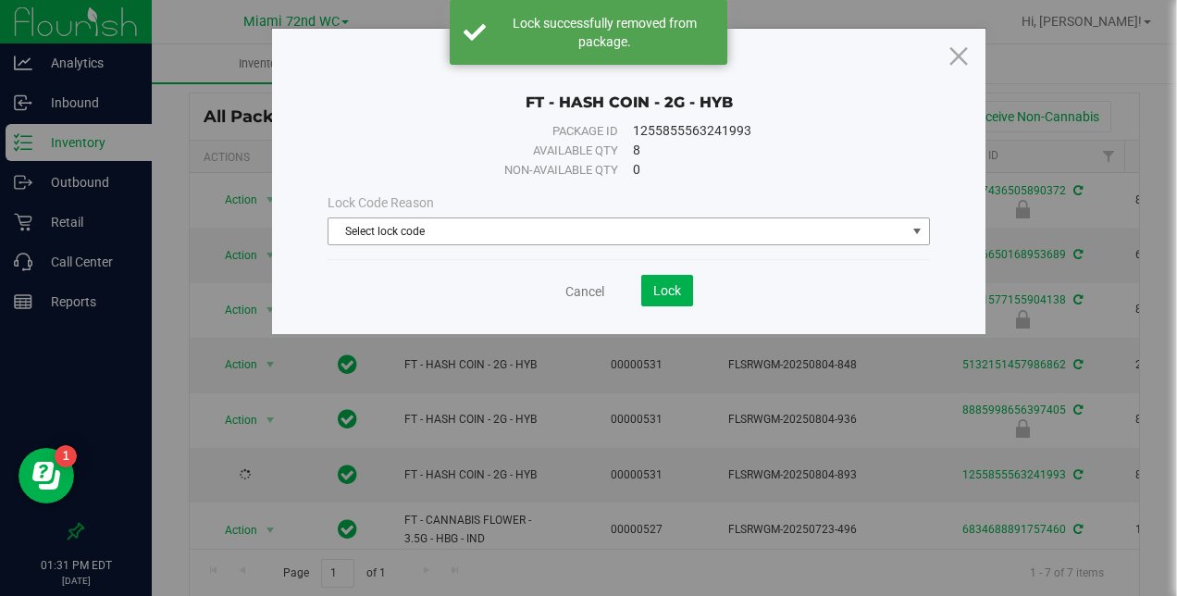
click at [507, 225] on span "Select lock code" at bounding box center [616, 231] width 576 height 26
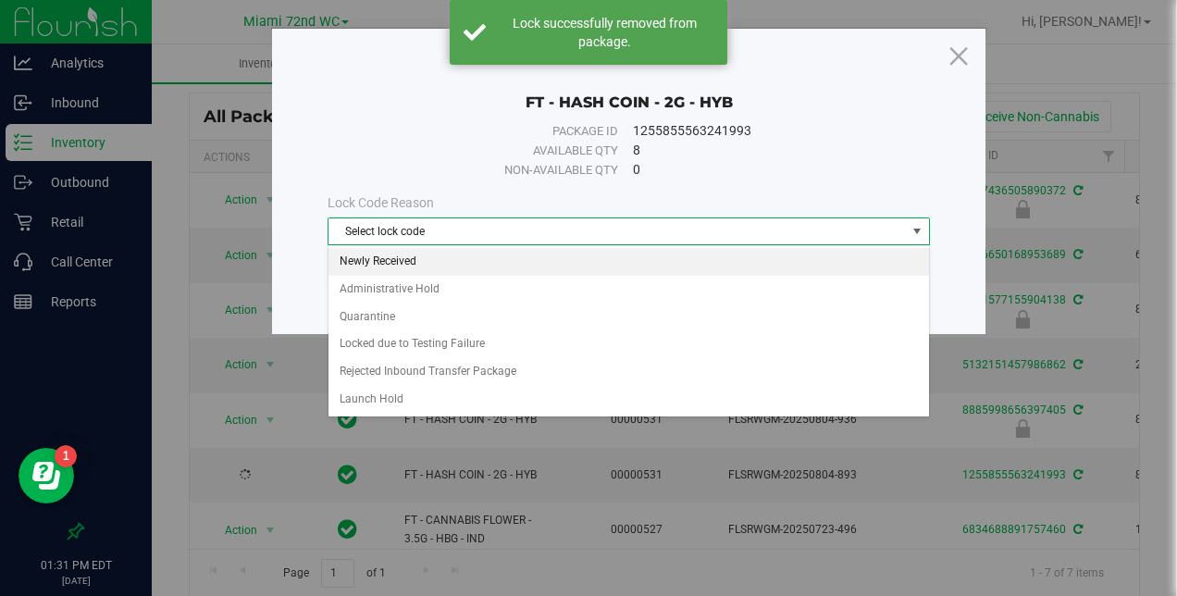
click at [502, 259] on li "Newly Received" at bounding box center [628, 262] width 601 height 28
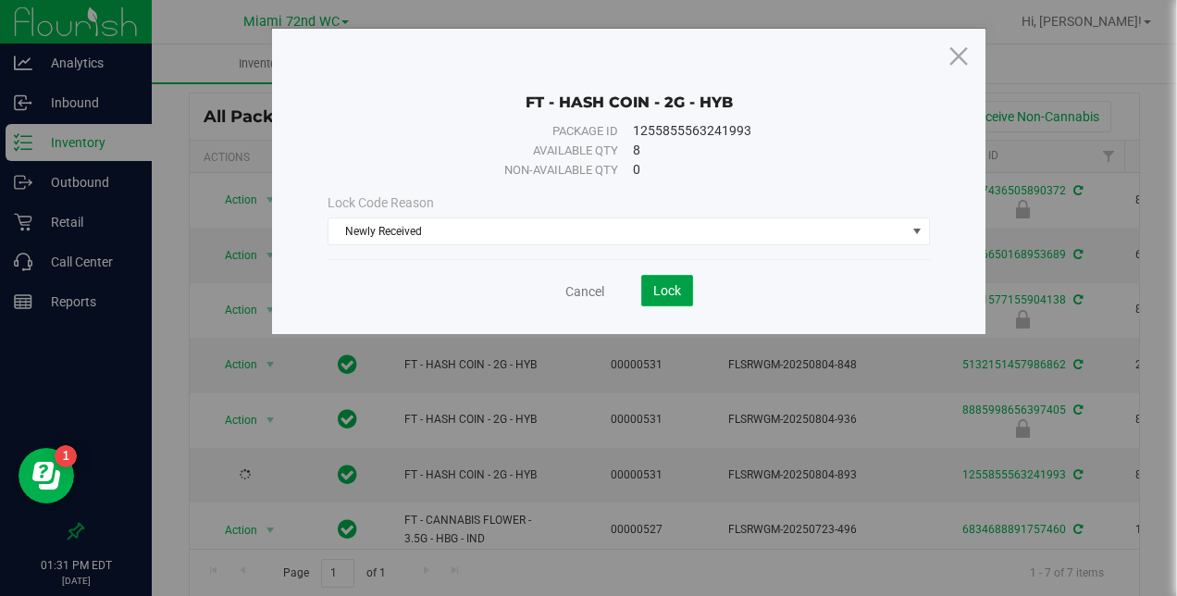
click at [663, 291] on span "Lock" at bounding box center [667, 290] width 28 height 15
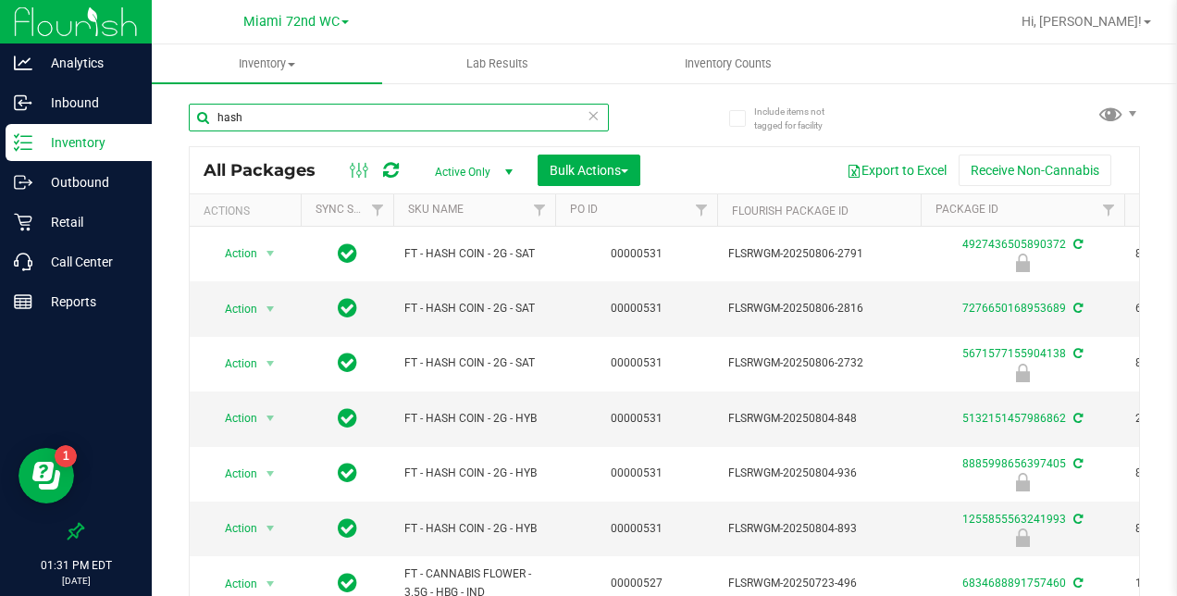
click at [190, 109] on input "hash" at bounding box center [399, 118] width 420 height 28
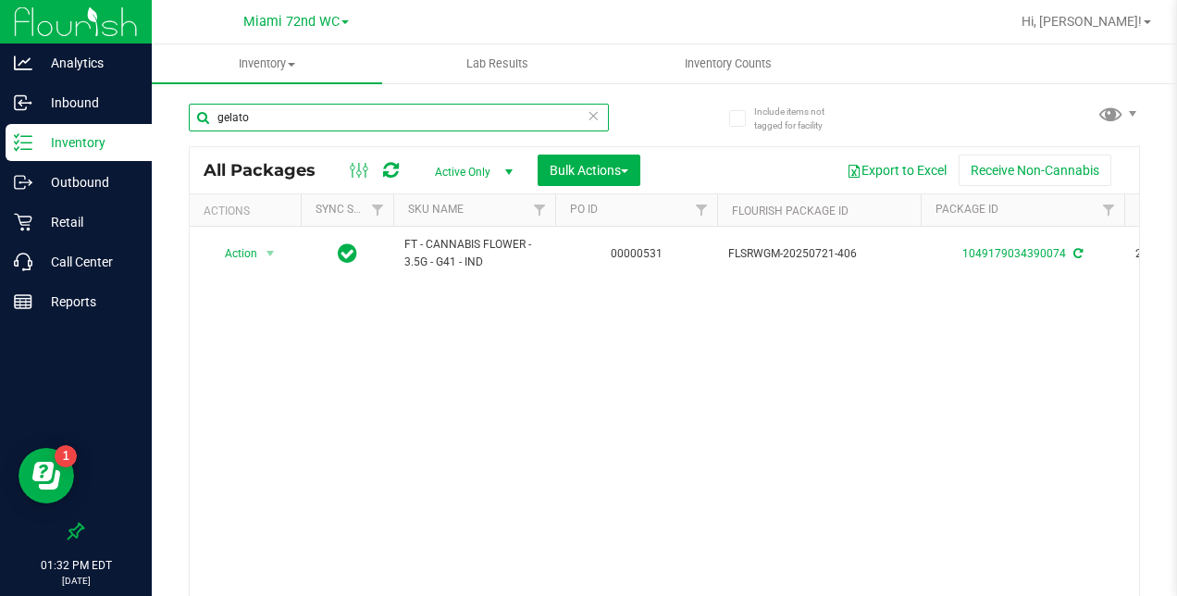
drag, startPoint x: 263, startPoint y: 113, endPoint x: 187, endPoint y: 117, distance: 76.0
click at [187, 117] on div "Include items not tagged for facility gelato All Packages Active Only Active On…" at bounding box center [664, 363] width 1025 height 564
type input "h"
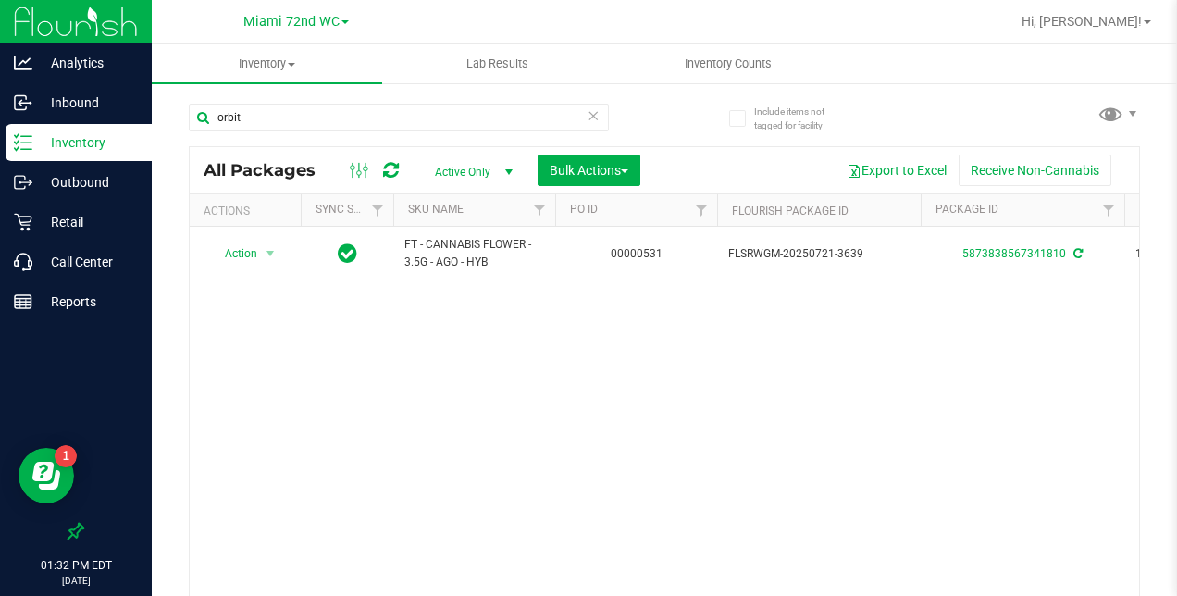
click at [283, 30] on div "Miami 72nd WC [PERSON_NAME][GEOGRAPHIC_DATA] [PERSON_NAME][GEOGRAPHIC_DATA] [GE…" at bounding box center [295, 21] width 105 height 22
click at [289, 19] on span "Miami 72nd WC" at bounding box center [291, 22] width 96 height 17
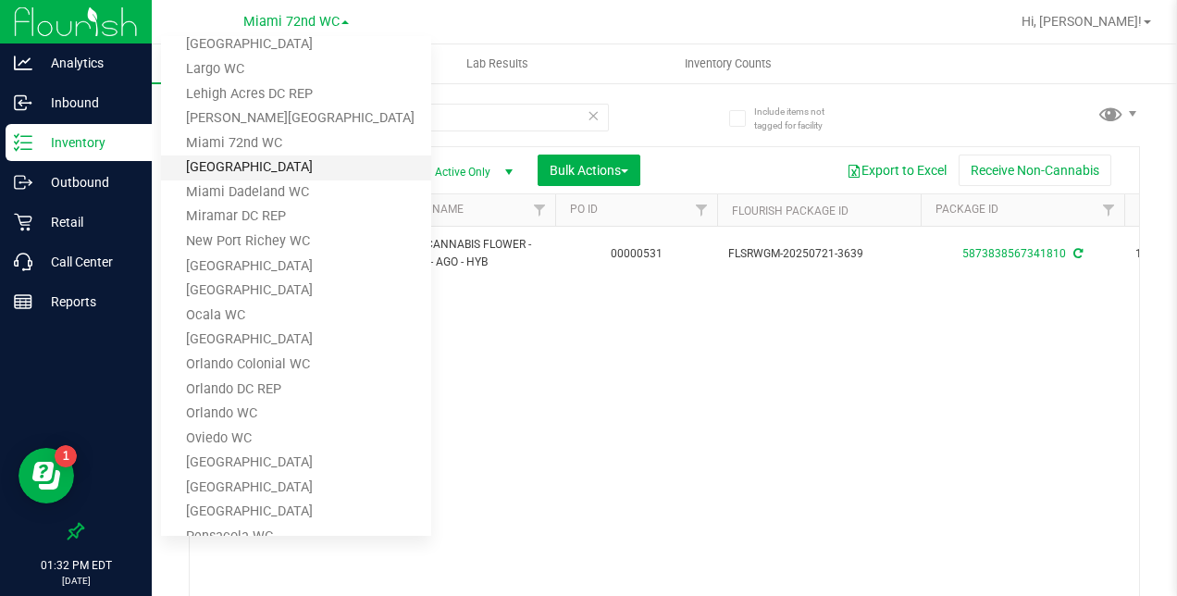
click at [257, 166] on link "[GEOGRAPHIC_DATA]" at bounding box center [296, 167] width 270 height 25
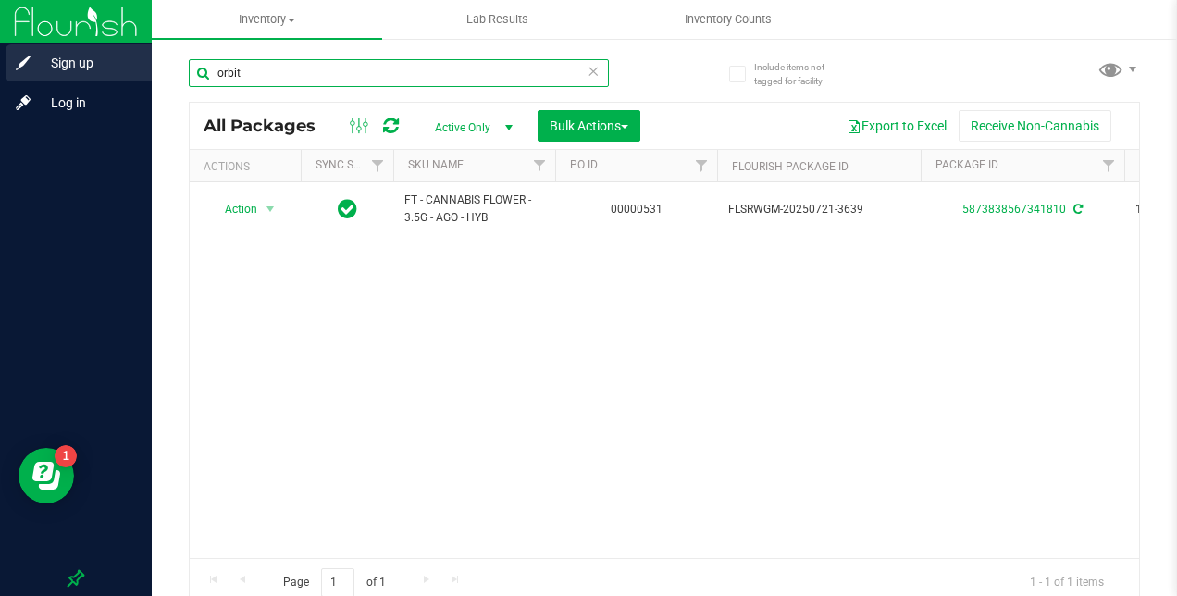
drag, startPoint x: 187, startPoint y: 64, endPoint x: 148, endPoint y: 63, distance: 38.9
click at [148, 63] on div "Sign up Log in Inventory All packages All inventory Waste log Create inventory …" at bounding box center [588, 298] width 1177 height 596
type input "hash"
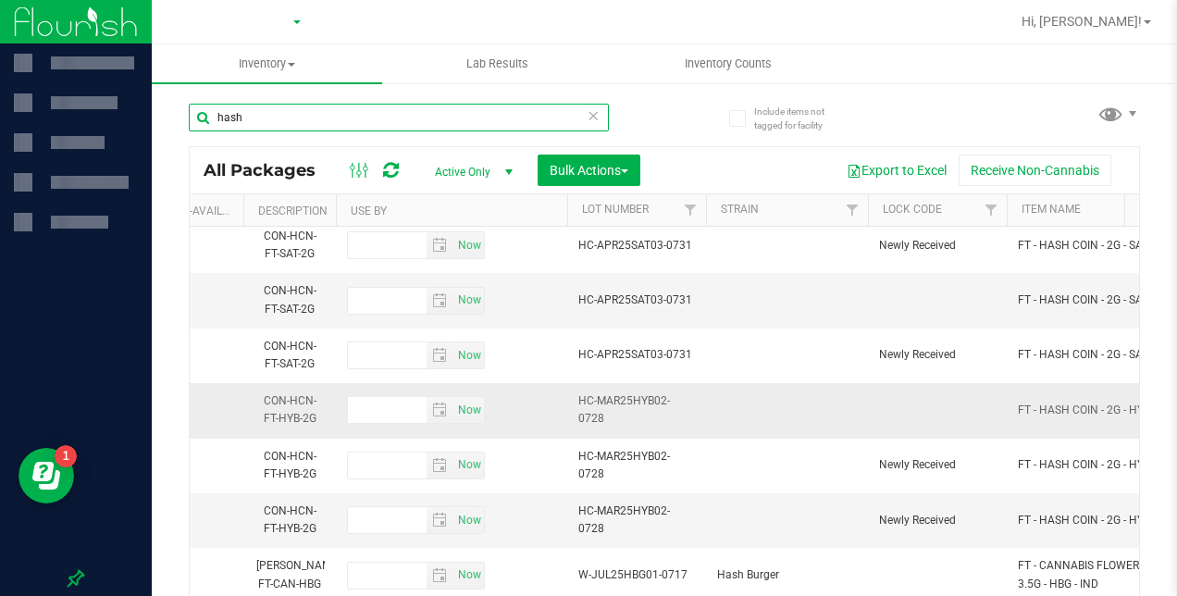
scroll to position [0, 1270]
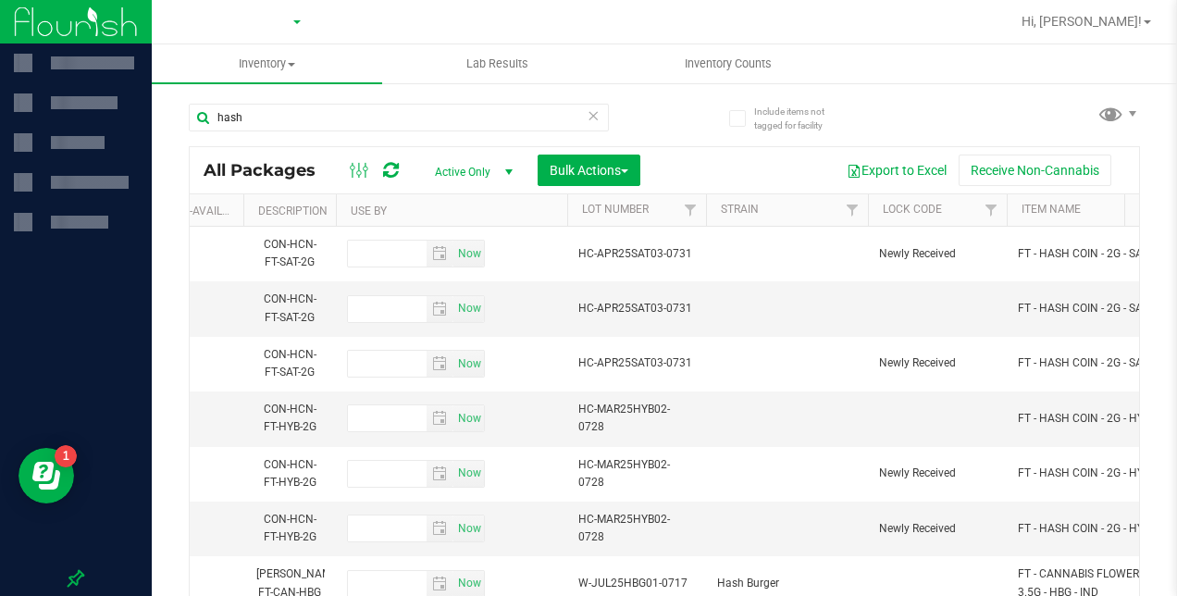
click at [294, 22] on span at bounding box center [296, 22] width 7 height 4
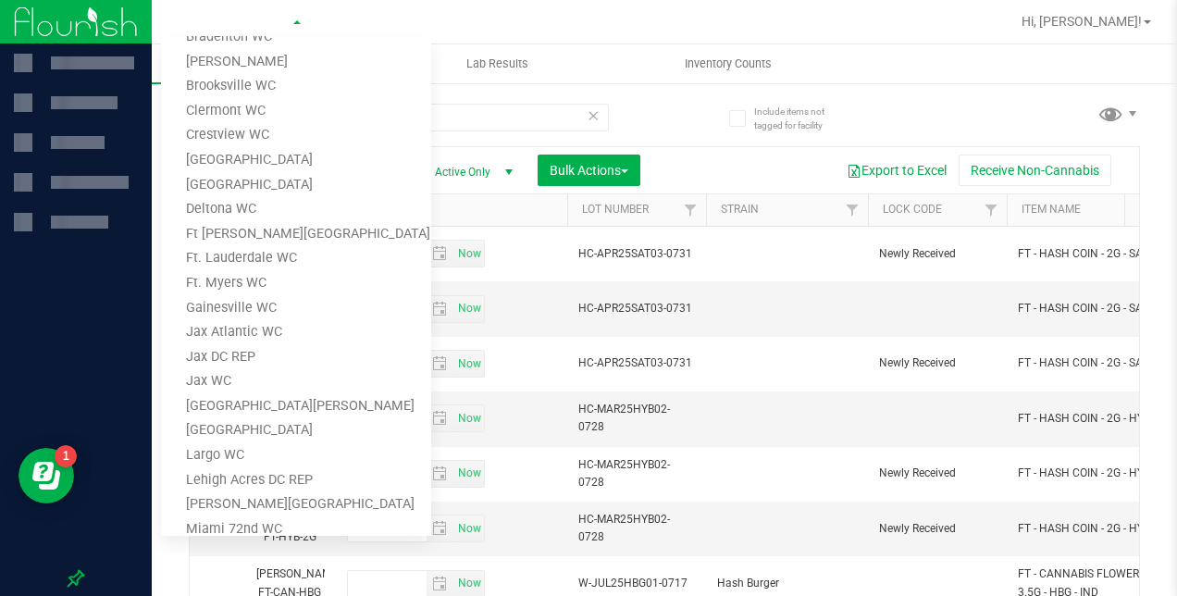
scroll to position [370, 0]
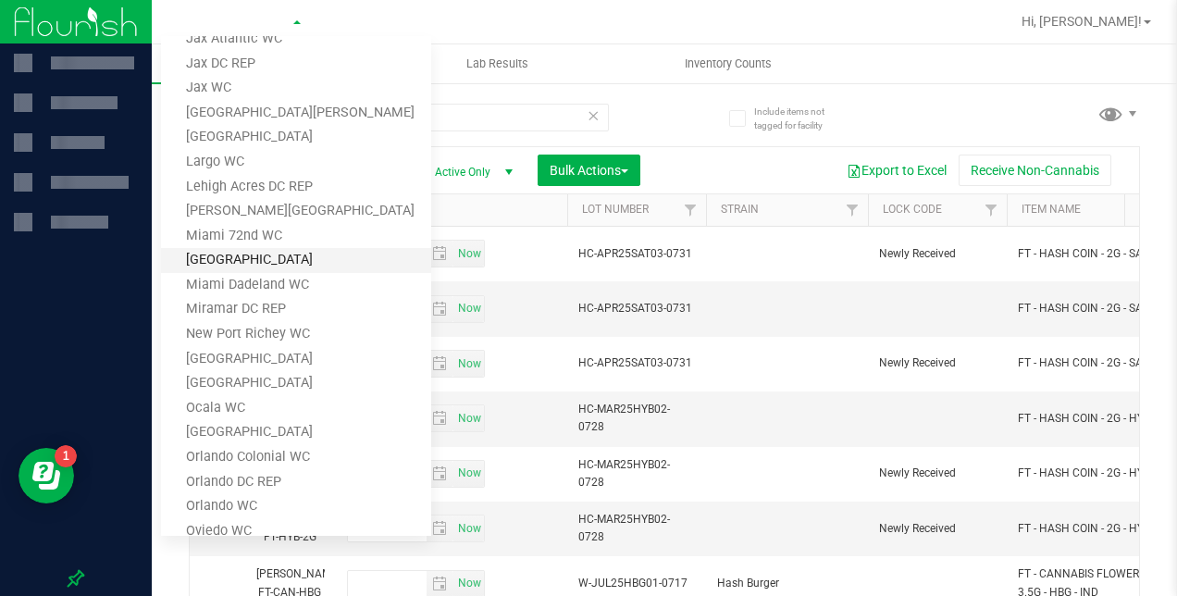
click at [250, 259] on link "[GEOGRAPHIC_DATA]" at bounding box center [296, 260] width 270 height 25
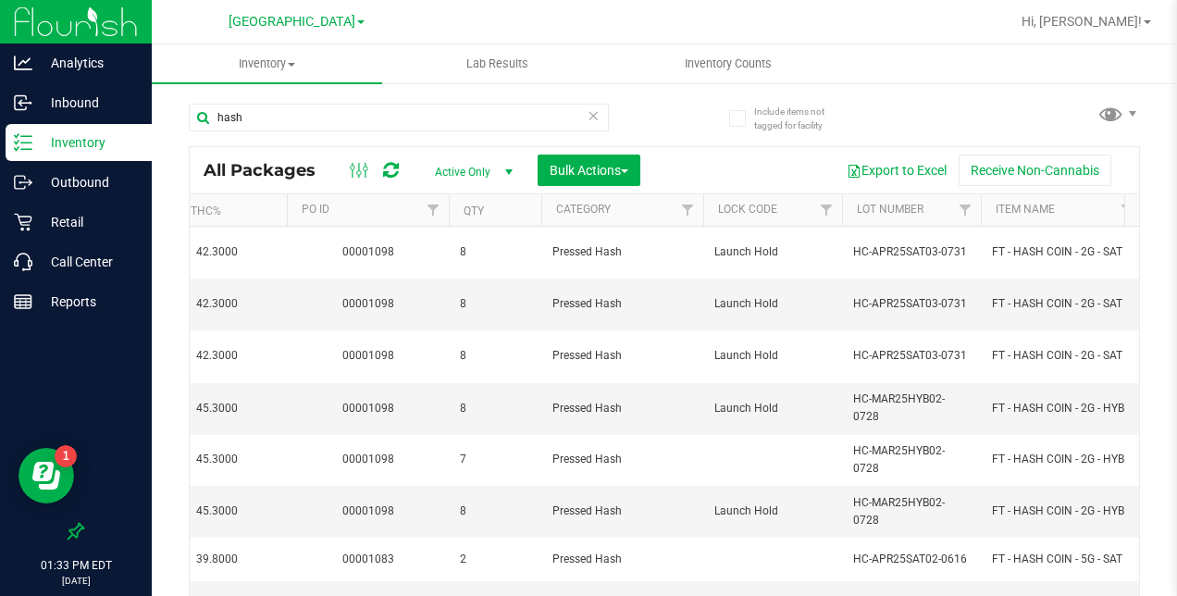
scroll to position [0, 886]
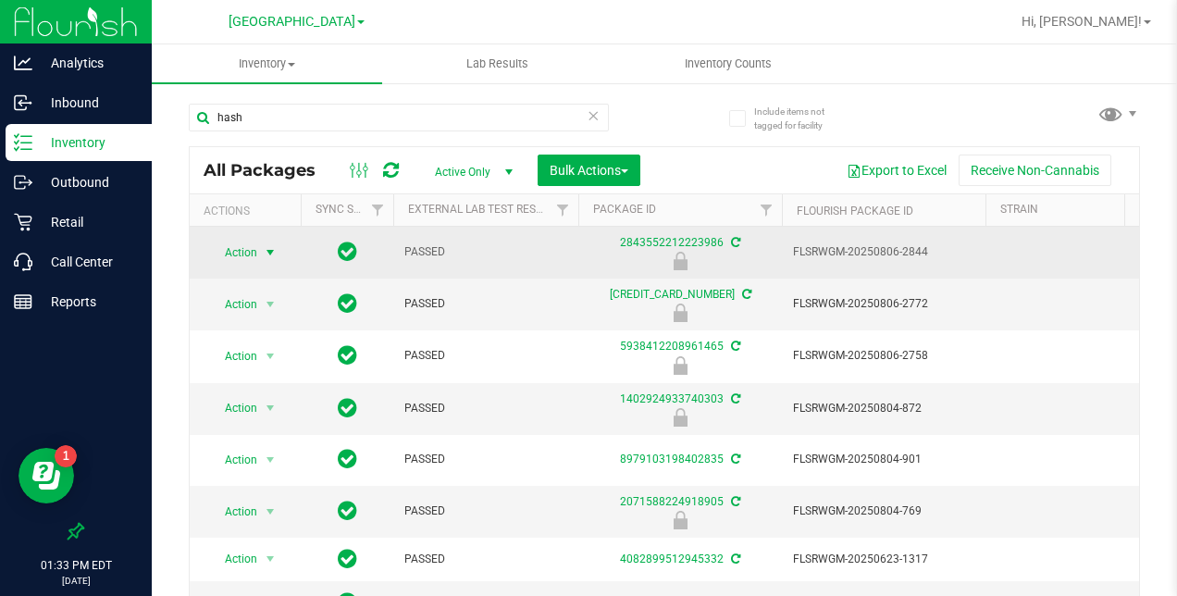
click at [263, 248] on span "select" at bounding box center [270, 252] width 15 height 15
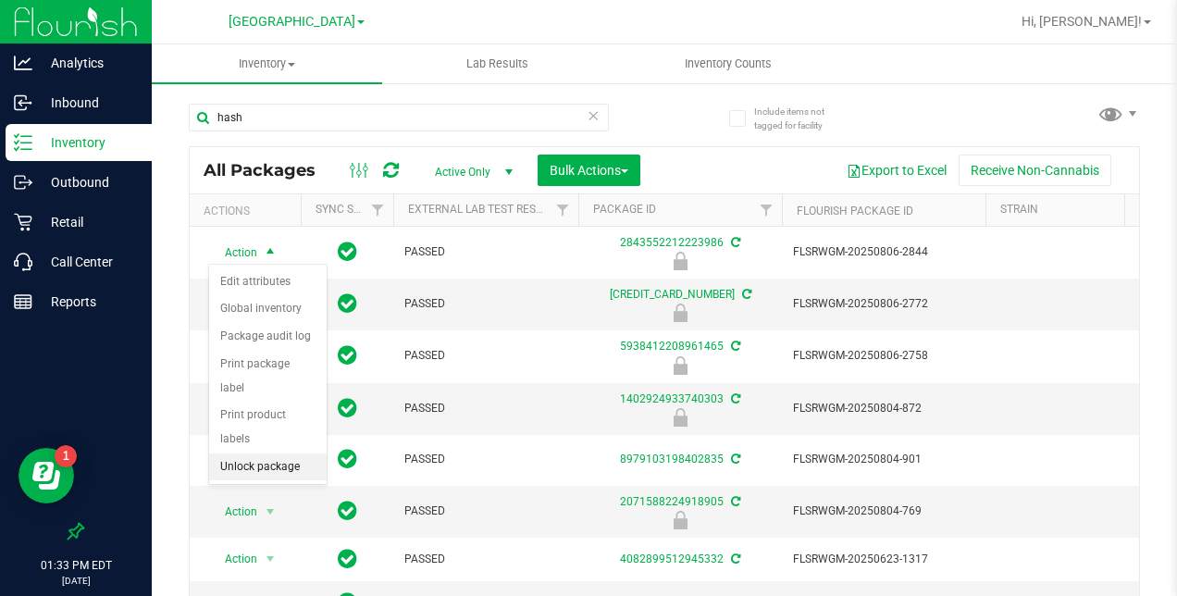
click at [251, 453] on li "Unlock package" at bounding box center [268, 467] width 118 height 28
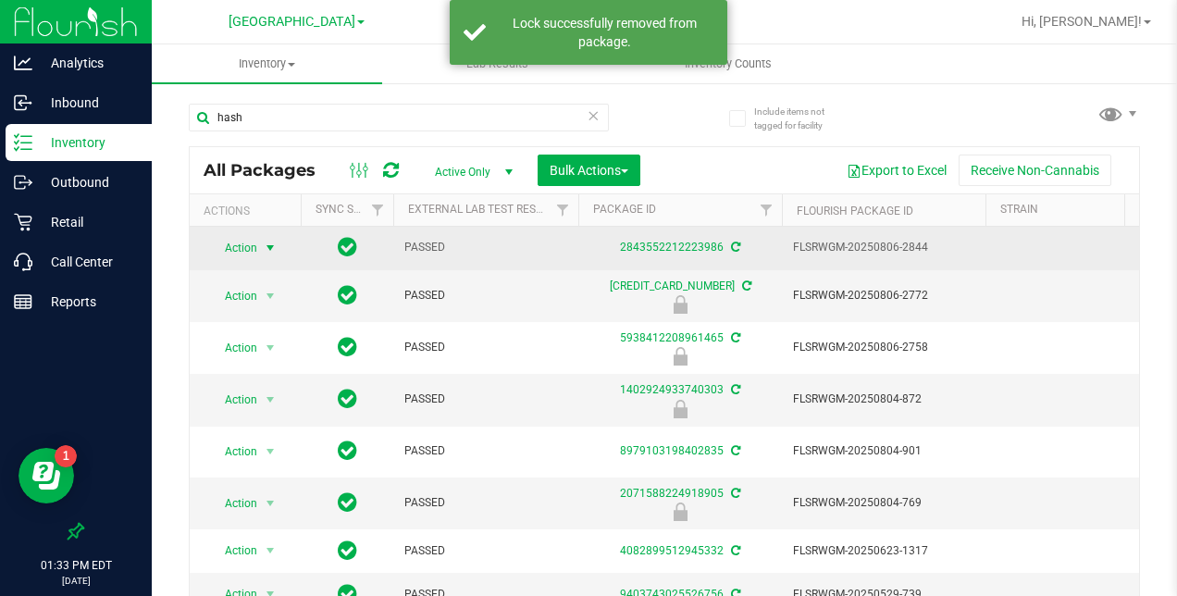
click at [270, 246] on span "select" at bounding box center [270, 248] width 15 height 15
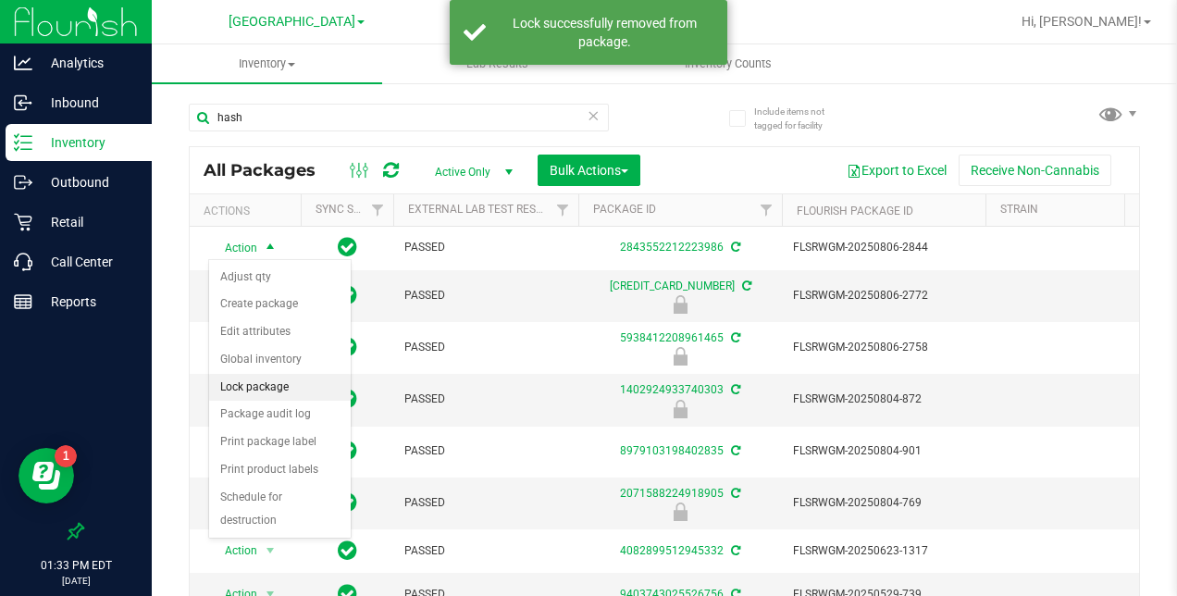
click at [259, 380] on li "Lock package" at bounding box center [280, 388] width 142 height 28
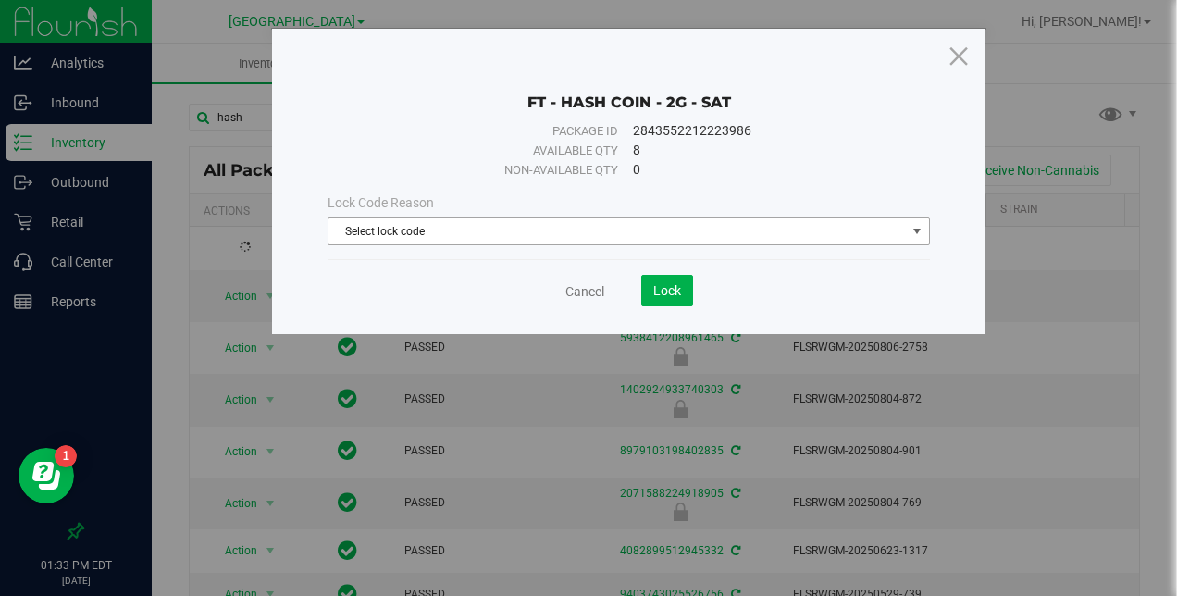
click at [452, 221] on span "Select lock code" at bounding box center [616, 231] width 576 height 26
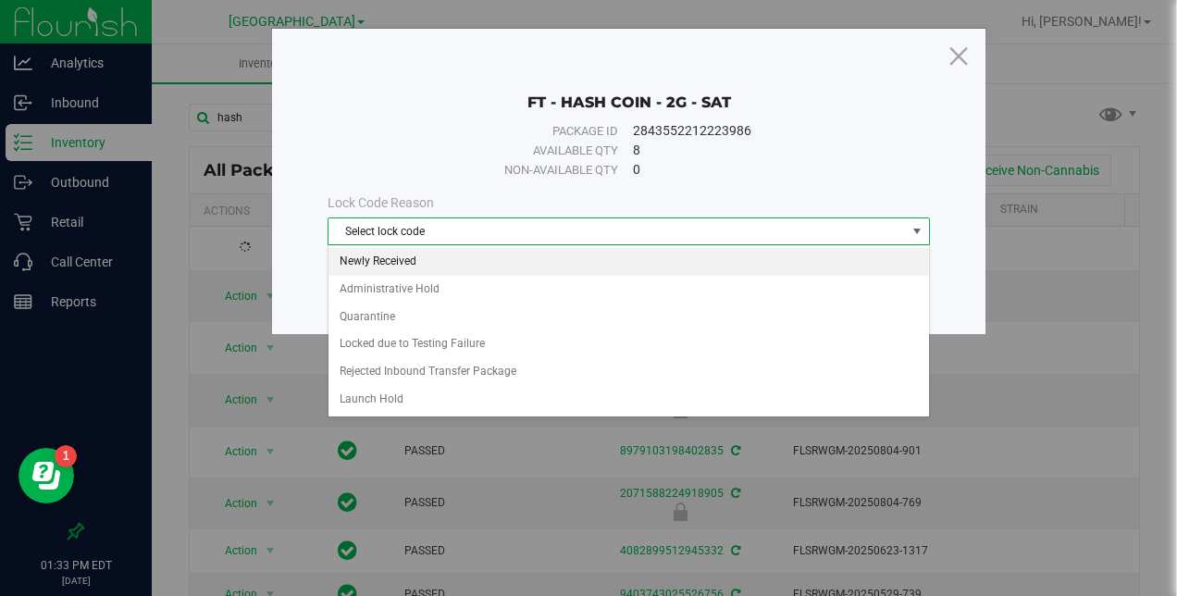
click at [416, 262] on li "Newly Received" at bounding box center [628, 262] width 601 height 28
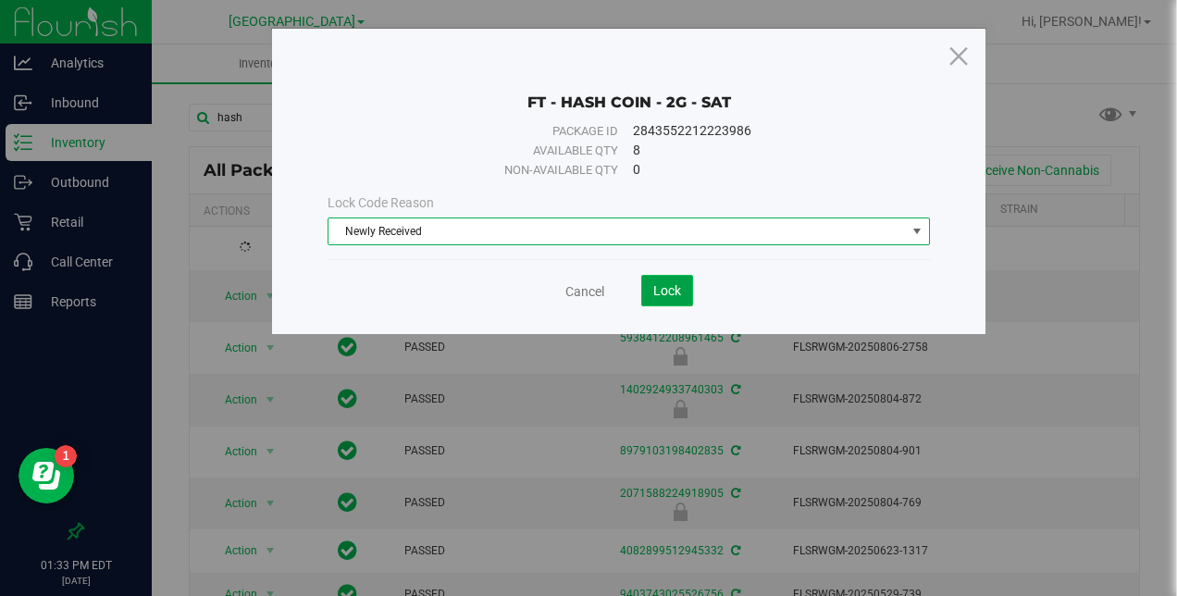
click at [660, 287] on span "Lock" at bounding box center [667, 290] width 28 height 15
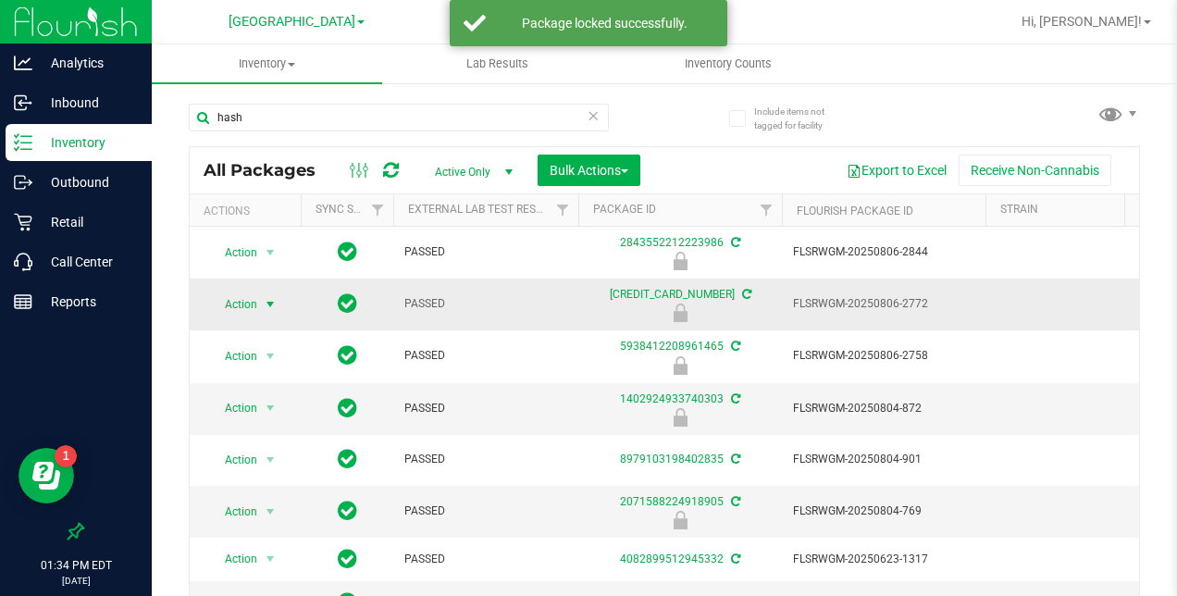
click at [268, 298] on span "select" at bounding box center [270, 304] width 15 height 15
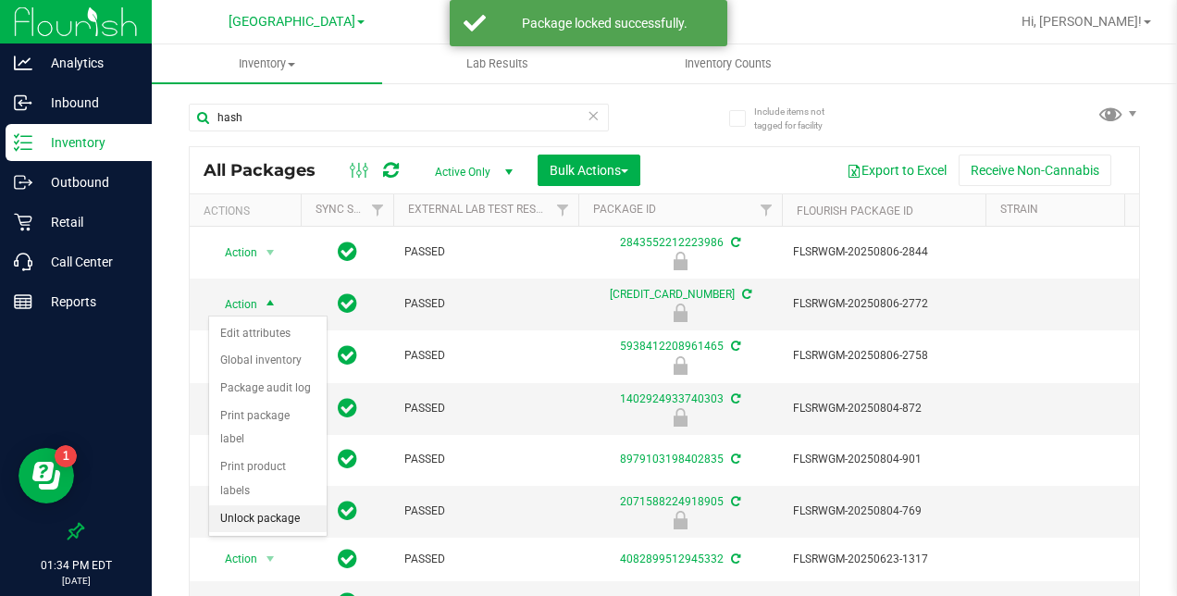
click at [265, 505] on li "Unlock package" at bounding box center [268, 519] width 118 height 28
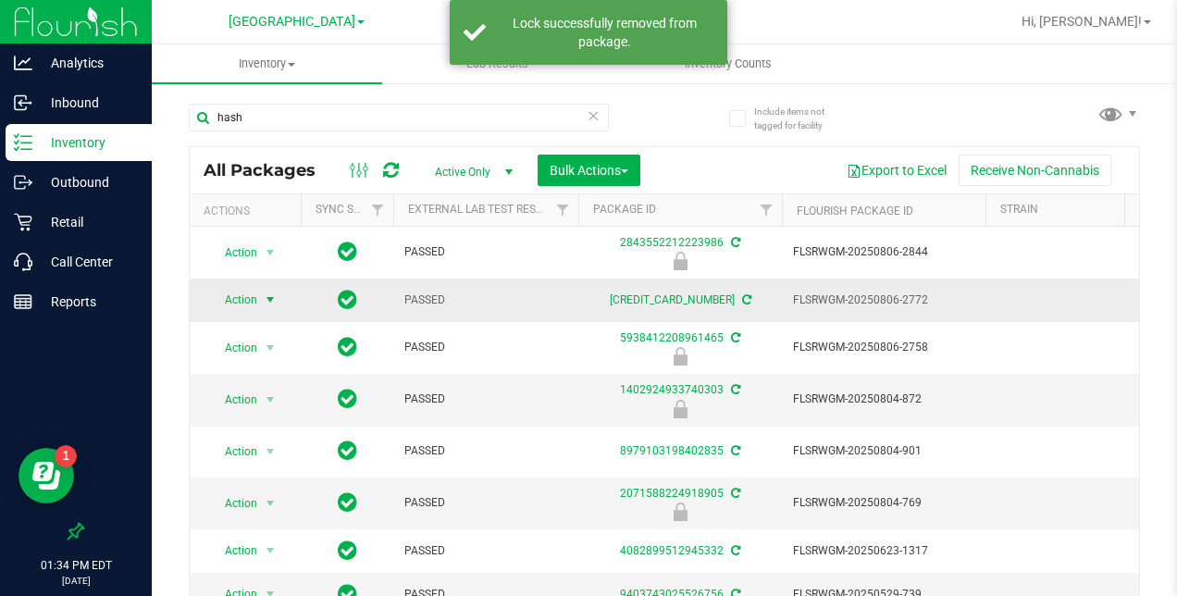
click at [275, 295] on span "select" at bounding box center [270, 299] width 15 height 15
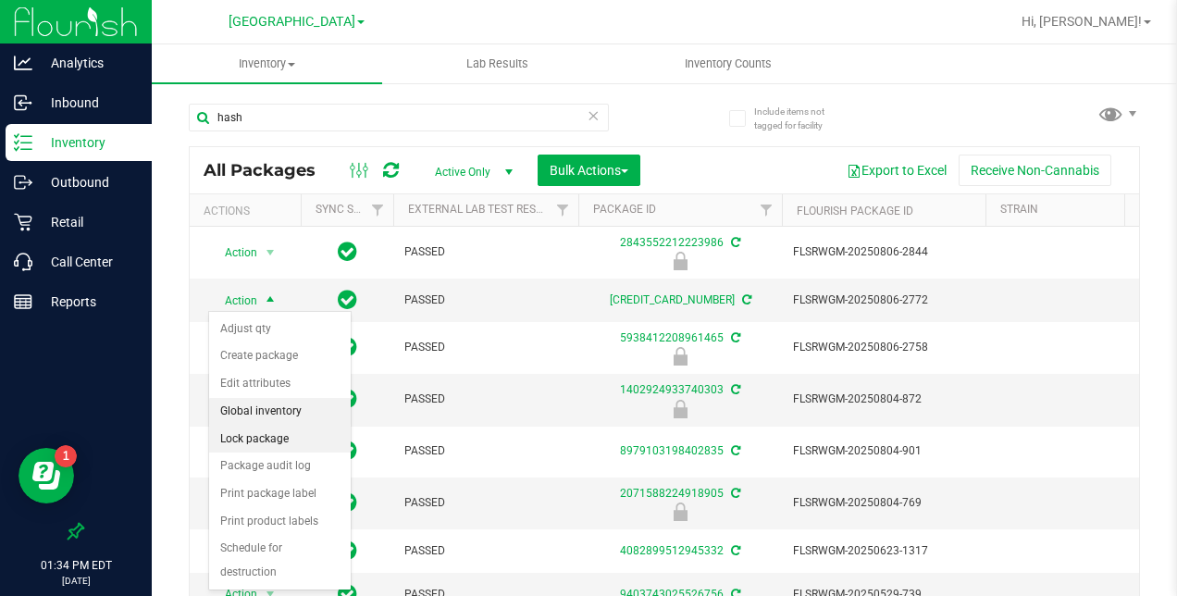
click at [265, 427] on li "Lock package" at bounding box center [280, 440] width 142 height 28
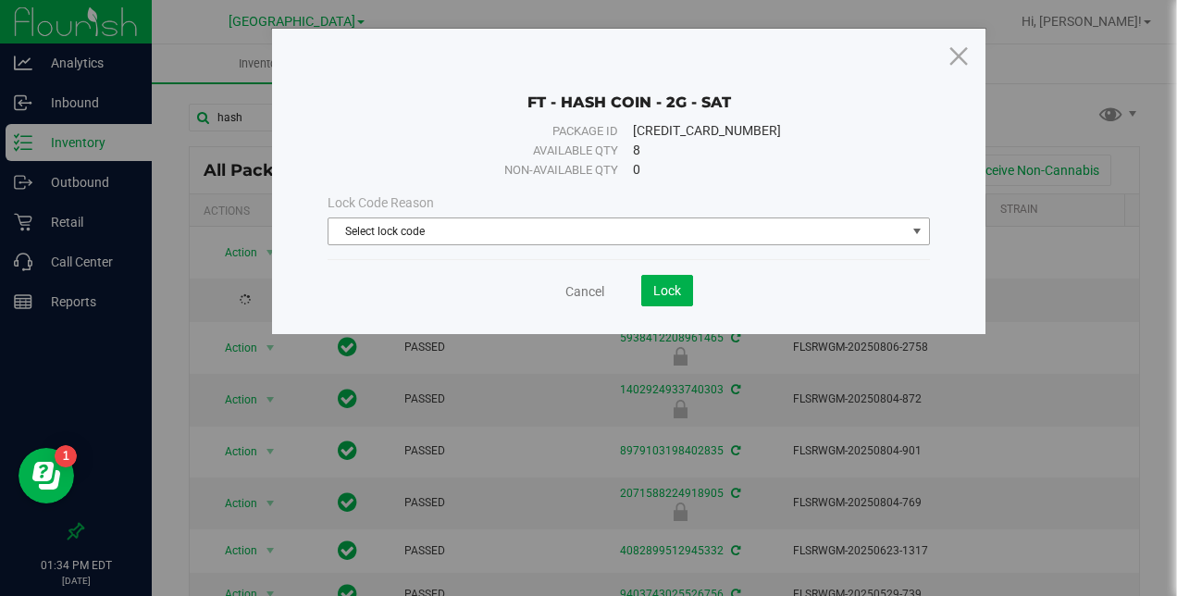
click at [419, 231] on span "Select lock code" at bounding box center [616, 231] width 576 height 26
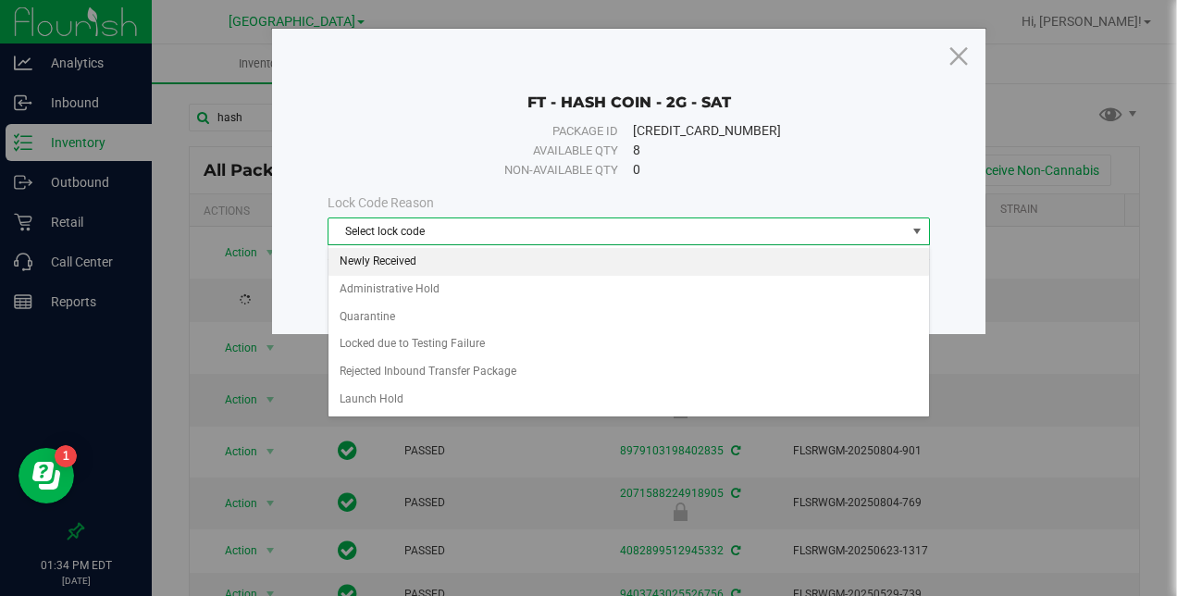
click at [402, 257] on li "Newly Received" at bounding box center [628, 262] width 601 height 28
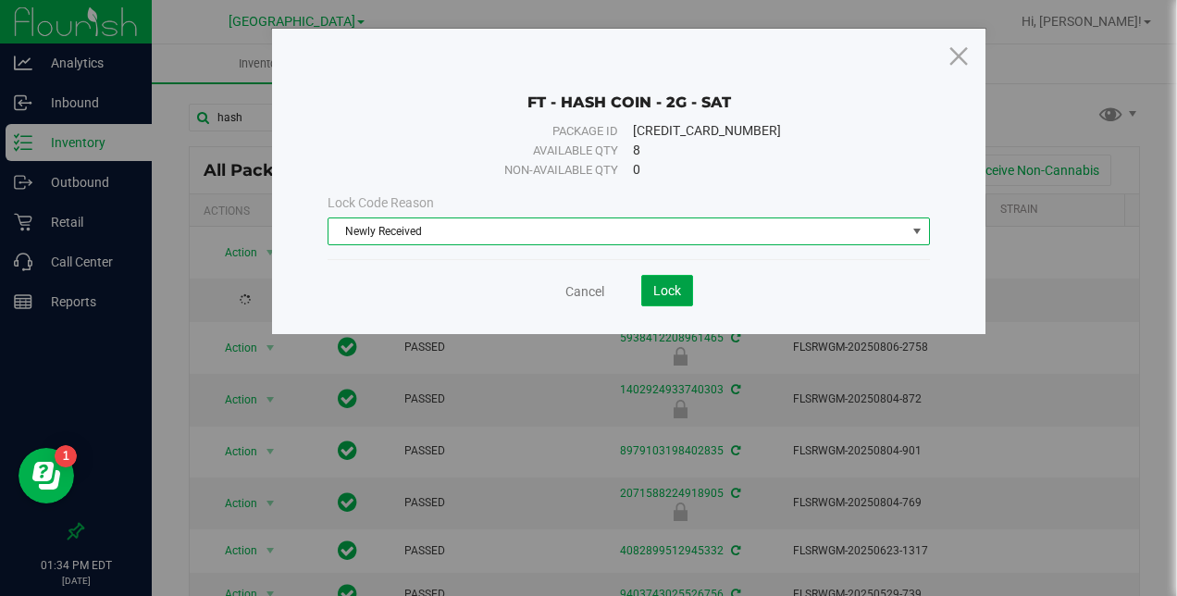
click at [666, 285] on span "Lock" at bounding box center [667, 290] width 28 height 15
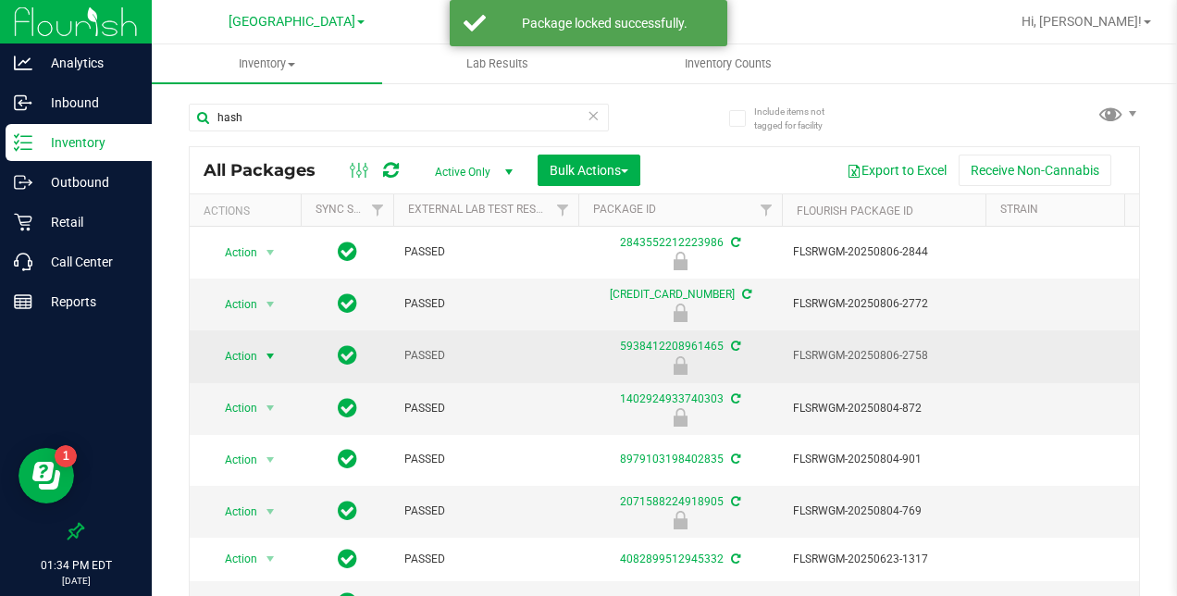
click at [266, 351] on span "select" at bounding box center [270, 356] width 15 height 15
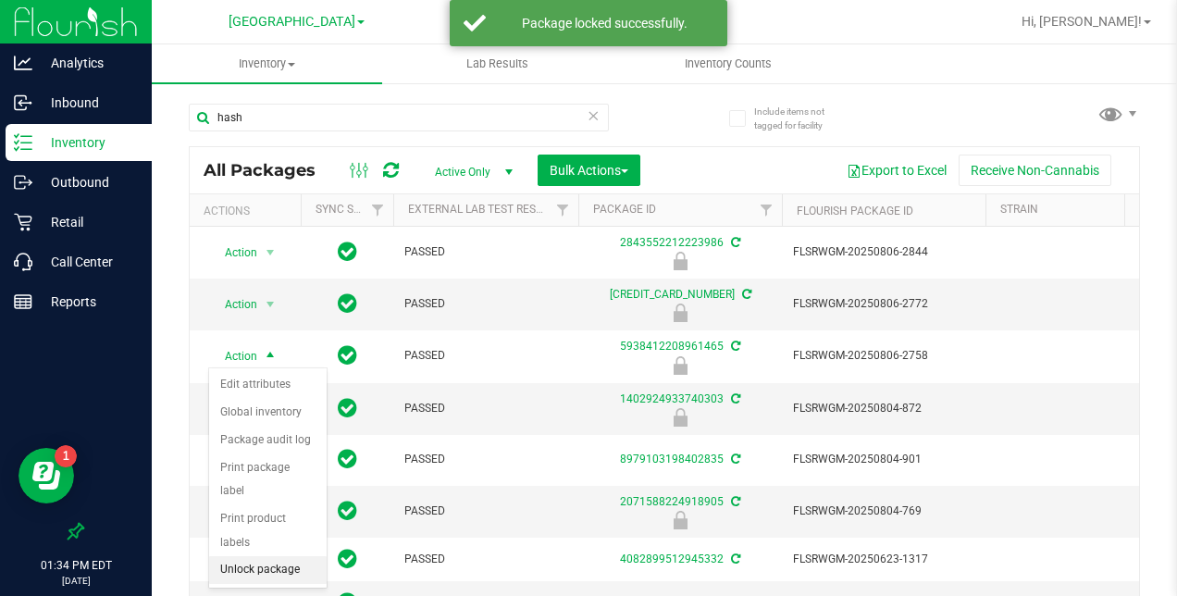
click at [247, 556] on li "Unlock package" at bounding box center [268, 570] width 118 height 28
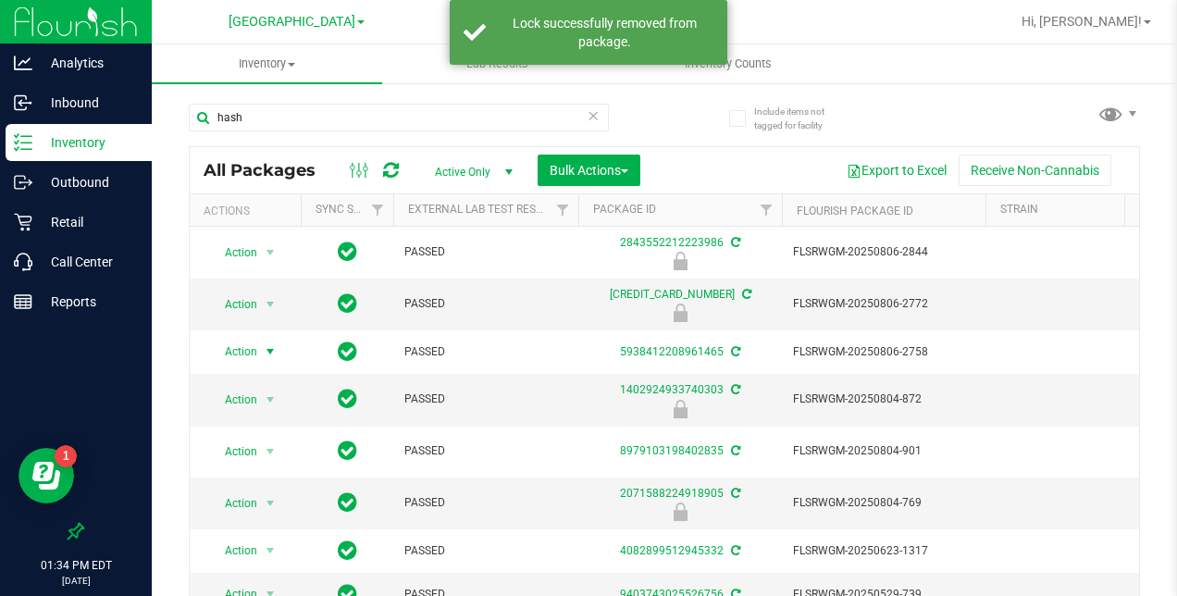
click at [271, 346] on span "select" at bounding box center [270, 351] width 15 height 15
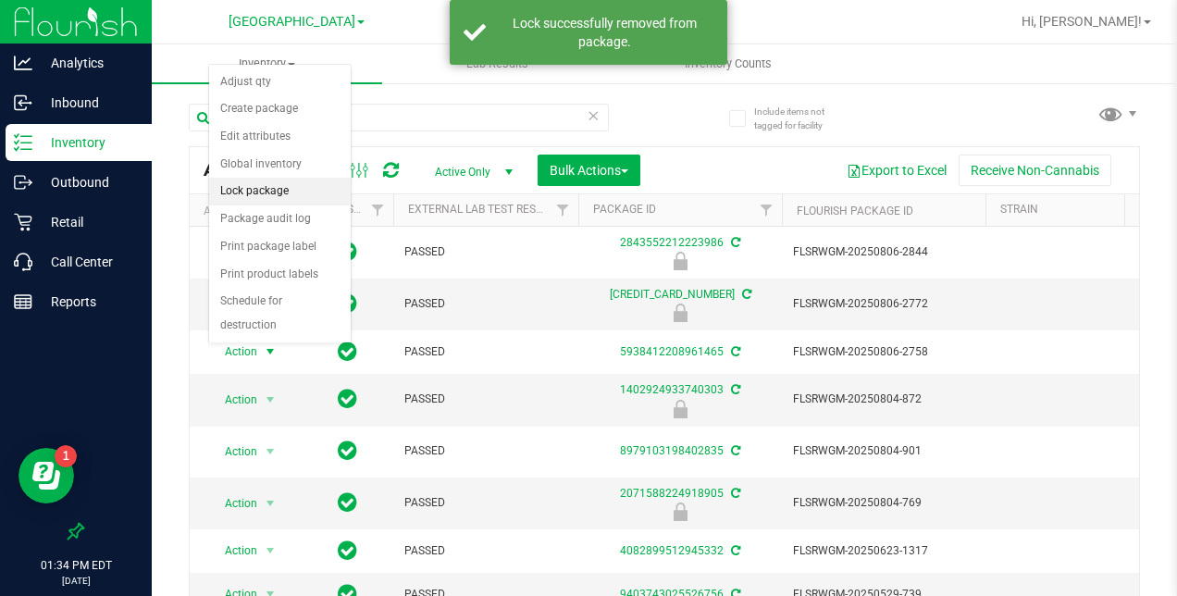
click at [268, 189] on li "Lock package" at bounding box center [280, 192] width 142 height 28
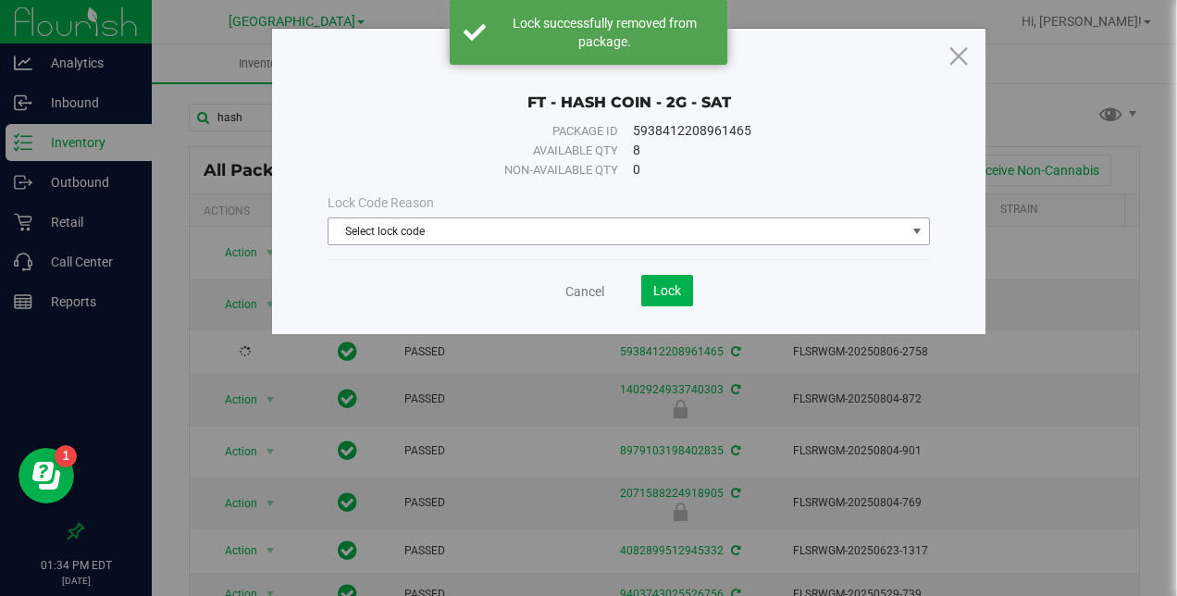
click at [526, 220] on span "Select lock code" at bounding box center [616, 231] width 576 height 26
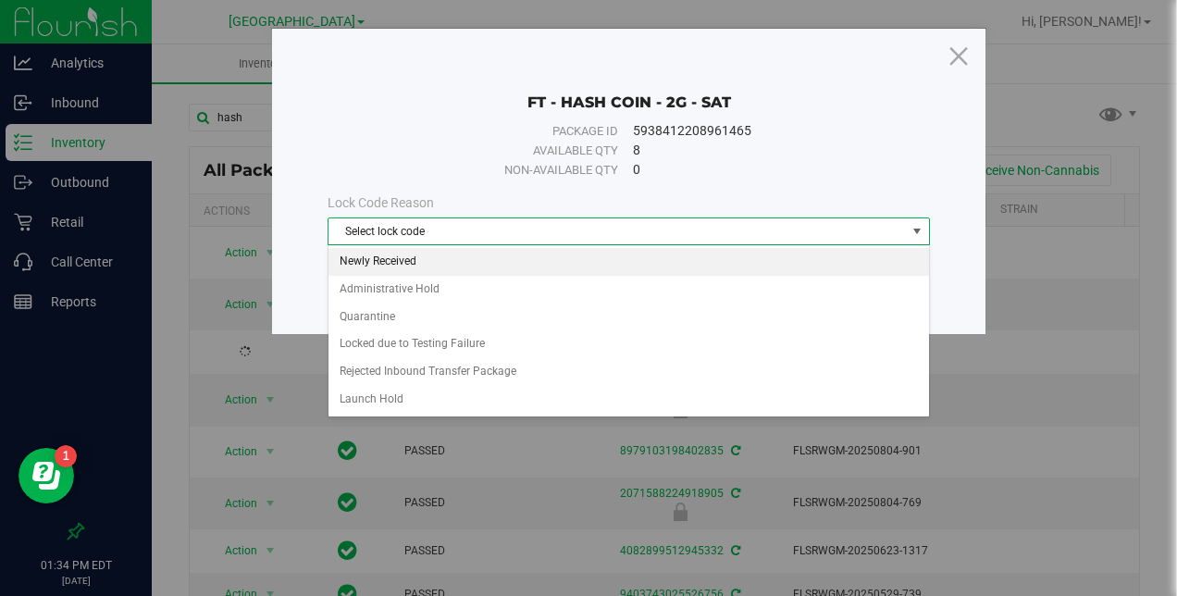
click at [455, 254] on li "Newly Received" at bounding box center [628, 262] width 601 height 28
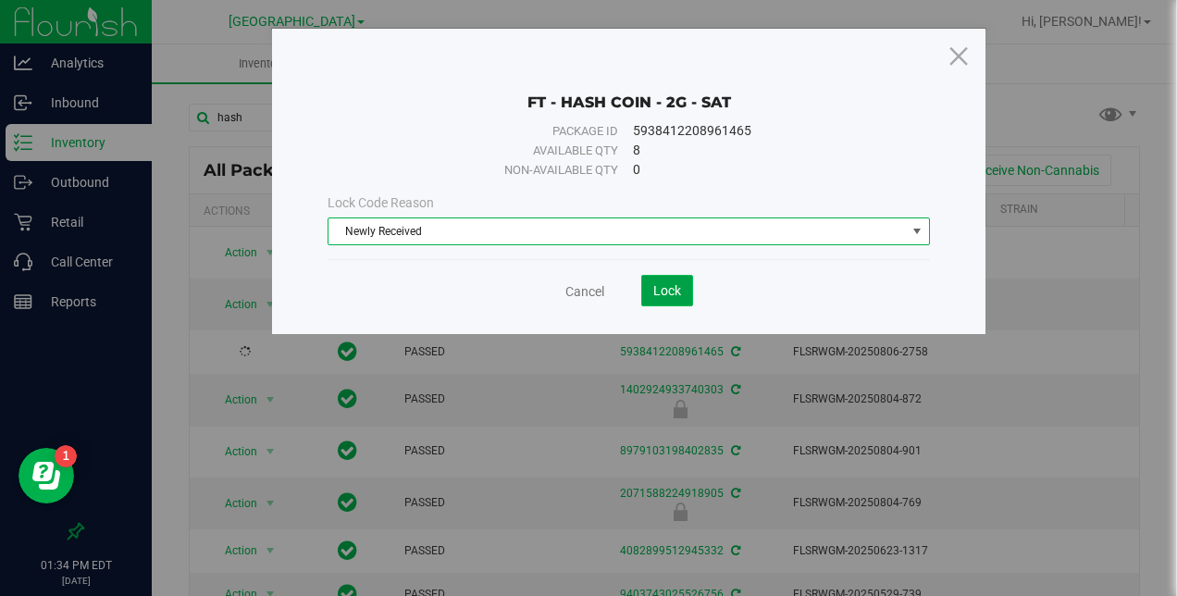
click at [659, 283] on span "Lock" at bounding box center [667, 290] width 28 height 15
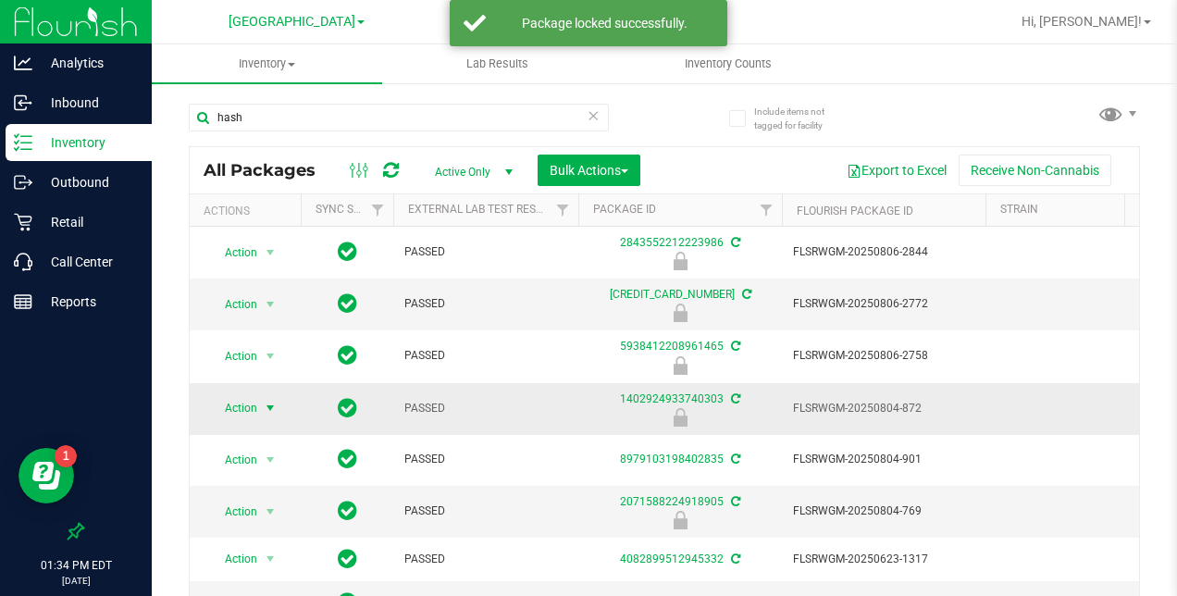
click at [271, 401] on span "select" at bounding box center [270, 408] width 15 height 15
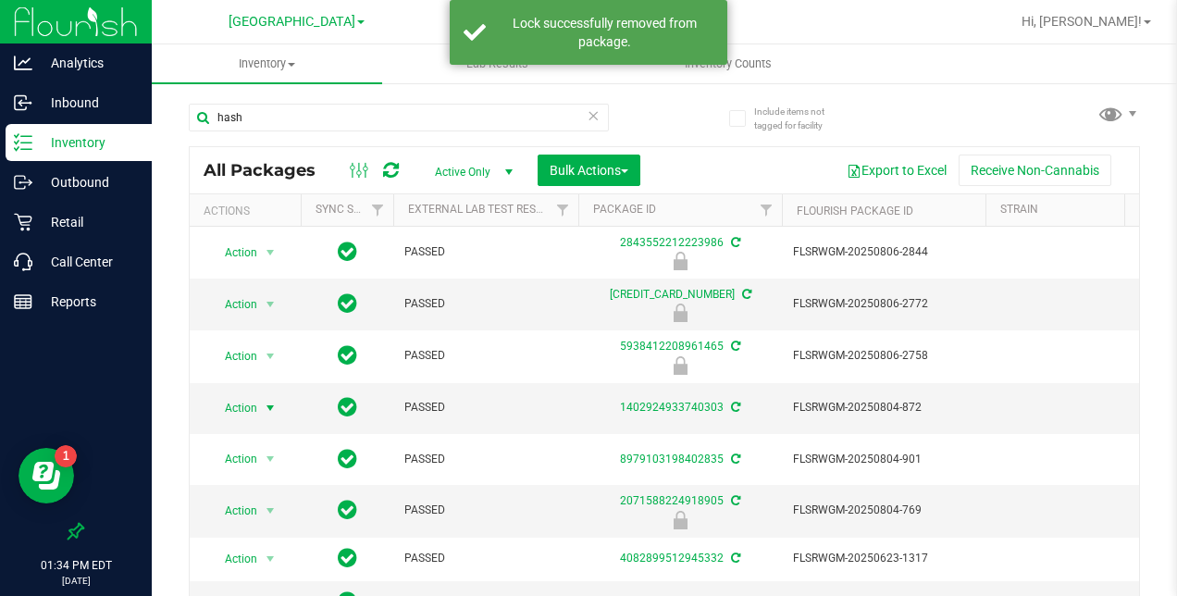
click at [268, 401] on span "select" at bounding box center [270, 408] width 15 height 15
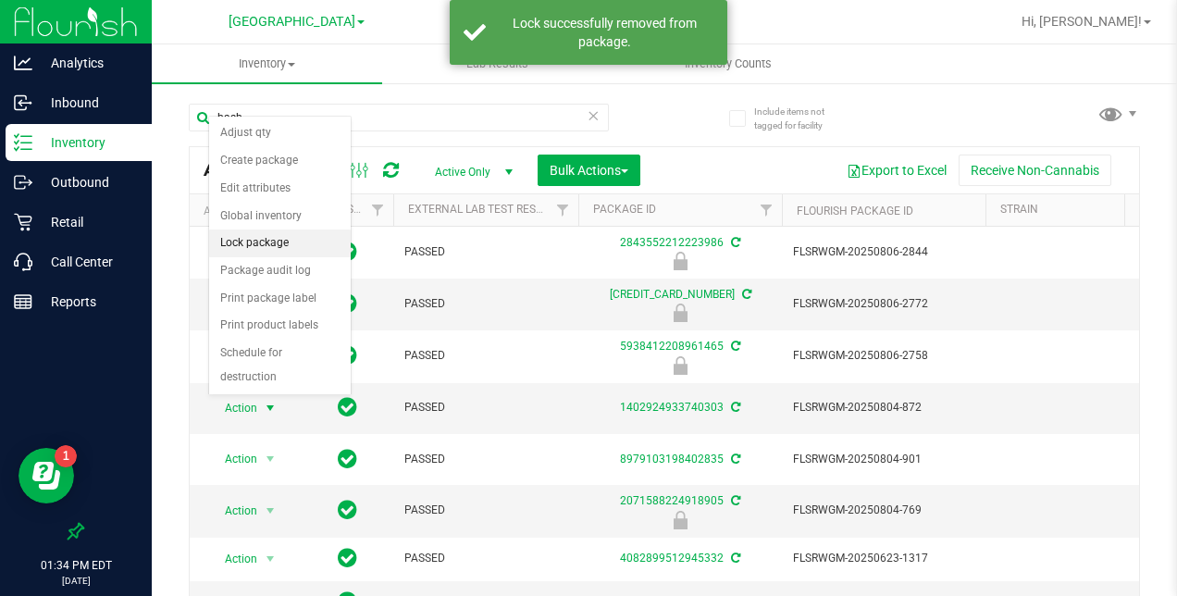
click at [248, 232] on li "Lock package" at bounding box center [280, 243] width 142 height 28
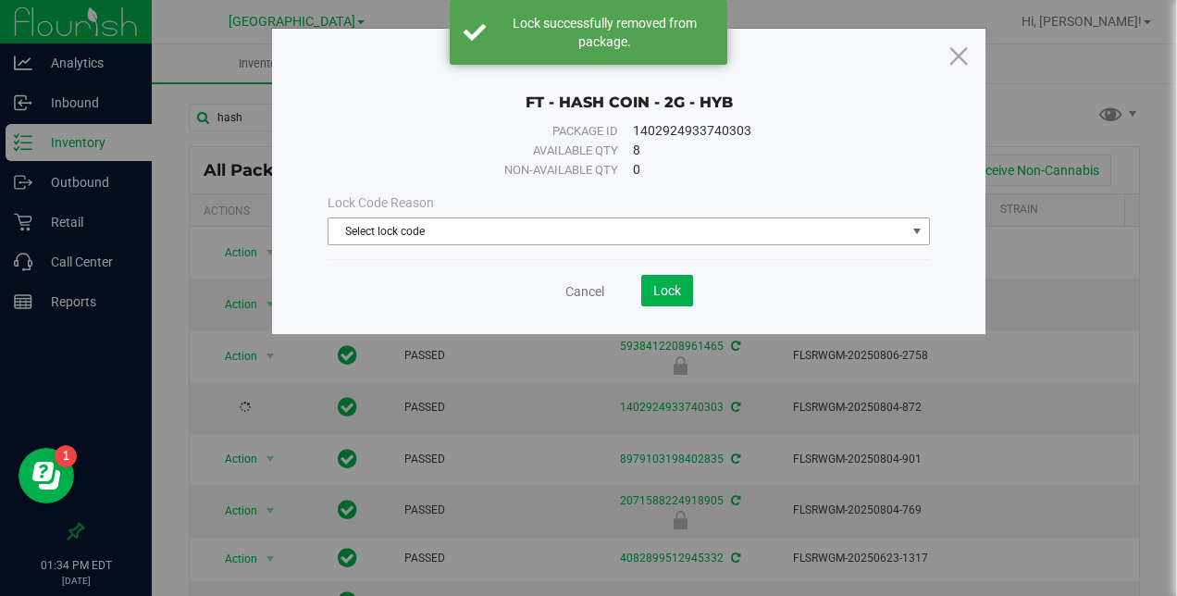
click at [524, 238] on span "Select lock code" at bounding box center [616, 231] width 576 height 26
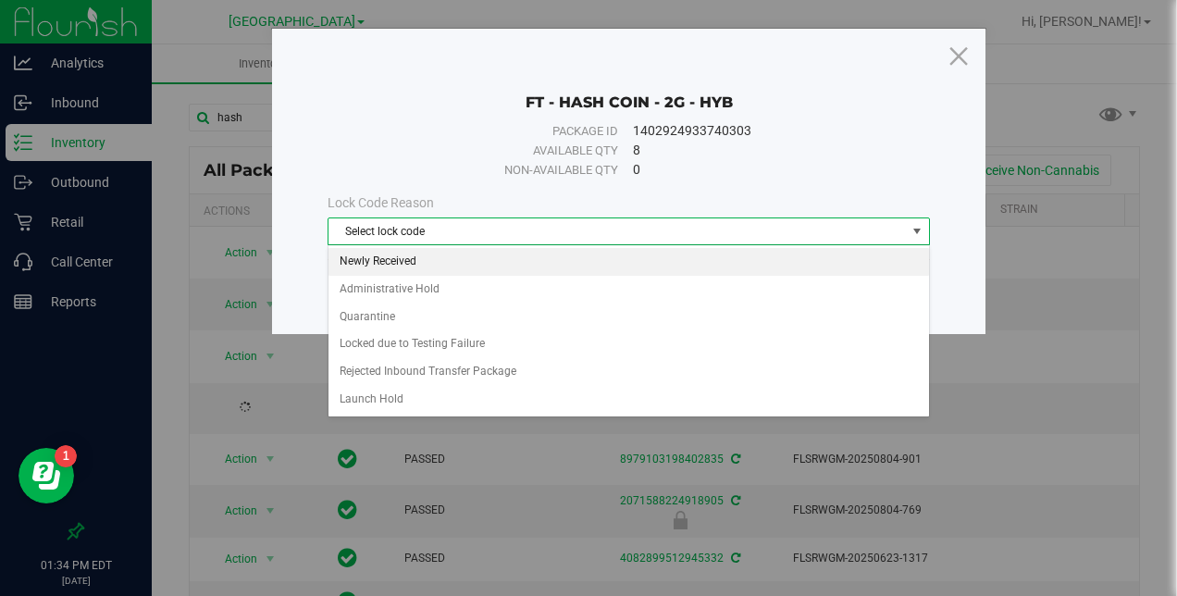
click at [477, 263] on li "Newly Received" at bounding box center [628, 262] width 601 height 28
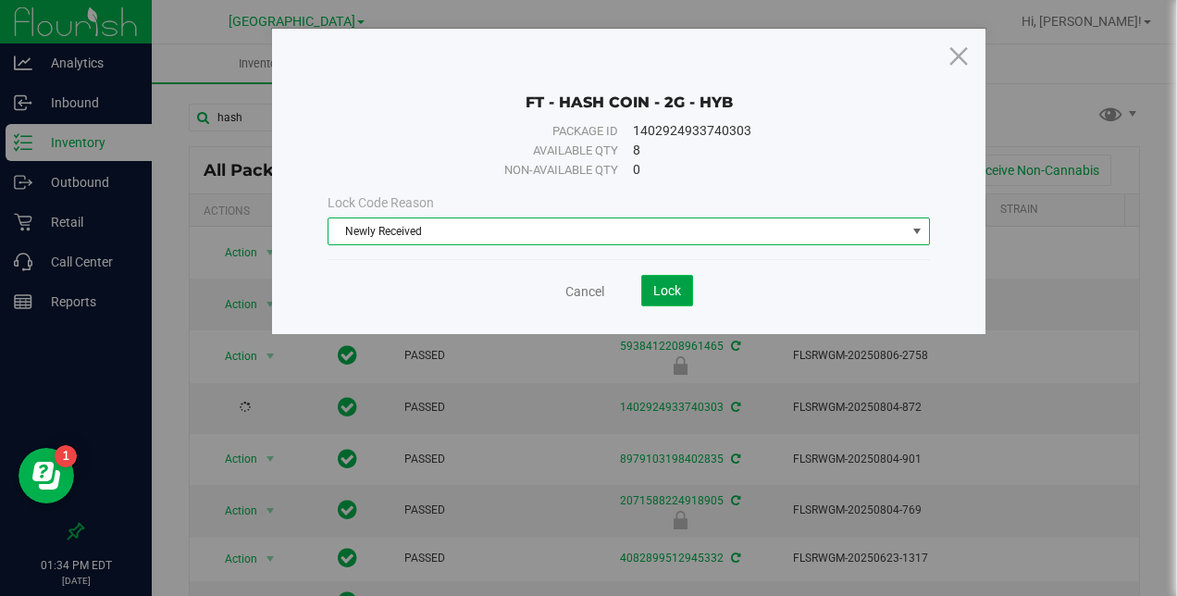
click at [672, 284] on span "Lock" at bounding box center [667, 290] width 28 height 15
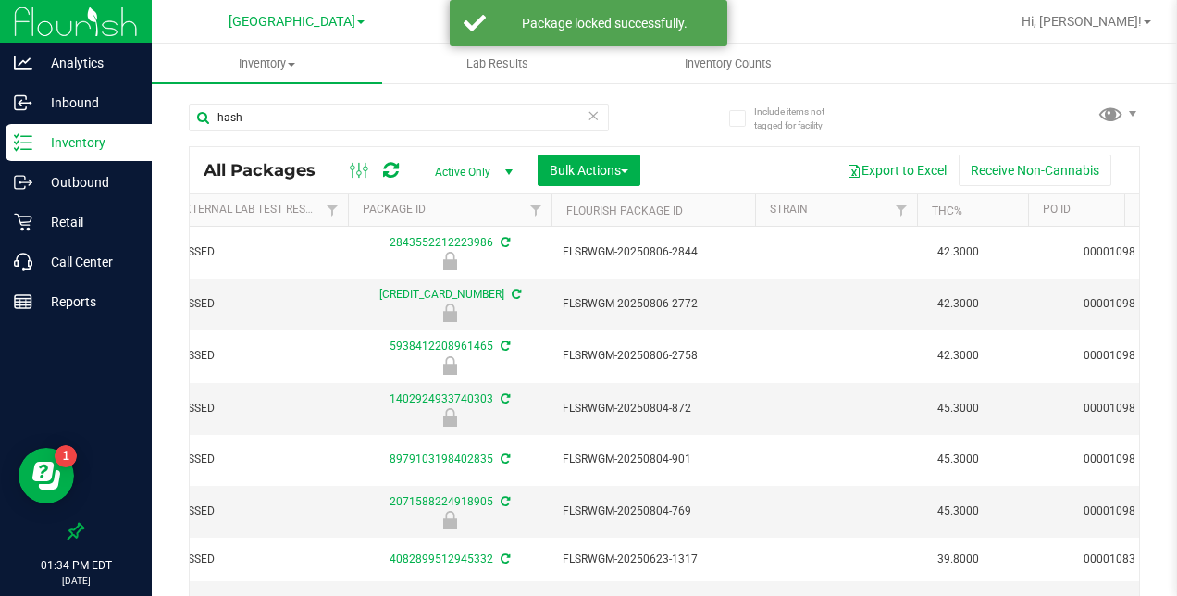
scroll to position [0, 366]
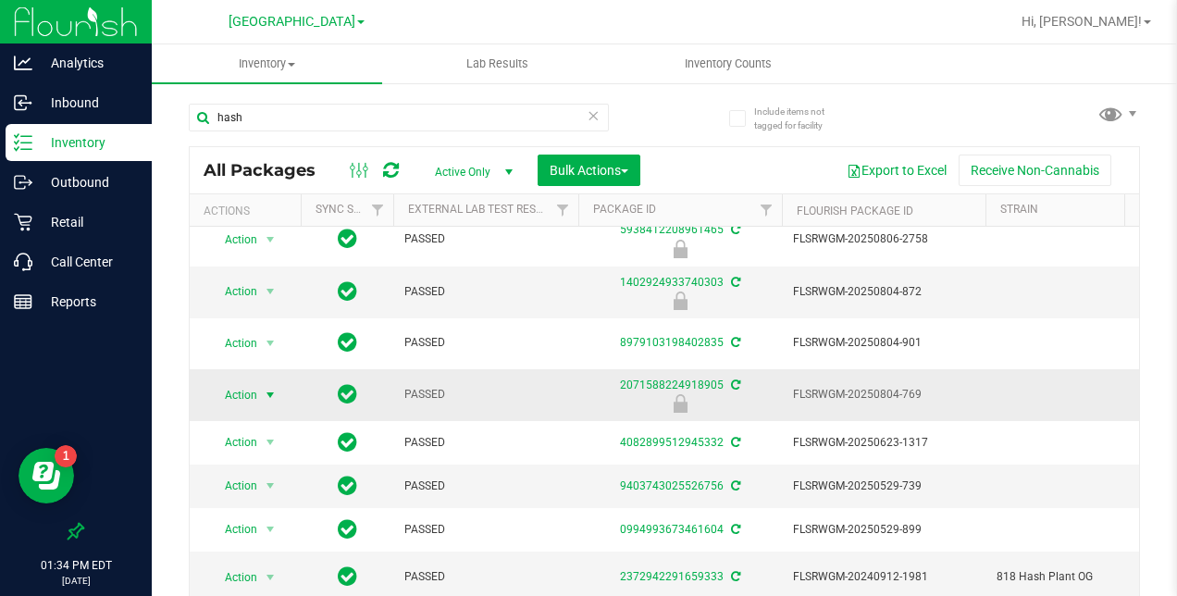
click at [269, 388] on span "select" at bounding box center [270, 395] width 15 height 15
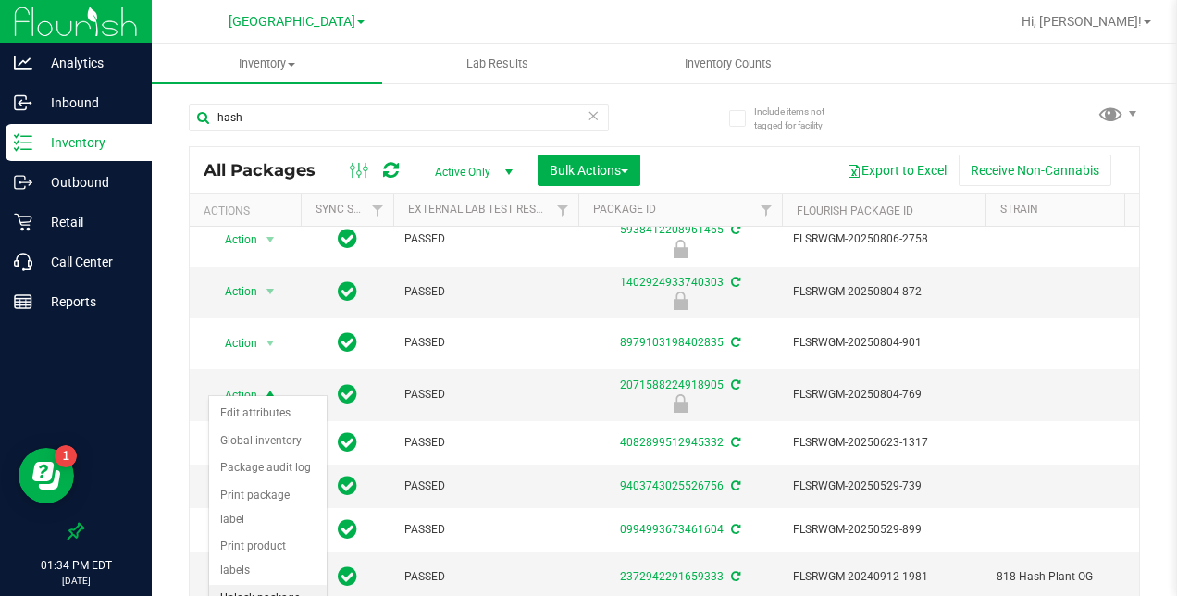
click at [255, 585] on li "Unlock package" at bounding box center [268, 599] width 118 height 28
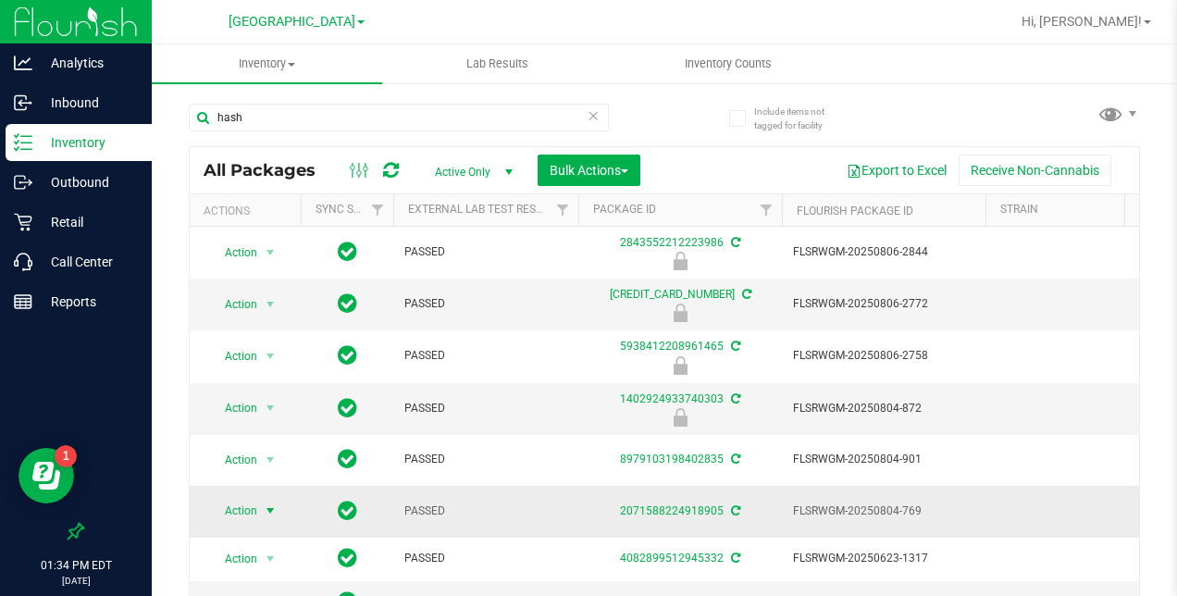
click at [271, 503] on span "select" at bounding box center [270, 510] width 15 height 15
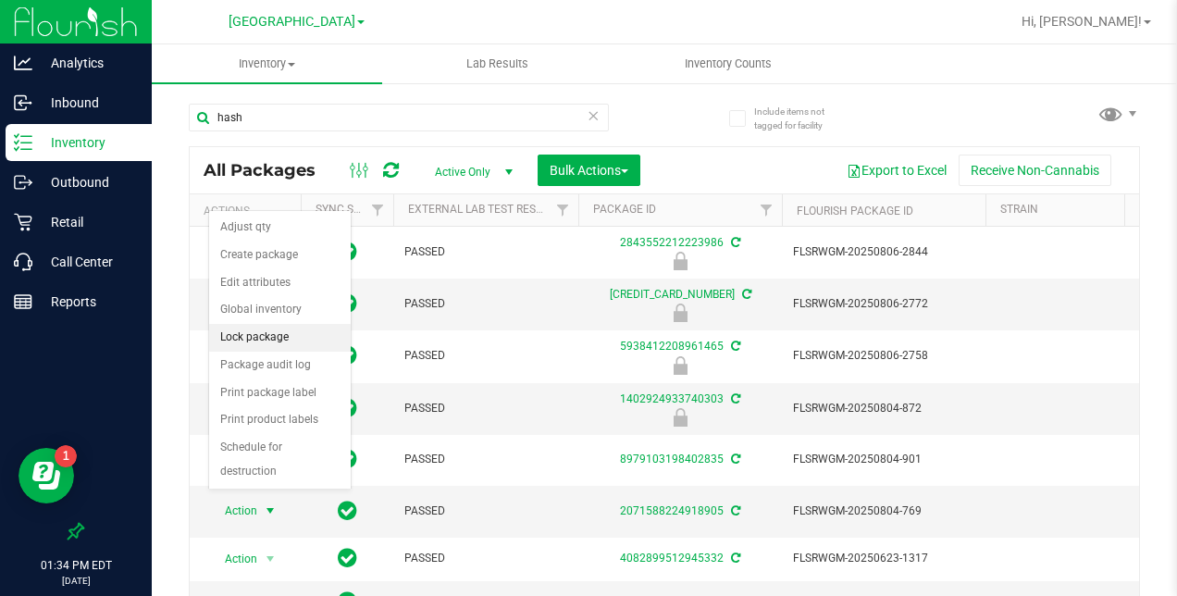
click at [261, 331] on li "Lock package" at bounding box center [280, 338] width 142 height 28
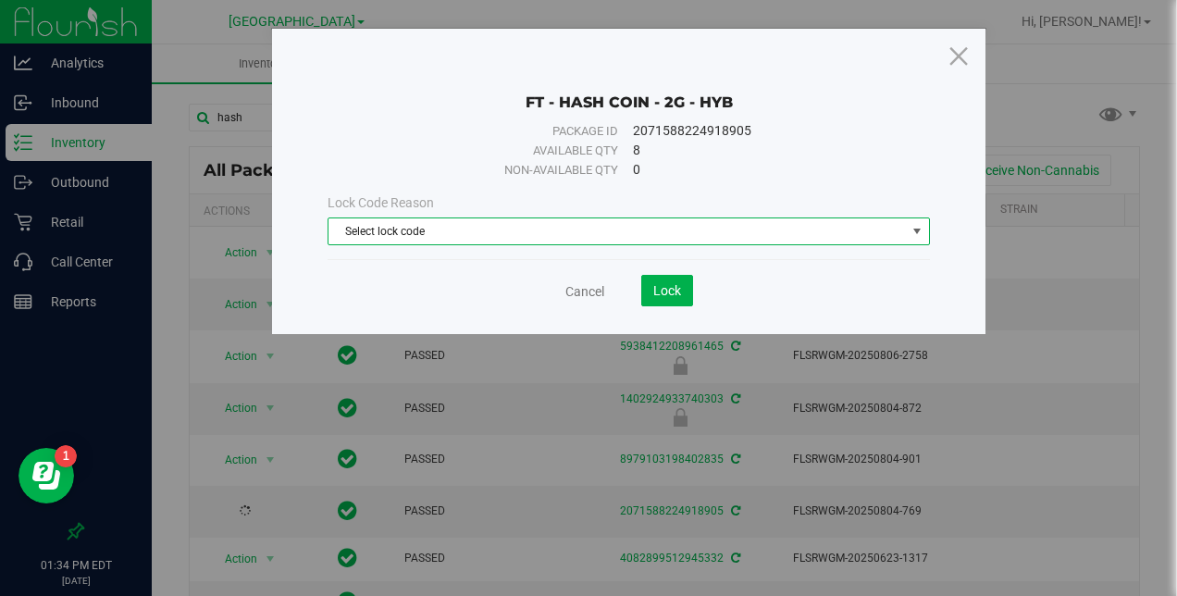
click at [515, 228] on span "Select lock code" at bounding box center [616, 231] width 576 height 26
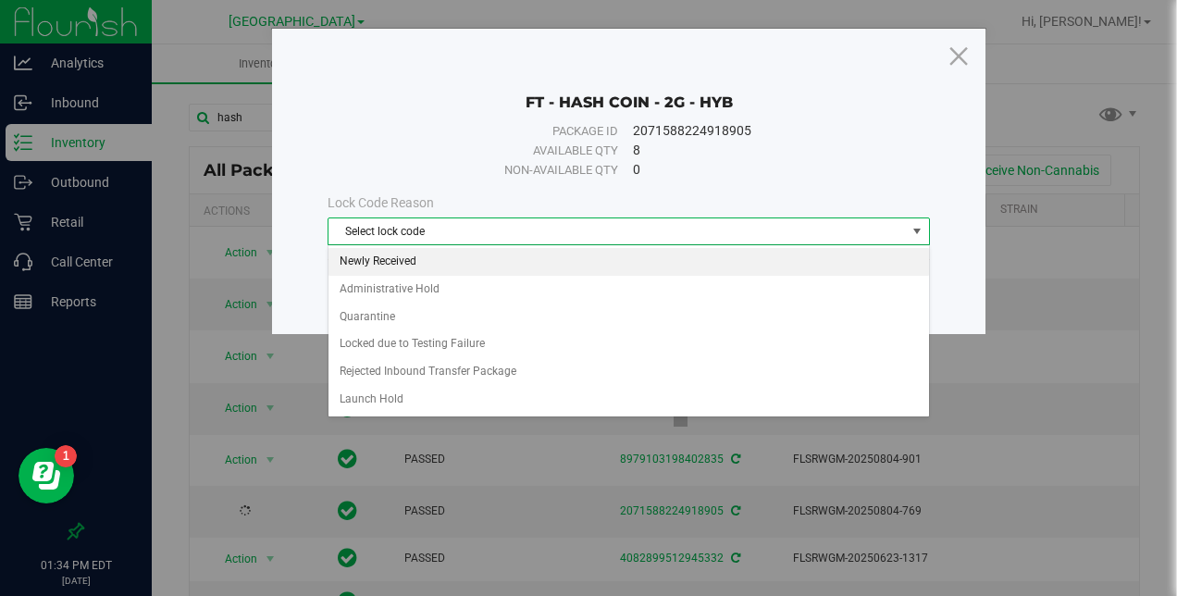
click at [467, 252] on li "Newly Received" at bounding box center [628, 262] width 601 height 28
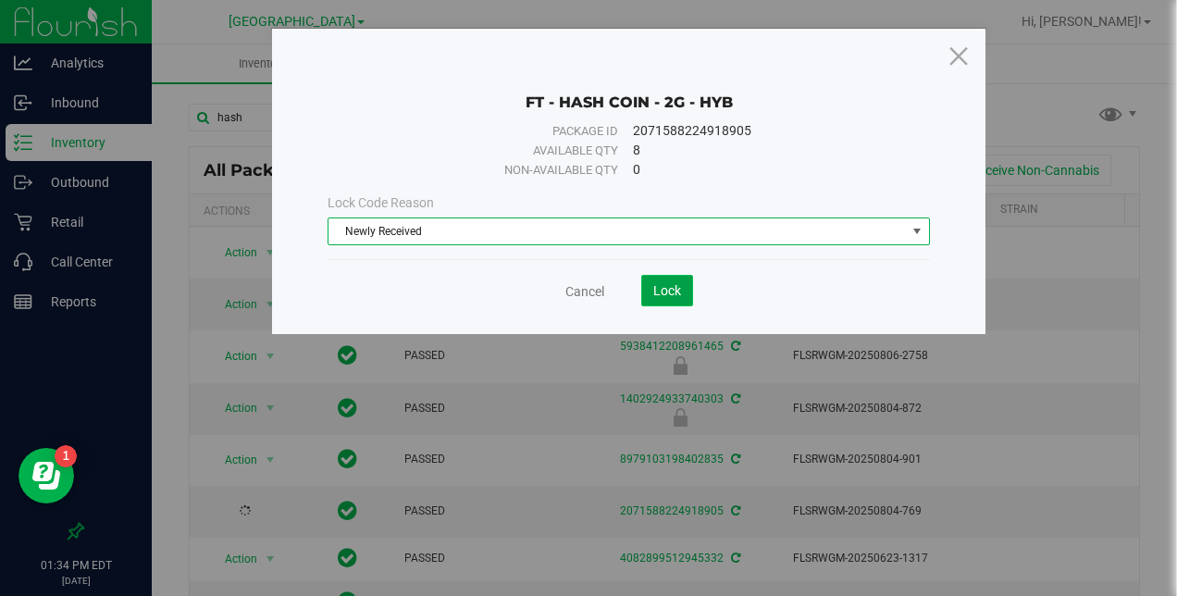
click at [661, 283] on span "Lock" at bounding box center [667, 290] width 28 height 15
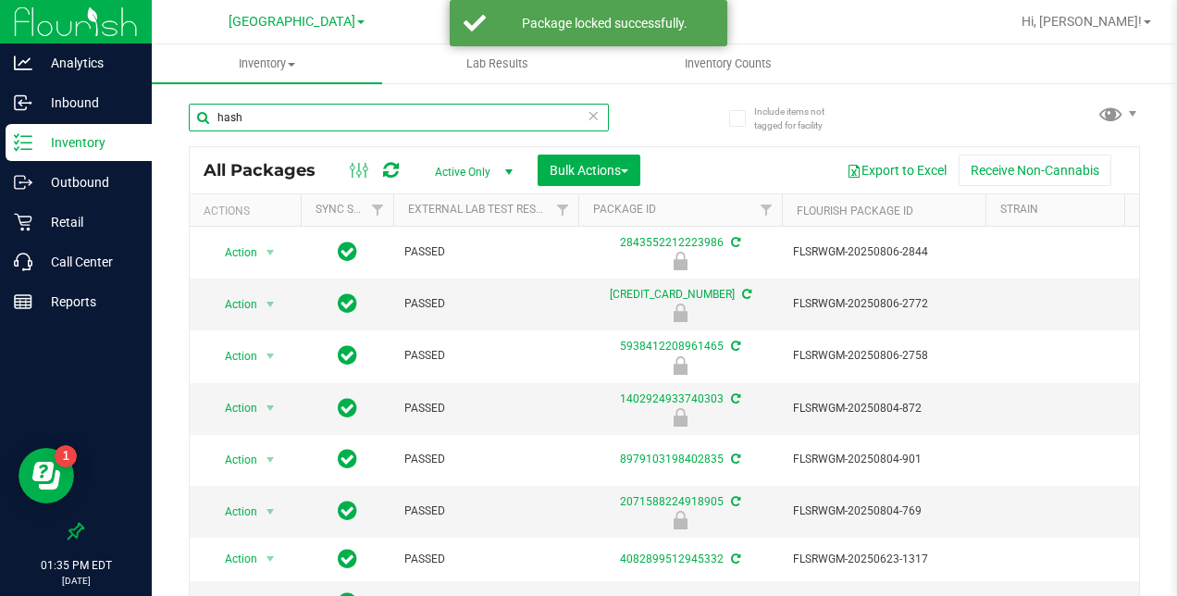
drag, startPoint x: 287, startPoint y: 116, endPoint x: 192, endPoint y: 111, distance: 94.5
click at [192, 111] on input "hash" at bounding box center [399, 118] width 420 height 28
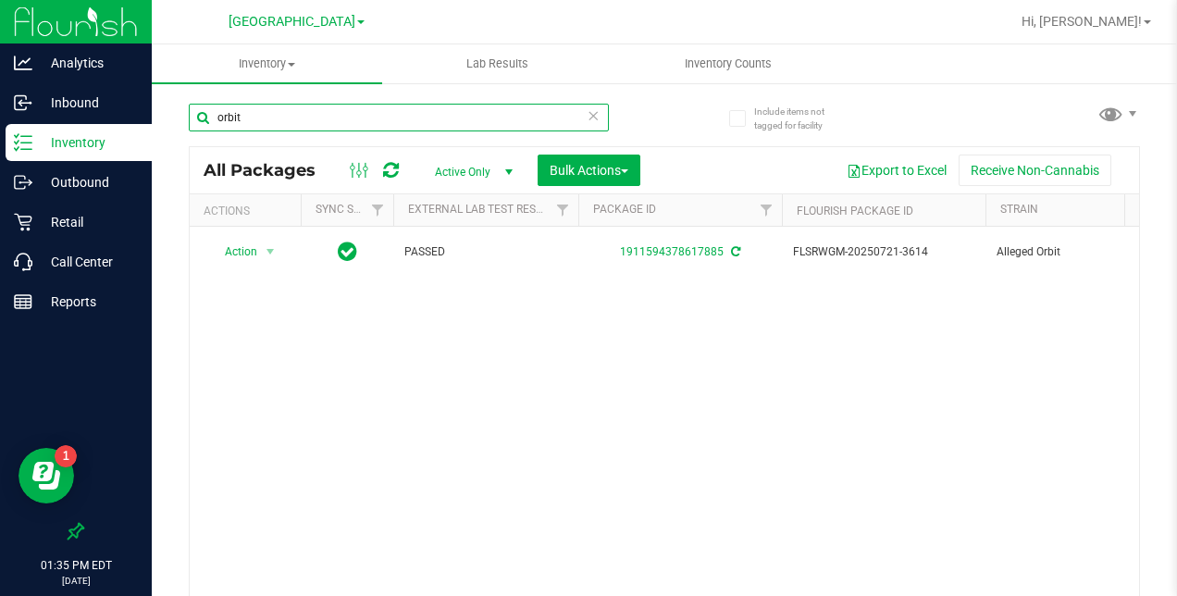
click at [187, 115] on div "Include items not tagged for facility orbit All Packages Active Only Active Onl…" at bounding box center [664, 363] width 1025 height 564
type input "gel"
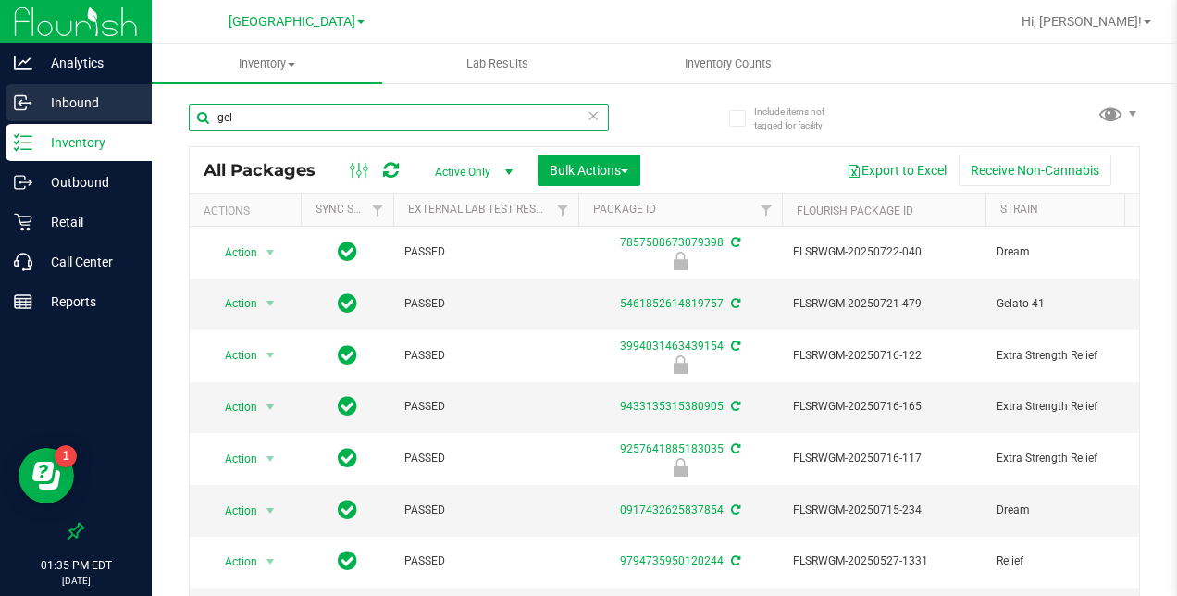
drag, startPoint x: 192, startPoint y: 110, endPoint x: 139, endPoint y: 103, distance: 53.3
click at [149, 104] on div "Analytics Inbound Inventory Outbound Retail Call Center Reports 01:35 PM EDT [D…" at bounding box center [588, 298] width 1177 height 596
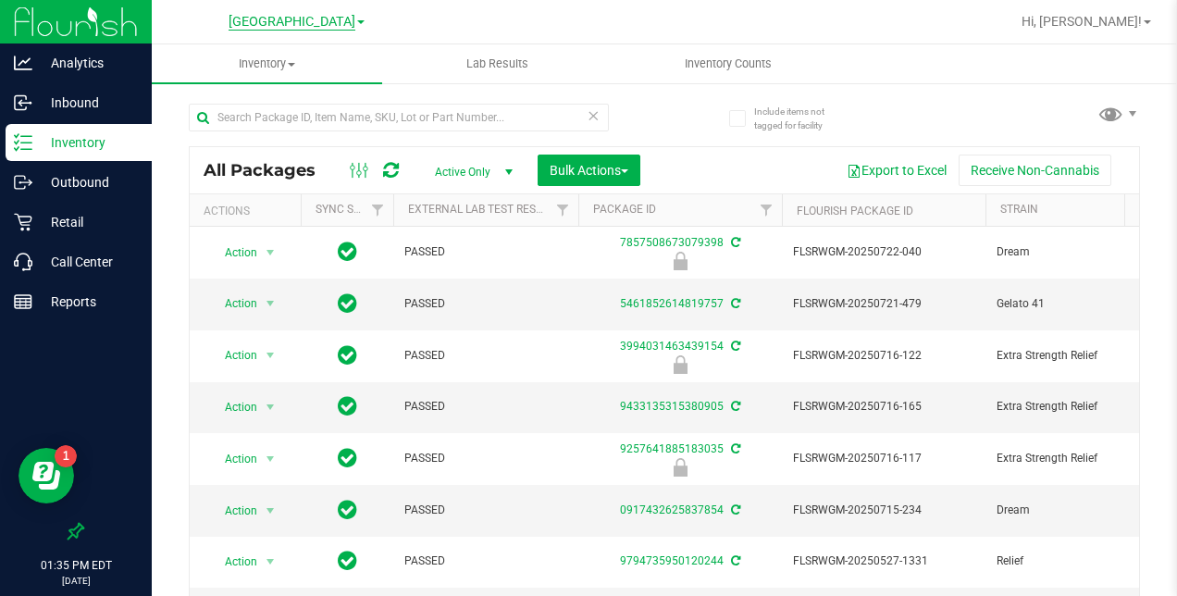
click at [268, 20] on span "[GEOGRAPHIC_DATA]" at bounding box center [292, 22] width 127 height 17
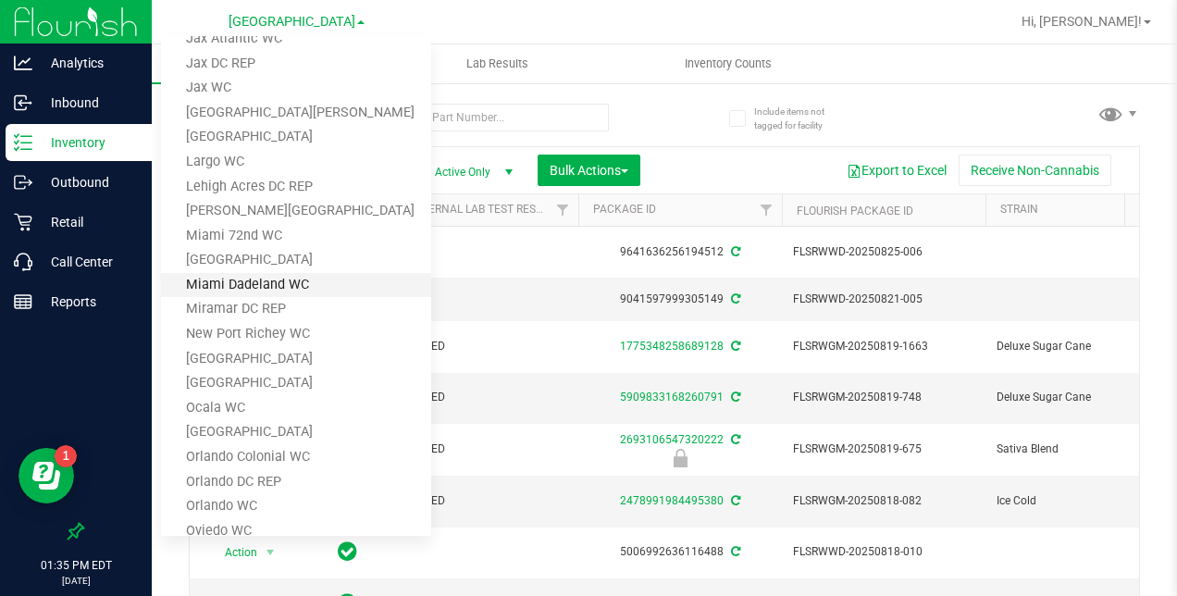
click at [221, 283] on link "Miami Dadeland WC" at bounding box center [296, 285] width 270 height 25
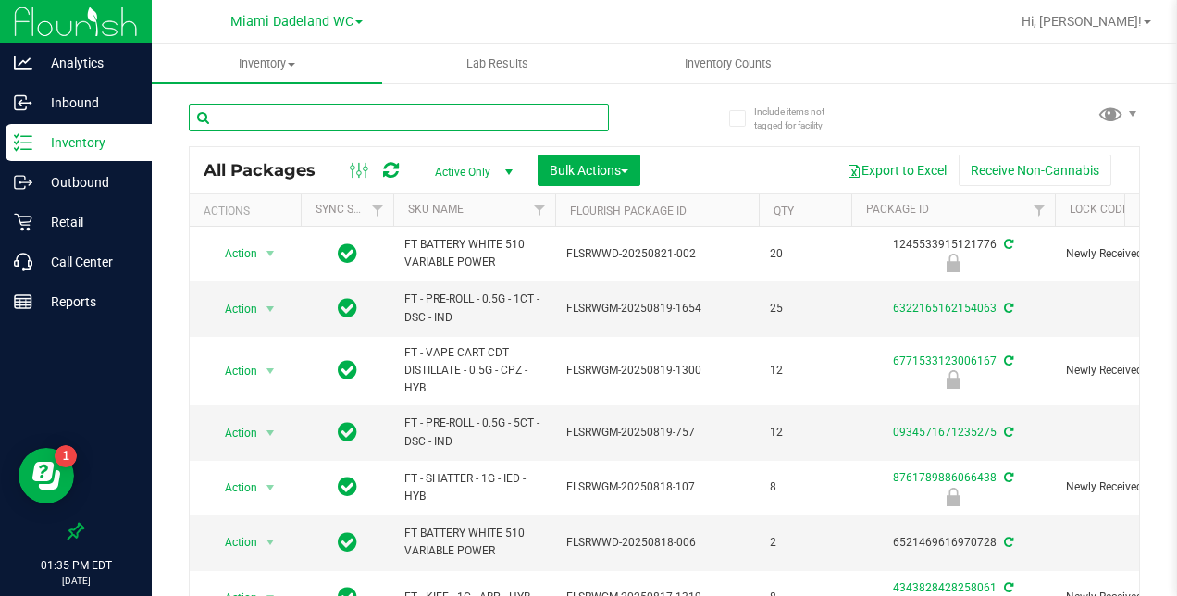
click at [239, 117] on input "text" at bounding box center [399, 118] width 420 height 28
type input "hash"
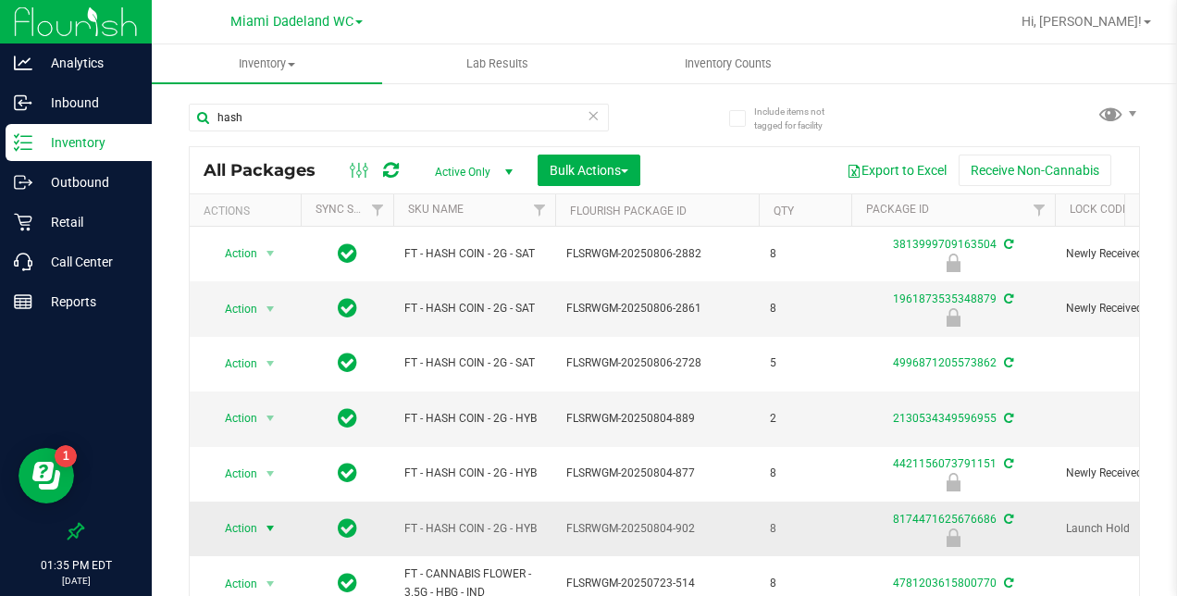
click at [269, 526] on span "select" at bounding box center [270, 528] width 15 height 15
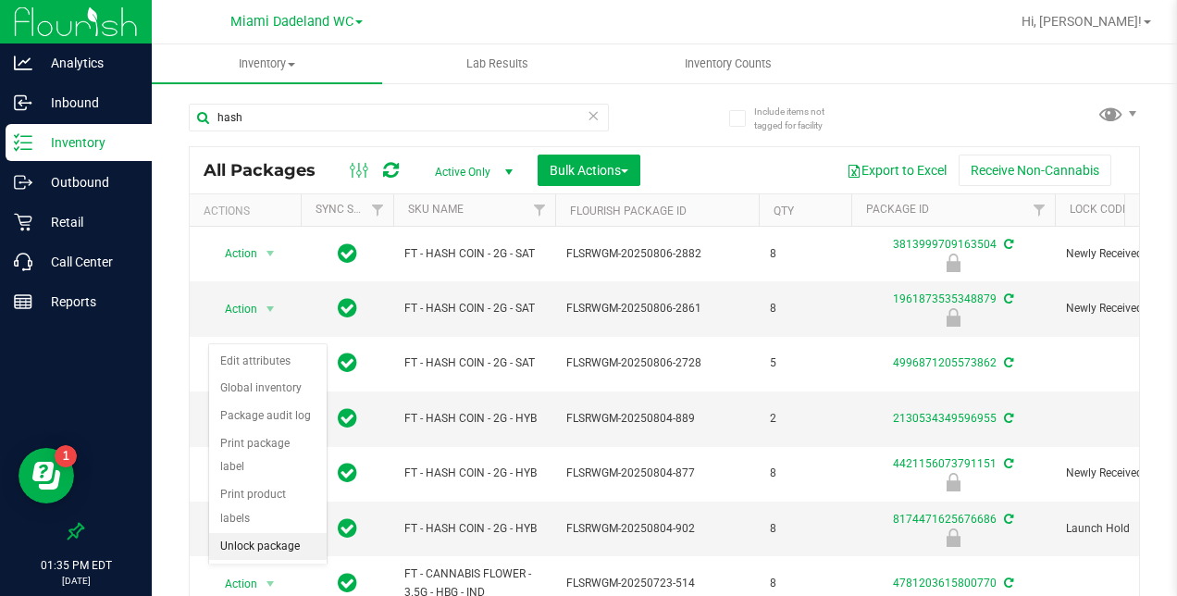
click at [262, 533] on li "Unlock package" at bounding box center [268, 547] width 118 height 28
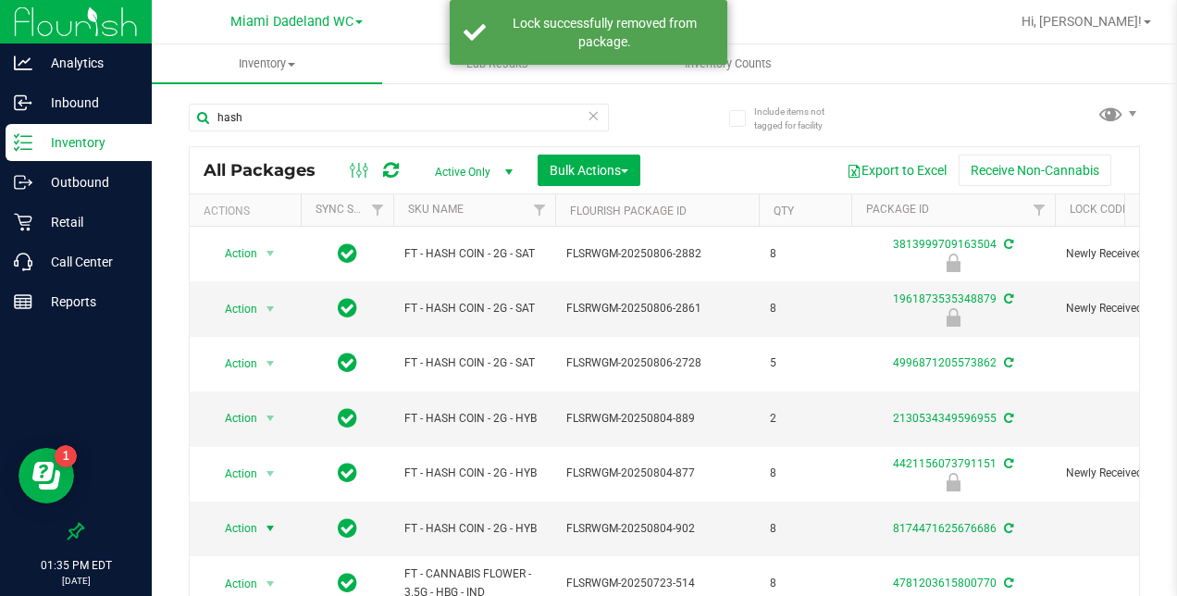
click at [266, 524] on span "select" at bounding box center [270, 528] width 15 height 15
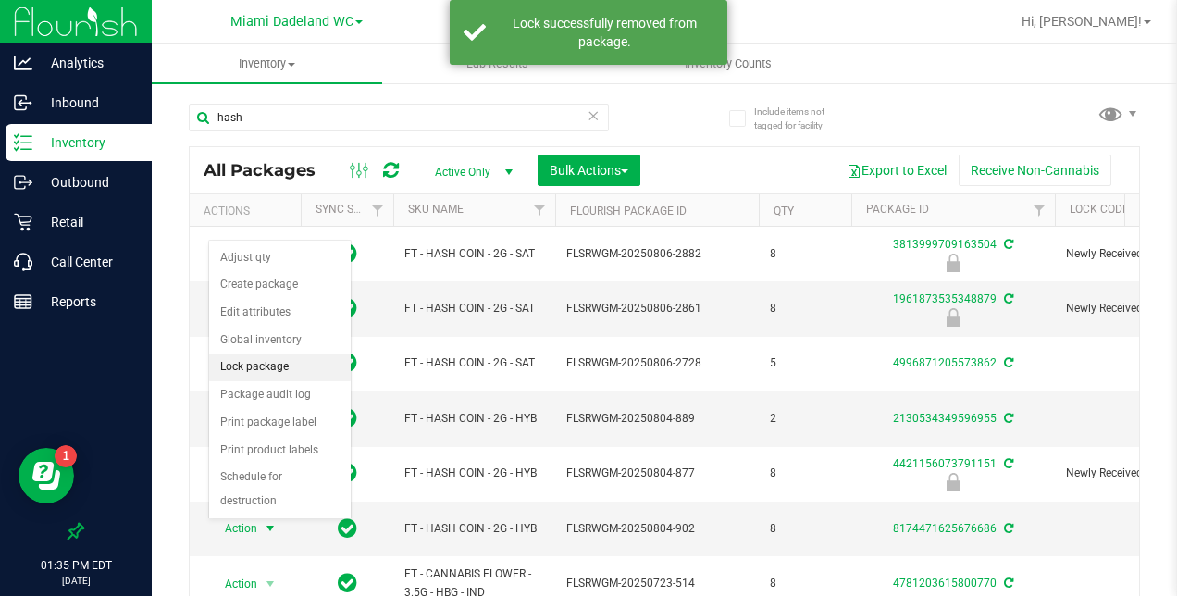
click at [262, 361] on li "Lock package" at bounding box center [280, 367] width 142 height 28
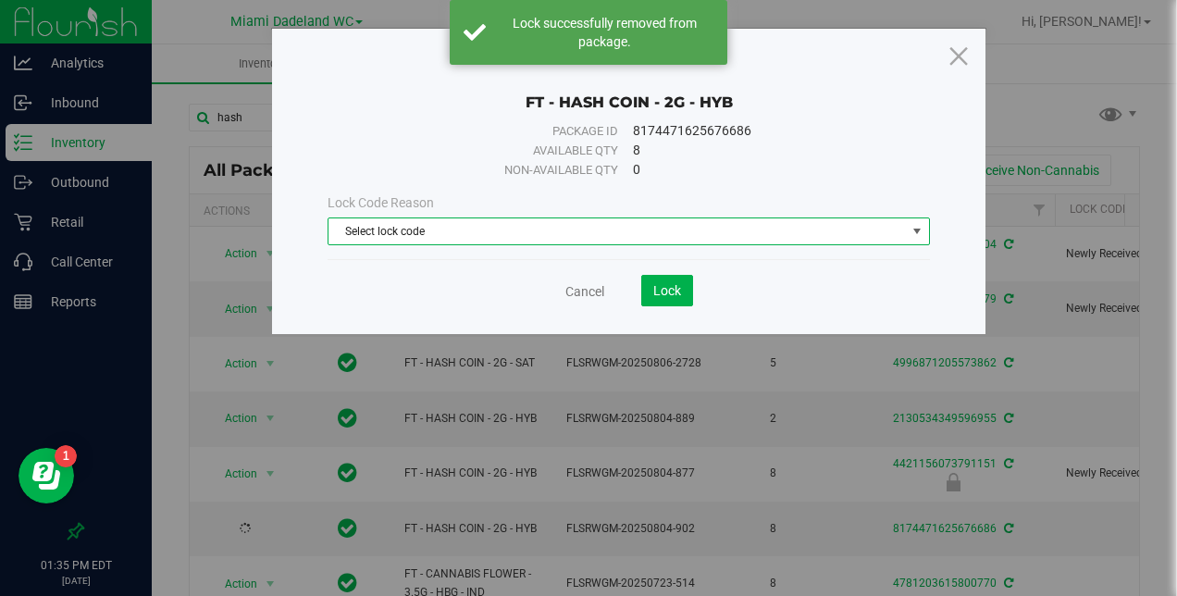
click at [545, 221] on span "Select lock code" at bounding box center [616, 231] width 576 height 26
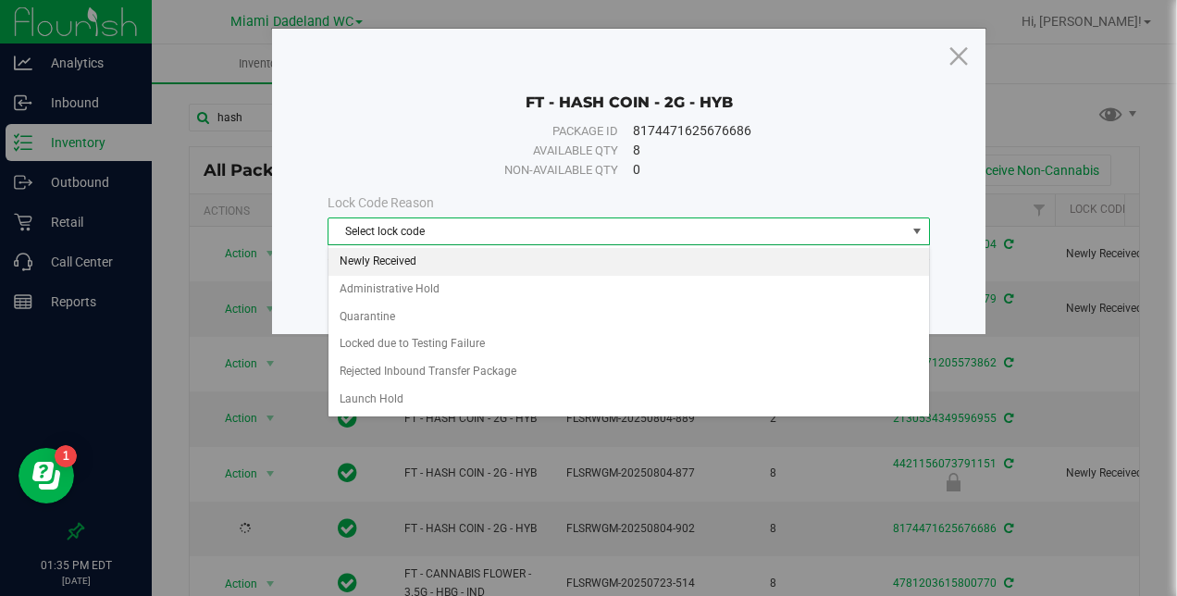
click at [478, 252] on li "Newly Received" at bounding box center [628, 262] width 601 height 28
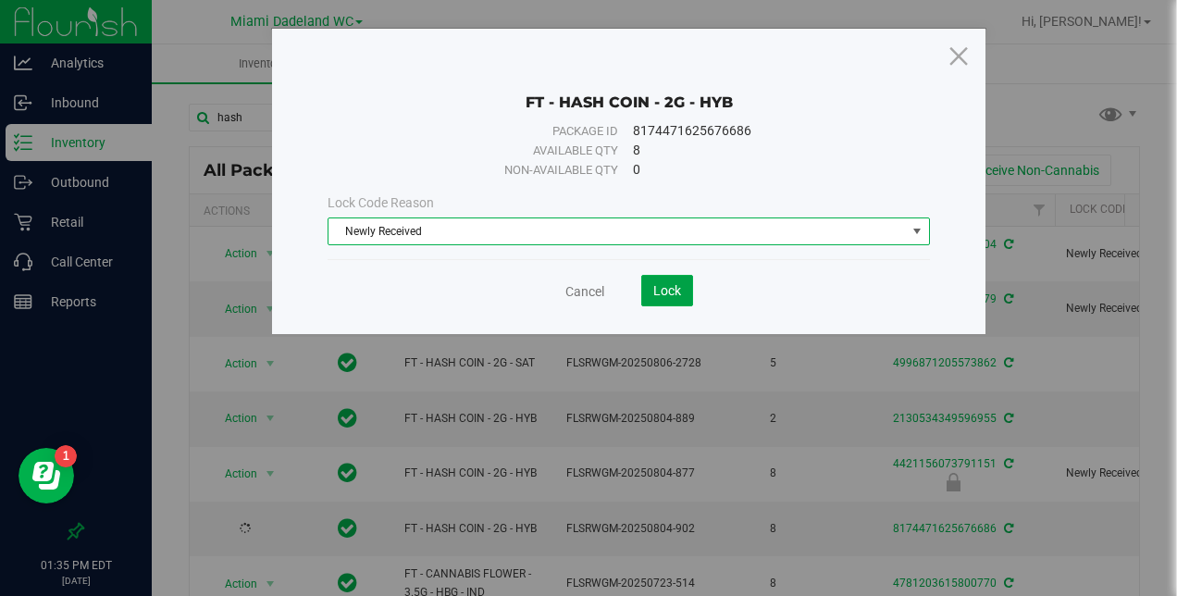
click at [662, 283] on span "Lock" at bounding box center [667, 290] width 28 height 15
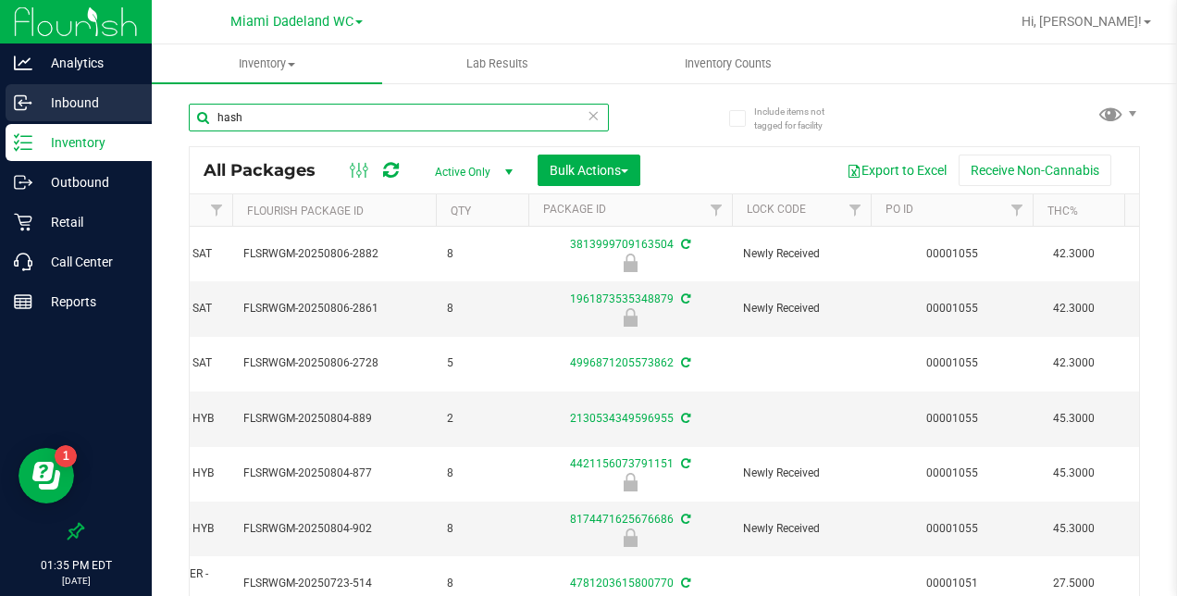
drag, startPoint x: 254, startPoint y: 121, endPoint x: 127, endPoint y: 97, distance: 129.0
click at [136, 101] on div "Analytics Inbound Inventory Outbound Retail Call Center Reports 01:35 PM EDT [D…" at bounding box center [588, 298] width 1177 height 596
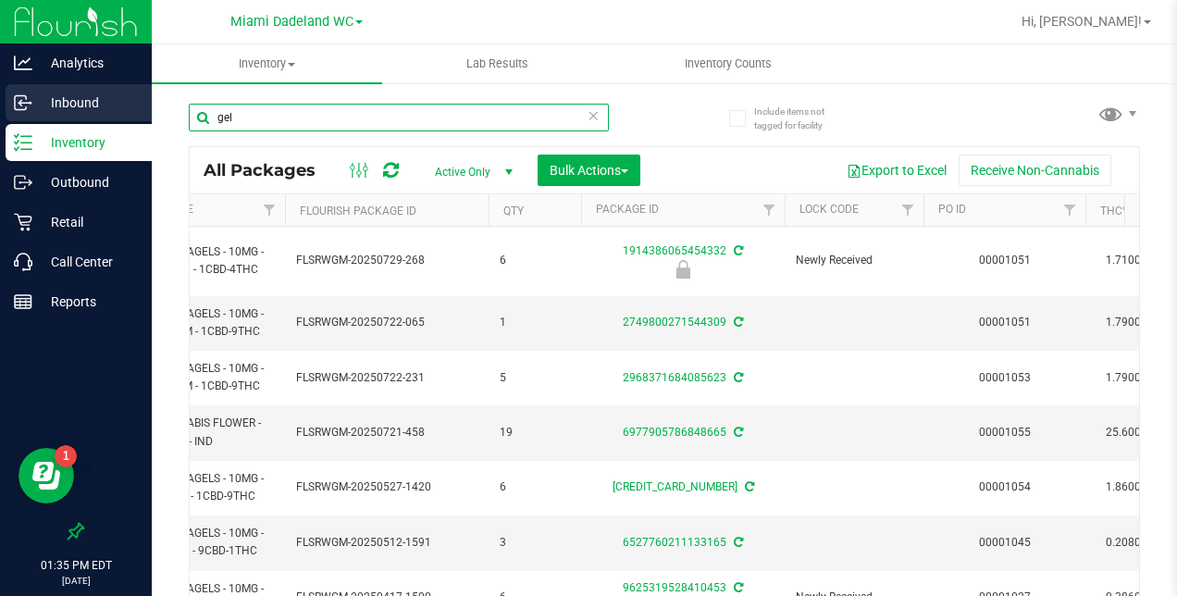
drag, startPoint x: 279, startPoint y: 114, endPoint x: 130, endPoint y: 115, distance: 149.0
click at [135, 115] on div "Analytics Inbound Inventory Outbound Retail Call Center Reports 01:35 PM EDT [D…" at bounding box center [588, 298] width 1177 height 596
type input "orbit"
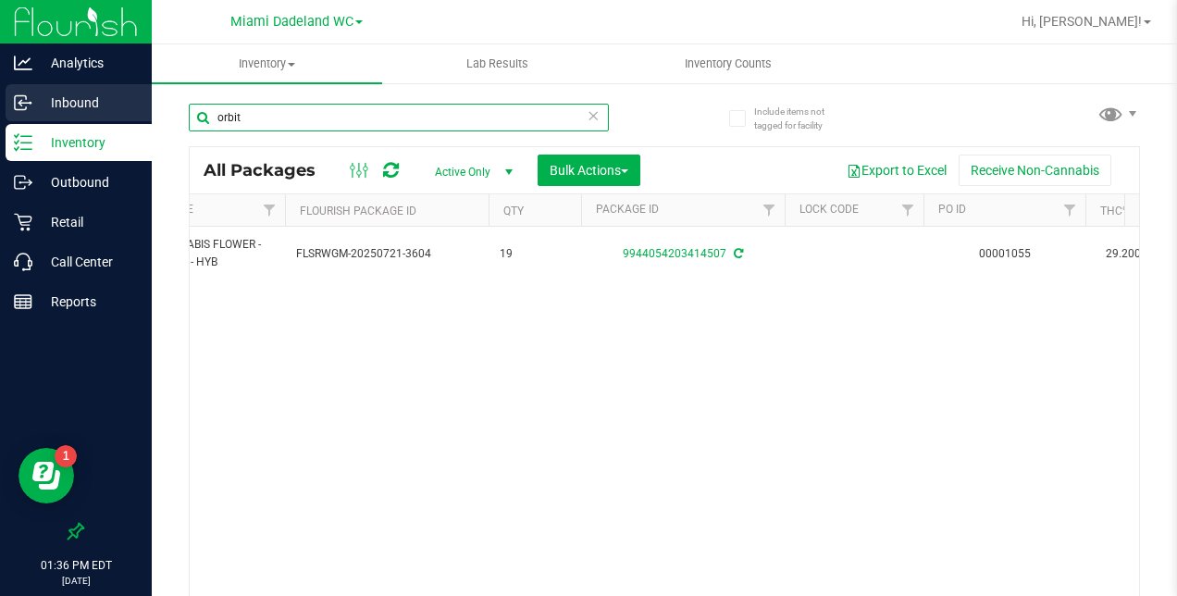
drag, startPoint x: 218, startPoint y: 118, endPoint x: 150, endPoint y: 120, distance: 68.5
click at [159, 120] on div "Include items not tagged for facility orbit All Packages Active Only Active Onl…" at bounding box center [664, 363] width 1025 height 564
